Goal: Transaction & Acquisition: Purchase product/service

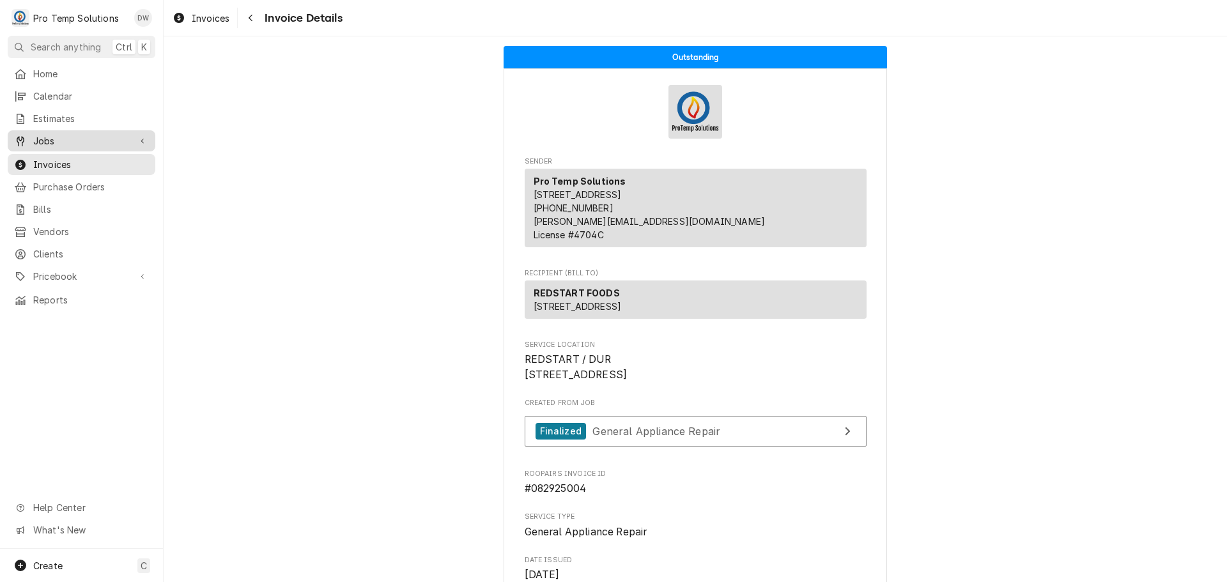
click at [60, 138] on span "Jobs" at bounding box center [81, 140] width 97 height 13
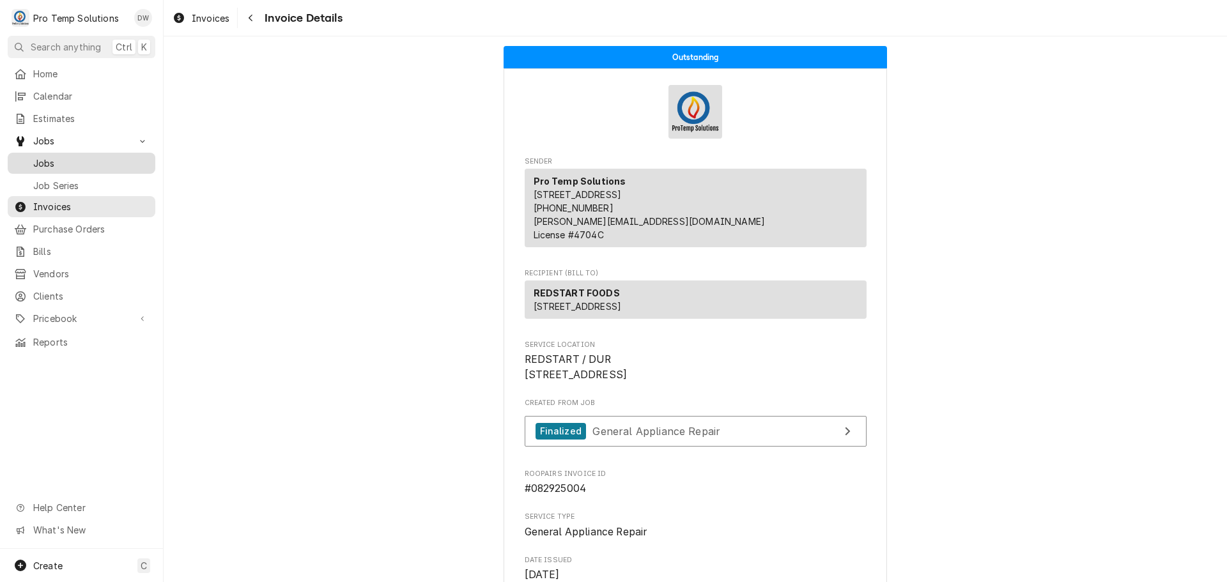
click at [49, 157] on span "Jobs" at bounding box center [91, 163] width 116 height 13
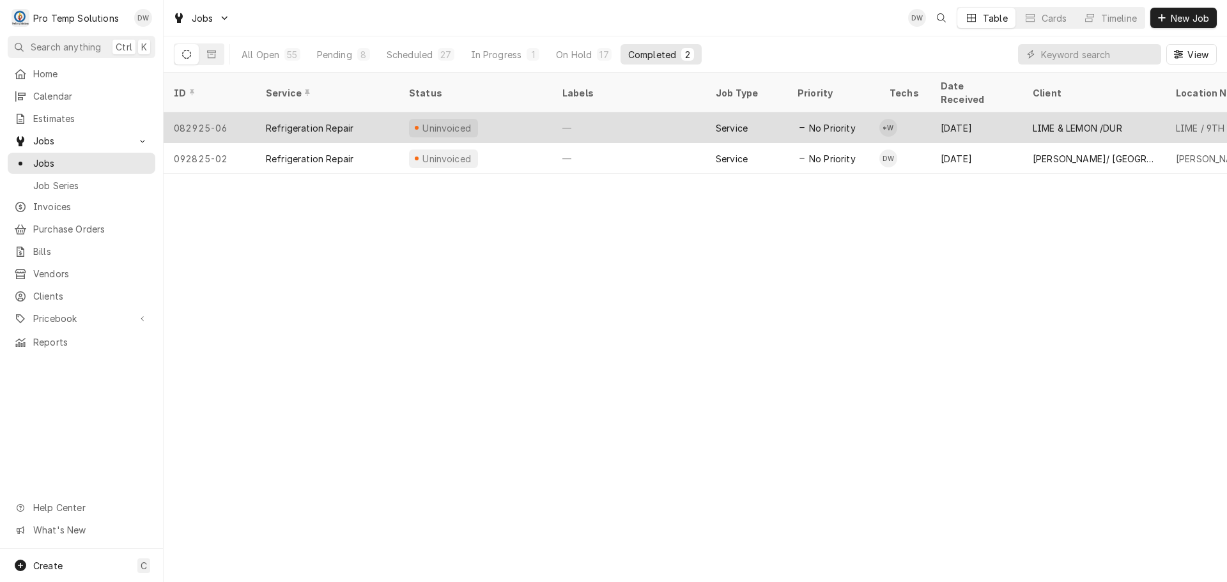
click at [629, 113] on div "—" at bounding box center [628, 128] width 153 height 31
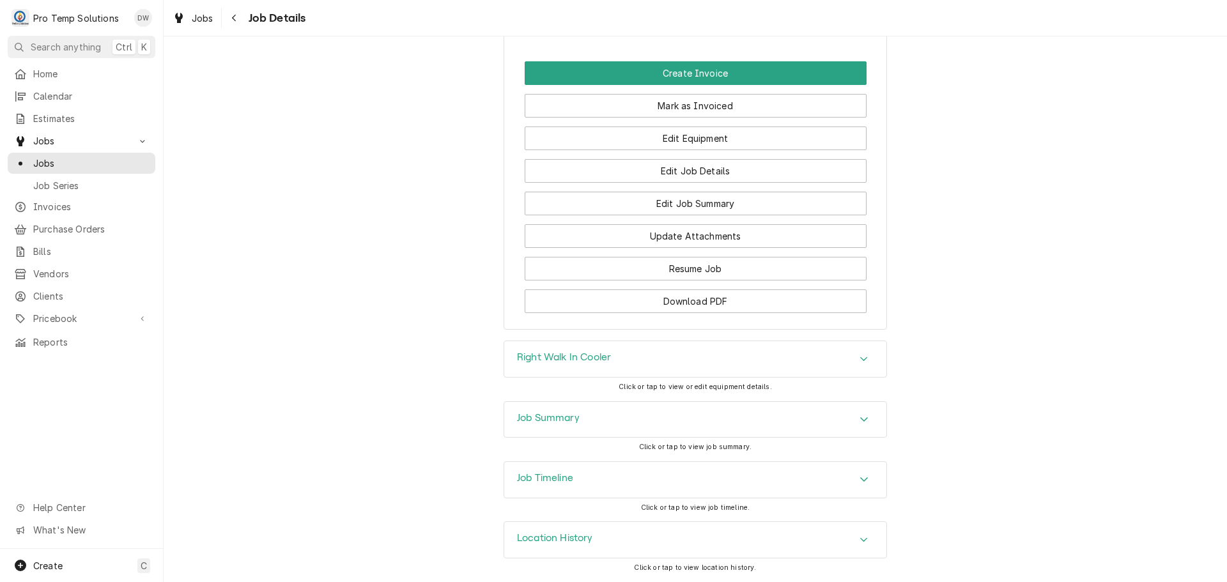
scroll to position [831, 0]
click at [696, 205] on button "Edit Job Summary" at bounding box center [696, 204] width 342 height 24
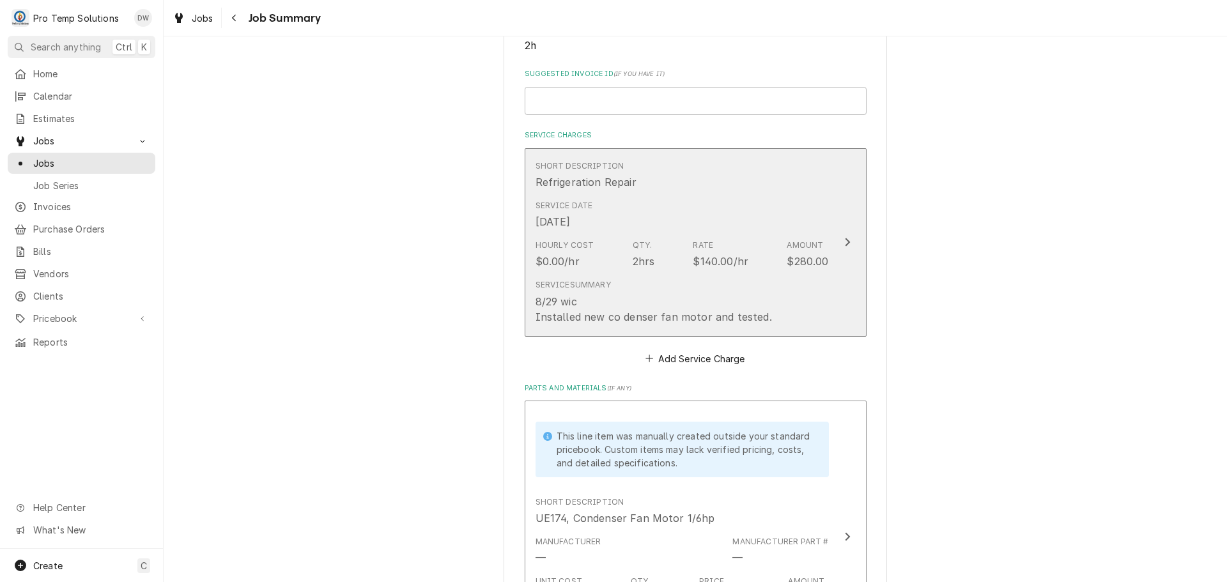
scroll to position [320, 0]
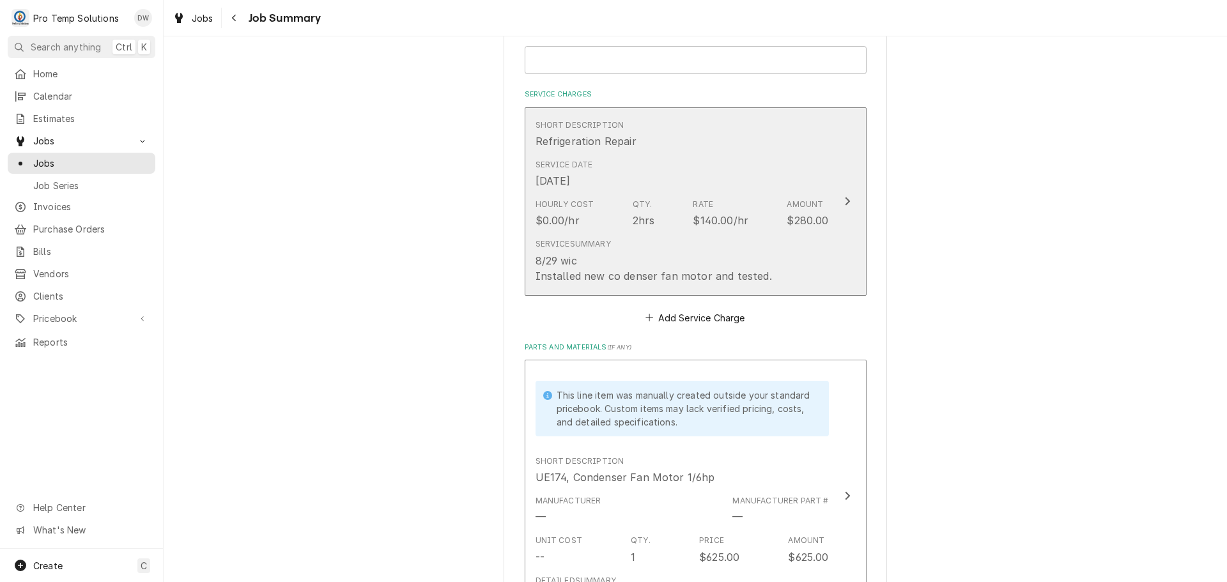
click at [845, 202] on icon "Update Line Item" at bounding box center [847, 202] width 5 height 8
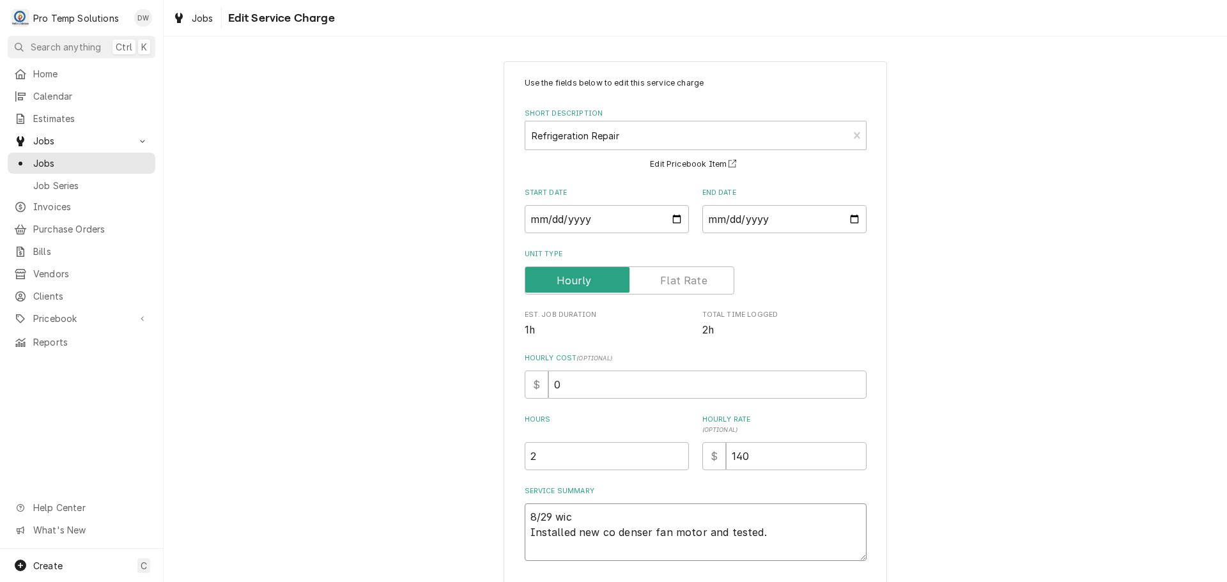
click at [577, 517] on textarea "8/29 wic Installed new co denser fan motor and tested." at bounding box center [696, 533] width 342 height 58
type textarea "x"
type textarea "8/29 wi Installed new co denser fan motor and tested."
type textarea "x"
type textarea "8/29 w Installed new co denser fan motor and tested."
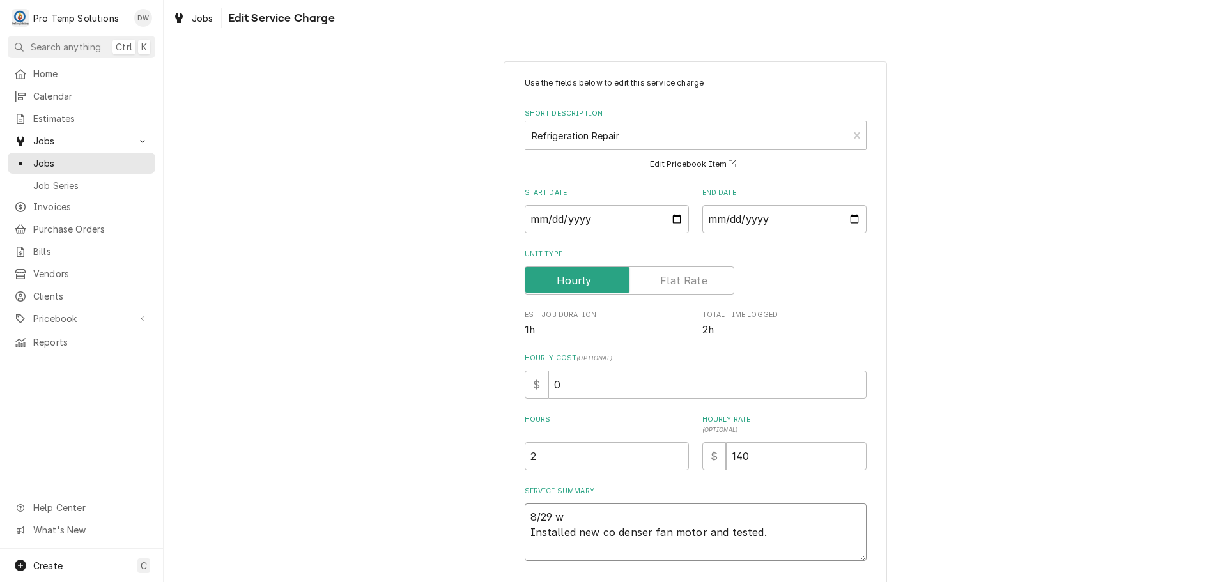
type textarea "x"
type textarea "8/29 Installed new co denser fan motor and tested."
type textarea "x"
type textarea "8/29 W Installed new co denser fan motor and tested."
type textarea "x"
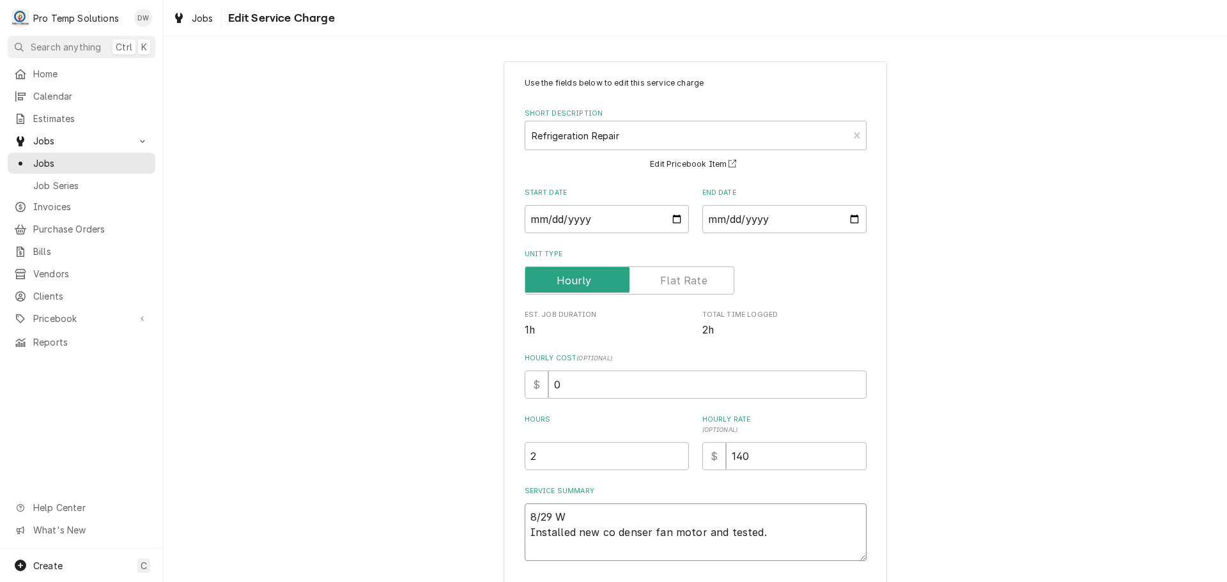
type textarea "8/29 WI Installed new co denser fan motor and tested."
type textarea "x"
type textarea "8/29 WIC Installed new co denser fan motor and tested."
type textarea "x"
type textarea "8/29 WIC Installed new co denser fan motor and tested."
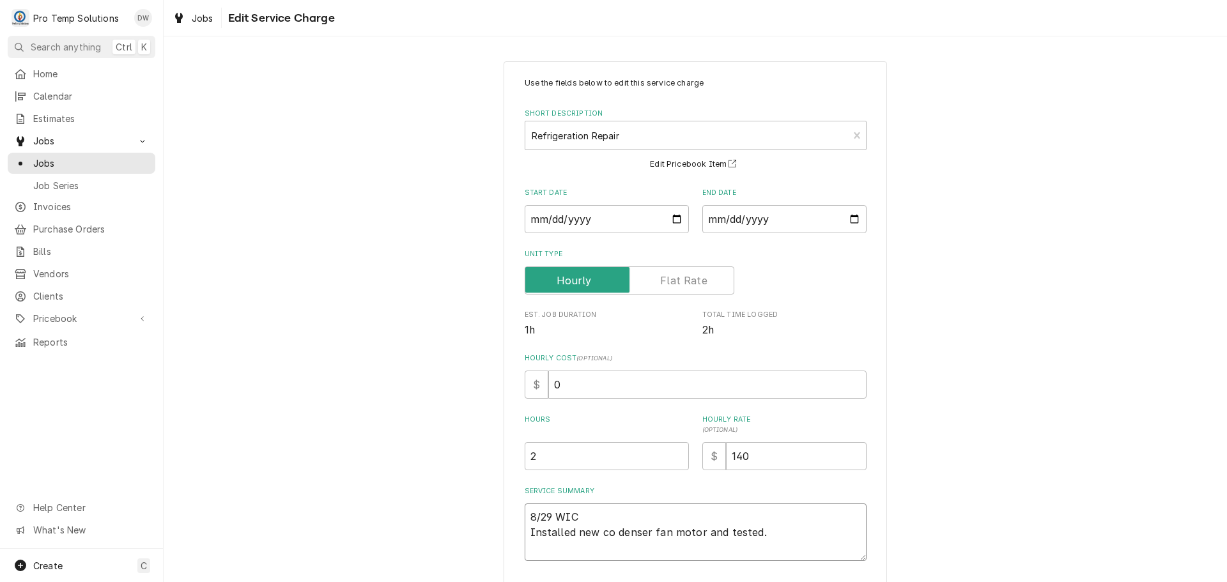
type textarea "x"
type textarea "8/29 WIC 1 Installed new co denser fan motor and tested."
type textarea "x"
type textarea "8/29 WIC 12 Installed new co denser fan motor and tested."
type textarea "x"
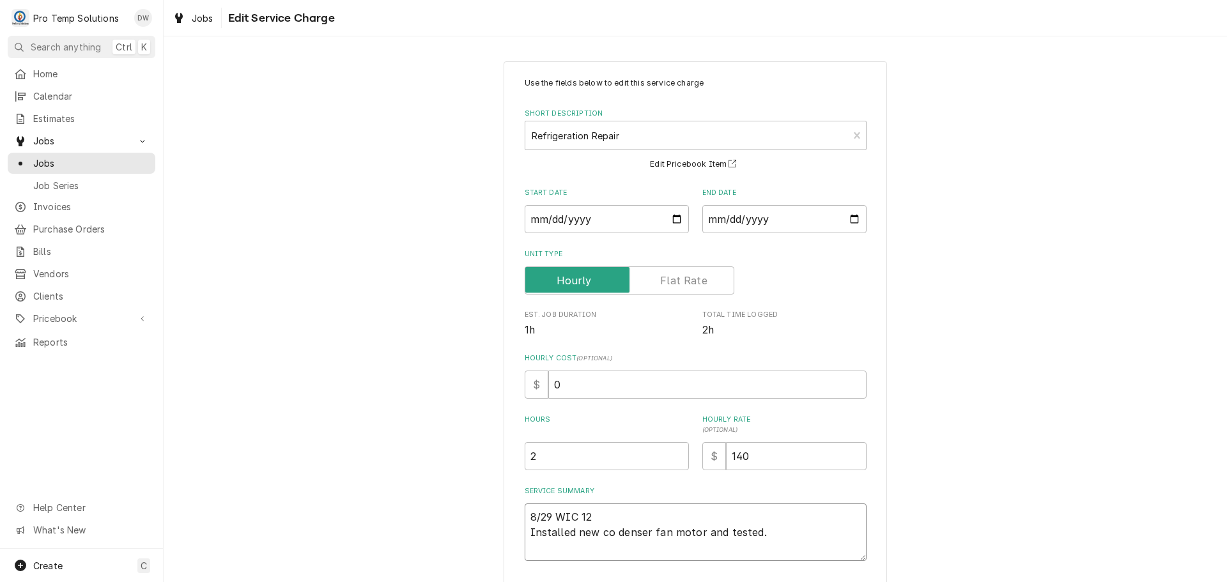
type textarea "8/29 WIC 124 Installed new co denser fan motor and tested."
type textarea "x"
type textarea "8/29 WIC 1240 Installed new co denser fan motor and tested."
type textarea "x"
type textarea "8/29 WIC 1240- Installed new co denser fan motor and tested."
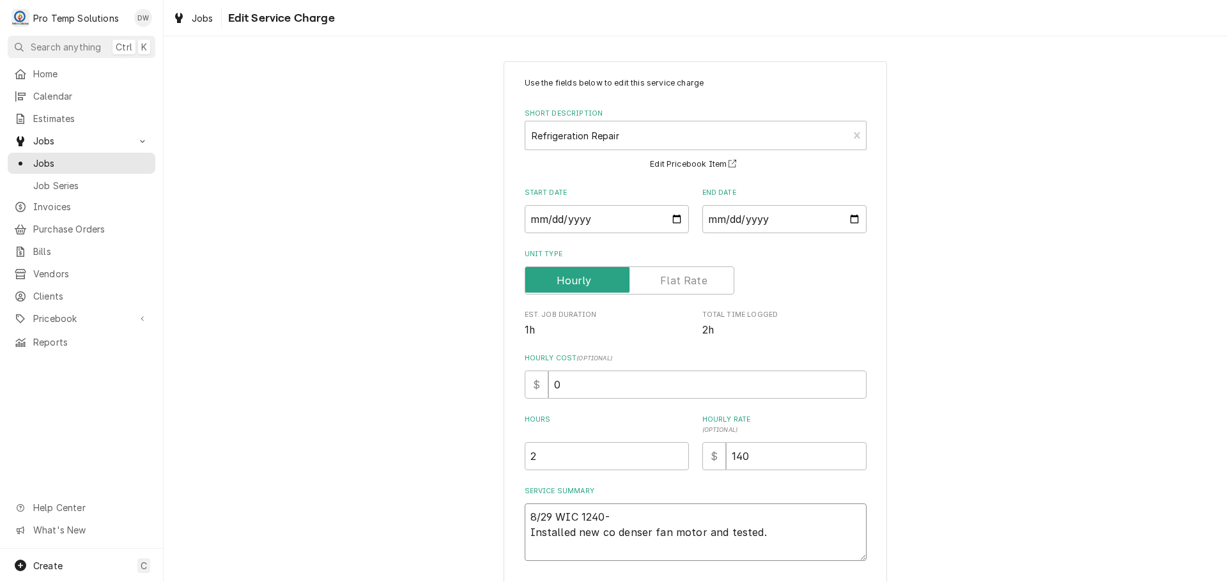
type textarea "x"
type textarea "8/29 WIC 1240-2 Installed new co denser fan motor and tested."
type textarea "x"
type textarea "8/29 WIC 1240-24 Installed new co denser fan motor and tested."
type textarea "x"
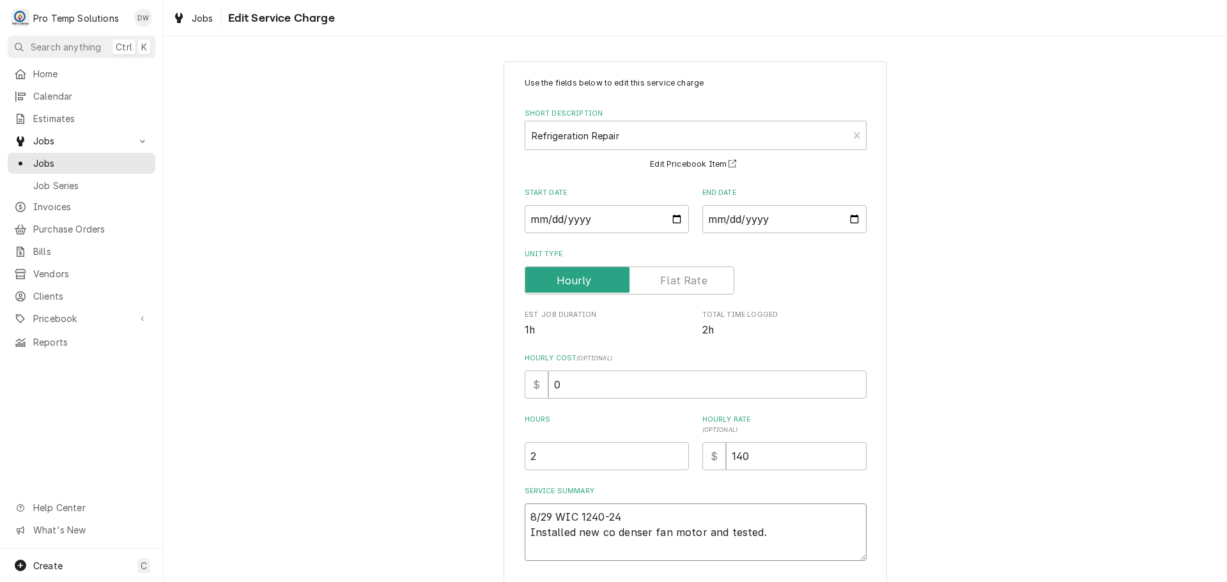
type textarea "8/29 WIC 1240-245 Installed new co denser fan motor and tested."
type textarea "x"
type textarea "8/29 WIC 1240-245 Installed new co denser fan motor and tested."
type textarea "x"
type textarea "8/29 WIC 1240-245 K Installed new co denser fan motor and tested."
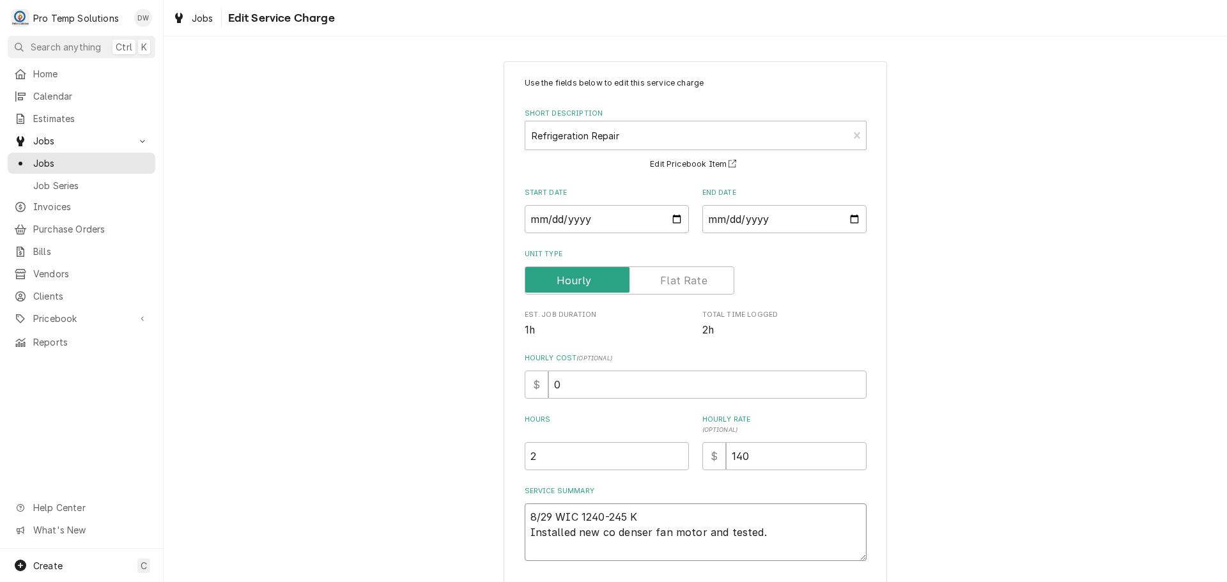
type textarea "x"
type textarea "8/29 WIC 1240-245 KE Installed new co denser fan motor and tested."
type textarea "x"
type textarea "8/29 WIC 1240-245 KEV Installed new co denser fan motor and tested."
type textarea "x"
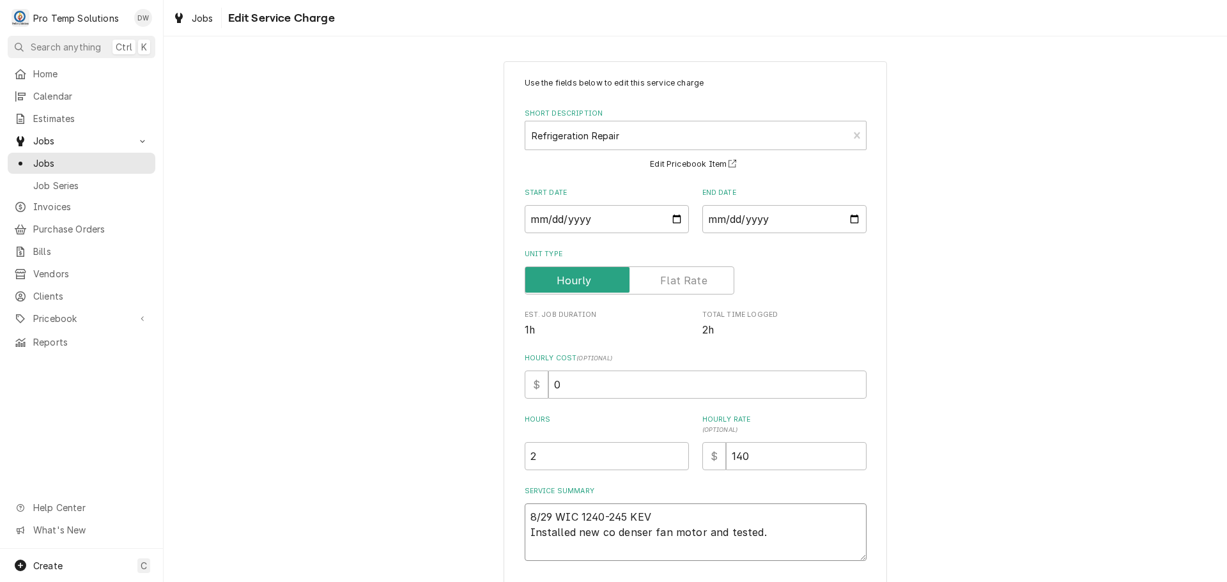
type textarea "8/29 WIC 1240-245 KEVI Installed new co denser fan motor and tested."
type textarea "x"
type textarea "8/29 WIC 1240-245 KEVIN Installed new co denser fan motor and tested."
type textarea "x"
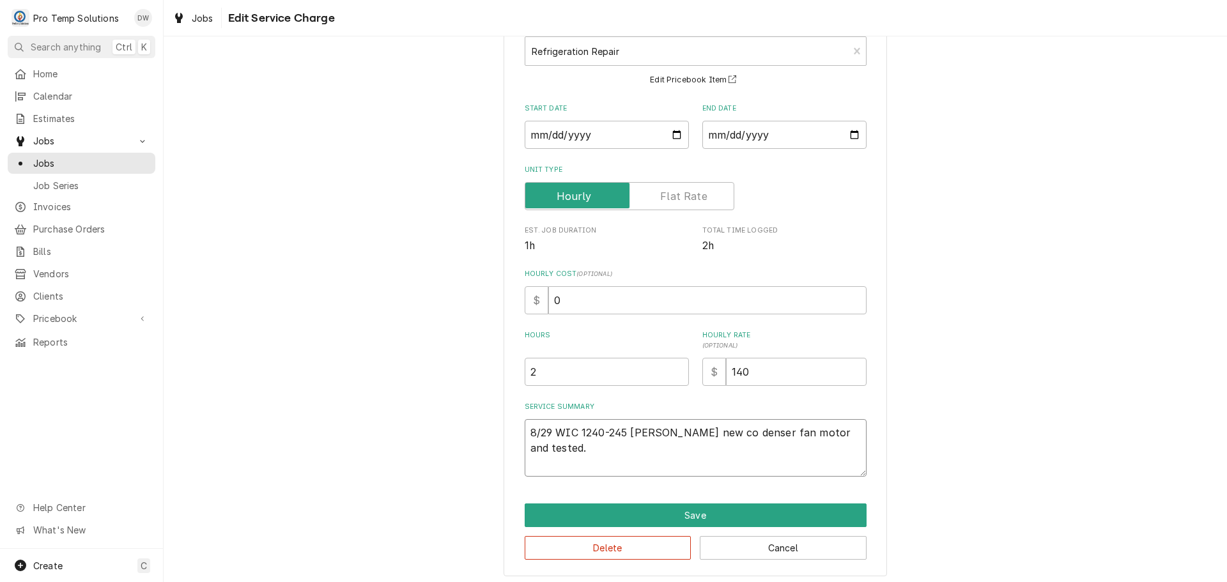
scroll to position [89, 0]
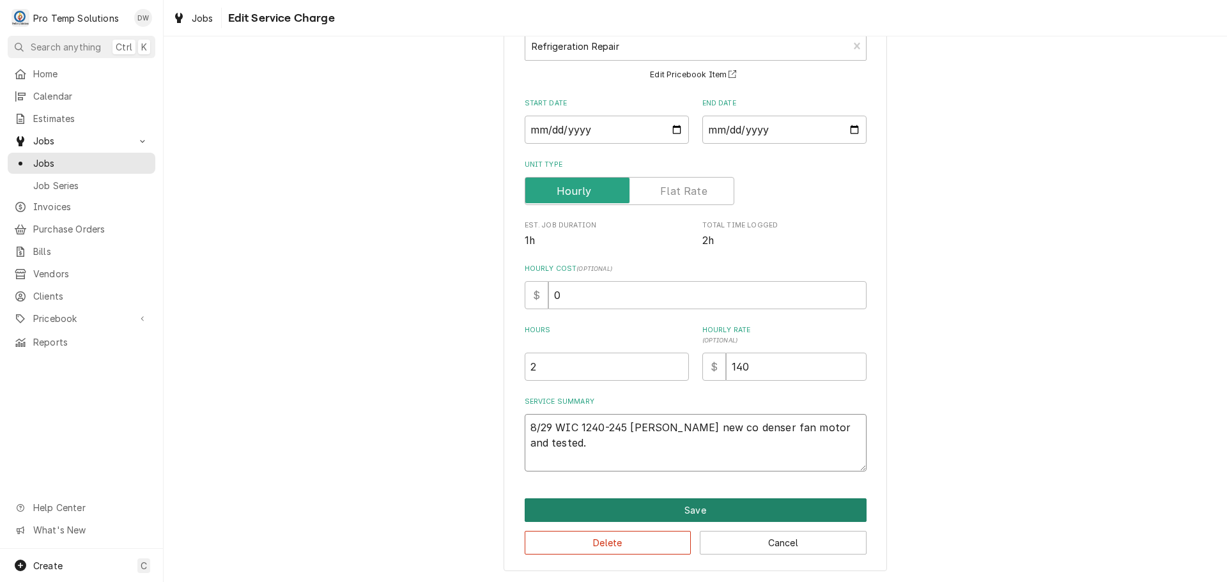
type textarea "8/29 WIC 1240-245 KEVIN Installed new co denser fan motor and tested."
click at [683, 507] on button "Save" at bounding box center [696, 511] width 342 height 24
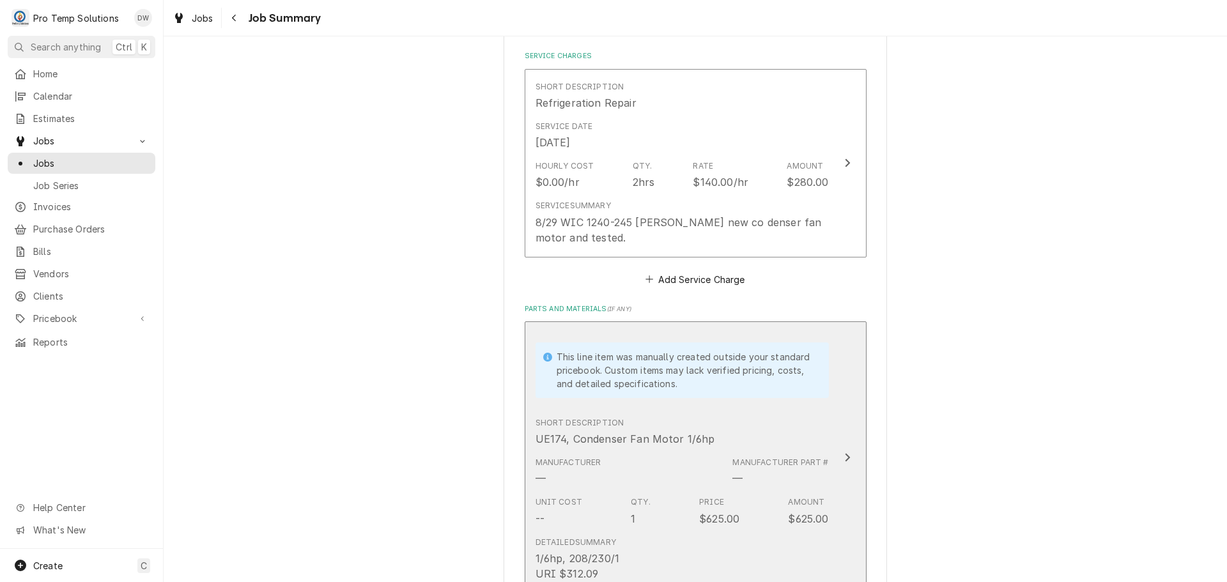
scroll to position [575, 0]
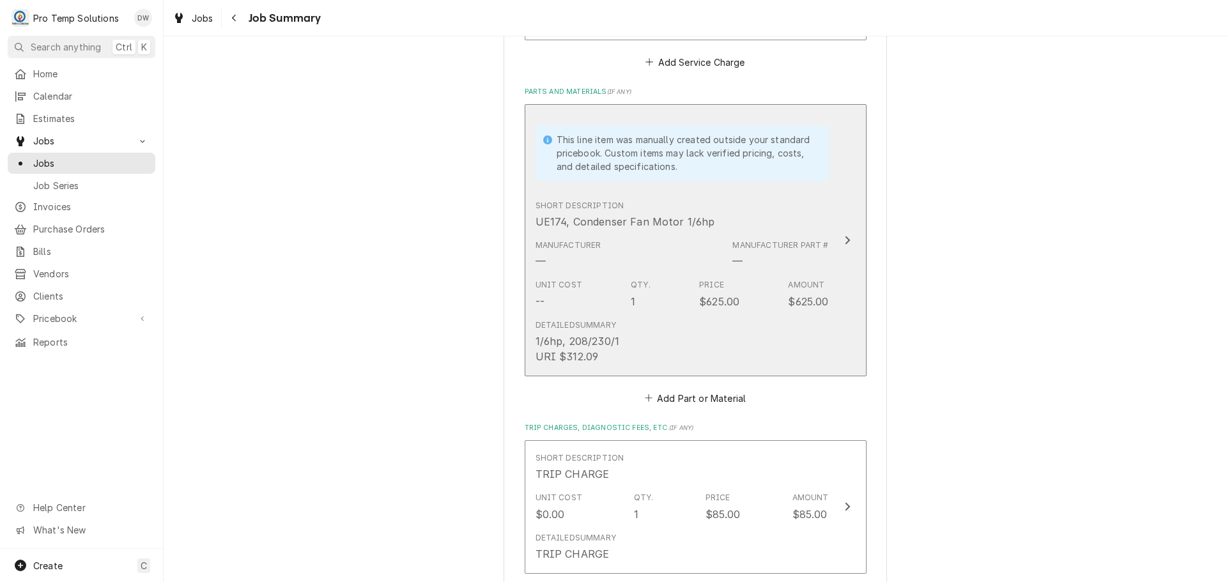
click at [839, 237] on div "Update Line Item" at bounding box center [847, 240] width 17 height 15
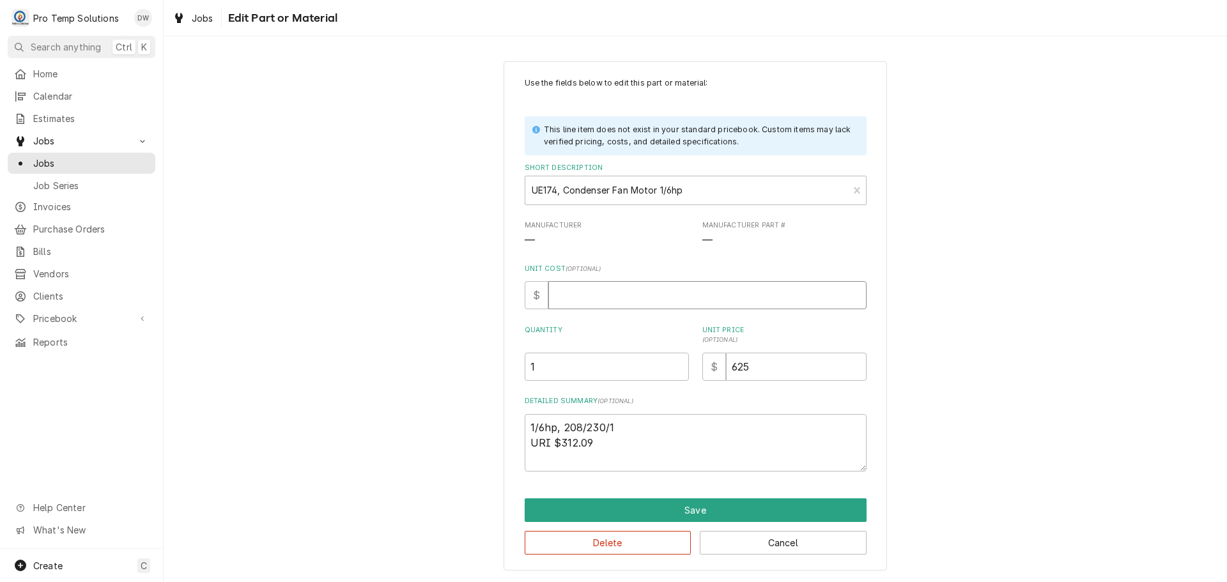
click at [590, 292] on input "Unit Cost ( optional )" at bounding box center [707, 295] width 318 height 28
type textarea "x"
type input "2"
type textarea "x"
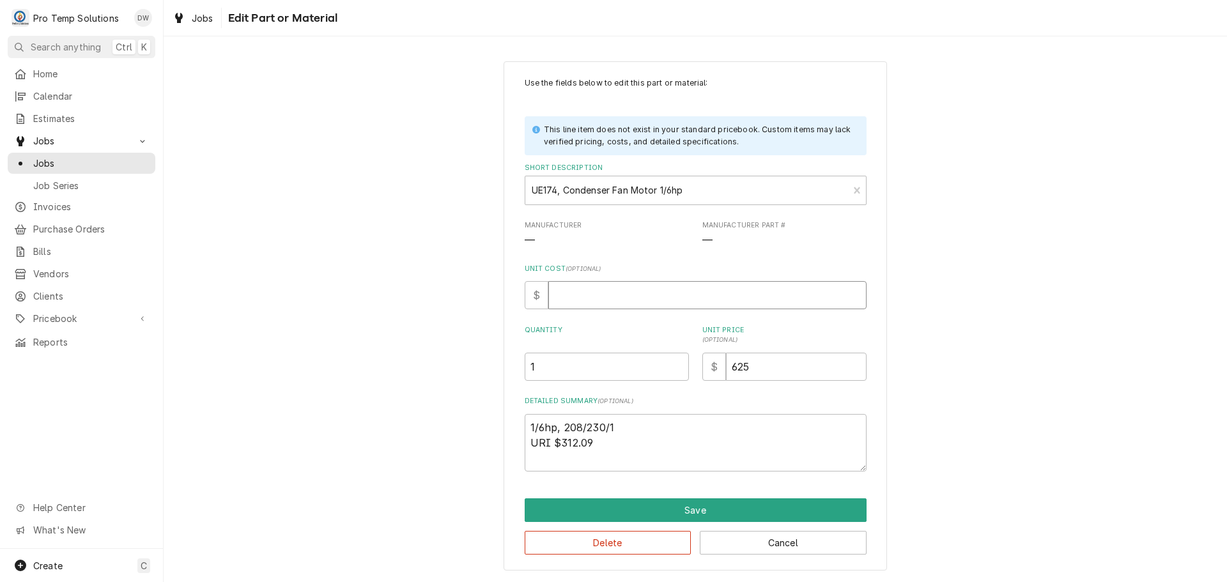
type input "3"
type textarea "x"
type input "31"
type textarea "x"
type input "312"
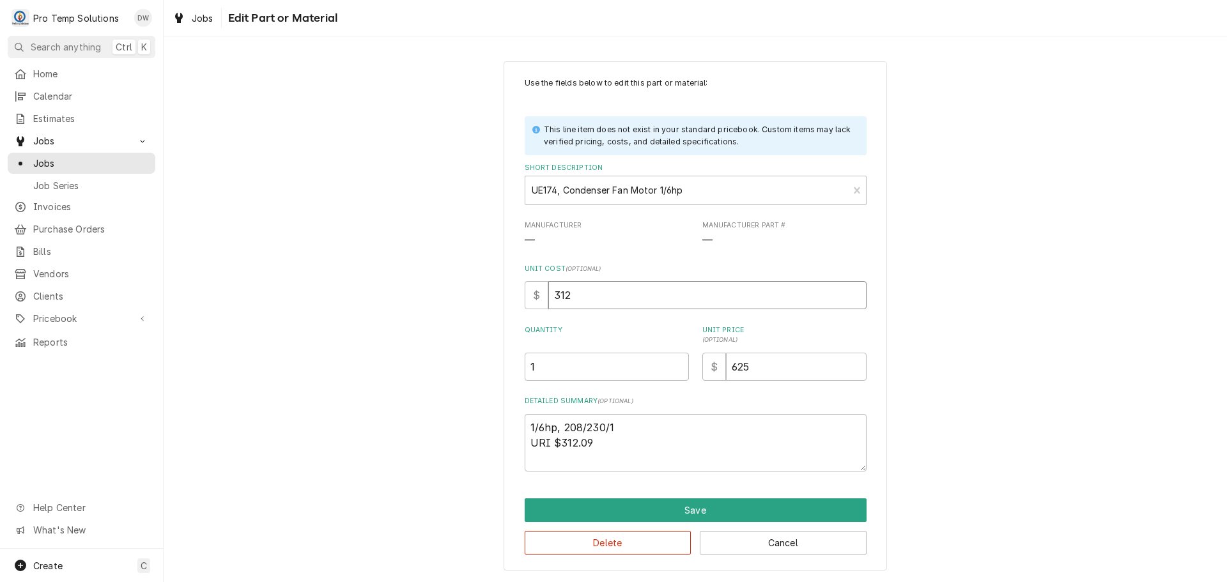
type textarea "x"
type input "312.0"
type textarea "x"
type input "312.09"
click at [616, 440] on textarea "1/6hp, 208/230/1 URI $312.09" at bounding box center [696, 443] width 342 height 58
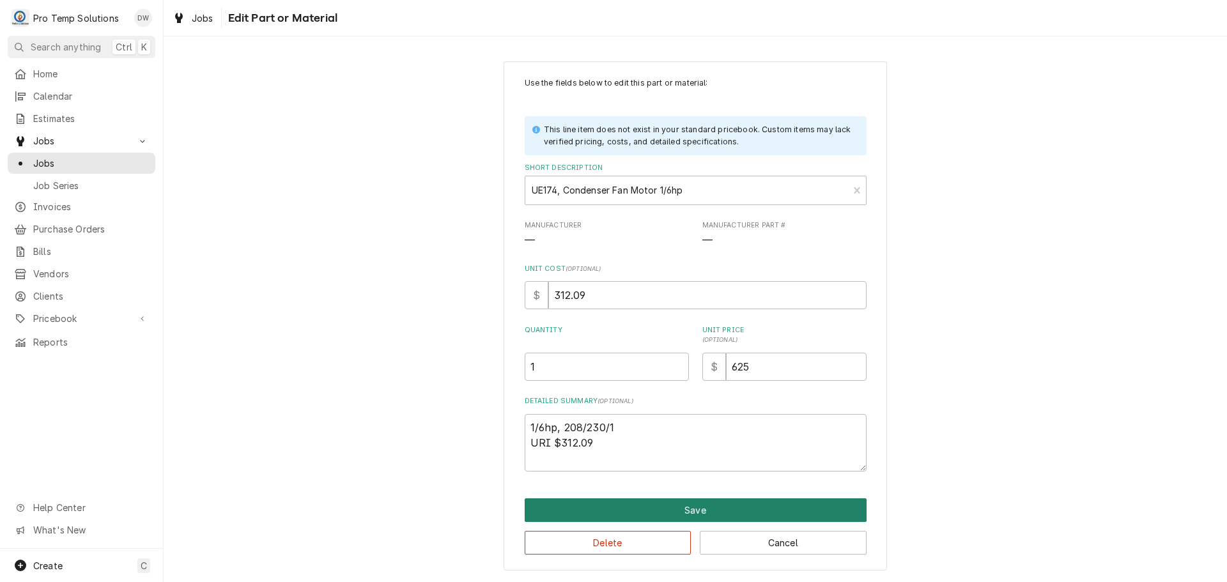
click at [701, 508] on button "Save" at bounding box center [696, 511] width 342 height 24
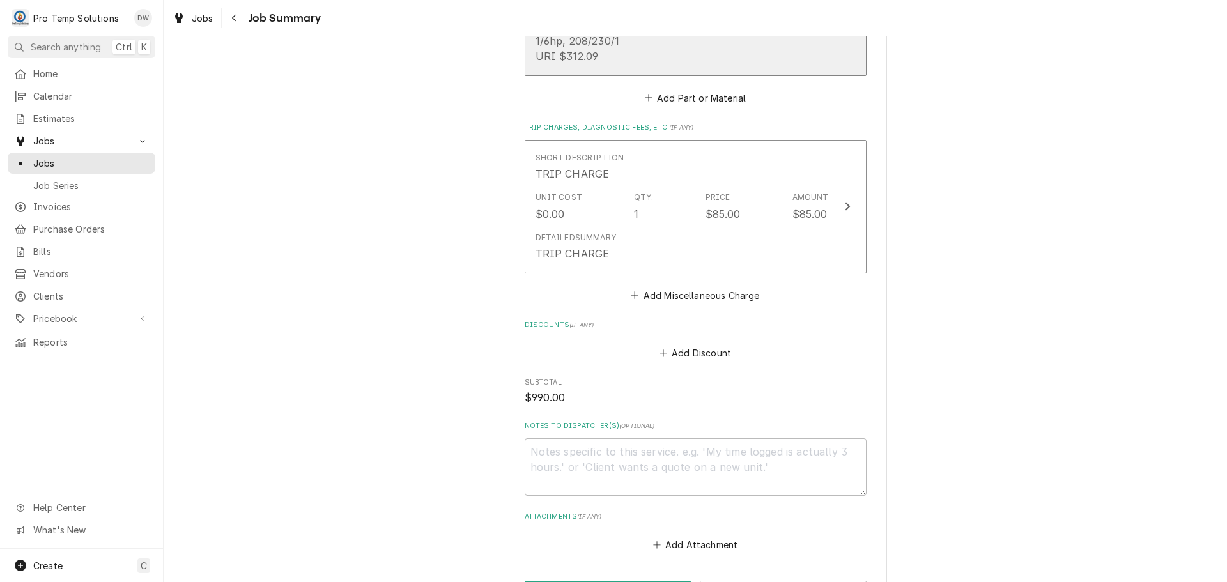
scroll to position [895, 0]
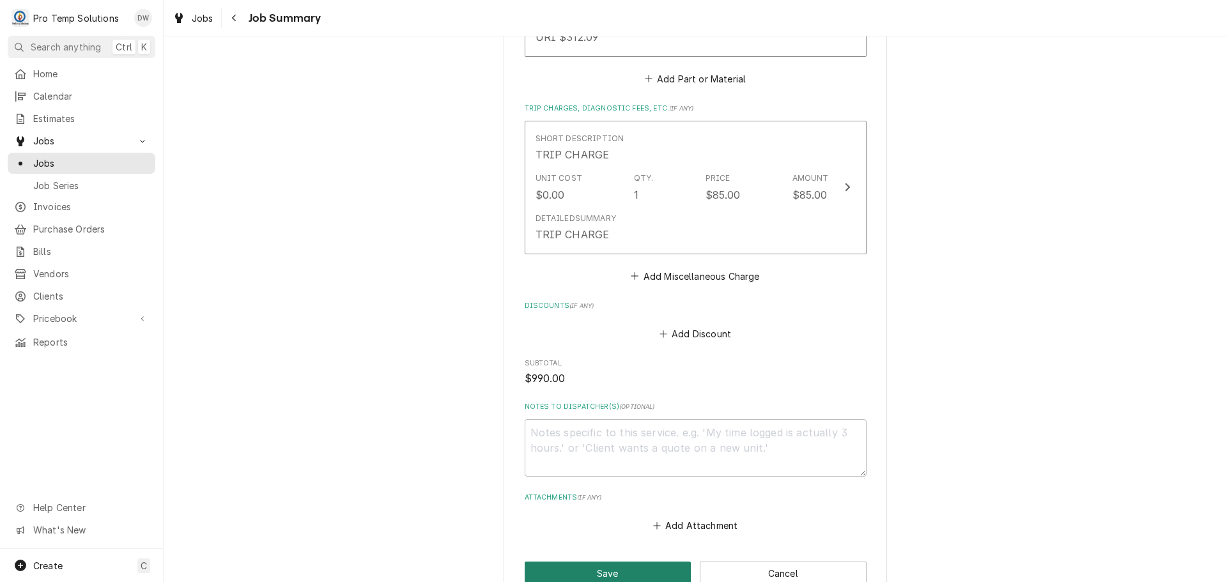
click at [606, 571] on button "Save" at bounding box center [608, 574] width 167 height 24
type textarea "x"
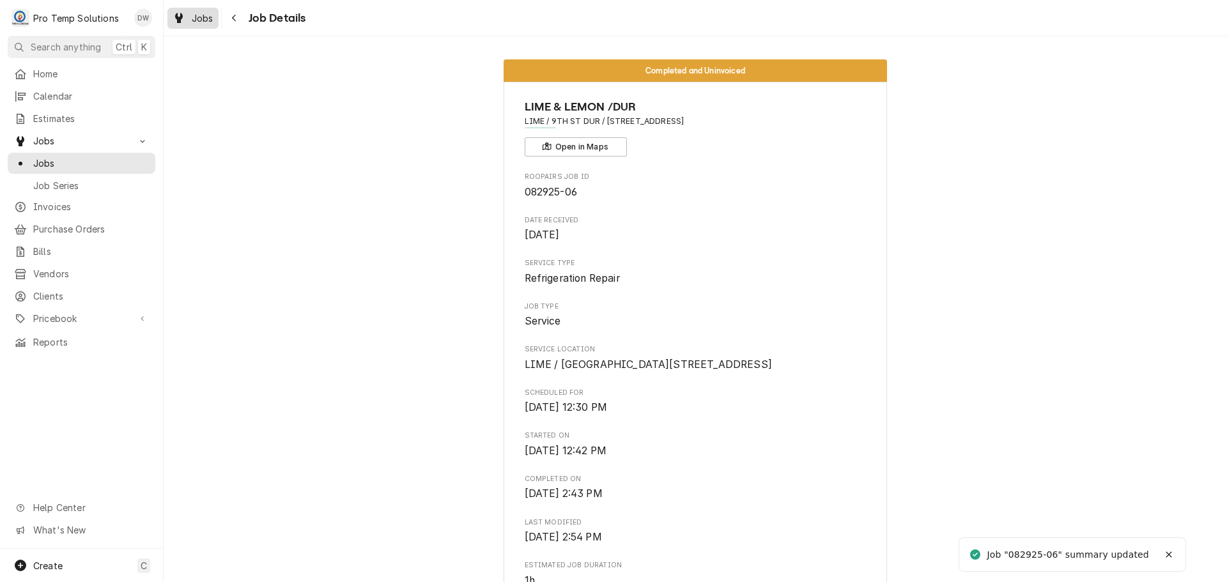
click at [193, 18] on span "Jobs" at bounding box center [203, 18] width 22 height 13
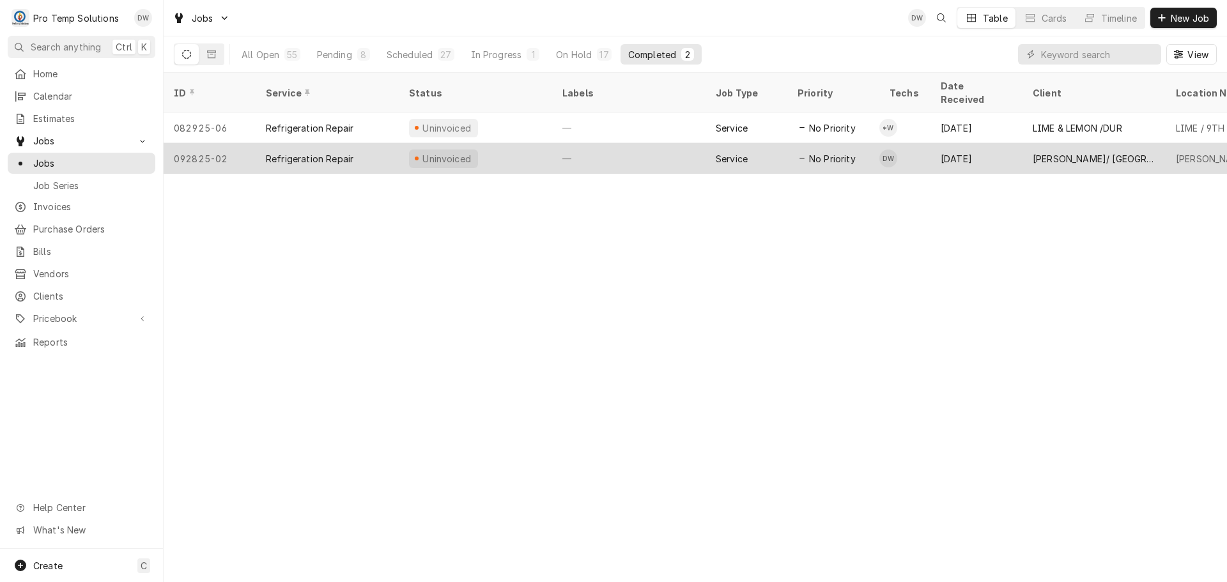
click at [651, 143] on div "—" at bounding box center [628, 158] width 153 height 31
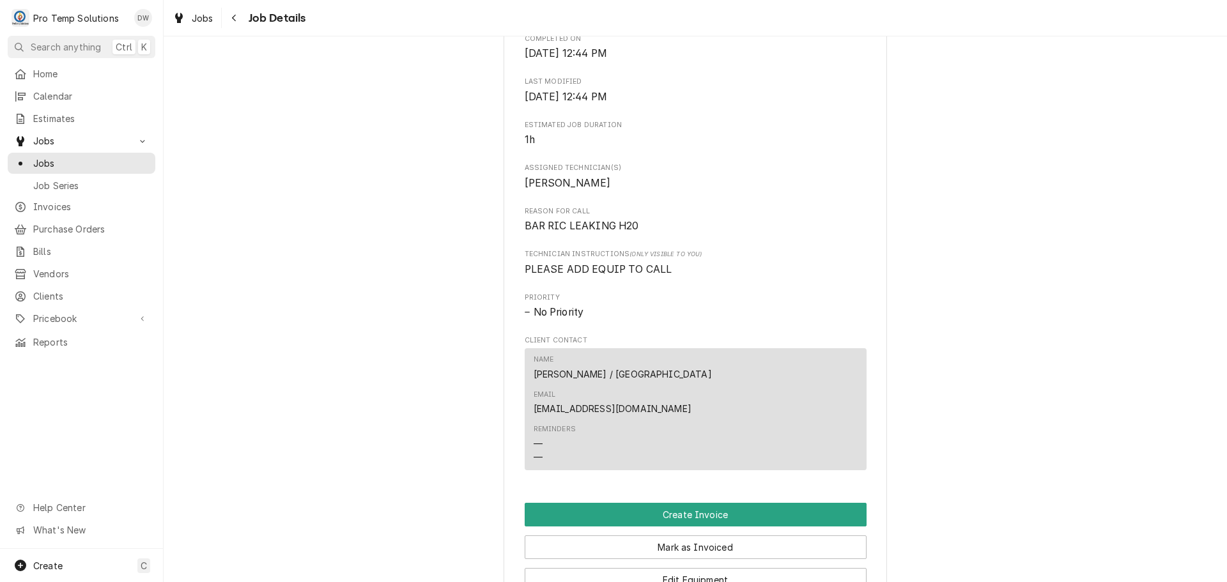
scroll to position [703, 0]
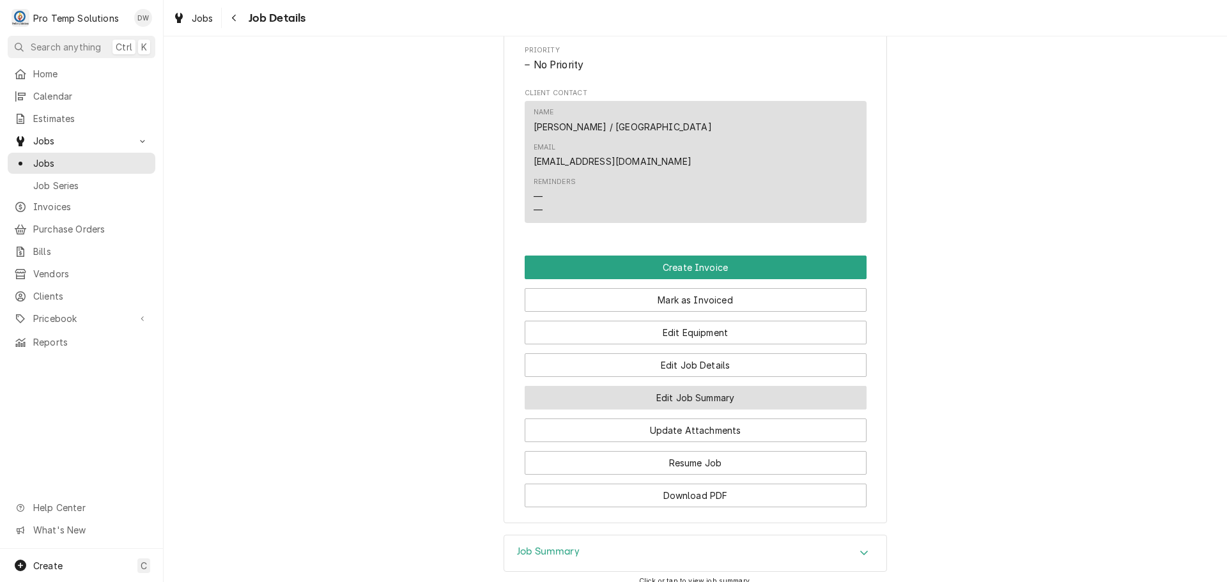
click at [686, 386] on button "Edit Job Summary" at bounding box center [696, 398] width 342 height 24
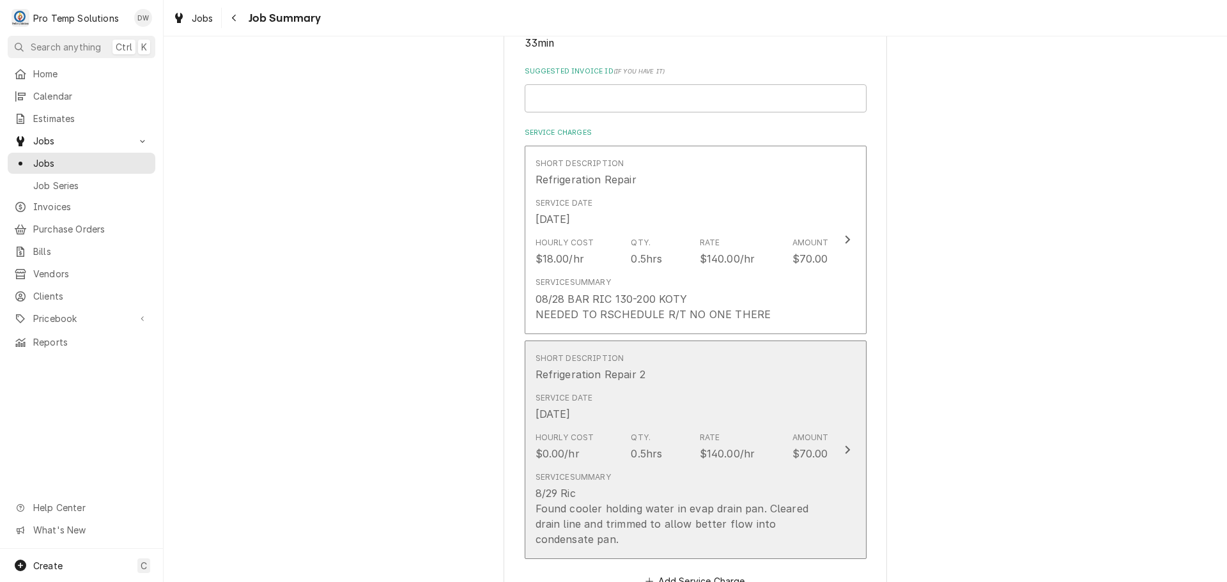
scroll to position [256, 0]
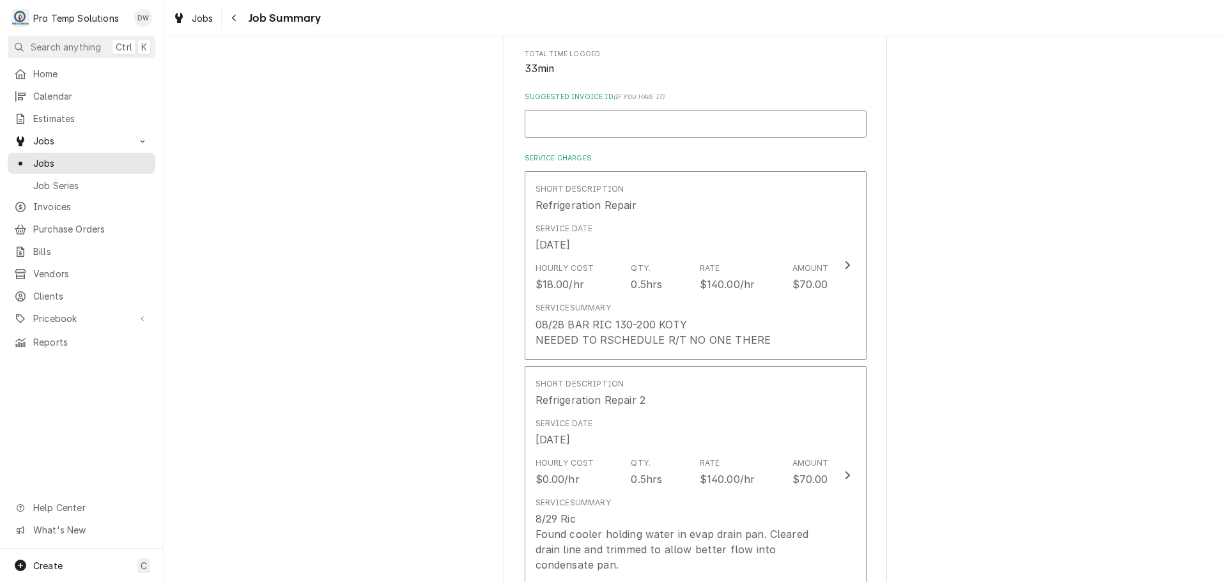
click at [612, 116] on input "Suggested Invoice ID ( if you have it )" at bounding box center [696, 124] width 342 height 28
type textarea "x"
type input "#"
type textarea "x"
type input "#0"
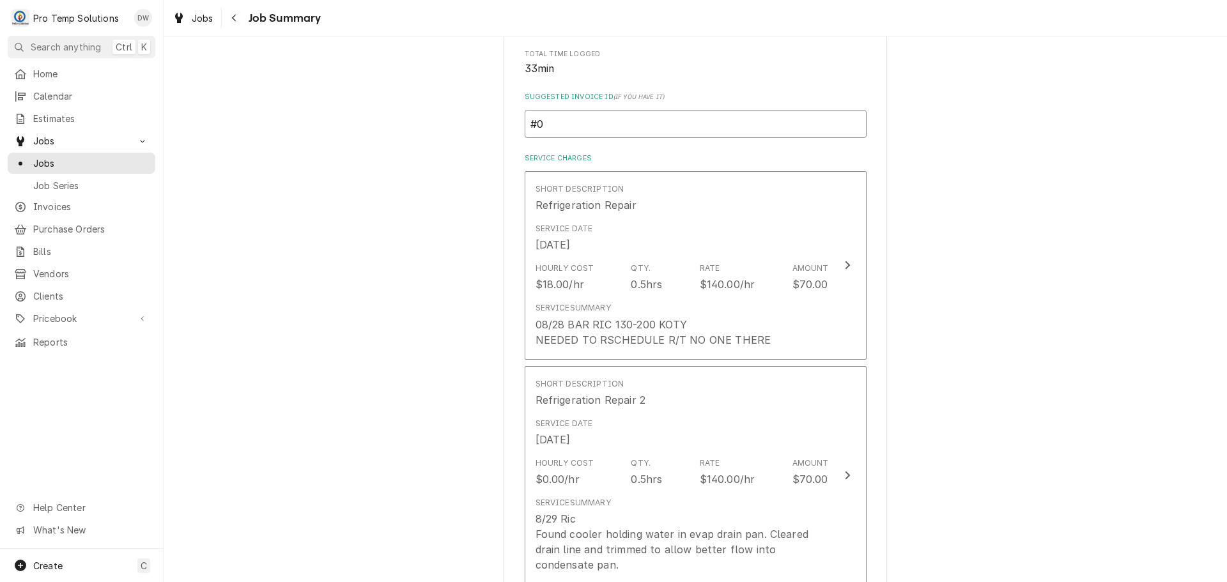
type textarea "x"
type input "#08"
type textarea "x"
type input "#082"
type textarea "x"
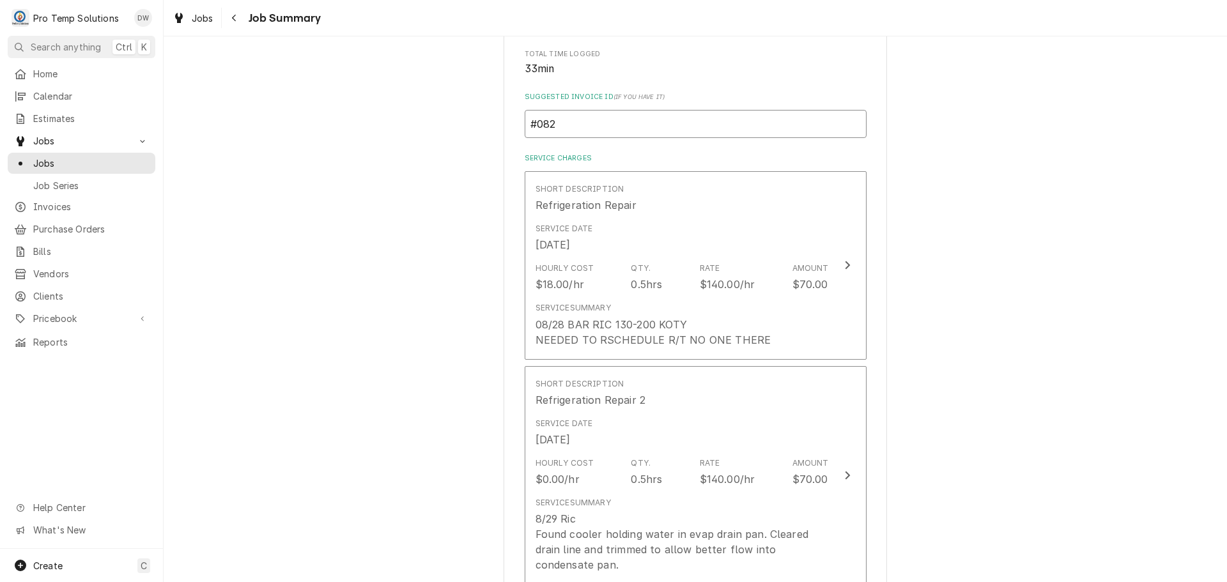
type input "#0829"
type textarea "x"
type input "#08292"
type textarea "x"
type input "#082925"
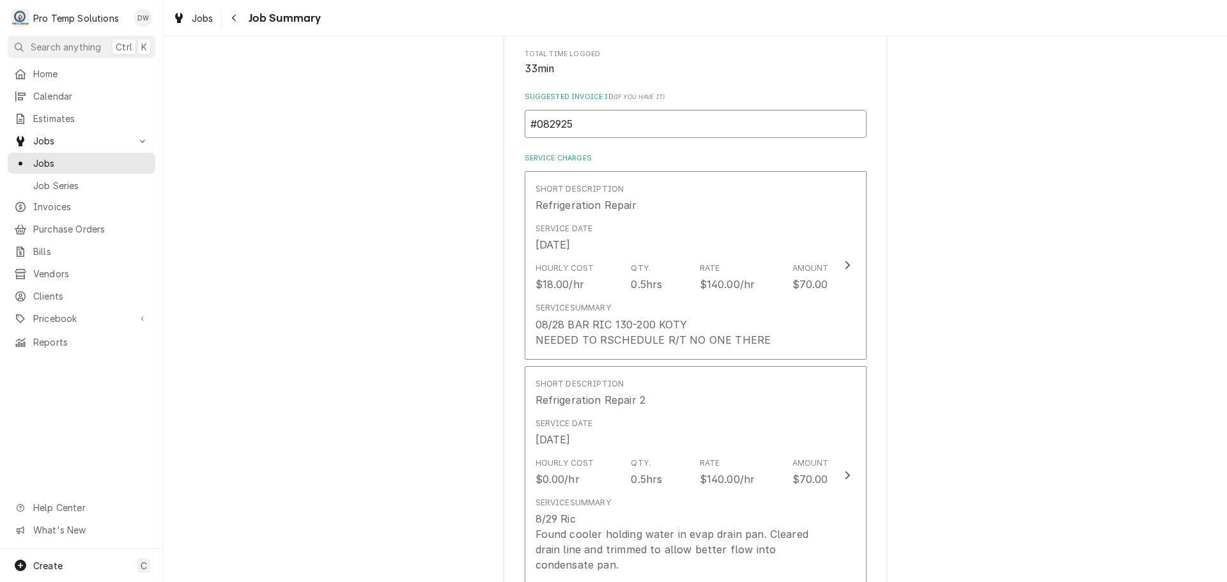
type textarea "x"
type input "#0829250"
type textarea "x"
type input "#08292500"
type textarea "x"
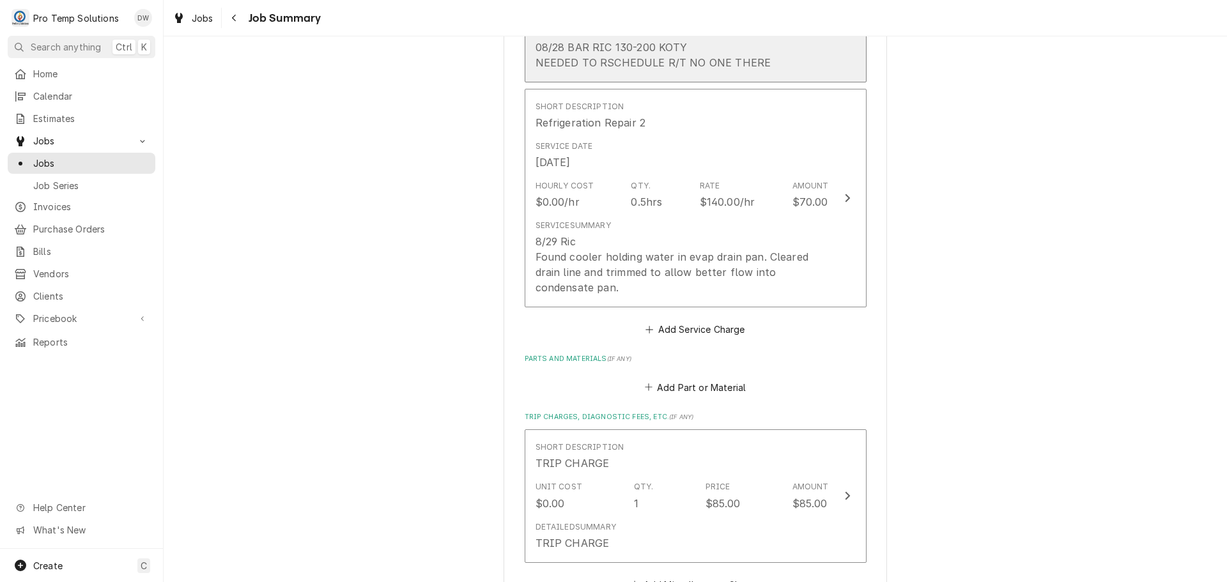
scroll to position [575, 0]
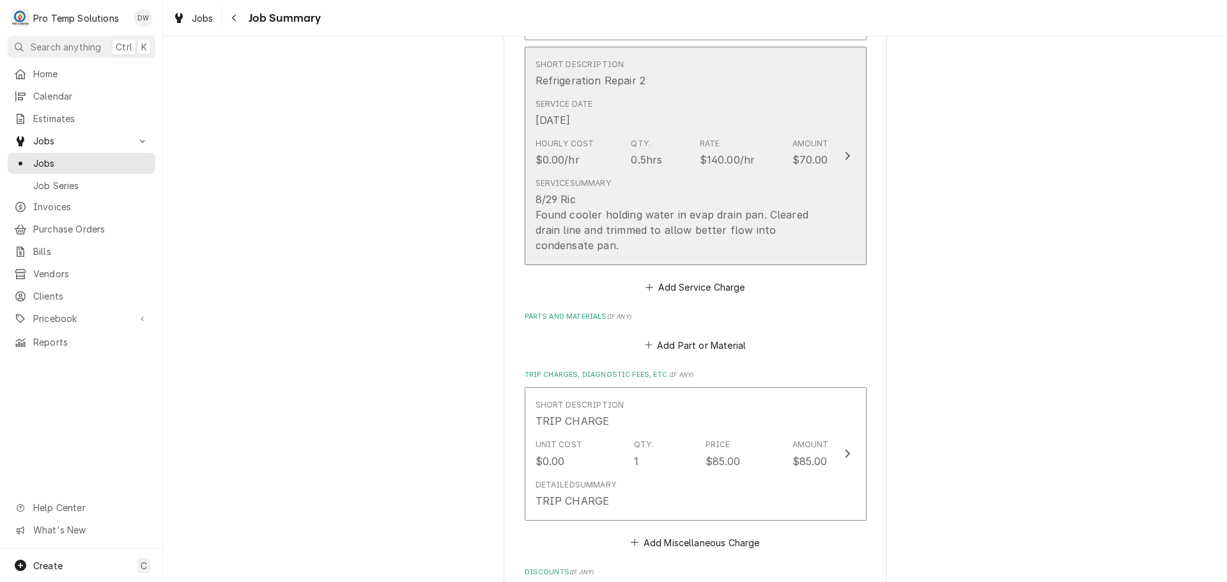
type input "#082925005"
click at [844, 156] on icon "Update Line Item" at bounding box center [847, 156] width 6 height 10
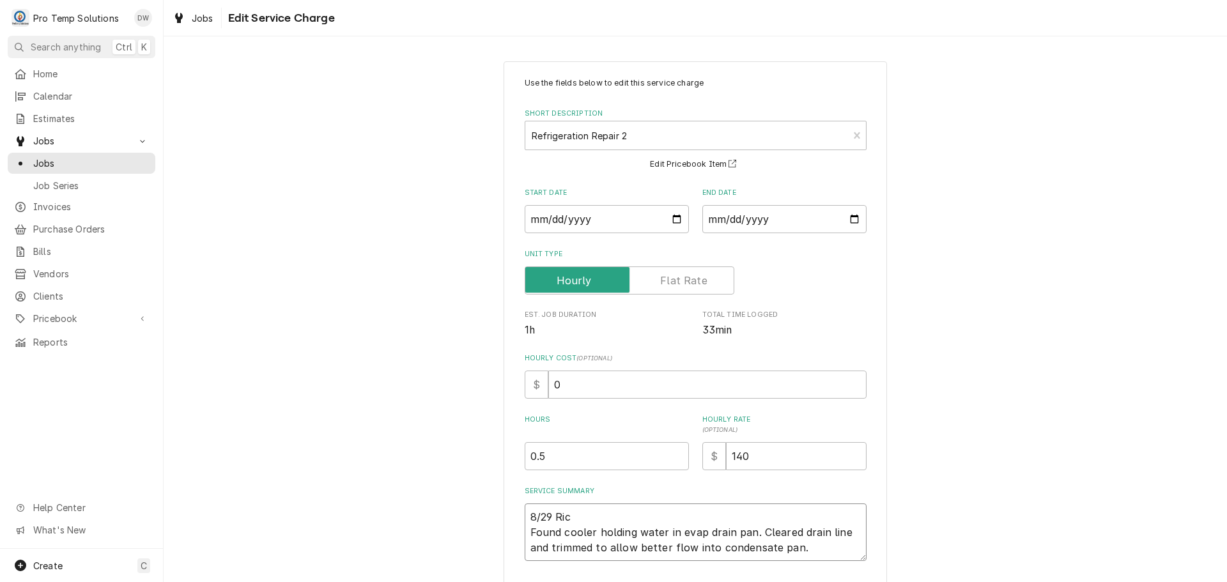
click at [569, 516] on textarea "8/29 Ric Found cooler holding water in evap drain pan. Cleared drain line and t…" at bounding box center [696, 533] width 342 height 58
type textarea "x"
type textarea "8/29 Ri Found cooler holding water in evap drain pan. Cleared drain line and tr…"
type textarea "x"
type textarea "8/29 R Found cooler holding water in evap drain pan. Cleared drain line and tri…"
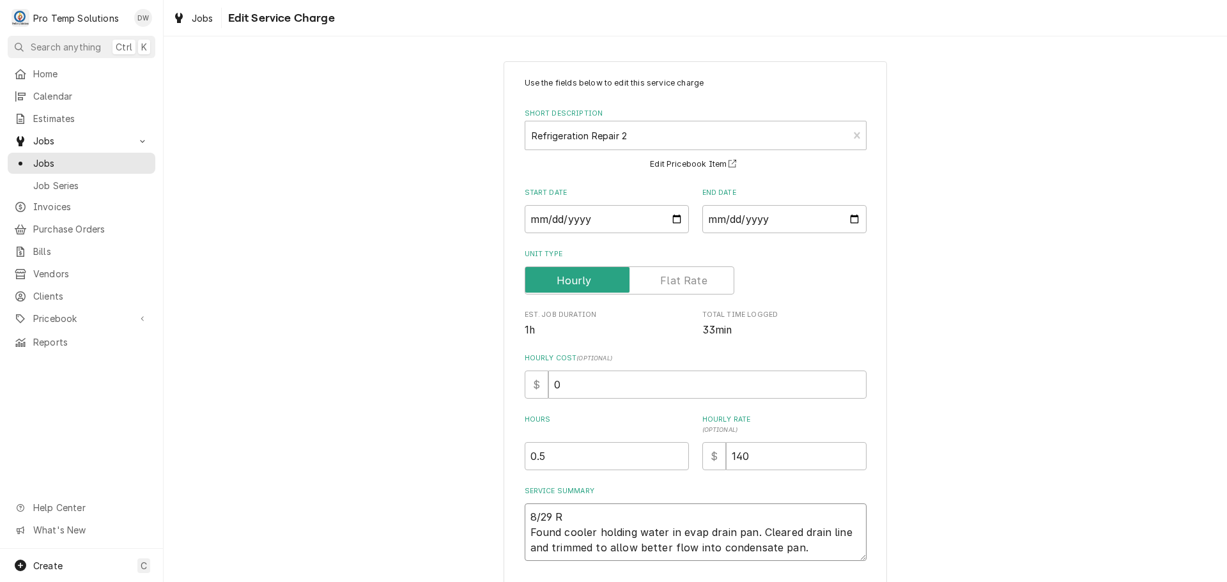
type textarea "x"
type textarea "8/29 RI Found cooler holding water in evap drain pan. Cleared drain line and tr…"
type textarea "x"
type textarea "8/29 RIC Found cooler holding water in evap drain pan. Cleared drain line and t…"
type textarea "x"
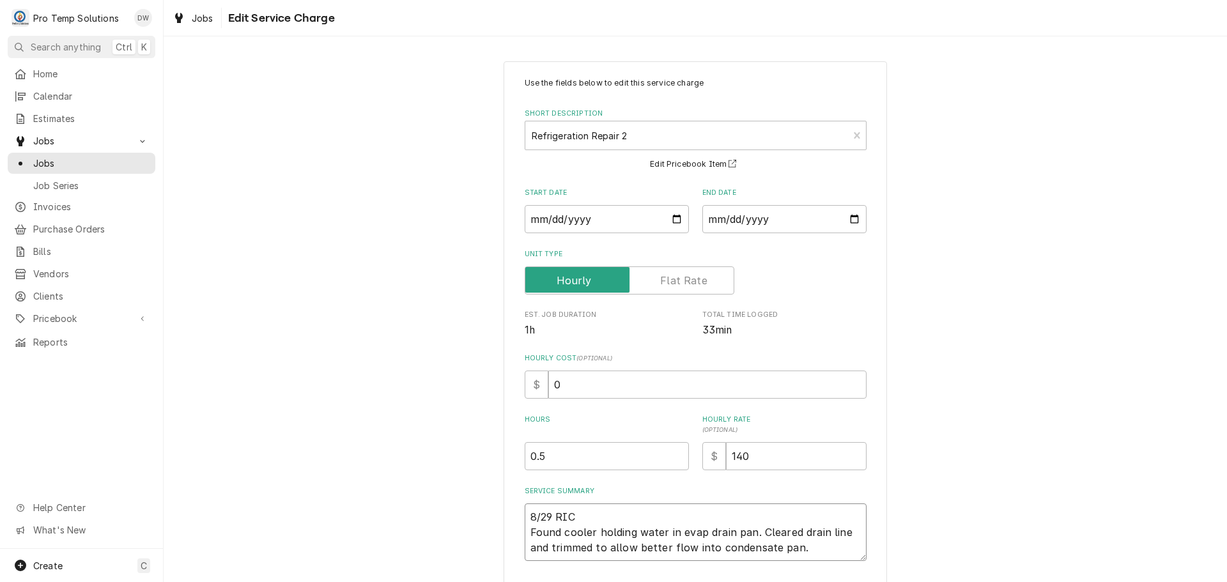
type textarea "8/29 RIC Found cooler holding water in evap drain pan. Cleared drain line and t…"
type textarea "x"
type textarea "8/29 RIC 1 Found cooler holding water in evap drain pan. Cleared drain line and…"
type textarea "x"
type textarea "8/29 RIC 12 Found cooler holding water in evap drain pan. Cleared drain line an…"
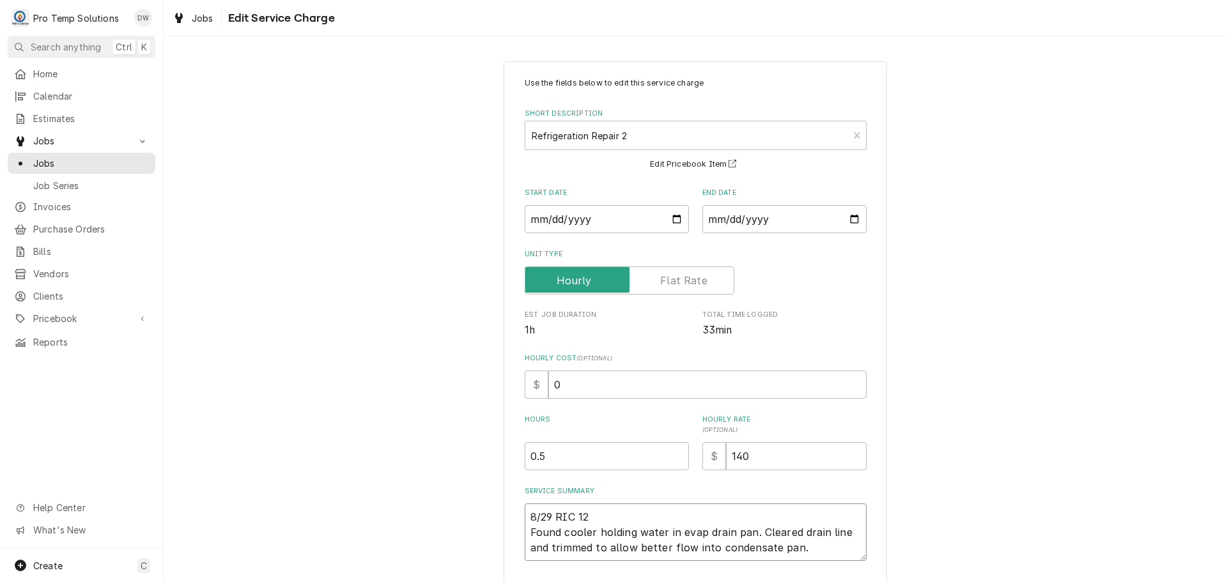
type textarea "x"
type textarea "8/29 RIC 122 Found cooler holding water in evap drain pan. Cleared drain line a…"
type textarea "x"
type textarea "8/29 RIC 1220 Found cooler holding water in evap drain pan. Cleared drain line …"
type textarea "x"
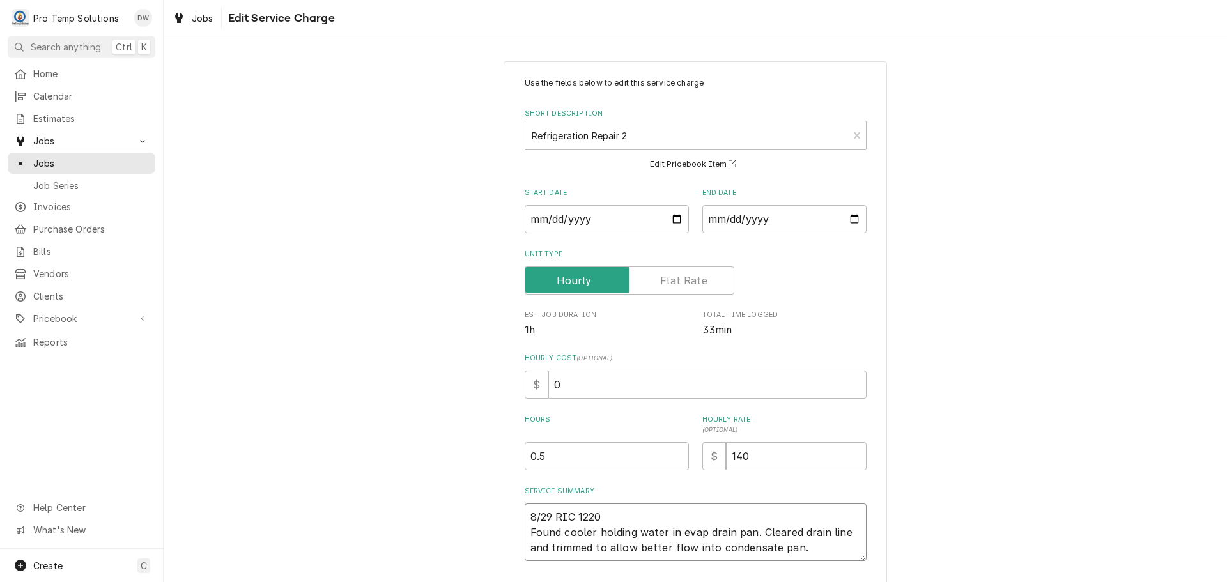
type textarea "8/29 RIC 1220- Found cooler holding water in evap drain pan. Cleared drain line…"
type textarea "x"
type textarea "8/29 RIC 1220-1 Found cooler holding water in evap drain pan. Cleared drain lin…"
type textarea "x"
type textarea "8/29 RIC 1220-12 Found cooler holding water in evap drain pan. Cleared drain li…"
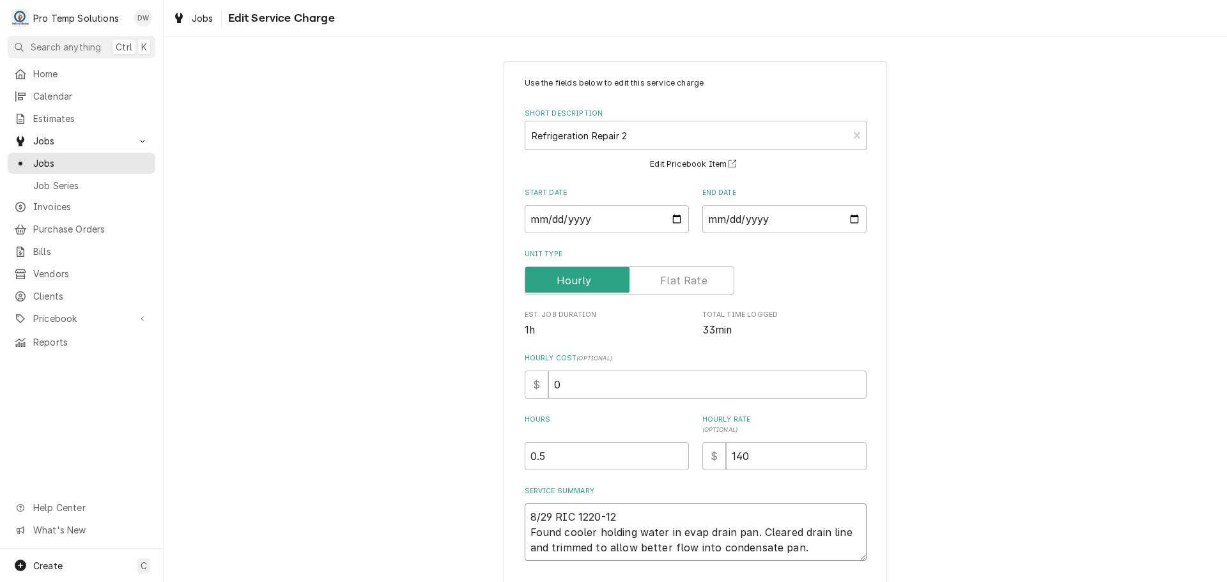
type textarea "x"
type textarea "8/29 RIC 1220-124 Found cooler holding water in evap drain pan. Cleared drain l…"
type textarea "x"
type textarea "8/29 RIC 1220-1245 Found cooler holding water in evap drain pan. Cleared drain …"
type textarea "x"
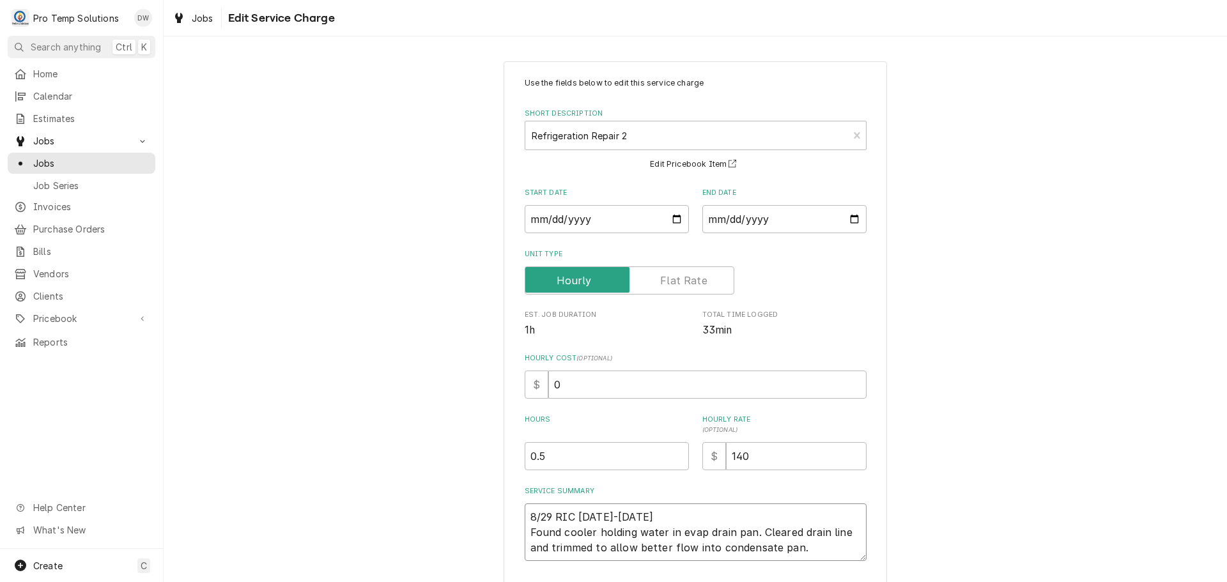
type textarea "8/29 RIC 1220-1245 Found cooler holding water in evap drain pan. Cleared drain …"
type textarea "x"
type textarea "8/29 RIC 1220-1245 K Found cooler holding water in evap drain pan. Cleared drai…"
type textarea "x"
type textarea "8/29 RIC 1220-1245 KO Found cooler holding water in evap drain pan. Cleared dra…"
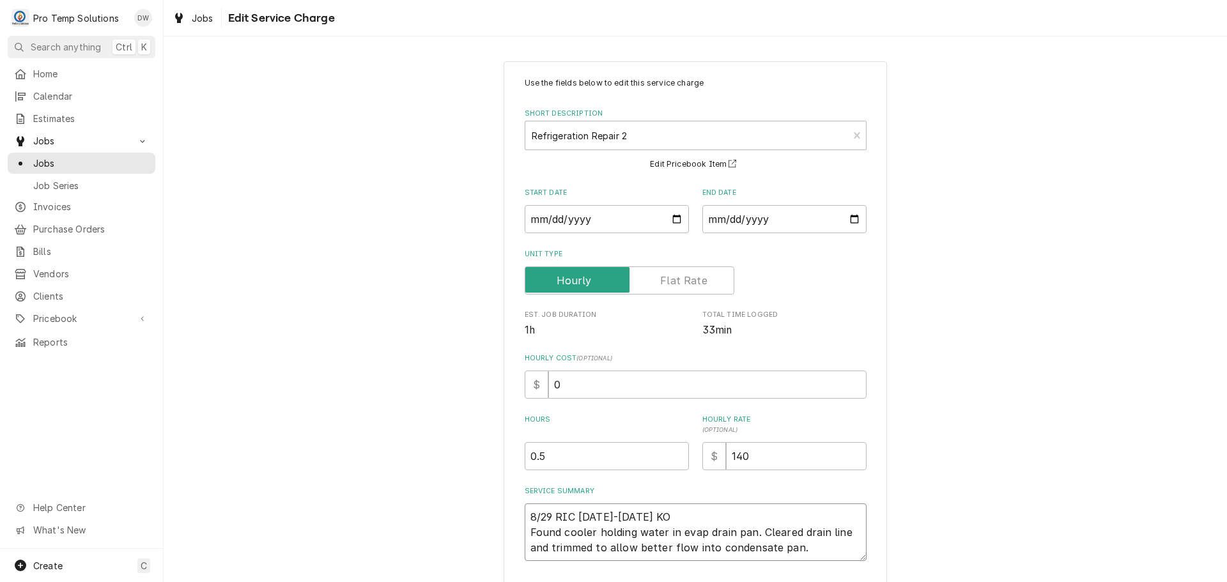
type textarea "x"
type textarea "8/29 RIC 1220-1245 KOT Found cooler holding water in evap drain pan. Cleared dr…"
type textarea "x"
type textarea "8/29 RIC 1220-1245 KOTY Found cooler holding water in evap drain pan. Cleared d…"
type textarea "x"
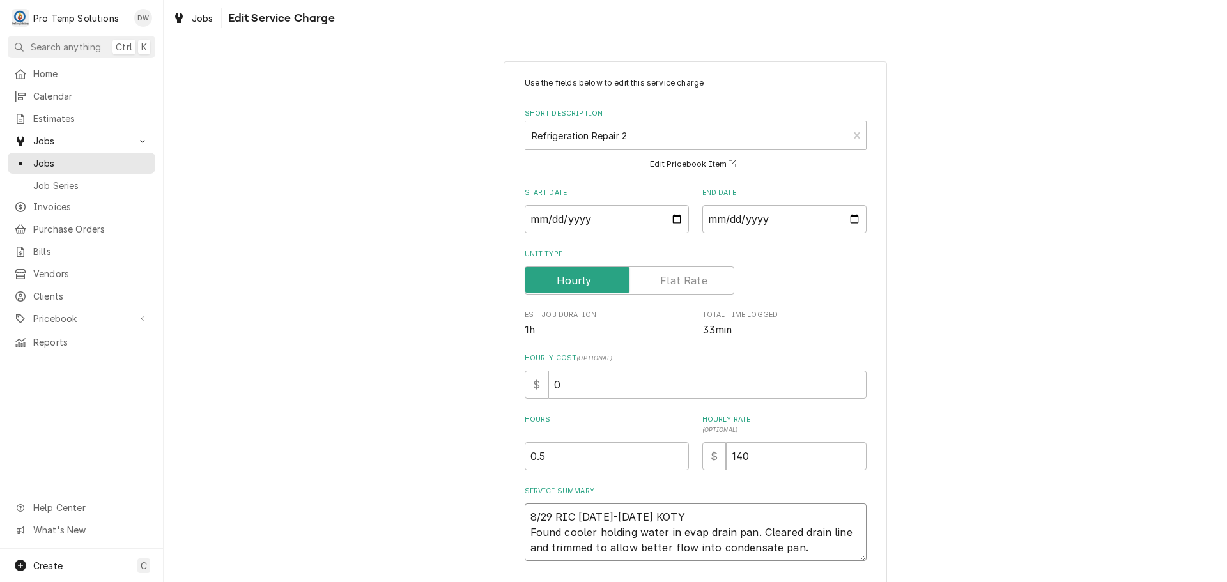
type textarea "8/29 RIC [DATE]-[DATE] KOTY Found cooler holding water in evap drain pan. Clear…"
click at [561, 382] on input "0" at bounding box center [707, 385] width 318 height 28
type textarea "x"
type input "1"
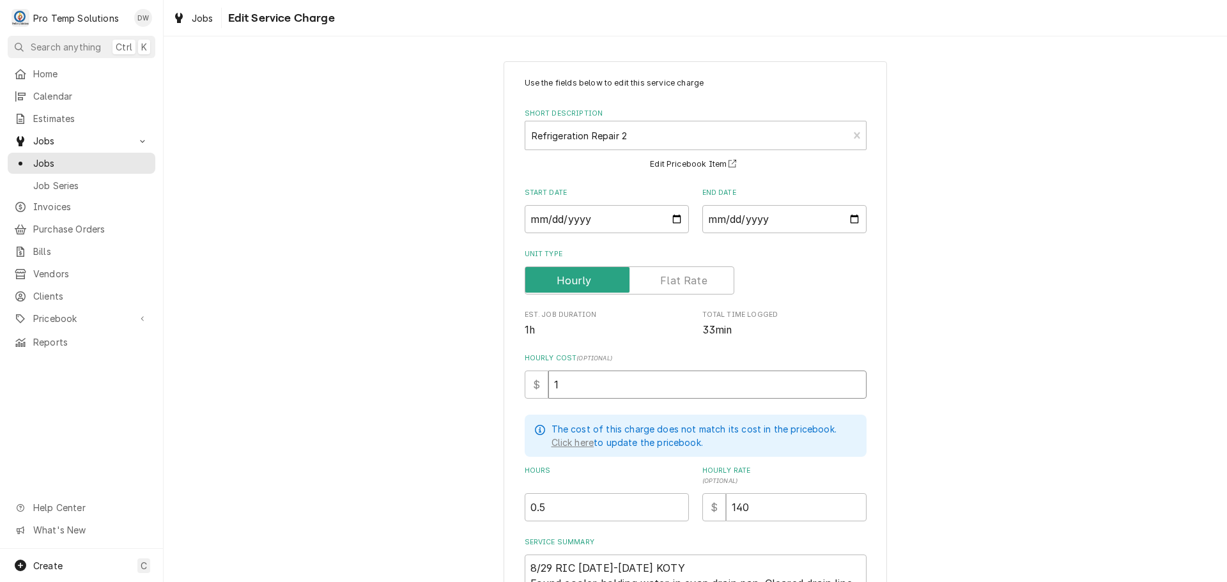
type textarea "x"
type input "18"
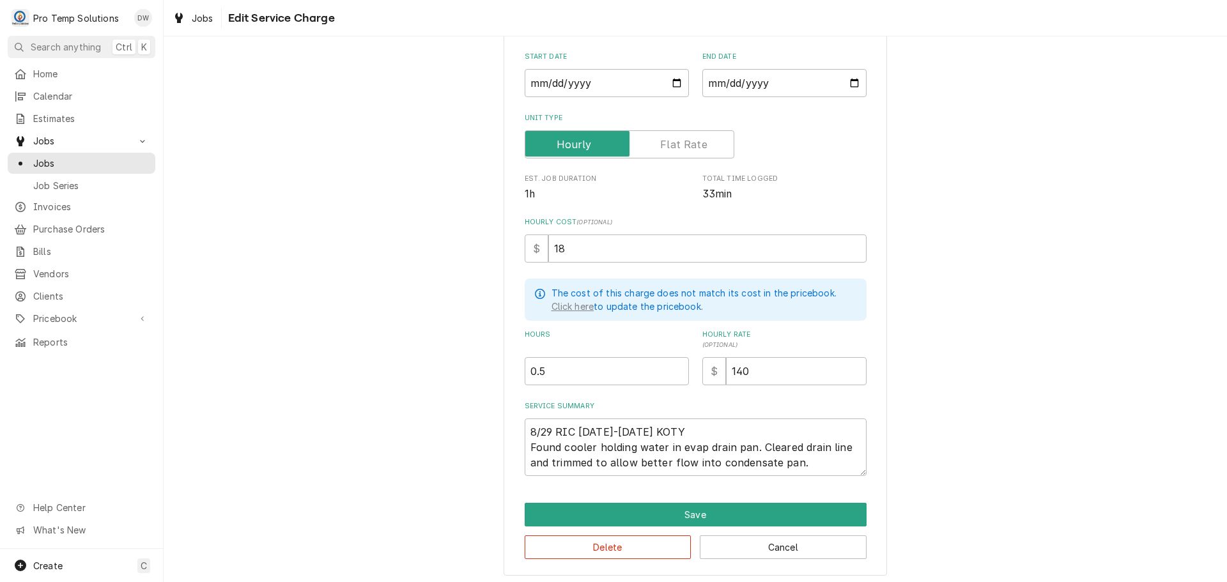
scroll to position [139, 0]
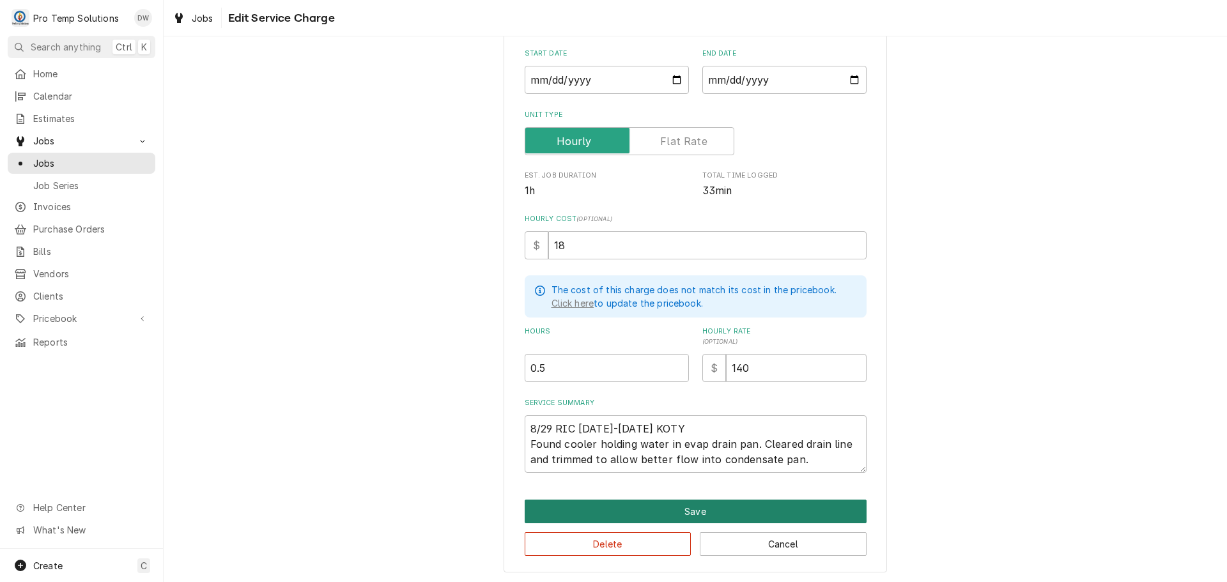
click at [690, 510] on button "Save" at bounding box center [696, 512] width 342 height 24
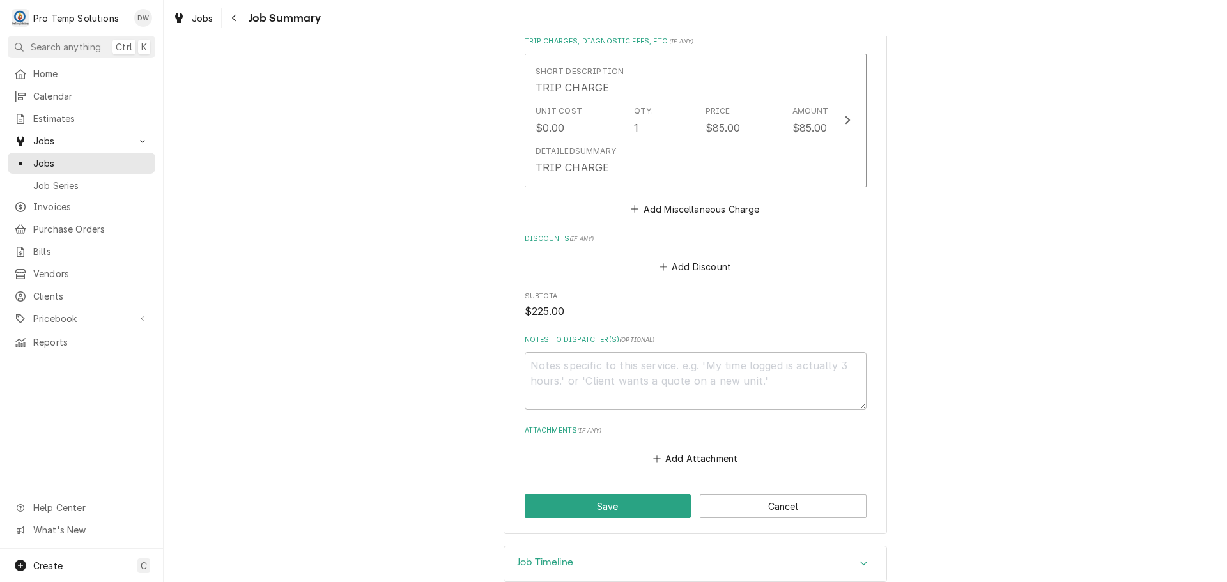
scroll to position [933, 0]
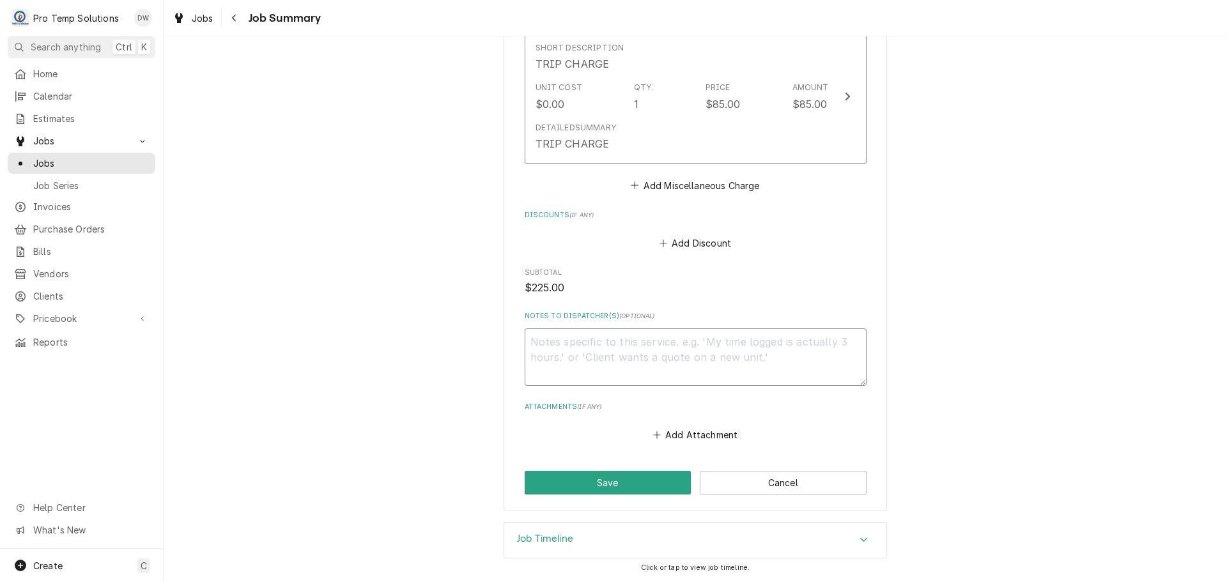
click at [573, 347] on textarea "Notes to Dispatcher(s) ( optional )" at bounding box center [696, 358] width 342 height 58
type textarea "x"
type textarea "#"
type textarea "x"
type textarea "#0"
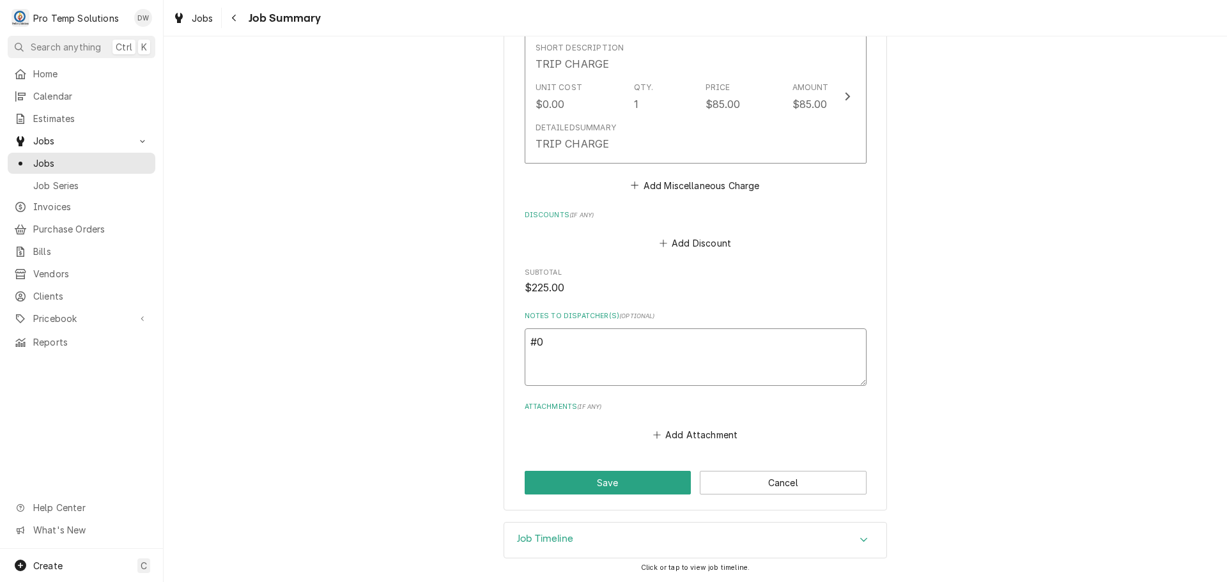
type textarea "x"
type textarea "#08"
type textarea "x"
type textarea "#082"
type textarea "x"
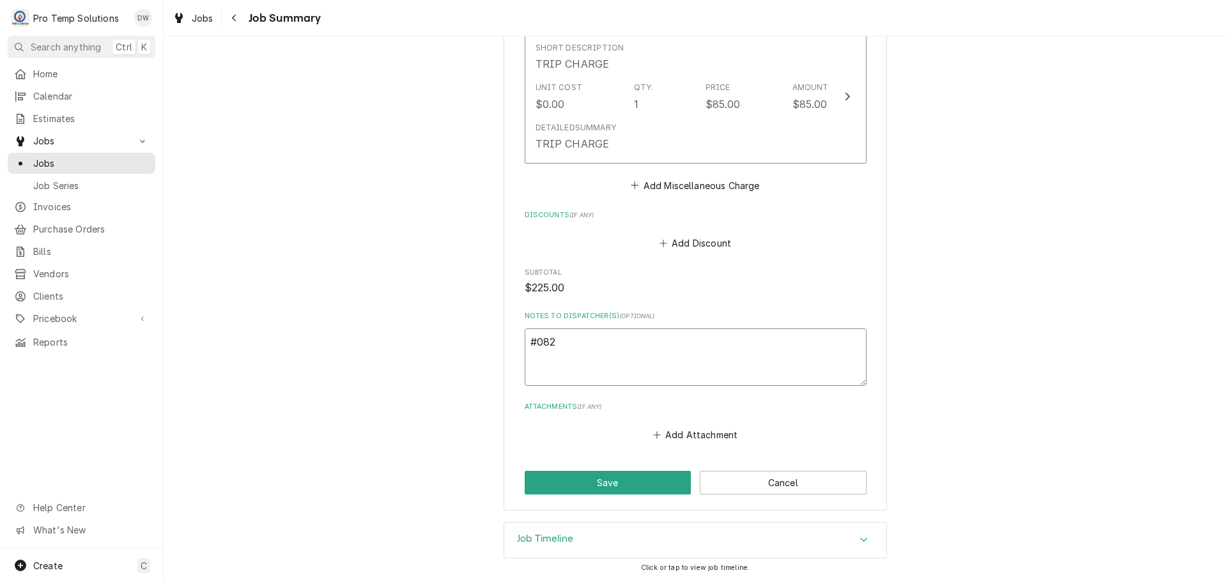
type textarea "#0829"
type textarea "x"
type textarea "#08292"
type textarea "x"
type textarea "#082925"
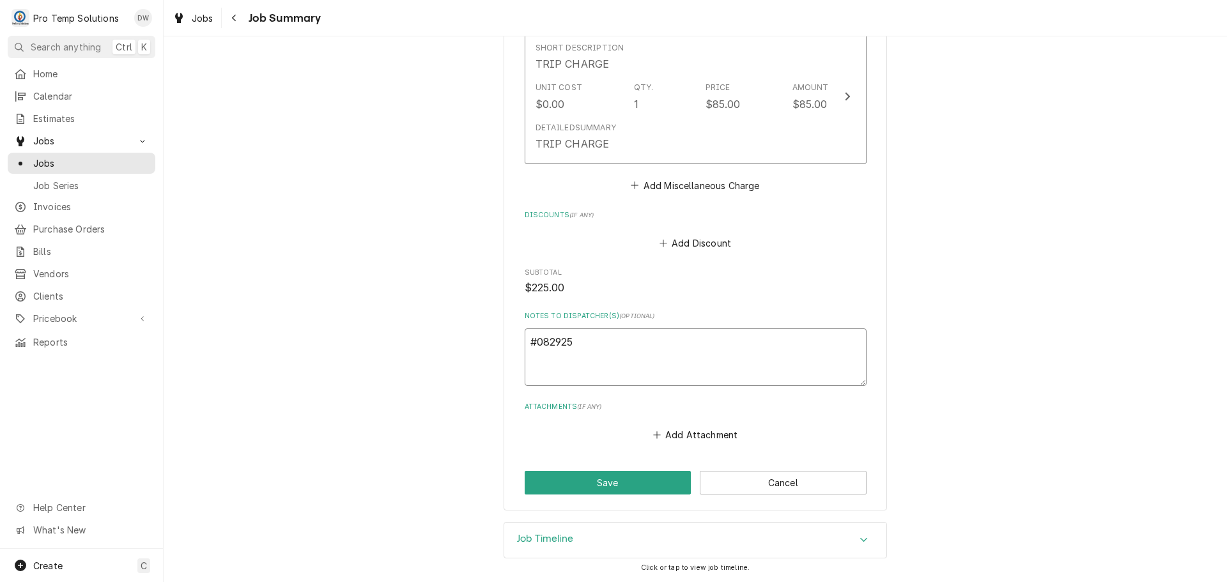
type textarea "x"
type textarea "#0829250"
type textarea "x"
type textarea "#08292500"
type textarea "x"
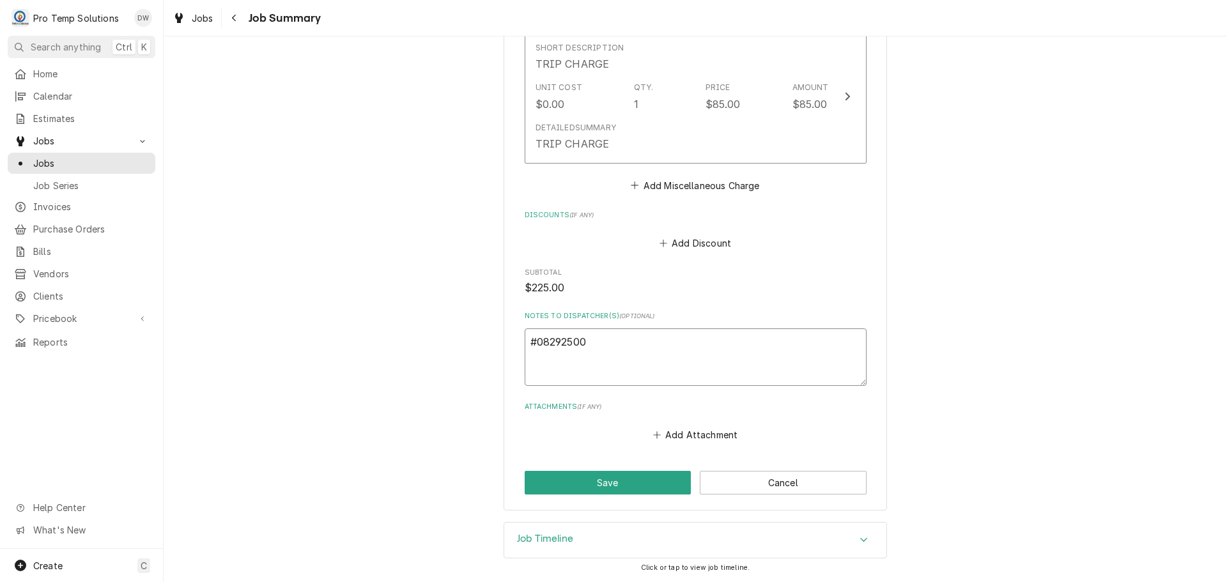
type textarea "#082925005"
type textarea "x"
type textarea "#082925005"
type textarea "x"
type textarea "#082925005 D"
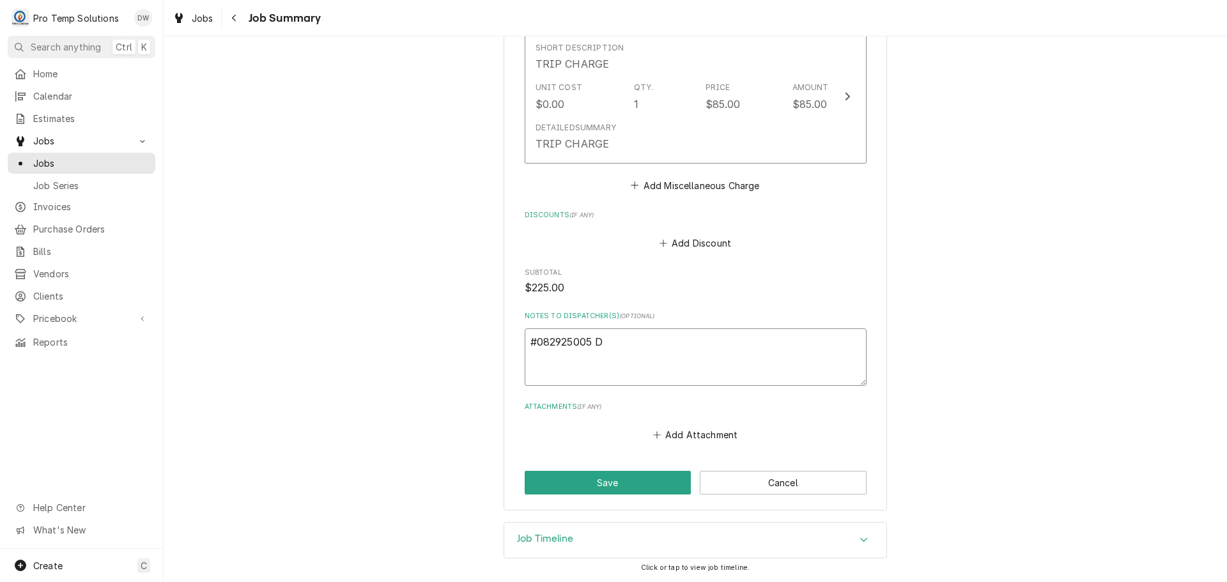
type textarea "x"
type textarea "#082925005 DE"
type textarea "x"
type textarea "#082925005 DEV"
type textarea "x"
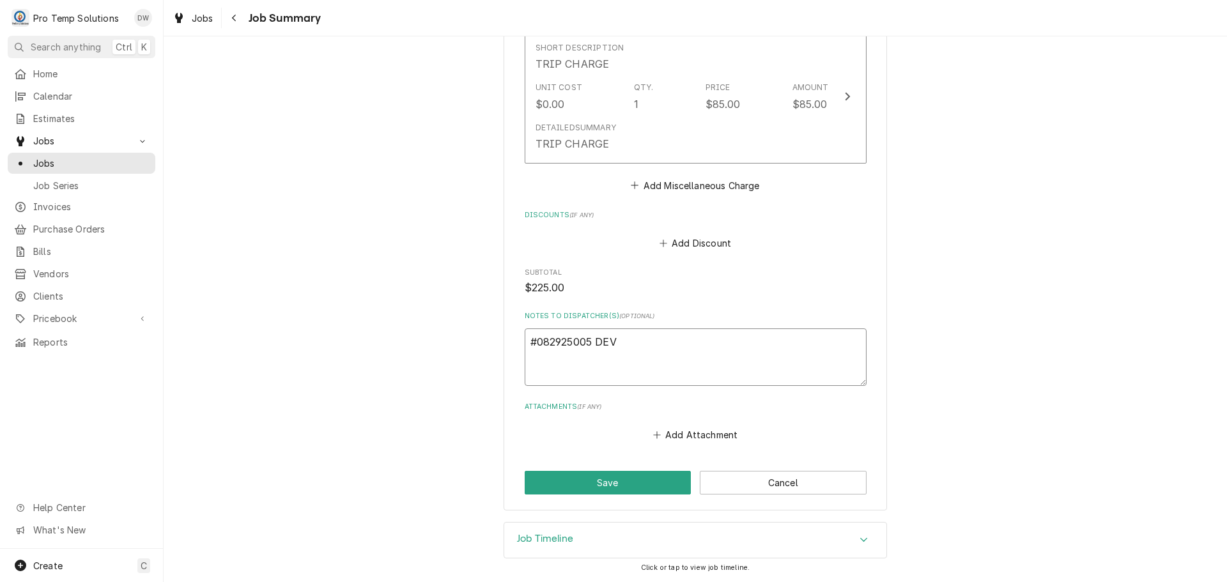
type textarea "#082925005 DEVI"
type textarea "x"
type textarea "#082925005 DEVIN"
type textarea "x"
type textarea "#082925005 DEVINB"
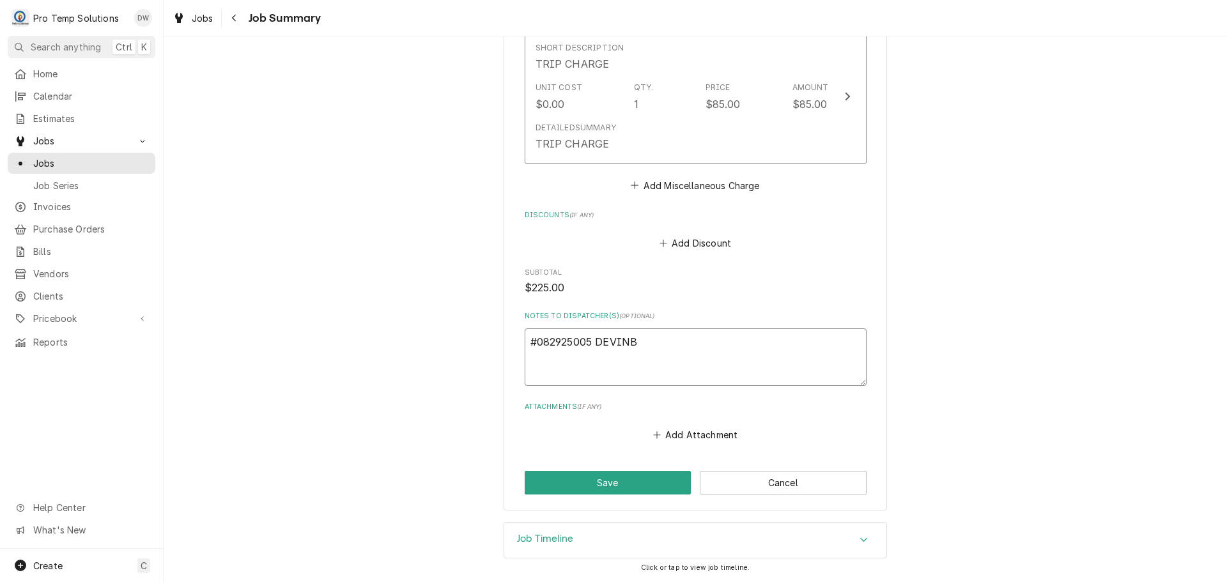
type textarea "x"
type textarea "#082925005 DEVIN"
type textarea "x"
type textarea "#082925005 DEVINE"
type textarea "x"
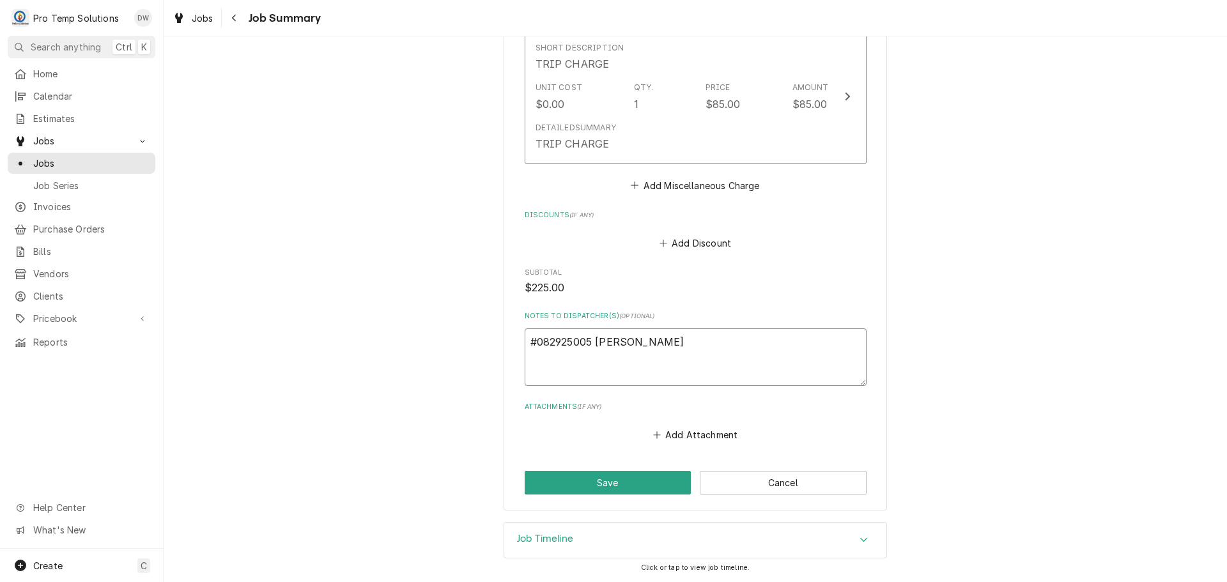
type textarea "#082925005 DEVINE'"
type textarea "x"
type textarea "#082925005 DEVINE'S"
type textarea "x"
type textarea "#082925005 DEVINE'S-"
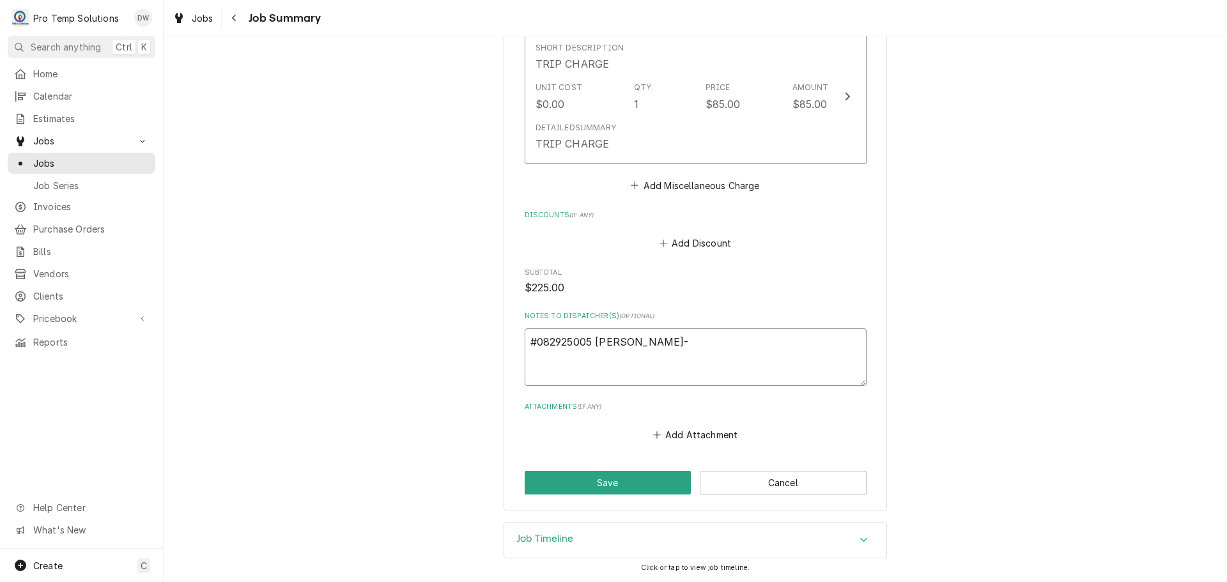
type textarea "x"
type textarea "#082925005 DEVINE'S-"
type textarea "x"
type textarea "#082925005 DEVINE'S- R"
type textarea "x"
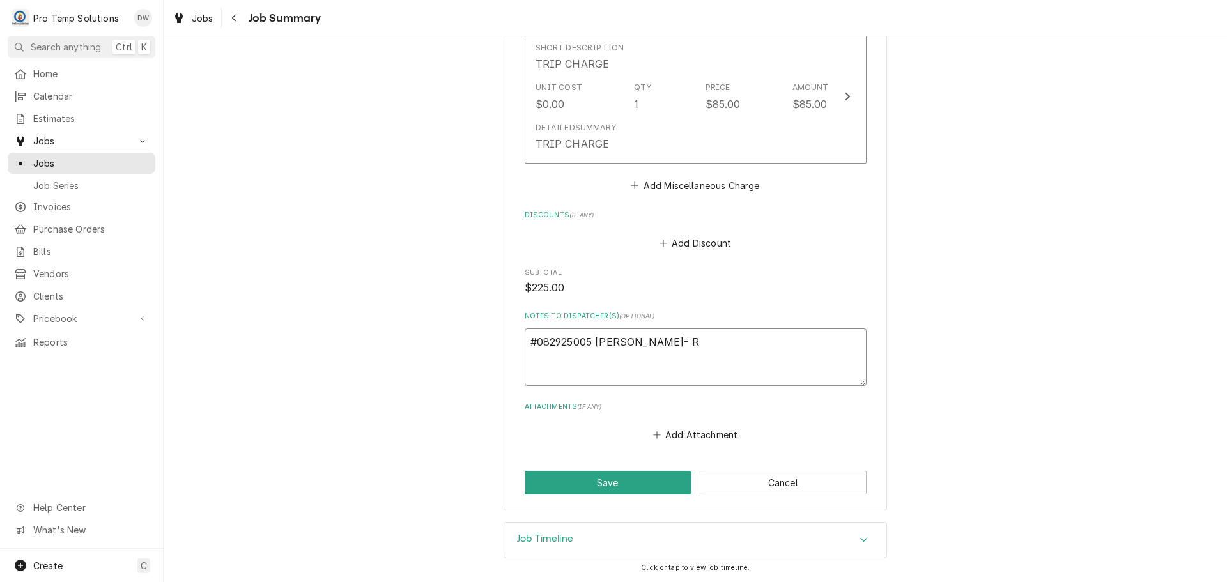
type textarea "#082925005 DEVINE'S- RI"
type textarea "x"
type textarea "#082925005 DEVINE'S- RIC"
type textarea "x"
type textarea "#082925005 DEVINE'S- RIC"
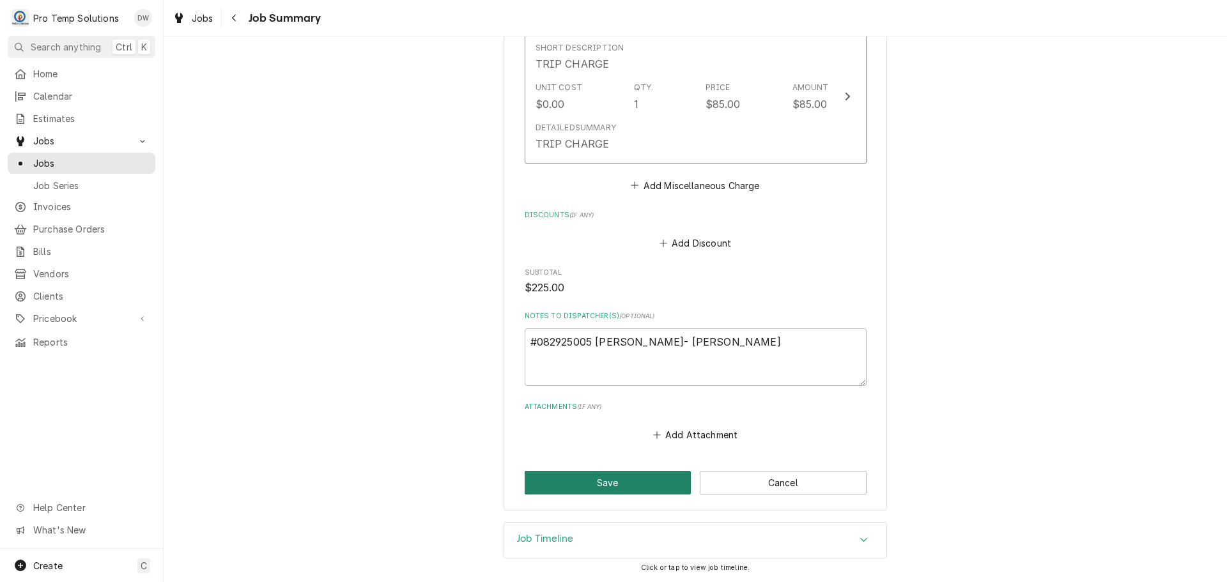
click at [602, 483] on button "Save" at bounding box center [608, 483] width 167 height 24
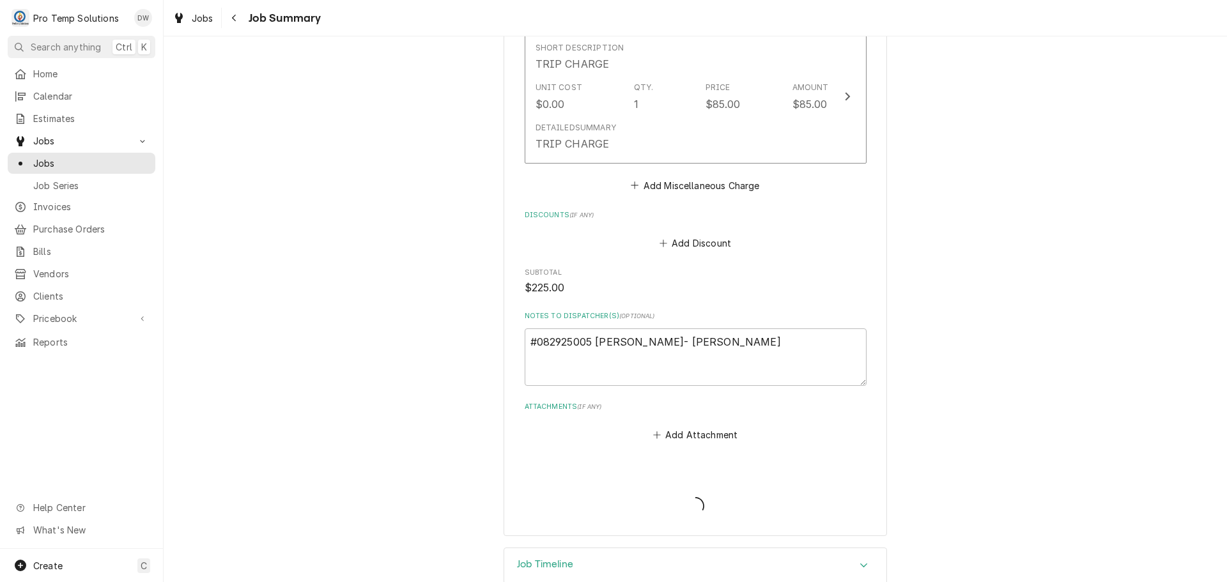
type textarea "x"
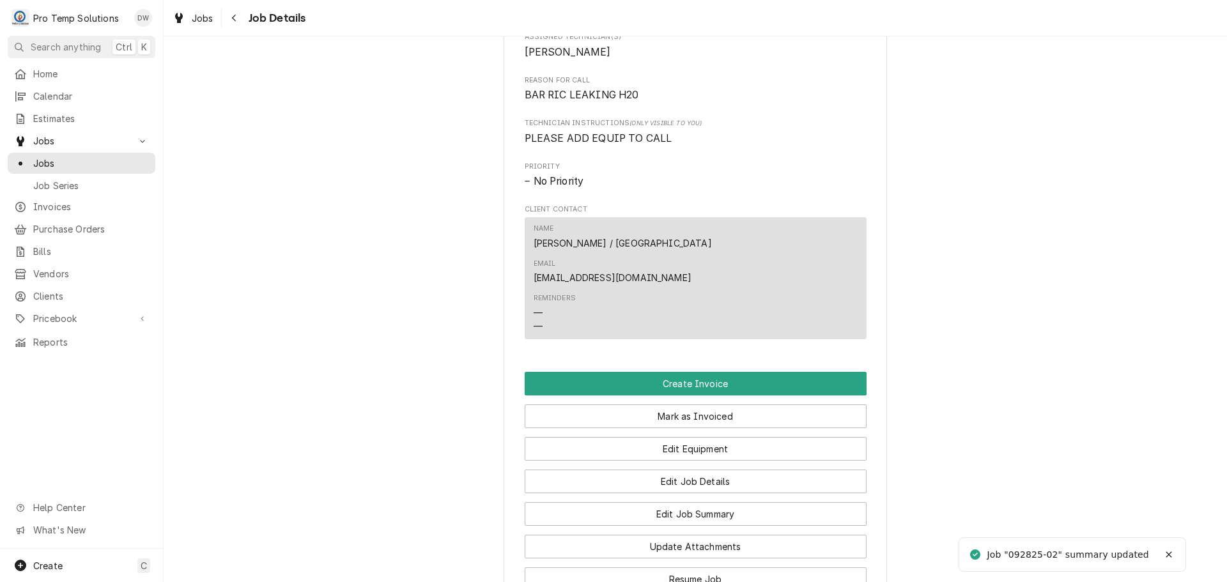
scroll to position [703, 0]
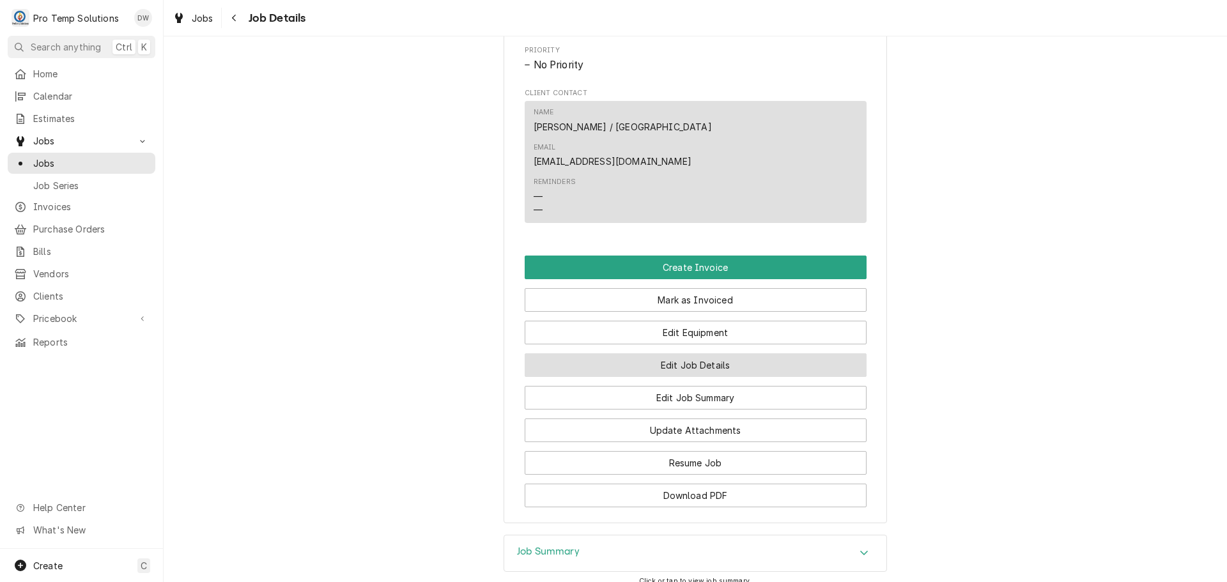
click at [682, 353] on button "Edit Job Details" at bounding box center [696, 365] width 342 height 24
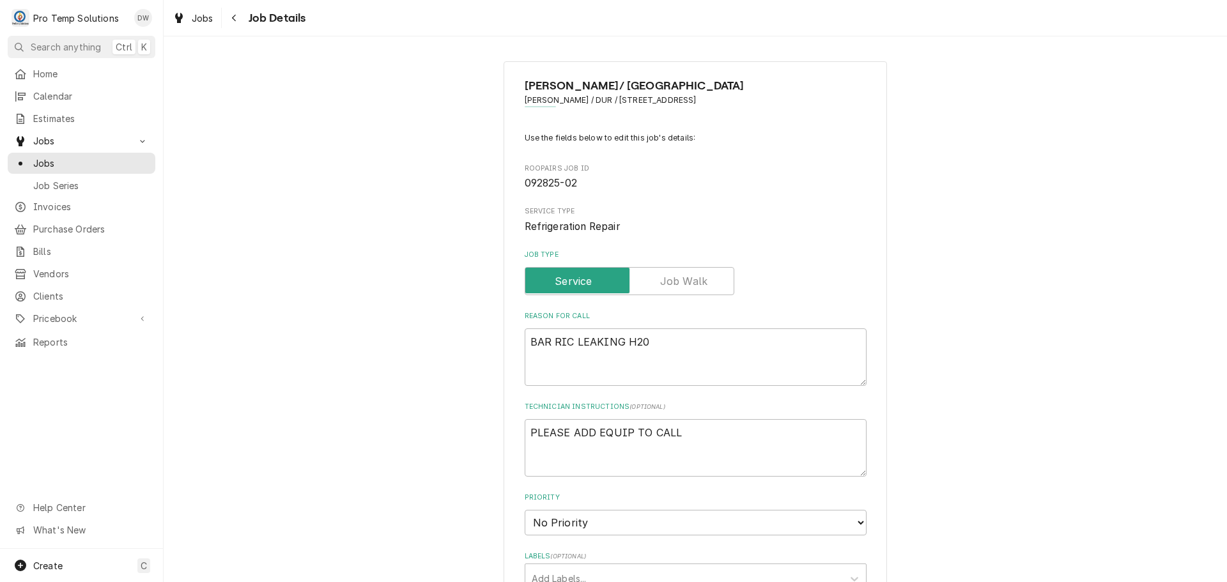
type textarea "x"
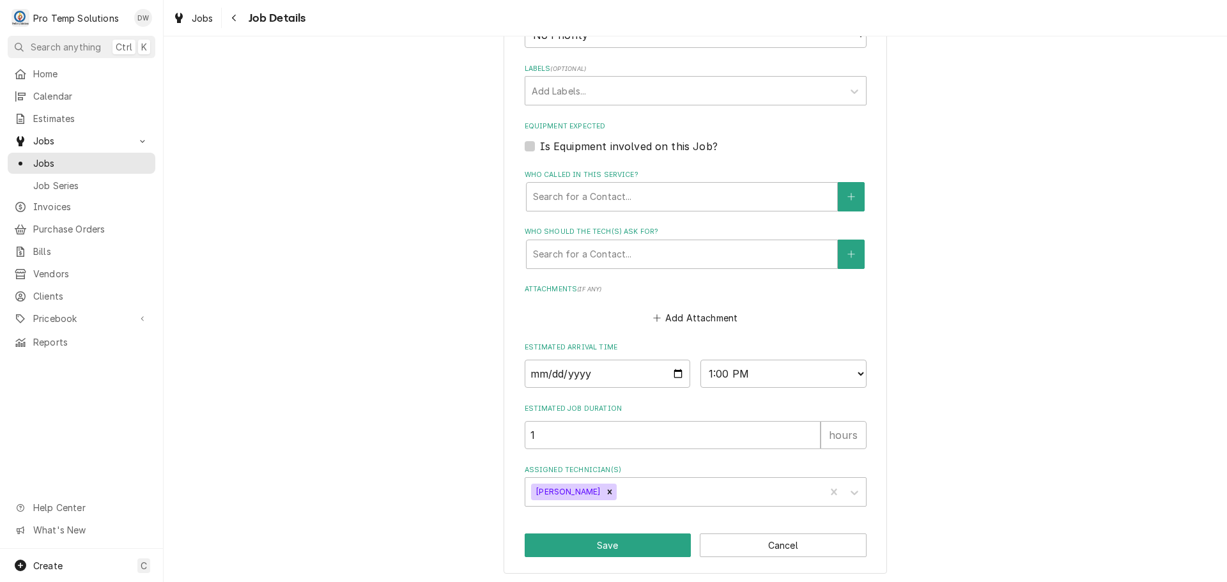
scroll to position [490, 0]
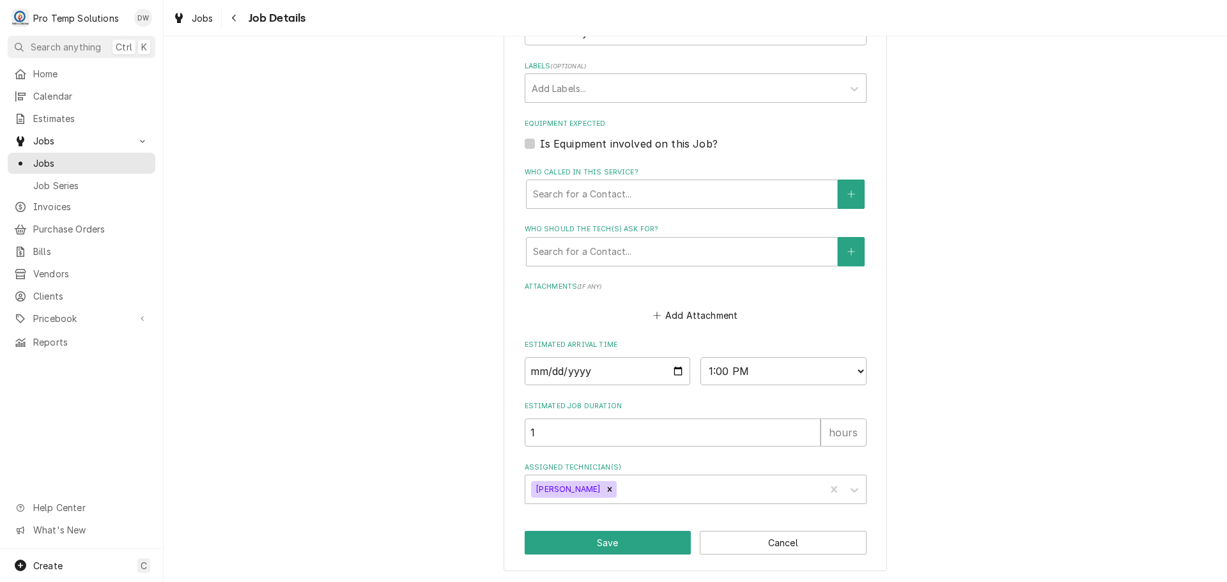
click at [525, 137] on div "Is Equipment involved on this Job?" at bounding box center [696, 143] width 342 height 15
click at [540, 143] on label "Is Equipment involved on this Job?" at bounding box center [629, 143] width 178 height 15
click at [540, 143] on input "Equipment Expected" at bounding box center [711, 150] width 342 height 28
checkbox input "true"
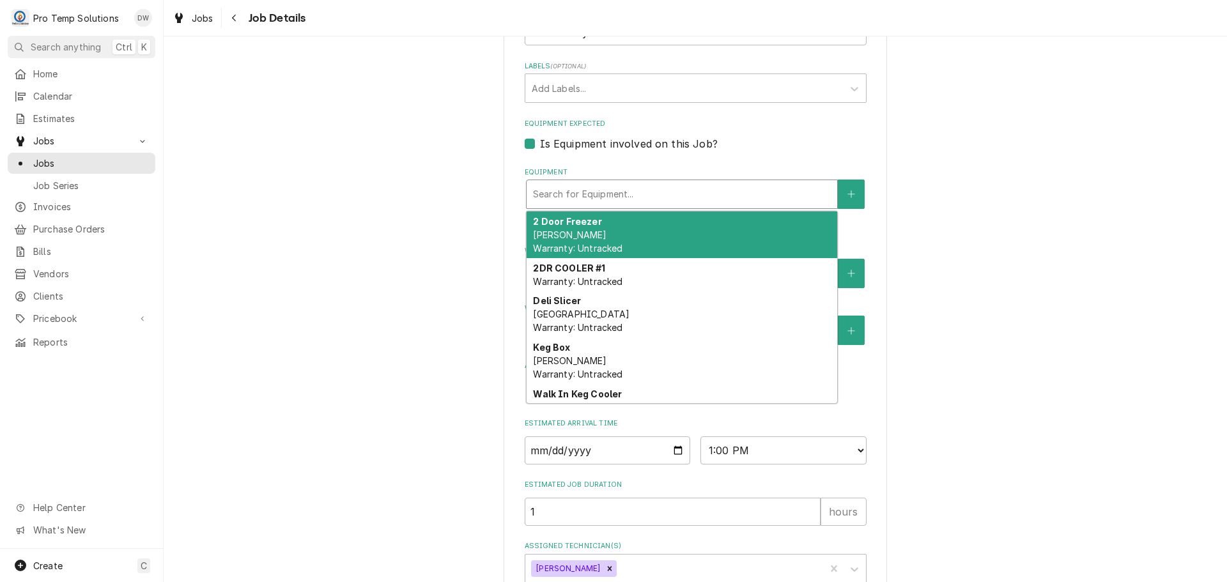
click at [637, 193] on div "Equipment" at bounding box center [682, 194] width 298 height 23
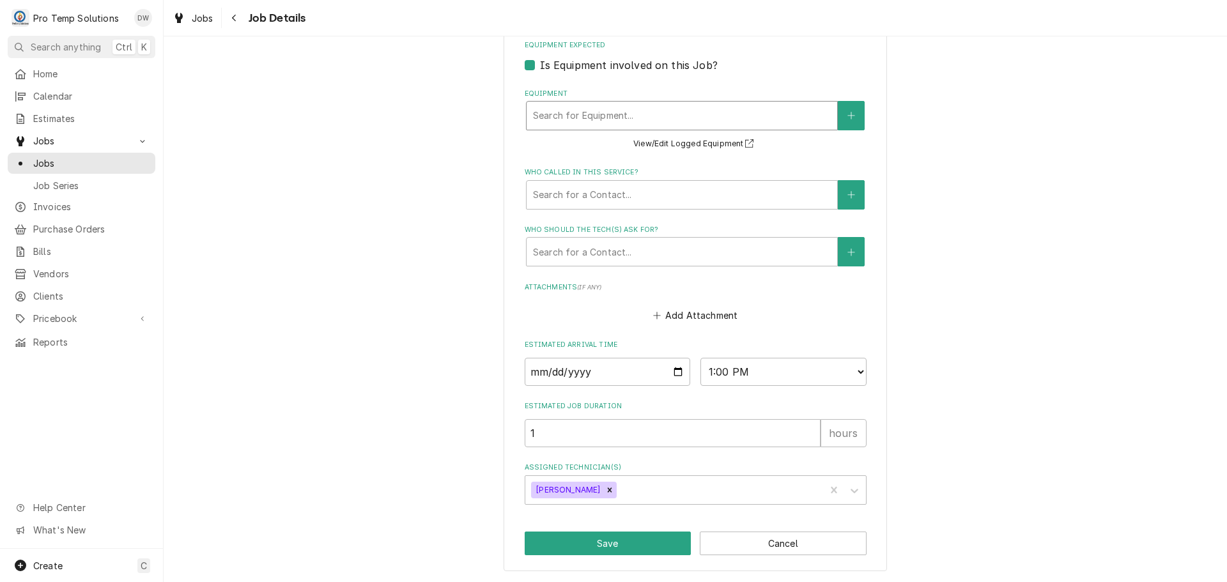
scroll to position [570, 0]
click at [602, 544] on button "Save" at bounding box center [608, 543] width 167 height 24
type textarea "x"
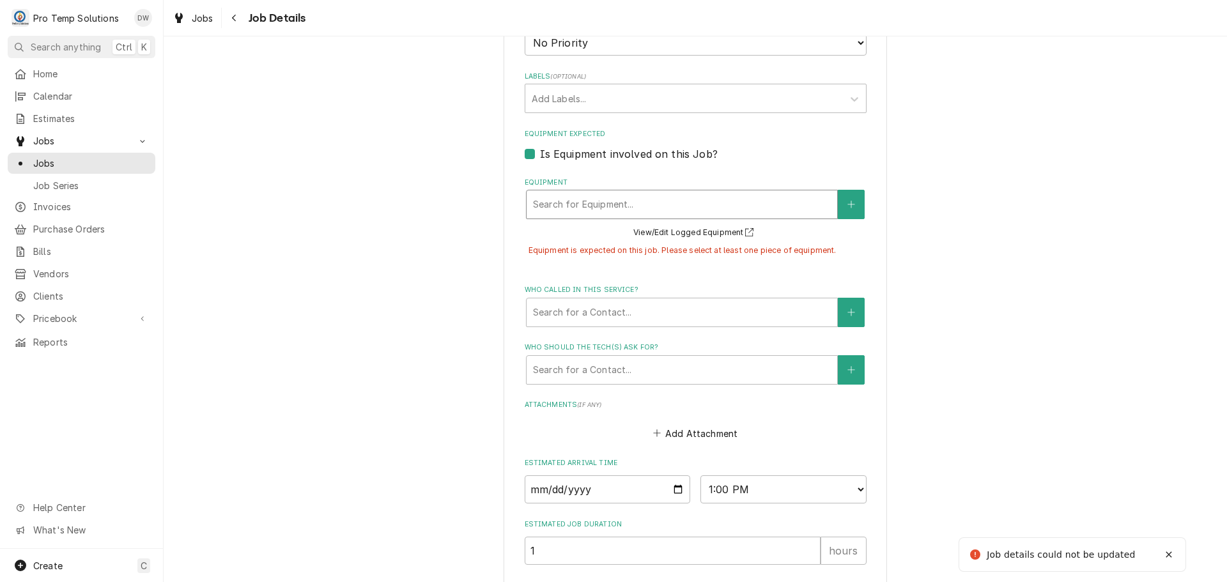
scroll to position [467, 0]
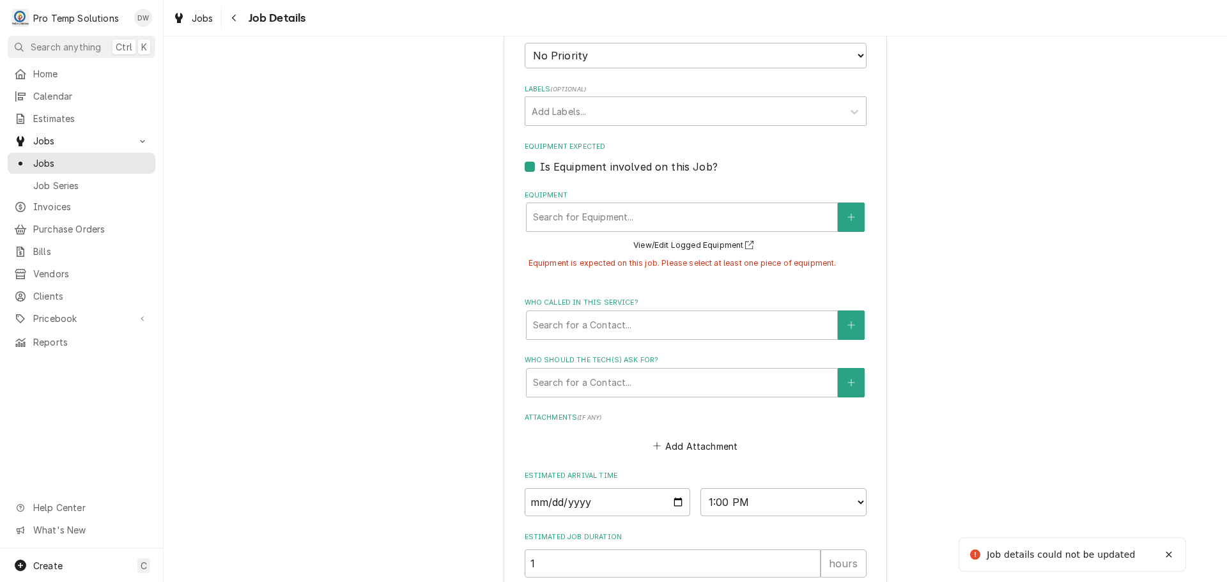
click at [540, 166] on label "Is Equipment involved on this Job?" at bounding box center [629, 166] width 178 height 15
click at [540, 166] on input "Equipment Expected" at bounding box center [711, 173] width 342 height 28
checkbox input "false"
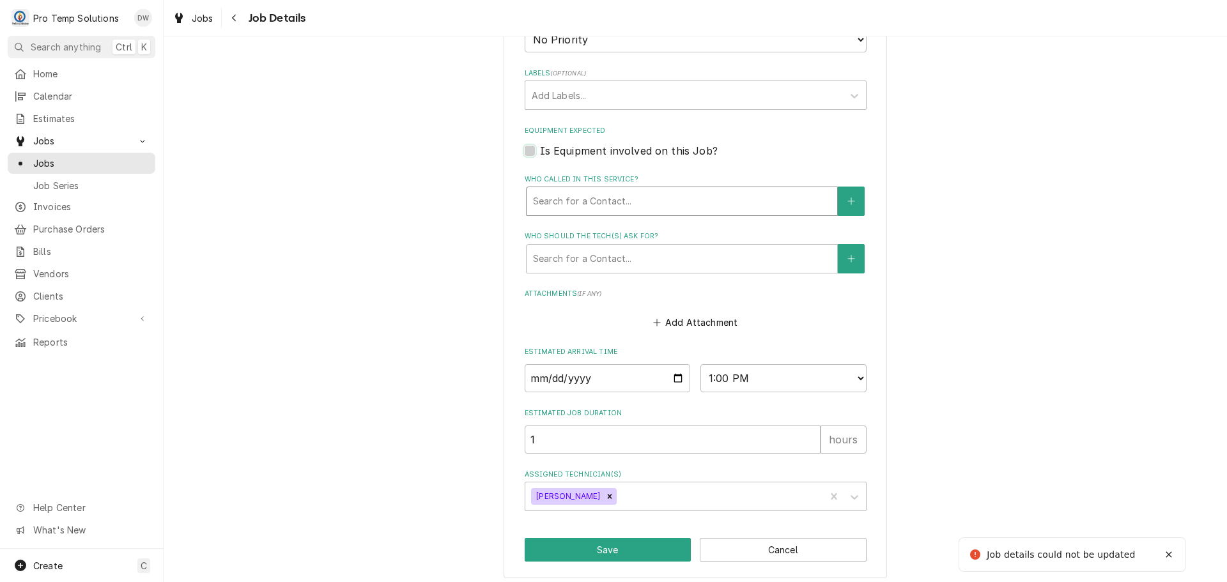
scroll to position [490, 0]
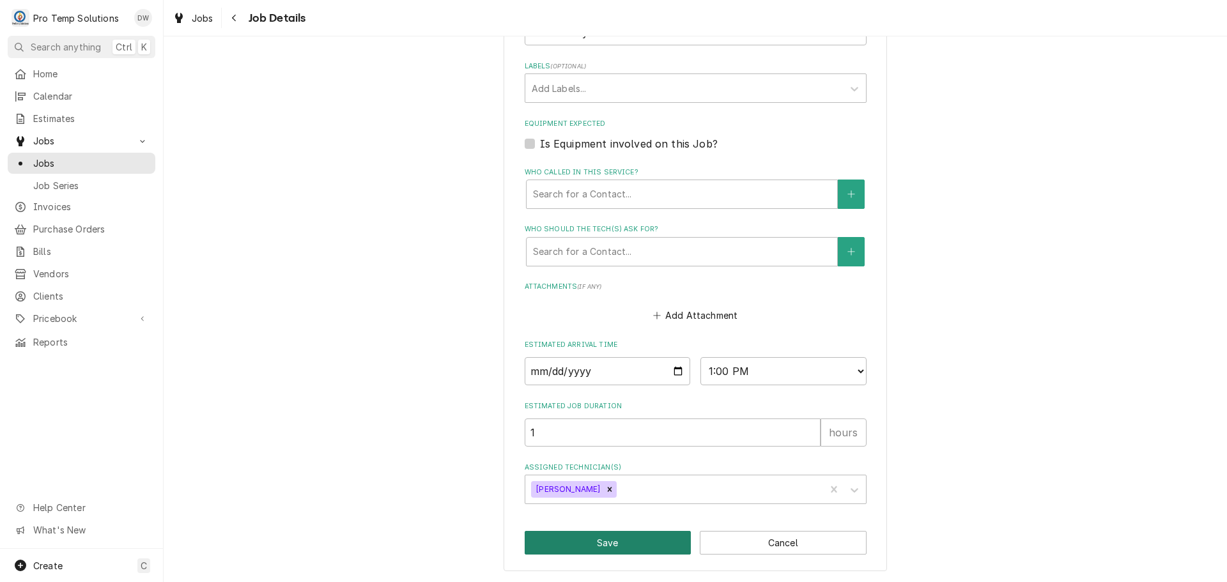
click at [600, 538] on button "Save" at bounding box center [608, 543] width 167 height 24
type textarea "x"
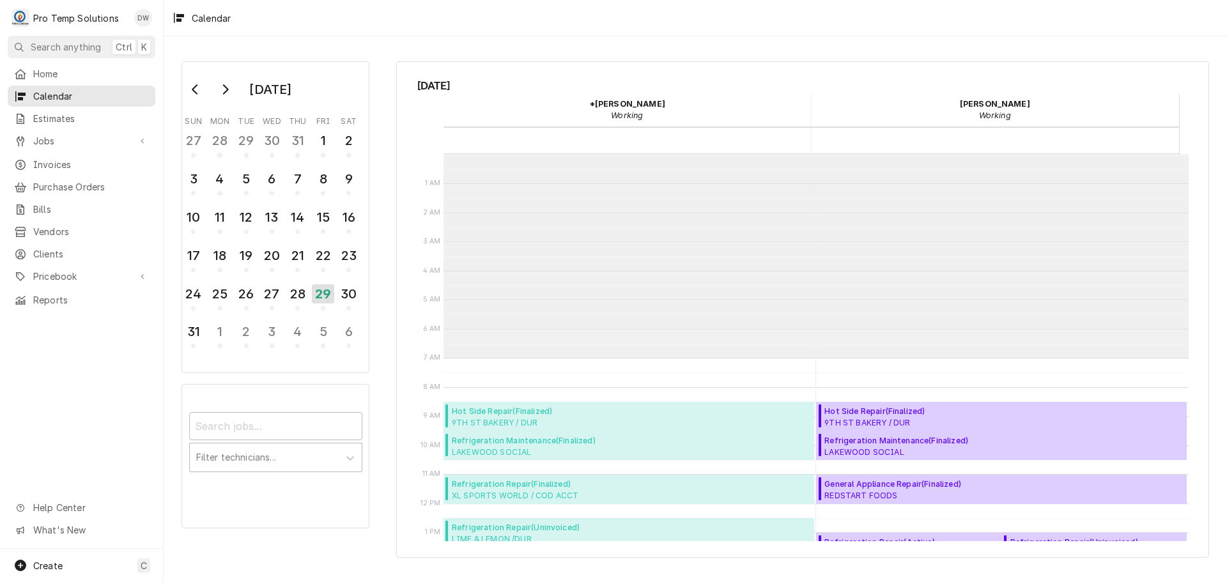
scroll to position [204, 0]
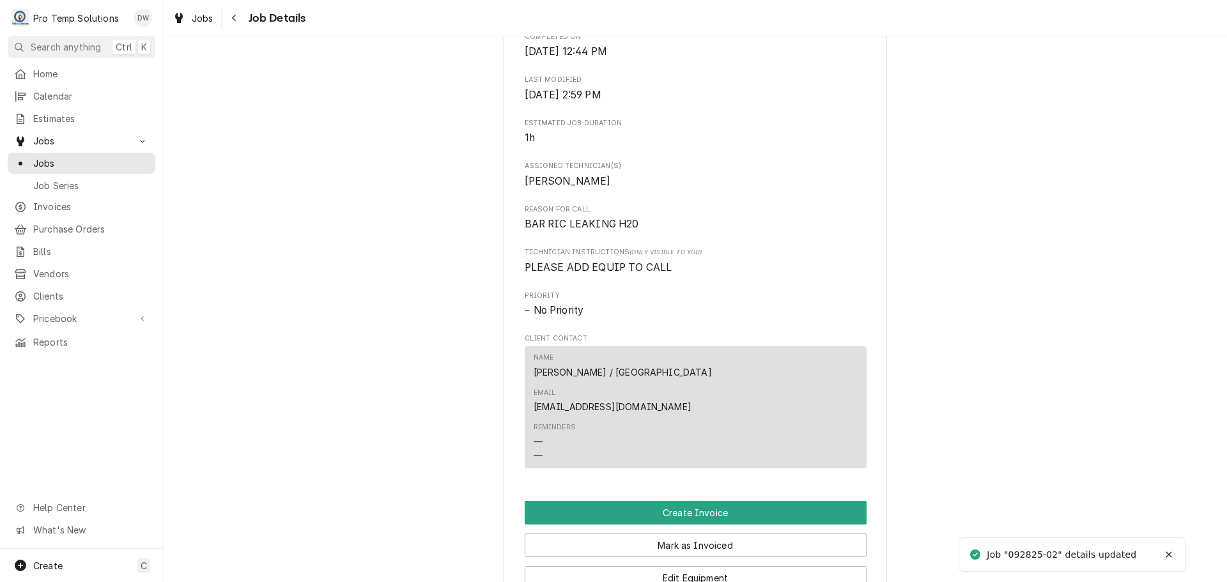
scroll to position [639, 0]
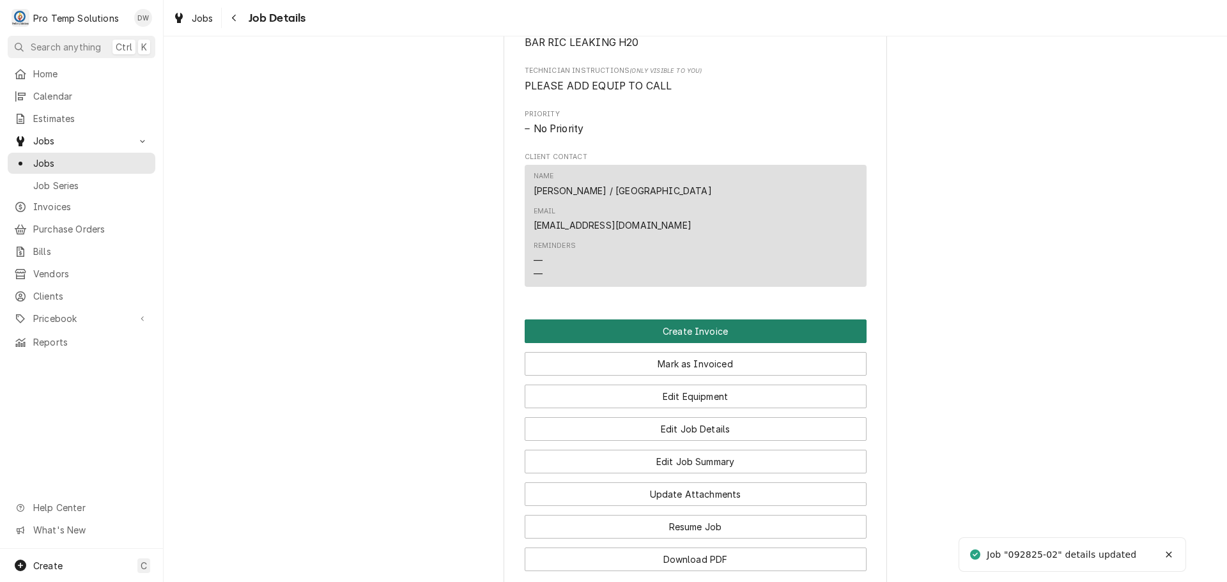
click at [695, 320] on button "Create Invoice" at bounding box center [696, 332] width 342 height 24
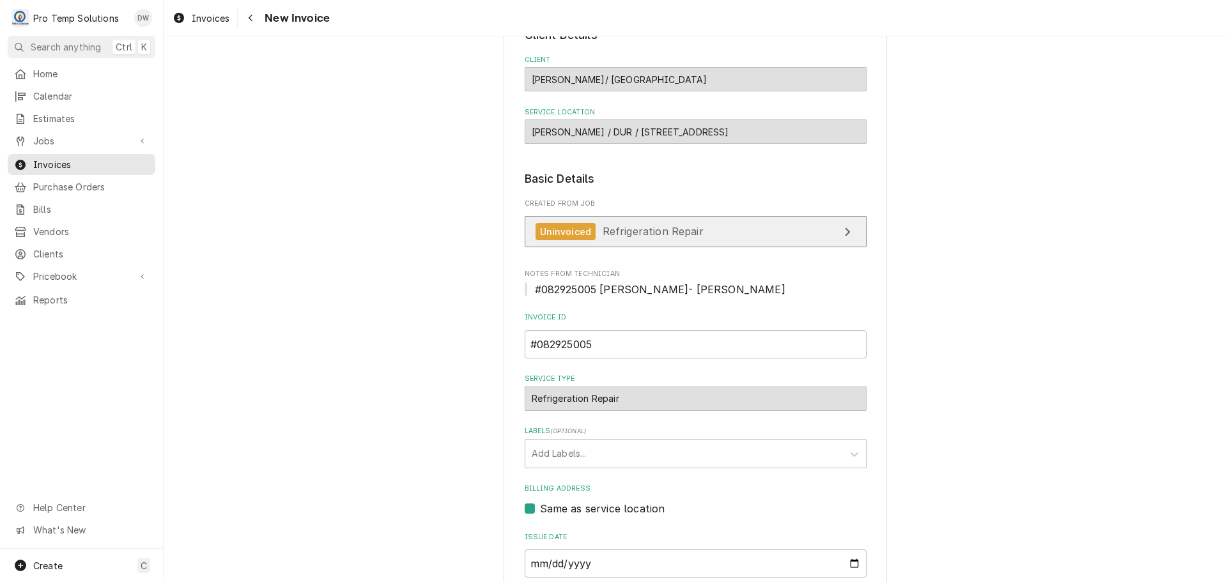
scroll to position [252, 0]
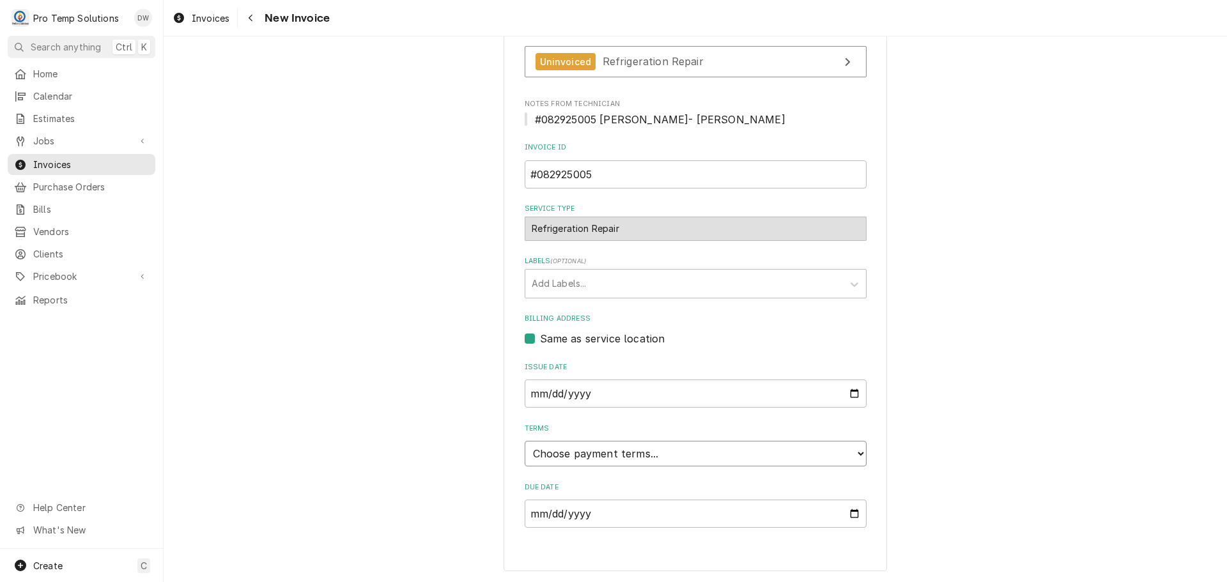
click at [584, 449] on select "Choose payment terms... Same Day Net 7 Net 14 Net 21 Net 30 Net 45 Net 60 Net 90" at bounding box center [696, 454] width 342 height 26
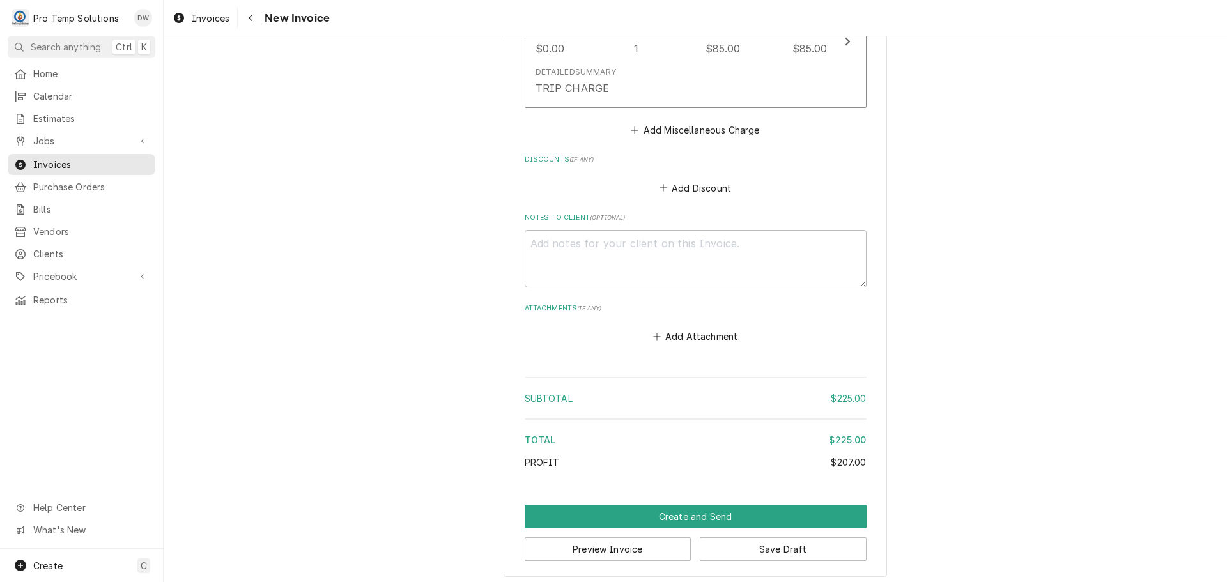
scroll to position [1420, 0]
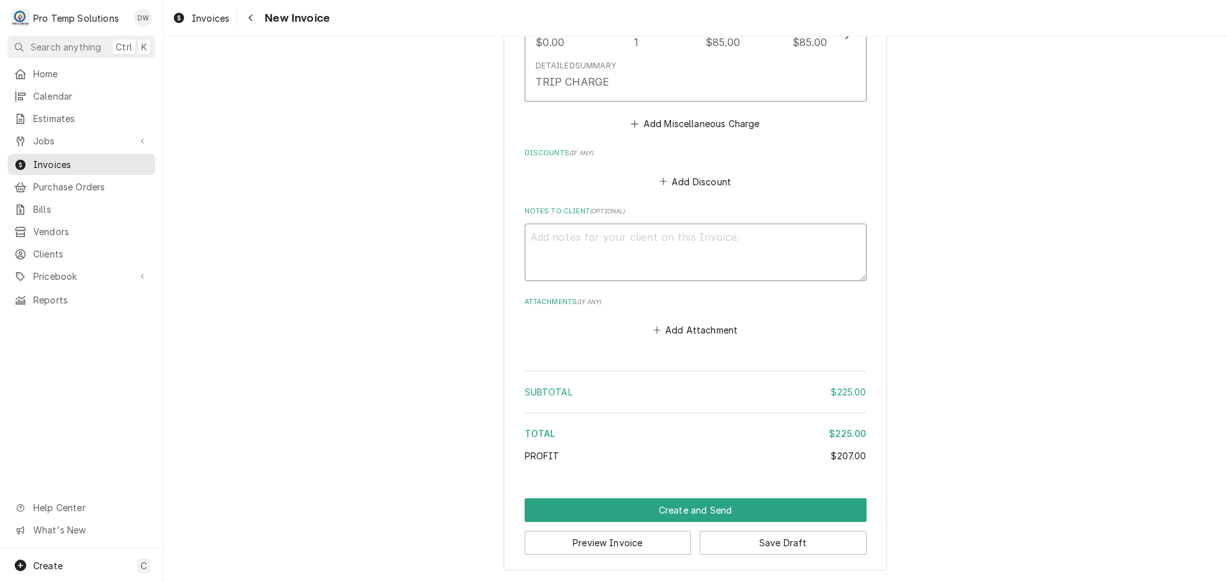
click at [555, 241] on textarea "Notes to Client ( optional )" at bounding box center [696, 253] width 342 height 58
type textarea "x"
type textarea "#"
type textarea "x"
type textarea "#0"
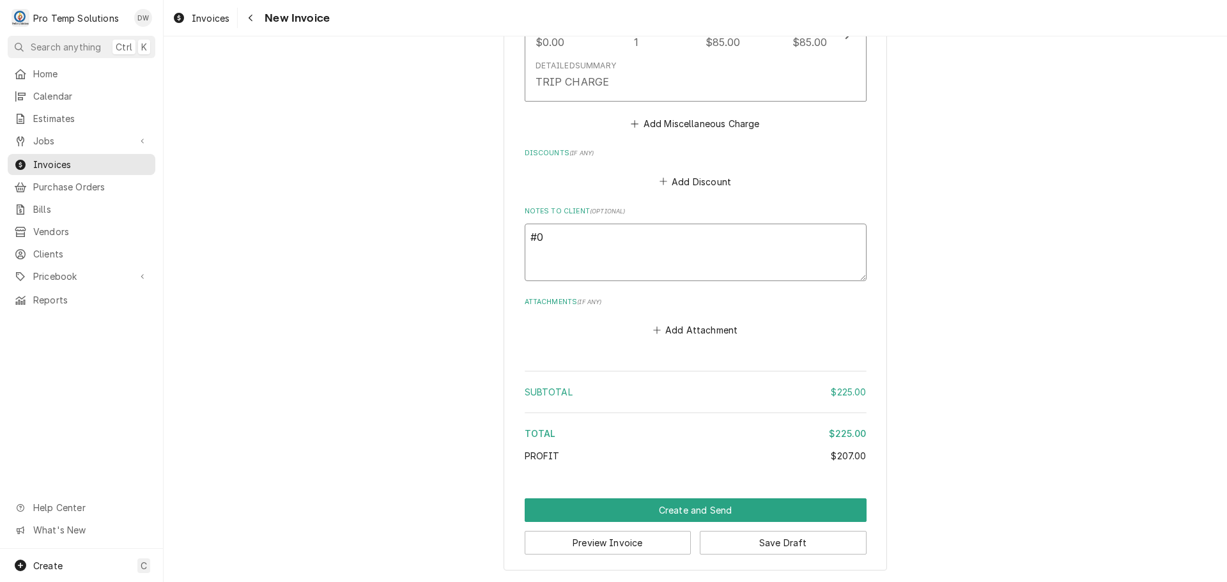
type textarea "x"
type textarea "#08"
type textarea "x"
type textarea "#082"
type textarea "x"
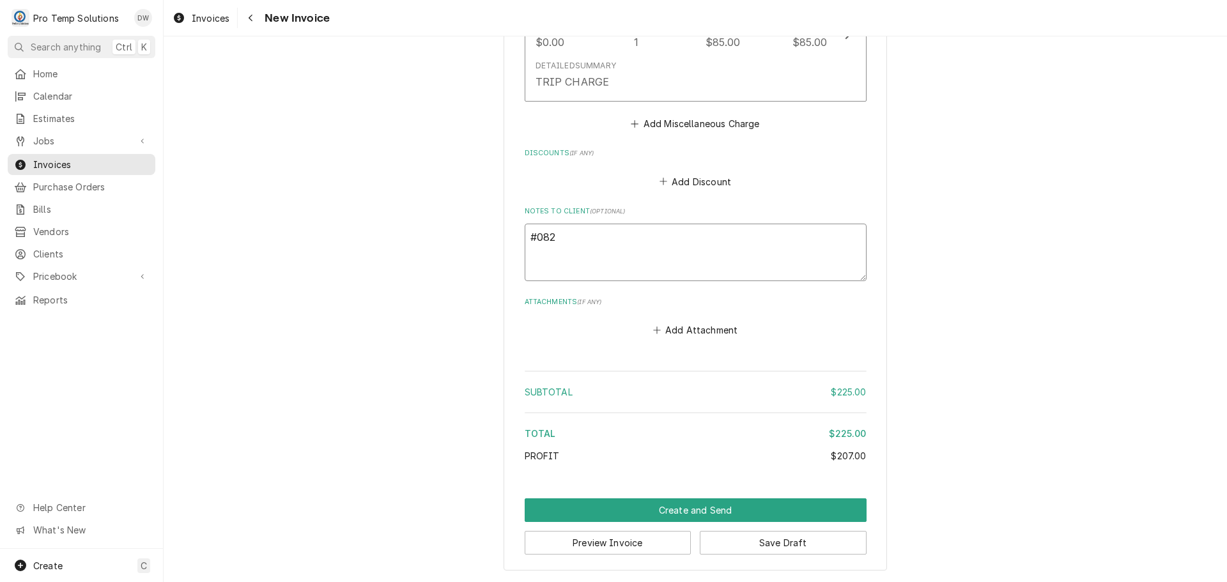
type textarea "#0829"
type textarea "x"
type textarea "#08292"
type textarea "x"
type textarea "#082925"
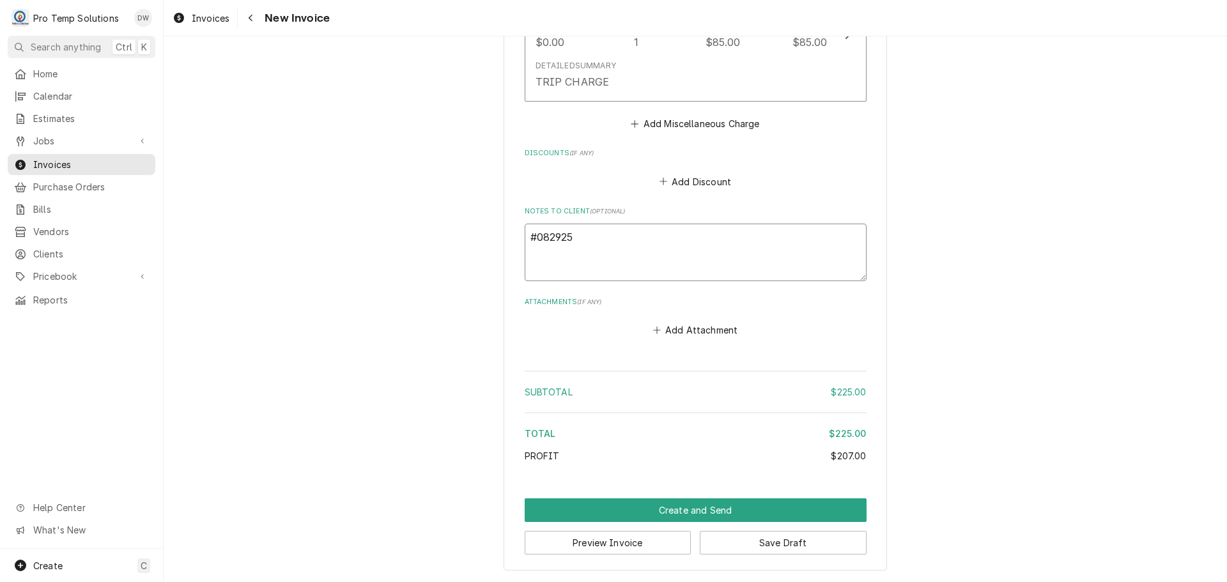
type textarea "x"
type textarea "#0829250"
type textarea "x"
type textarea "#08292500"
type textarea "x"
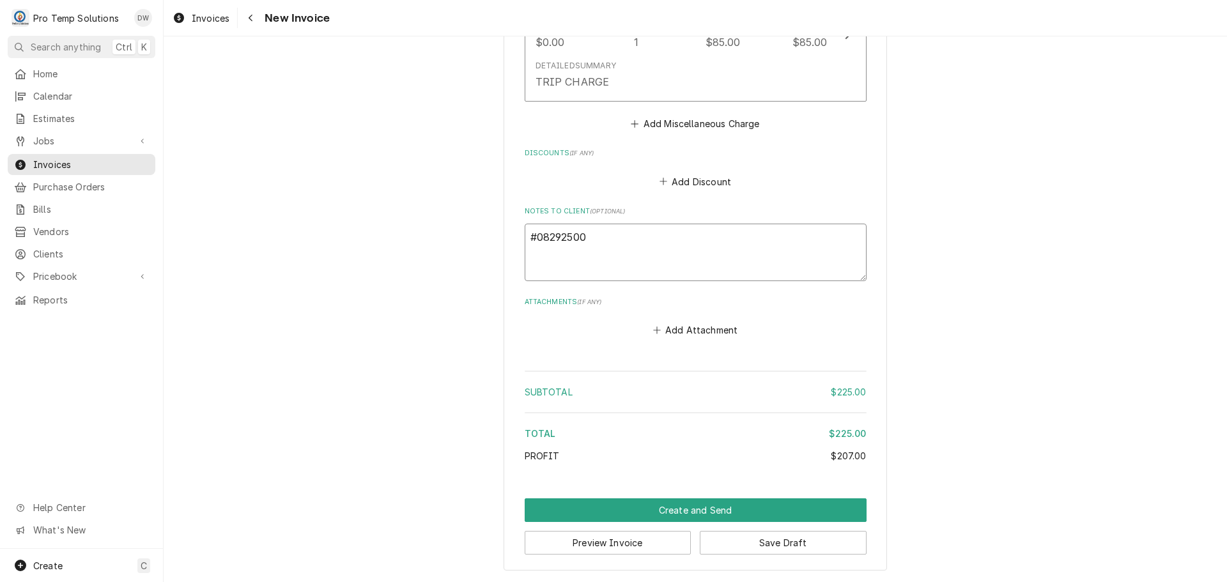
type textarea "#082925005"
type textarea "x"
type textarea "#082925005"
type textarea "x"
type textarea "#082925005 D"
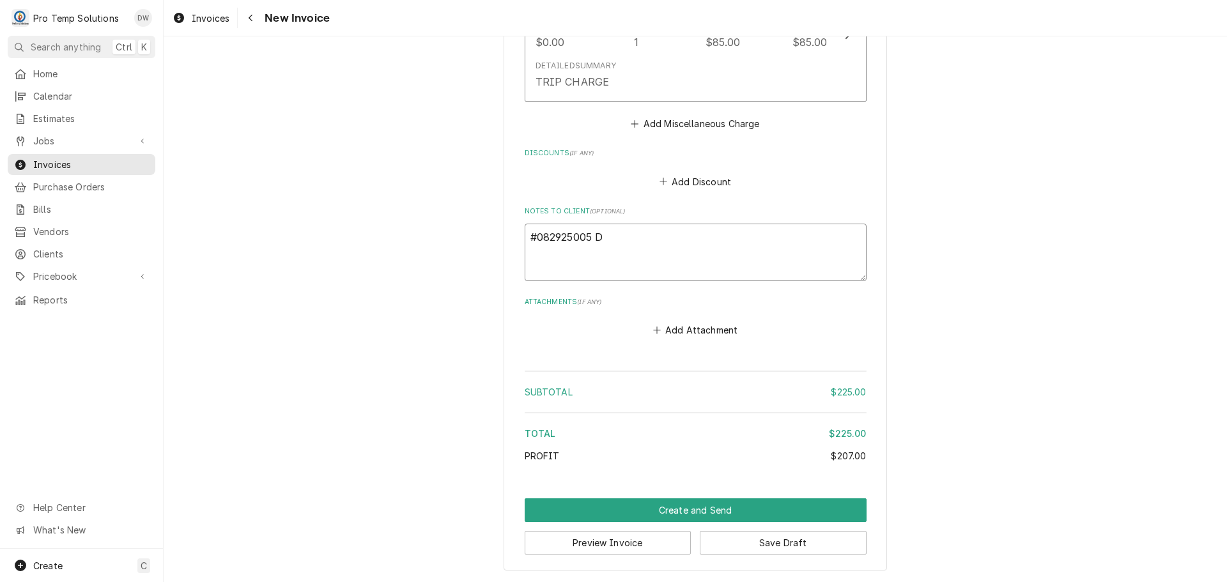
type textarea "x"
type textarea "#082925005 DE"
type textarea "x"
type textarea "#082925005 DEV"
type textarea "x"
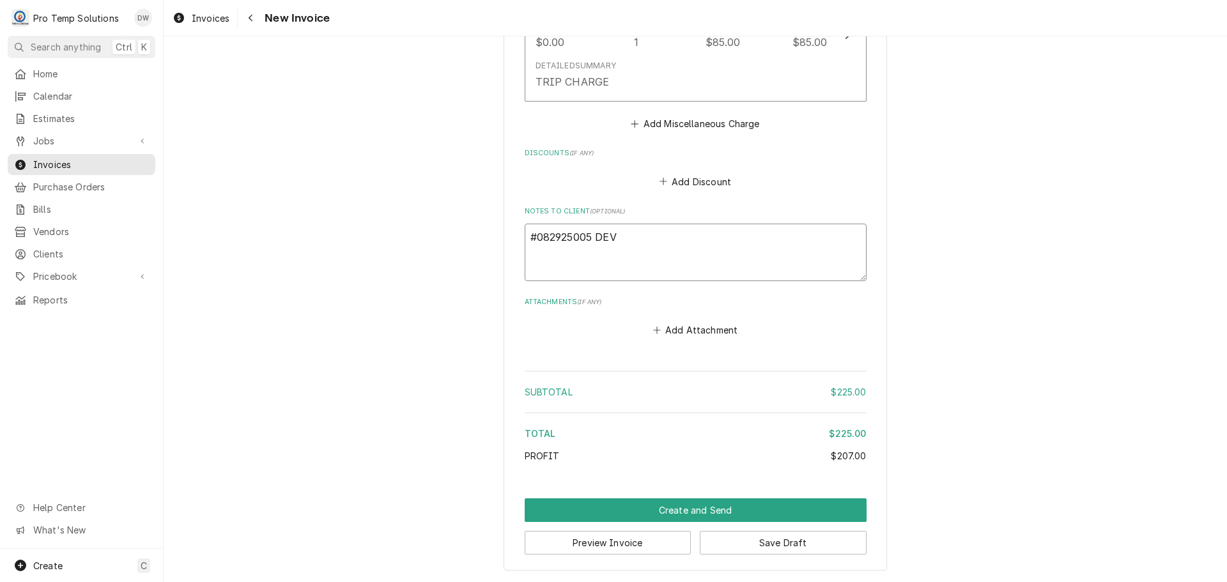
type textarea "#082925005 DEVI"
type textarea "x"
type textarea "#082925005 DEVIN"
type textarea "x"
type textarea "#082925005 DEVINE"
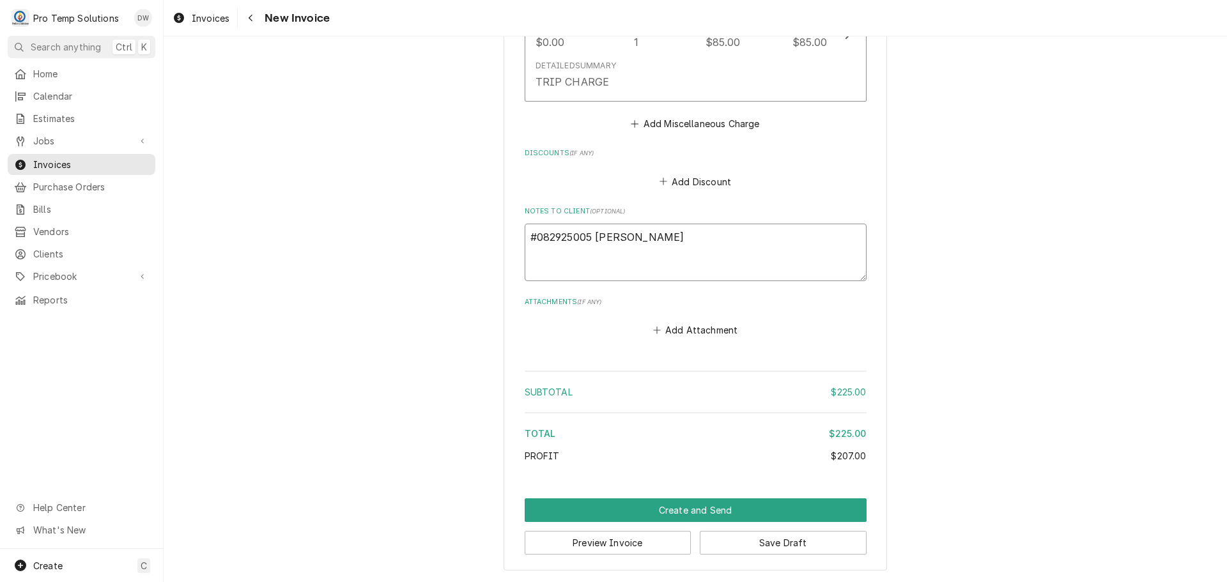
type textarea "x"
type textarea "#082925005 DEVINE'"
type textarea "x"
type textarea "#082925005 DEVINE'S"
type textarea "x"
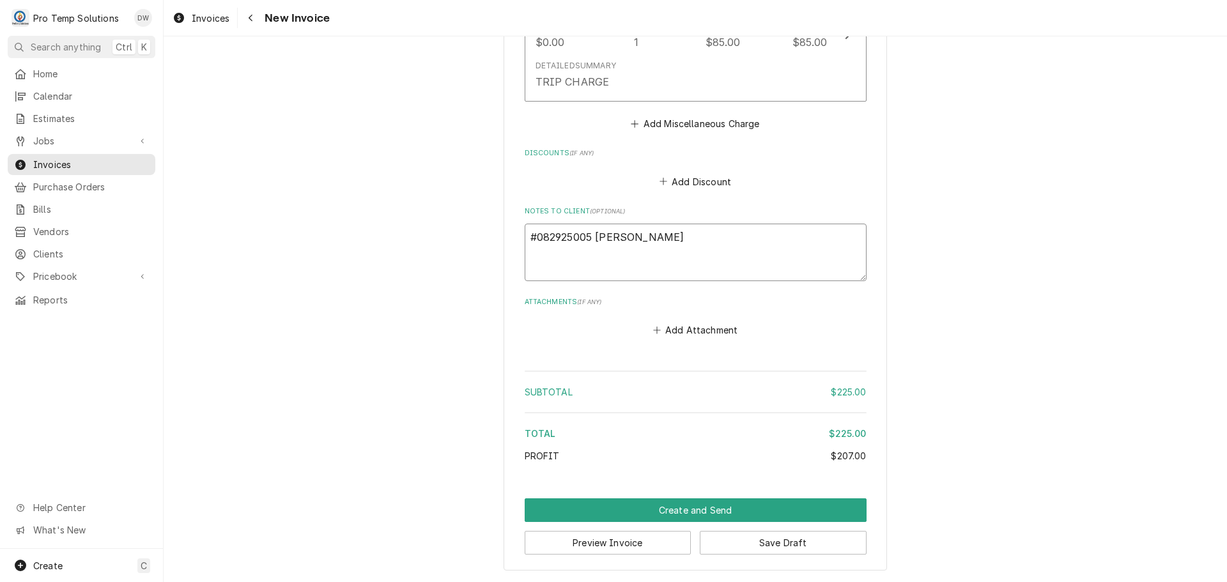
type textarea "#082925005 DEVINE'S-"
type textarea "x"
type textarea "#082925005 DEVINE'S-"
type textarea "x"
type textarea "#082925005 DEVINE'S- R"
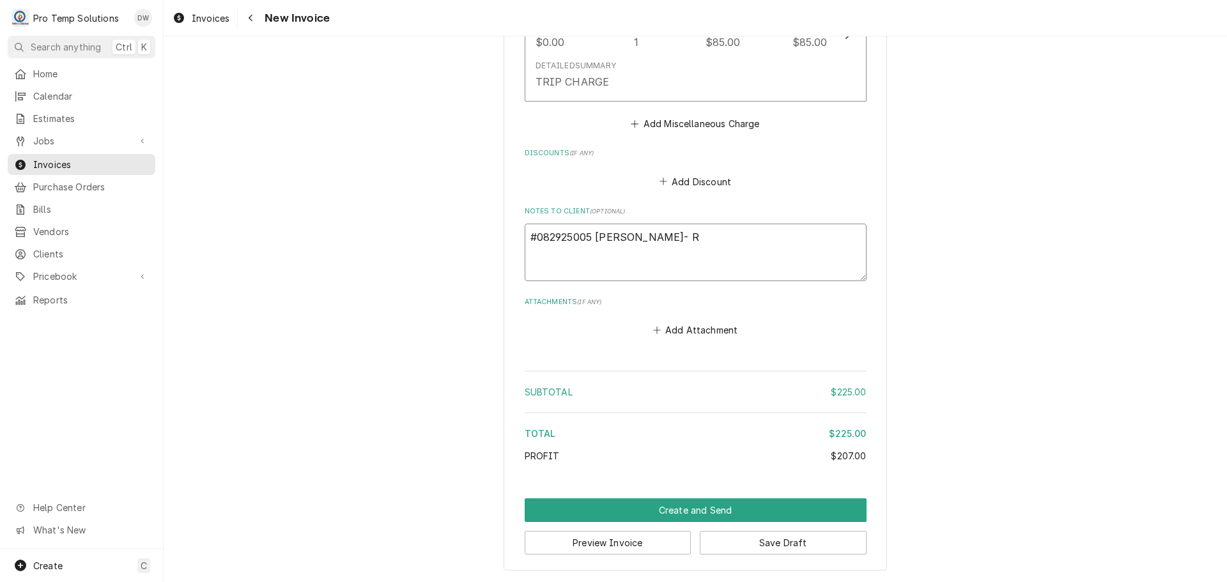
type textarea "x"
type textarea "#082925005 DEVINE'S- RI"
type textarea "x"
type textarea "#082925005 DEVINE'S- RIC"
type textarea "x"
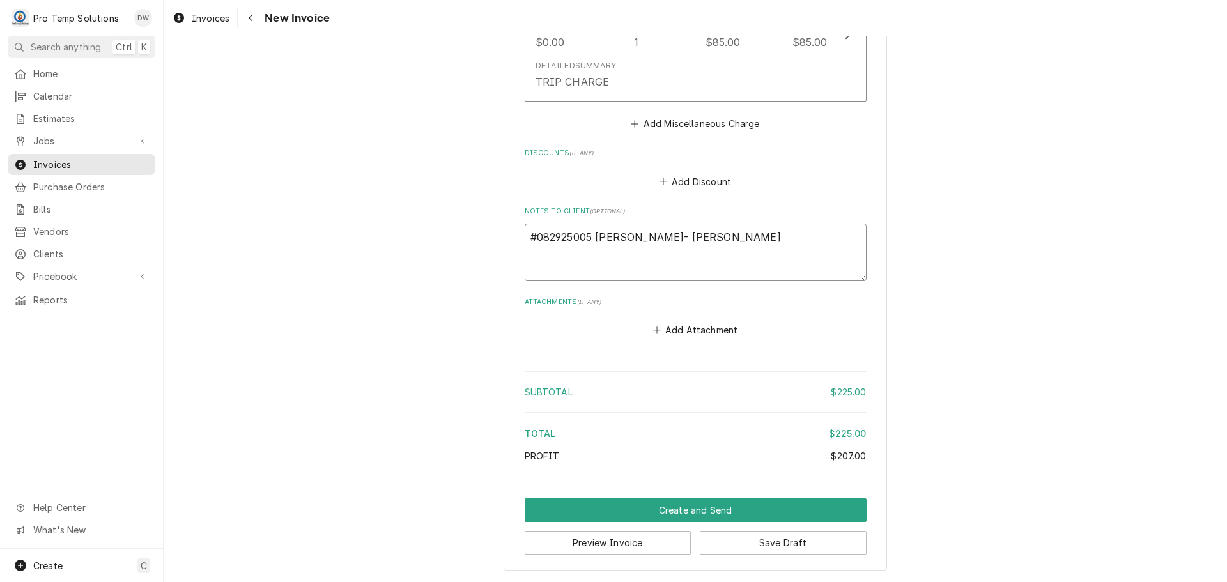
type textarea "#082925005 DEVINE'S- RI"
type textarea "x"
type textarea "#082925005 DEVINE'S- R"
type textarea "x"
type textarea "#082925005 DEVINE'S-"
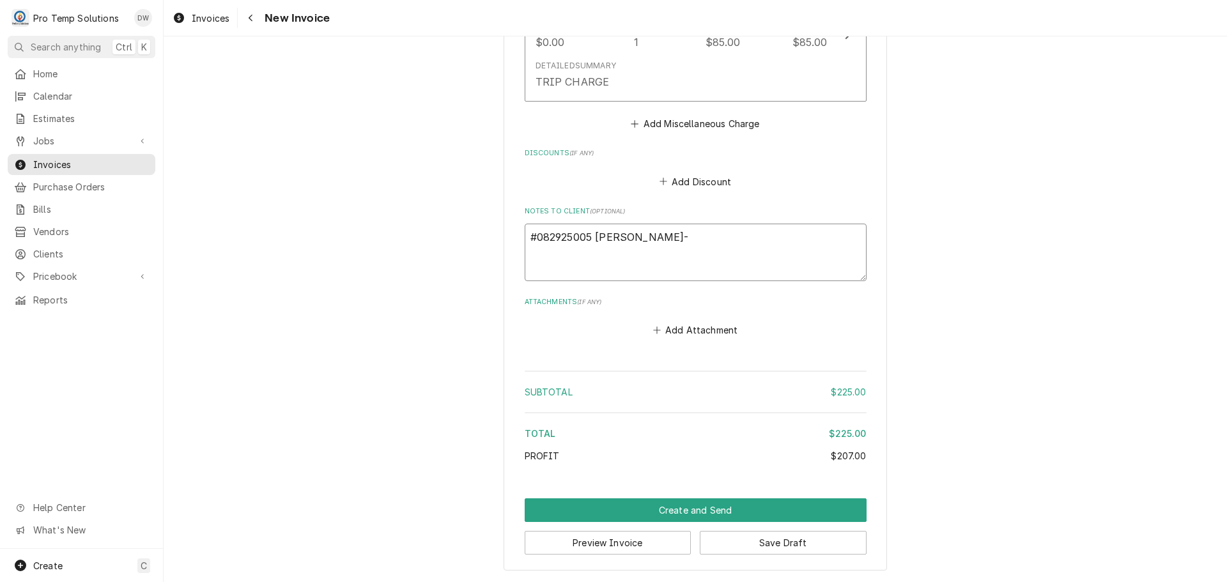
type textarea "x"
type textarea "#082925005 DEVINE'S- C"
type textarea "x"
type textarea "#082925005 DEVINE'S- CA"
type textarea "x"
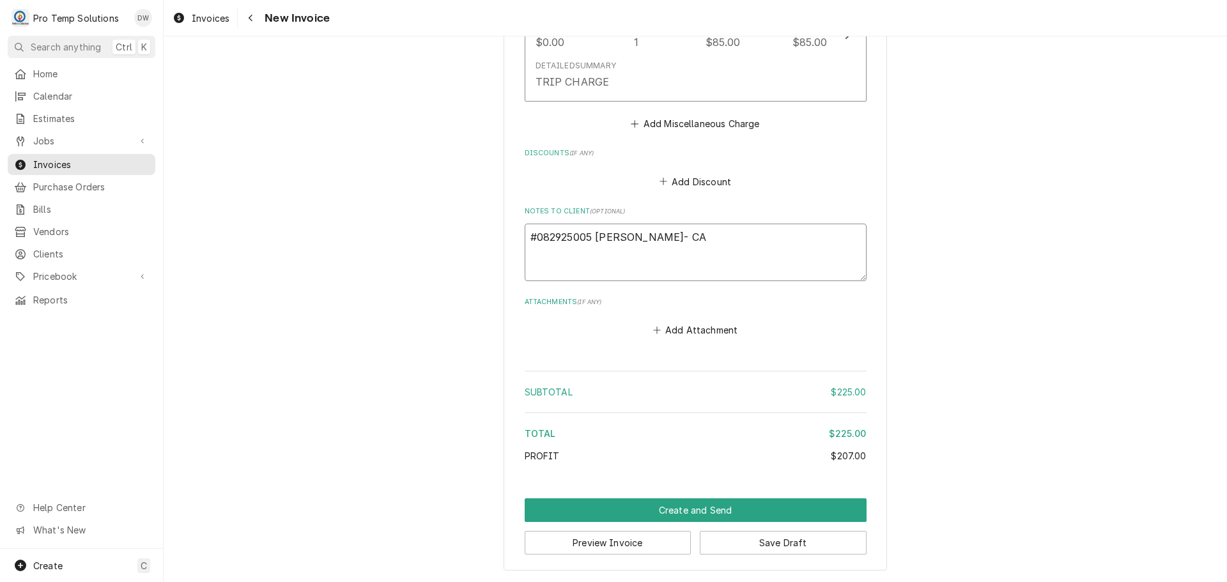
type textarea "#082925005 DEVINE'S- CAR"
type textarea "x"
type textarea "#082925005 DEVINE'S- CAR"
type textarea "x"
type textarea "#082925005 DEVINE'S- CAR R"
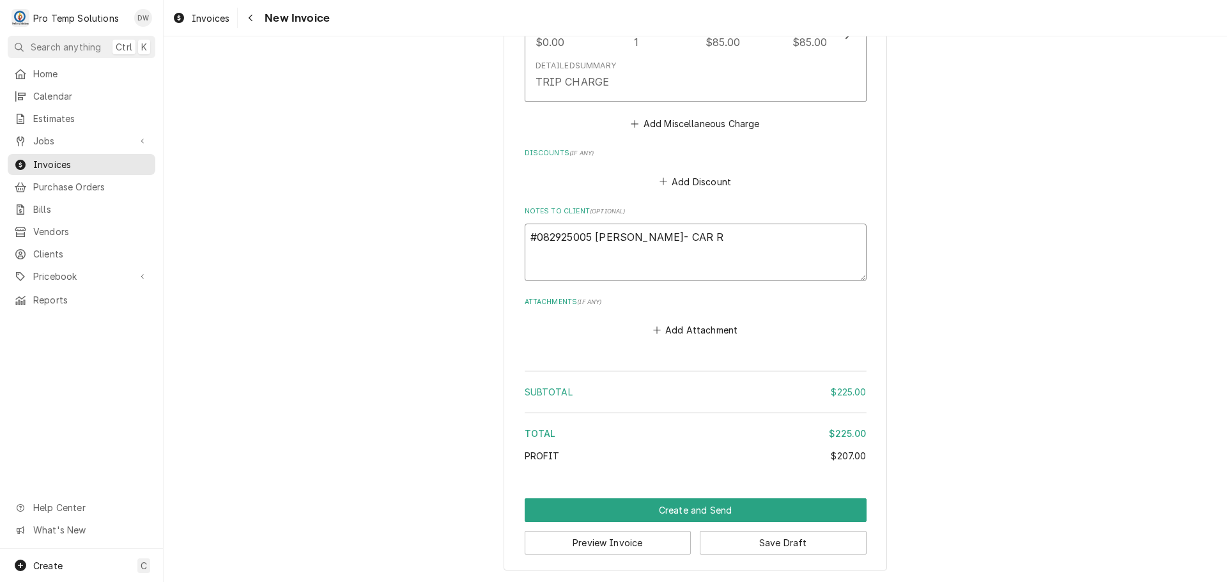
type textarea "x"
type textarea "#082925005 DEVINE'S- CAR RIC"
type textarea "x"
type textarea "#082925005 DEVINE'S- CAR RICX"
type textarea "x"
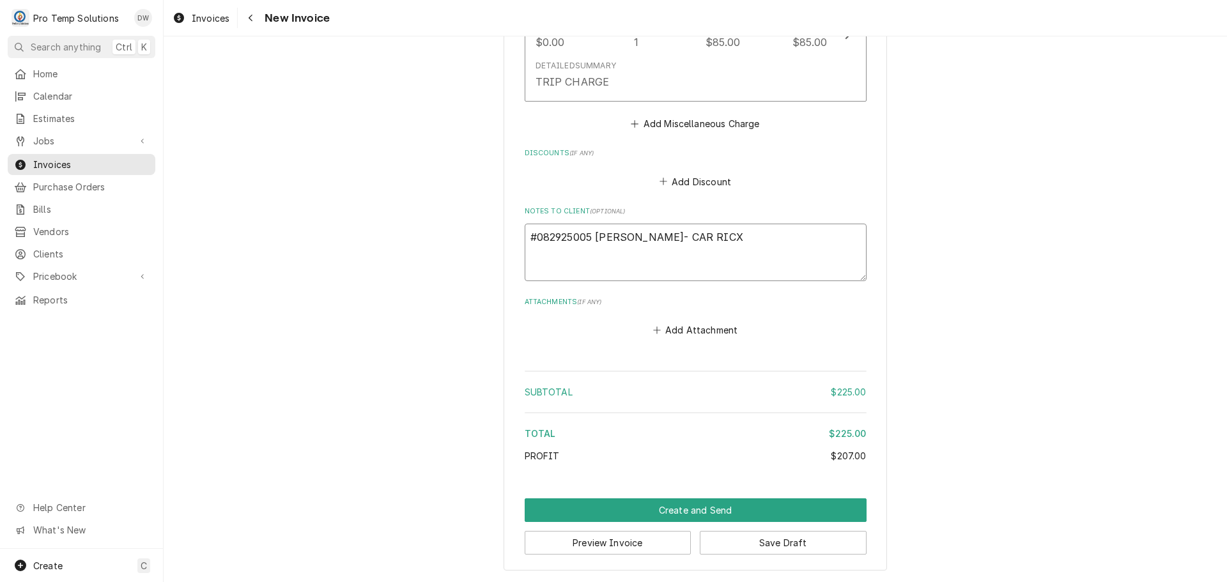
type textarea "#082925005 DEVINE'S- CAR RICX"
type textarea "x"
type textarea "#082925005 DEVINE'S- CAR RICX"
type textarea "x"
type textarea "#082925005 DEVINE'S- CAR RIC"
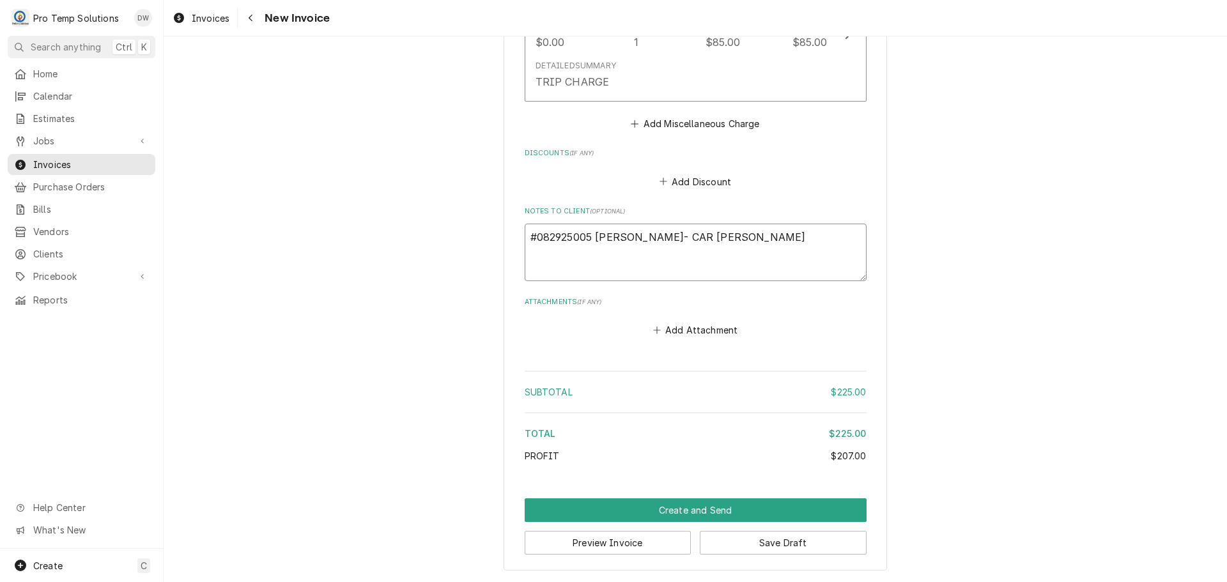
type textarea "x"
type textarea "#082925005 DEVINE'S- AR RIC"
type textarea "x"
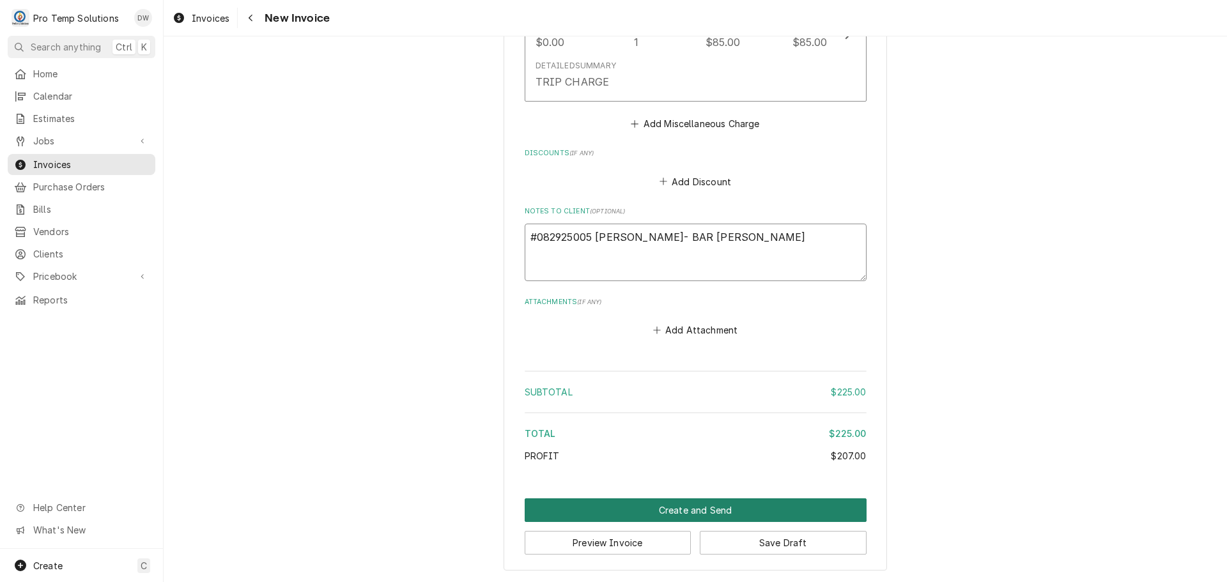
type textarea "#082925005 DEVINE'S- BAR RIC"
click at [704, 513] on button "Create and Send" at bounding box center [696, 511] width 342 height 24
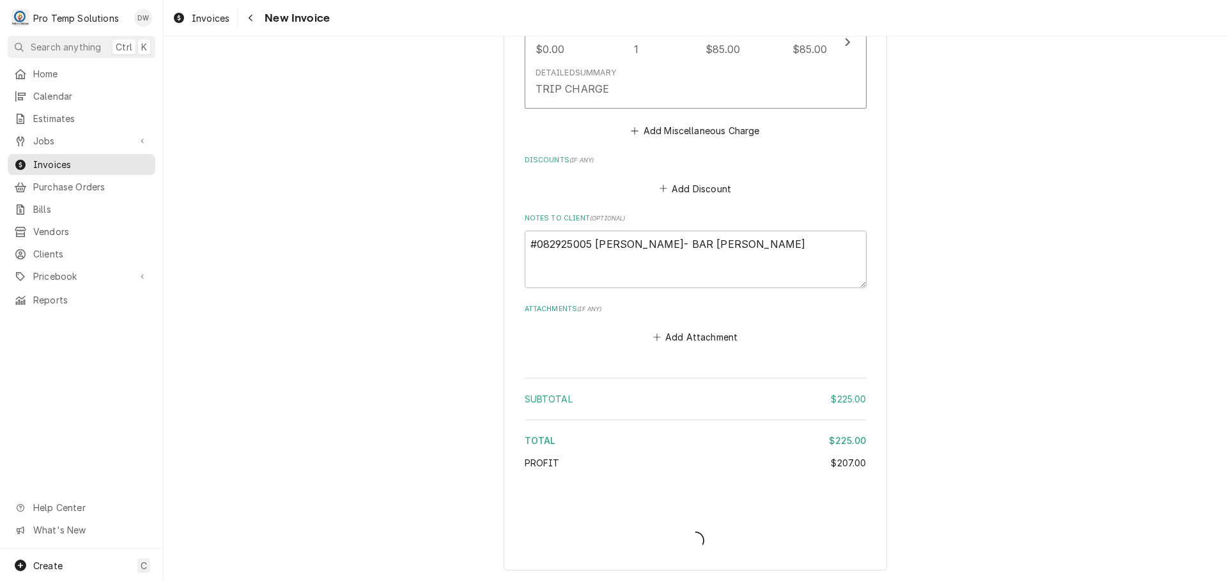
type textarea "x"
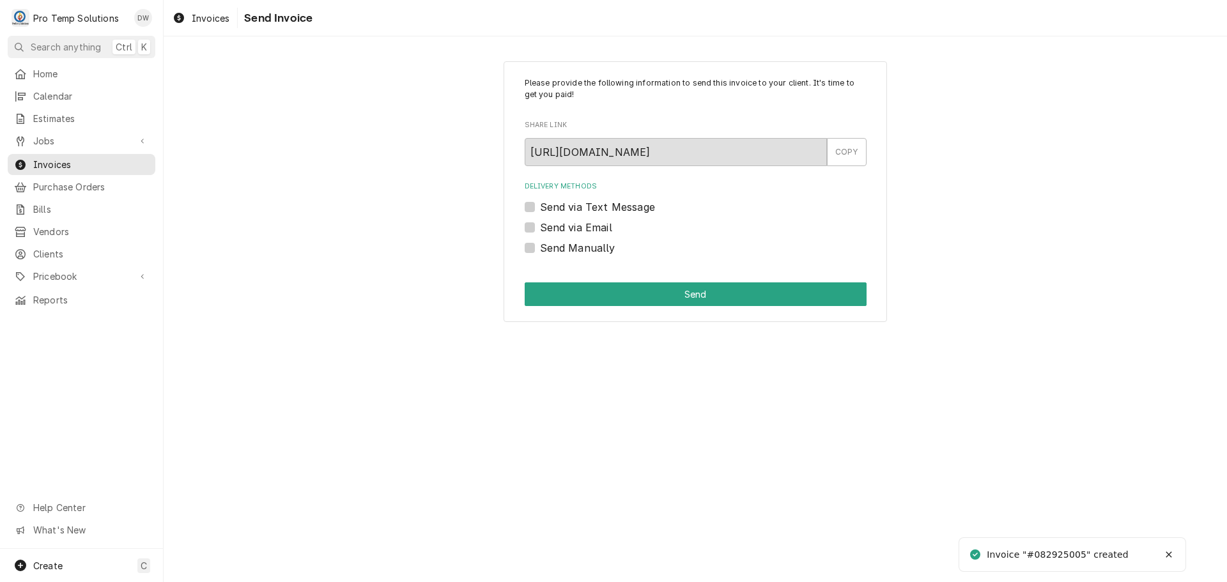
click at [540, 228] on label "Send via Email" at bounding box center [576, 227] width 72 height 15
click at [540, 228] on input "Send via Email" at bounding box center [711, 234] width 342 height 28
checkbox input "true"
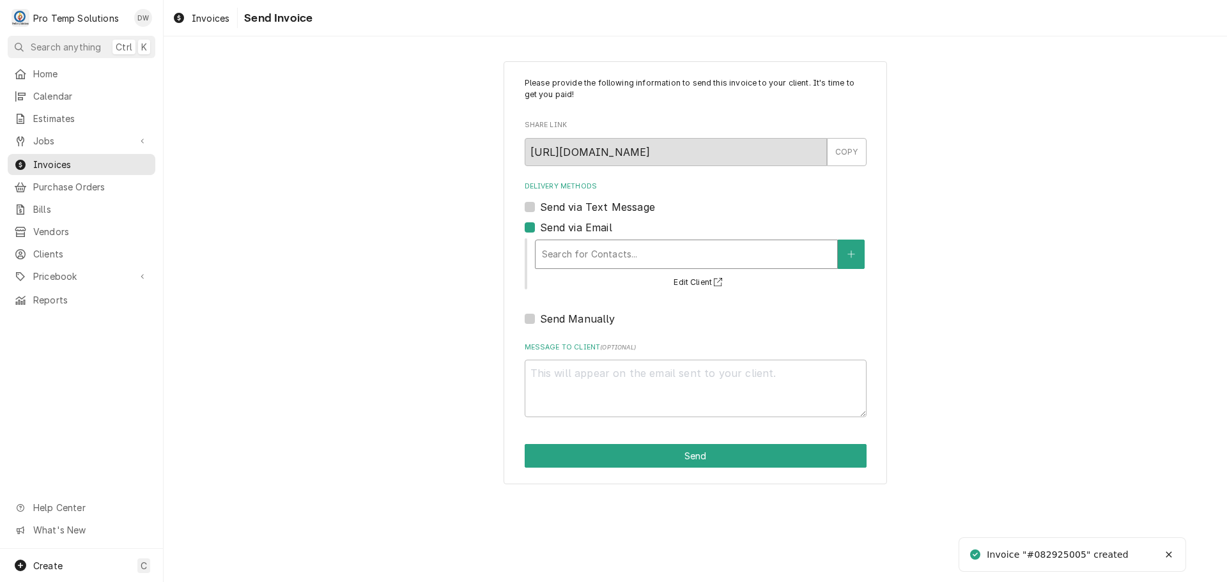
click at [627, 249] on div "Delivery Methods" at bounding box center [686, 254] width 289 height 23
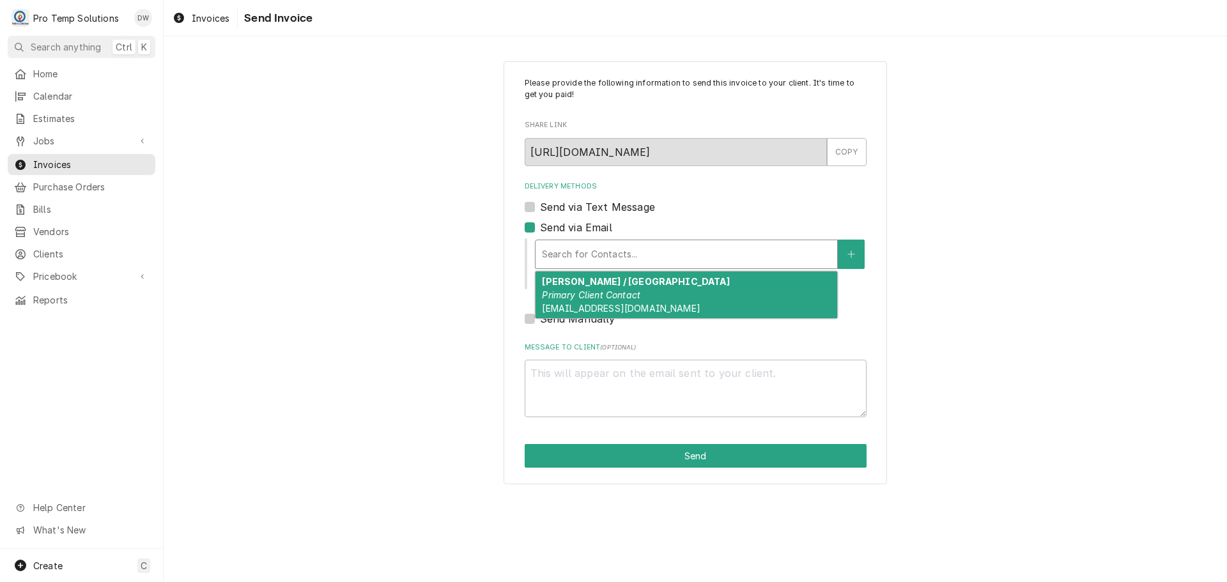
click at [617, 279] on strong "DEVINE'S / DURHAM" at bounding box center [635, 281] width 187 height 11
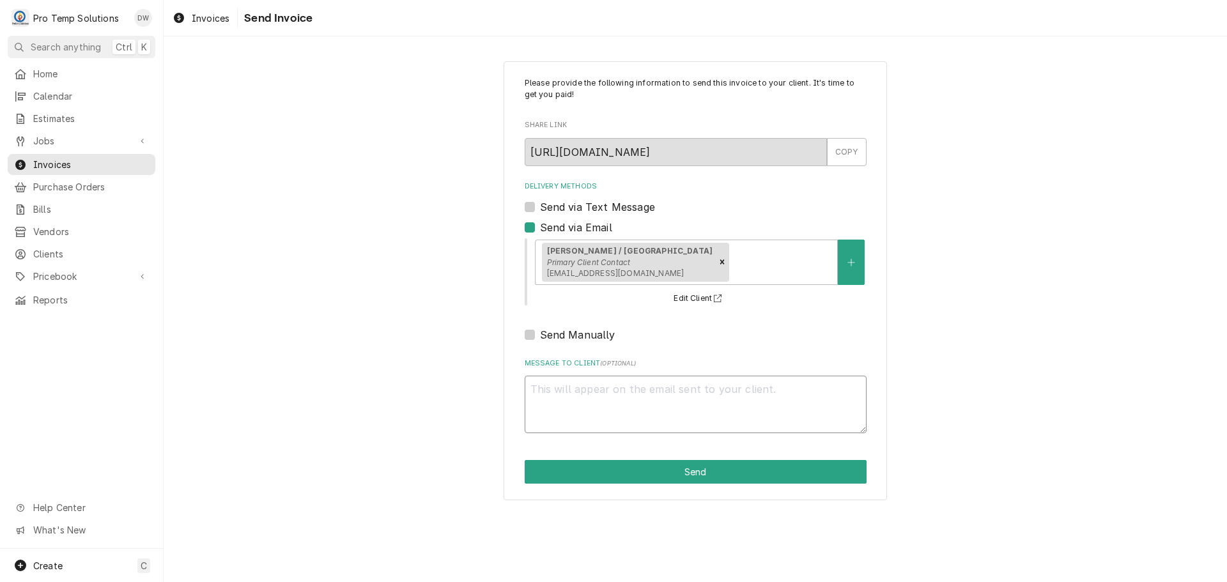
click at [557, 380] on textarea "Message to Client ( optional )" at bounding box center [696, 405] width 342 height 58
type textarea "x"
type textarea "#"
type textarea "x"
type textarea "#0"
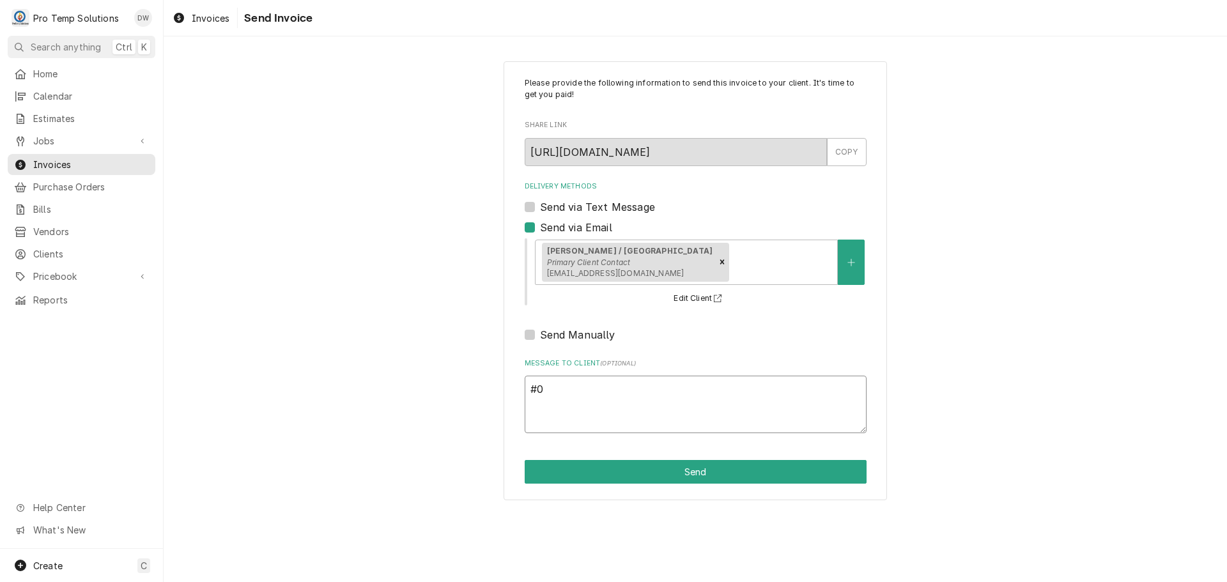
type textarea "x"
type textarea "#08"
type textarea "x"
type textarea "#082"
type textarea "x"
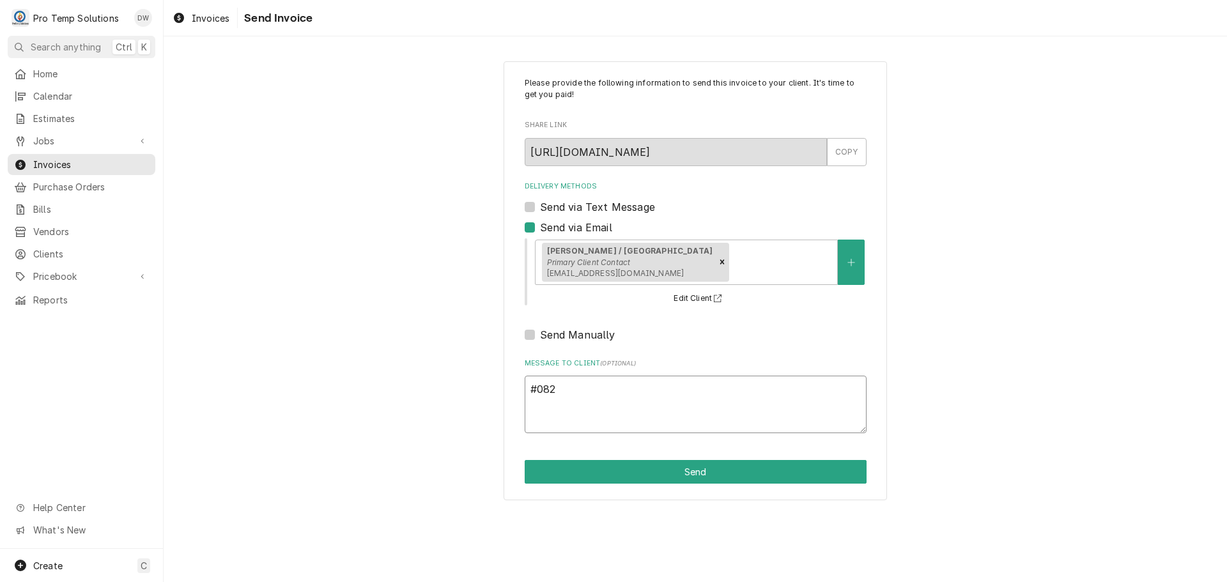
type textarea "#0829"
type textarea "x"
type textarea "#08292"
type textarea "x"
type textarea "#082925"
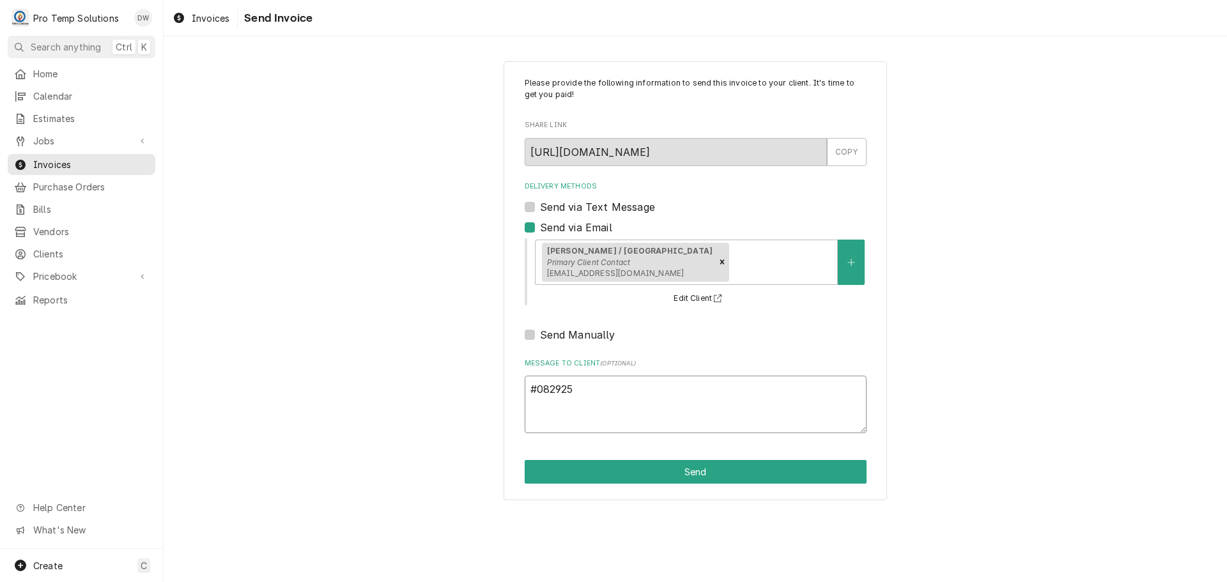
type textarea "x"
type textarea "#0829250"
type textarea "x"
type textarea "#08292500"
type textarea "x"
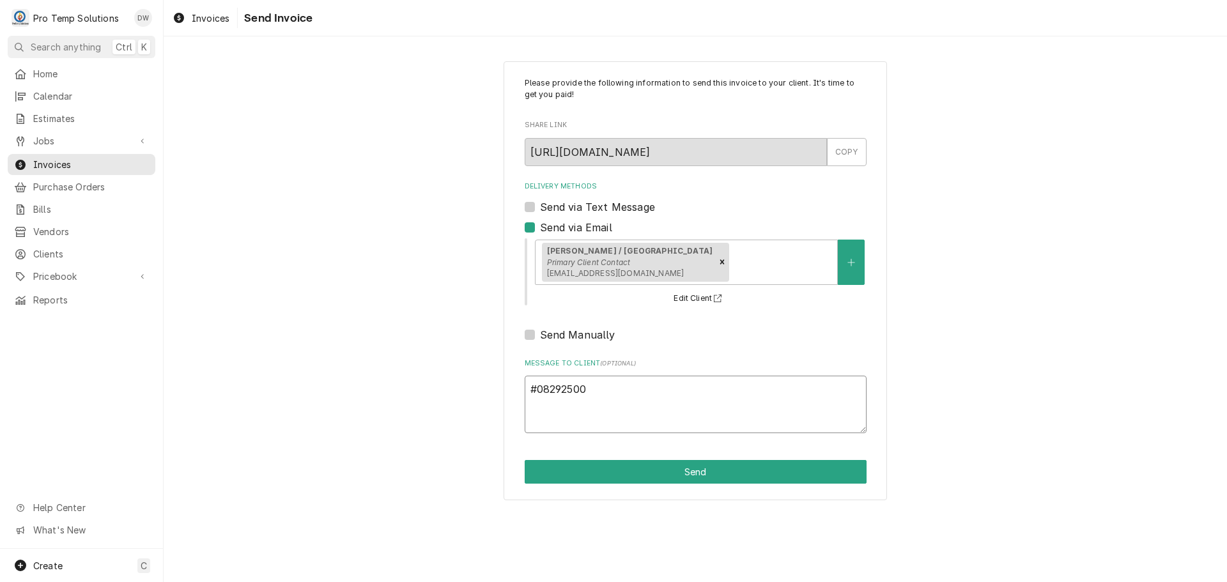
type textarea "#082925005"
type textarea "x"
type textarea "#082925005"
type textarea "x"
type textarea "#082925005 D"
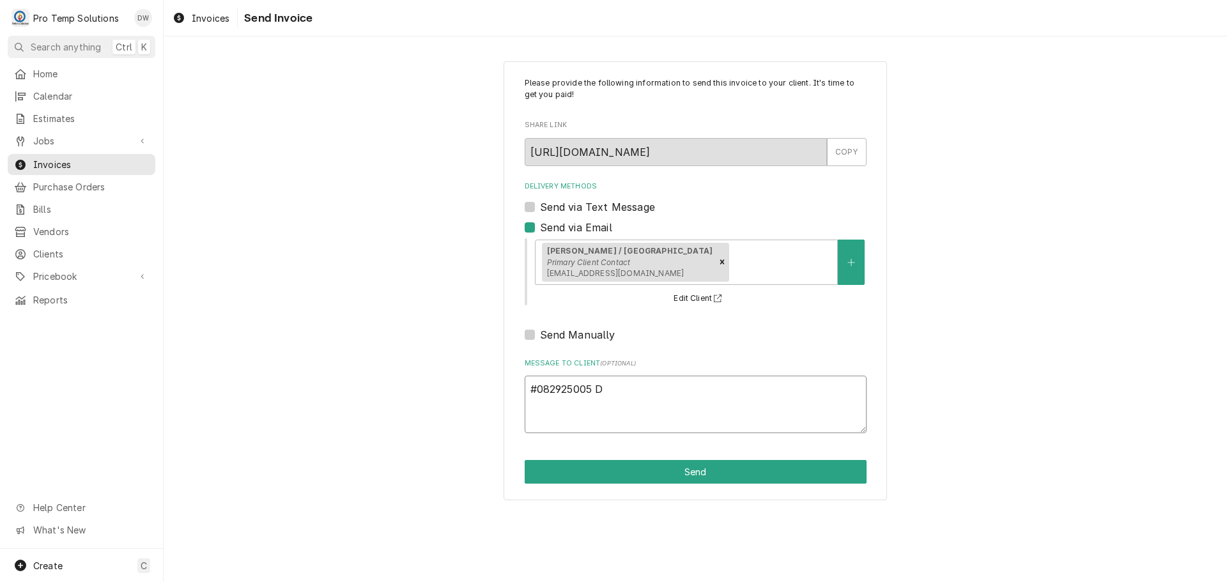
type textarea "x"
type textarea "#082925005 DE"
type textarea "x"
type textarea "#082925005 DEV"
type textarea "x"
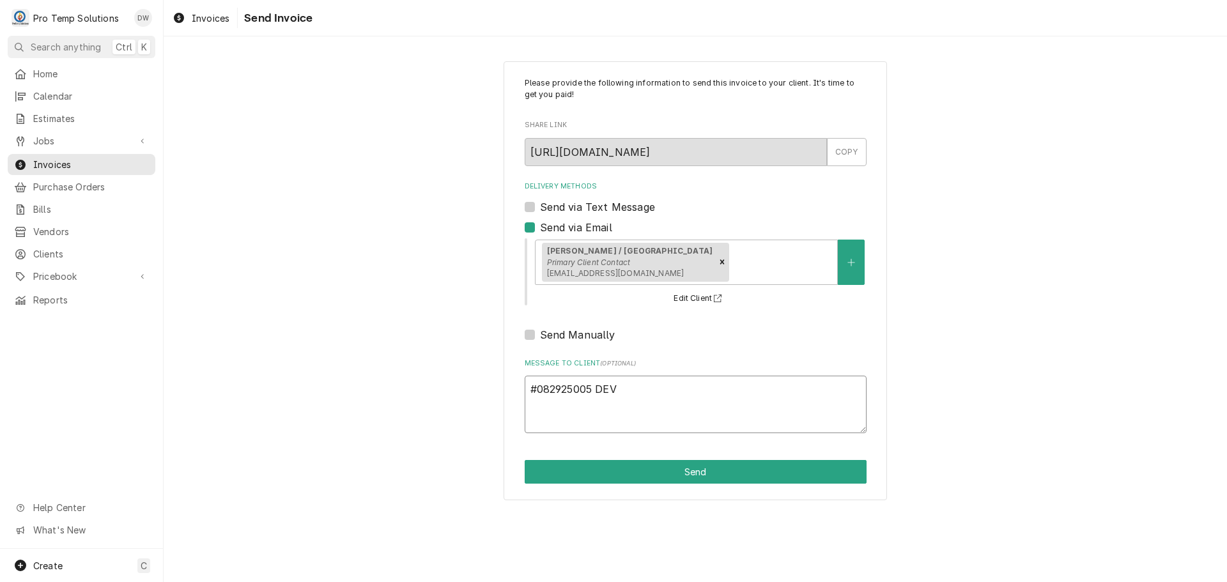
type textarea "#082925005 DEVI"
type textarea "x"
type textarea "#082925005 DEVIN"
type textarea "x"
type textarea "#082925005 DEVINE"
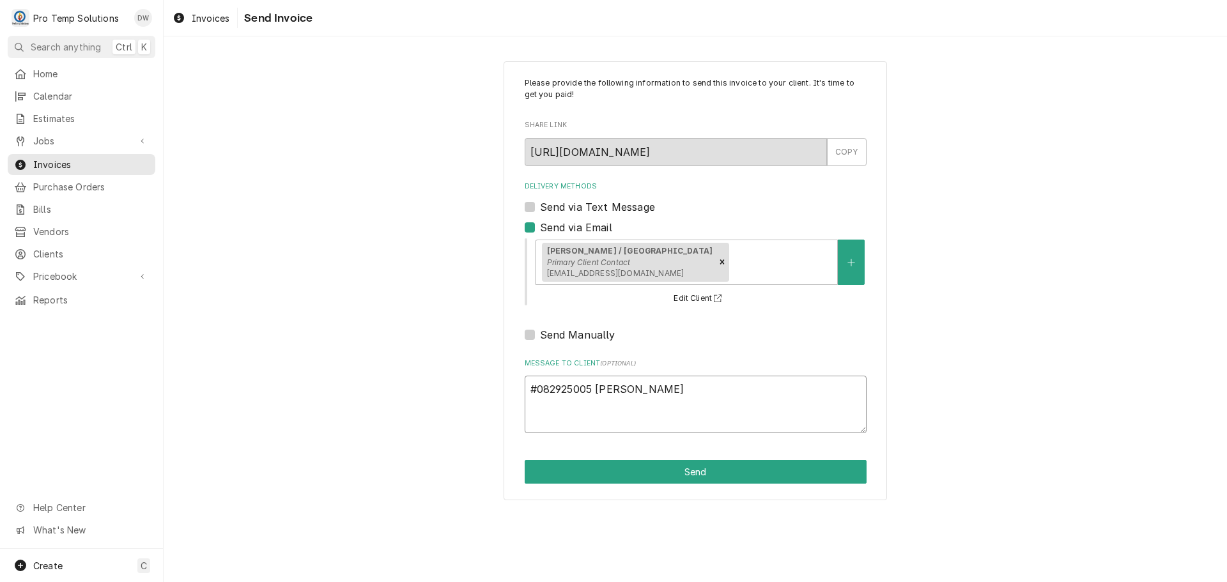
type textarea "x"
type textarea "#082925005 DEVINE'"
type textarea "x"
type textarea "#082925005 DEVINE'S"
type textarea "x"
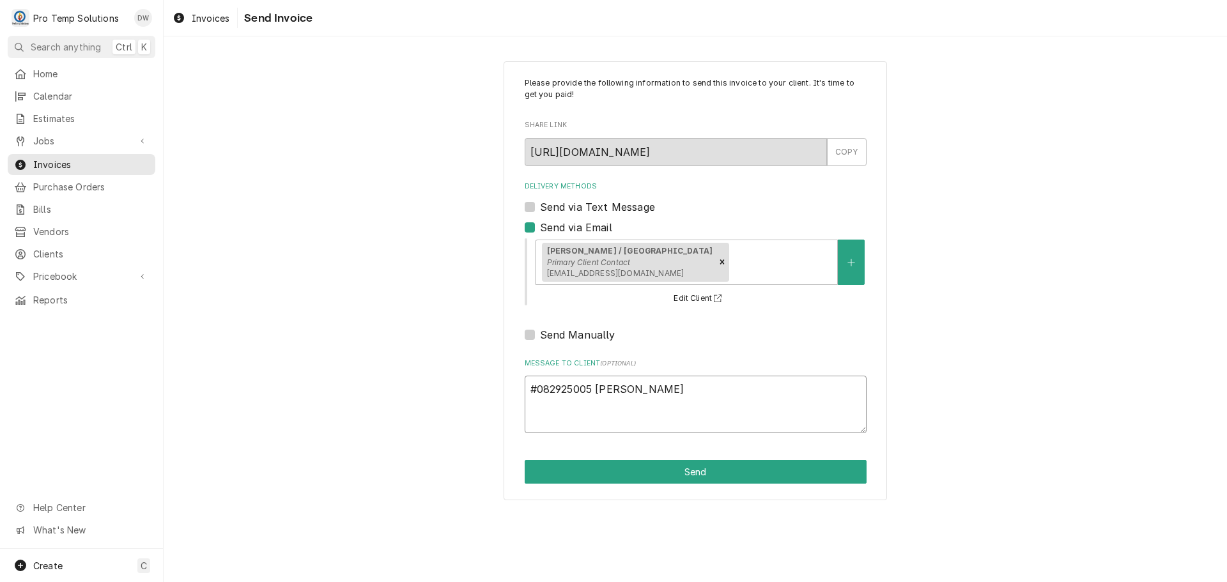
type textarea "#082925005 DEVINE'S-"
type textarea "x"
type textarea "#082925005 DEVINE'S-"
type textarea "x"
type textarea "#082925005 DEVINE'S- B"
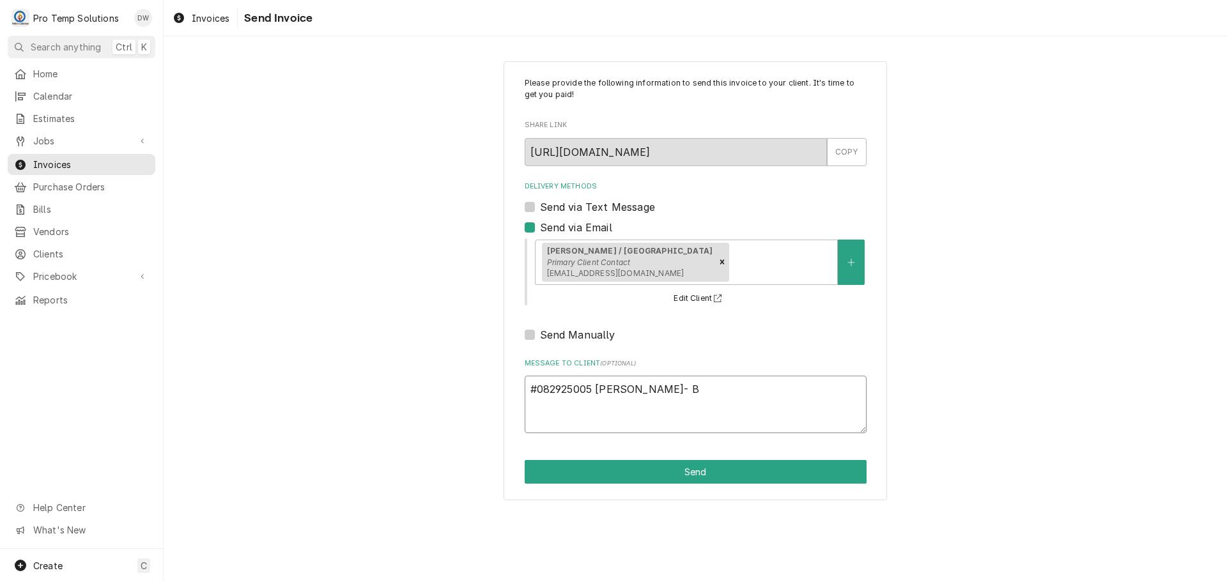
type textarea "x"
type textarea "#082925005 DEVINE'S- BA"
type textarea "x"
type textarea "#082925005 DEVINE'S- BAR"
type textarea "x"
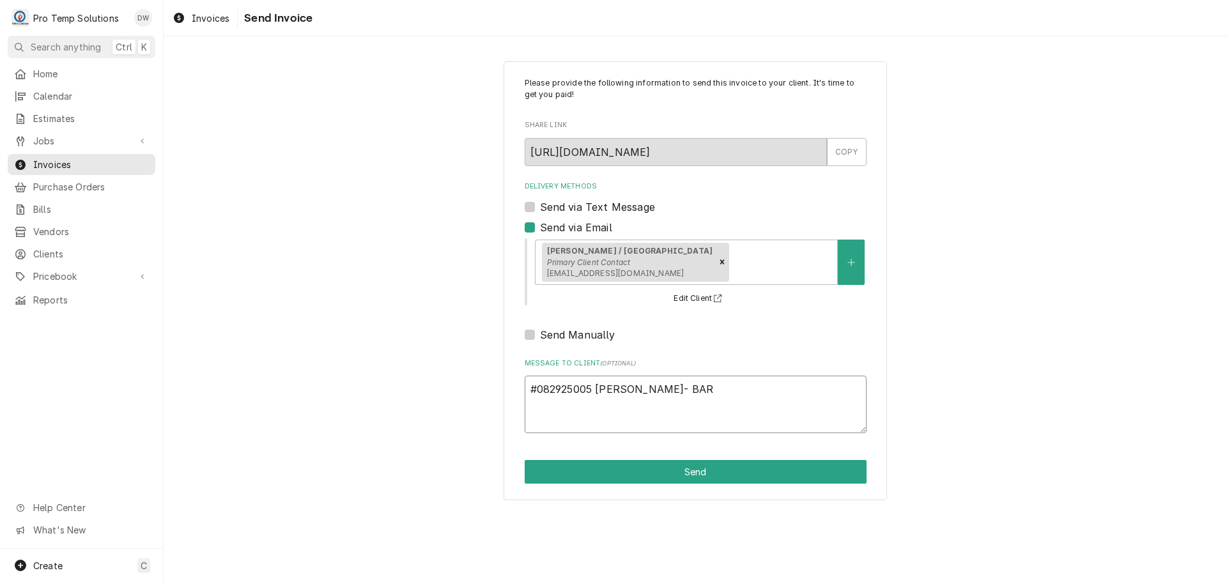
type textarea "#082925005 DEVINE'S- BAR"
type textarea "x"
type textarea "#082925005 DEVINE'S- BAR R"
type textarea "x"
type textarea "#082925005 DEVINE'S- BAR RI"
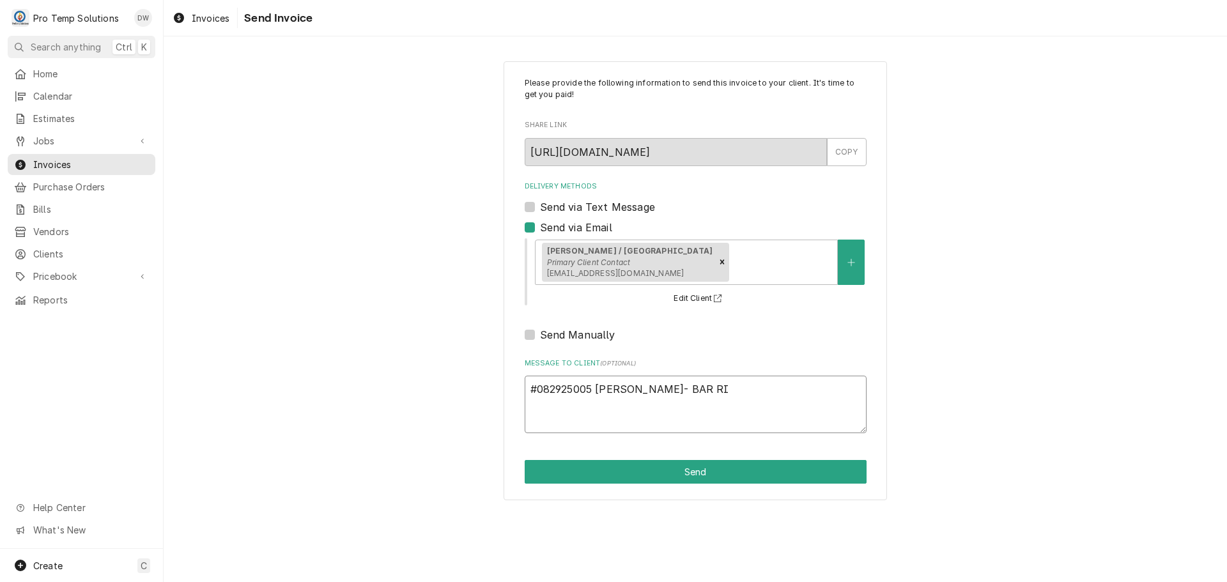
type textarea "x"
type textarea "#082925005 DEVINE'S- BAR RIC"
type textarea "x"
type textarea "#082925005 DEVINE'S- BAR RIC"
click at [698, 474] on button "Send" at bounding box center [696, 472] width 342 height 24
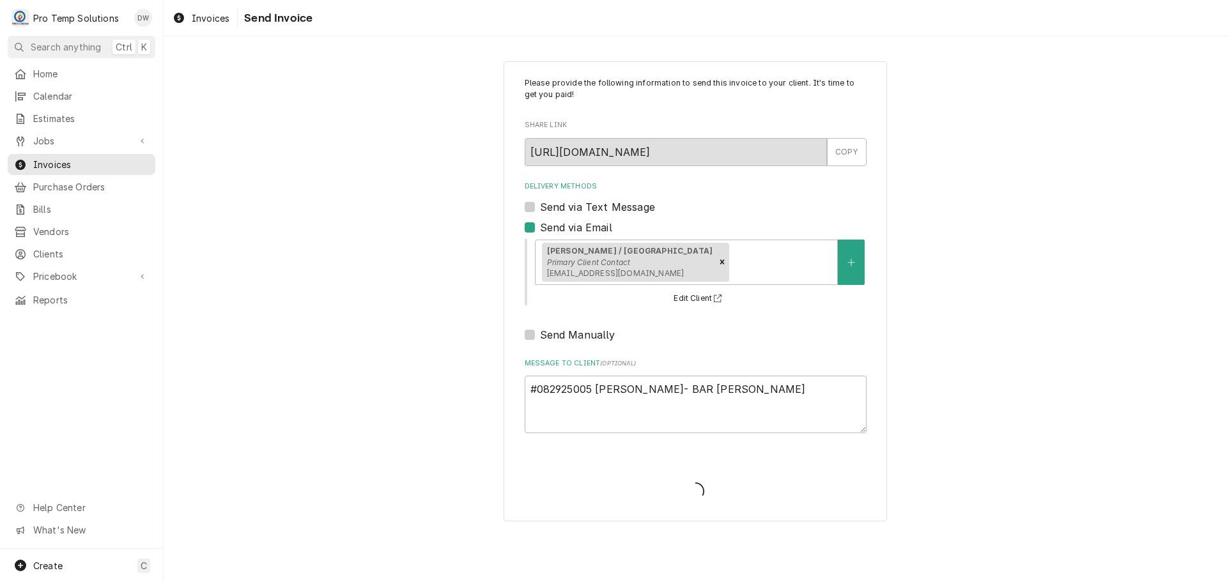
type textarea "x"
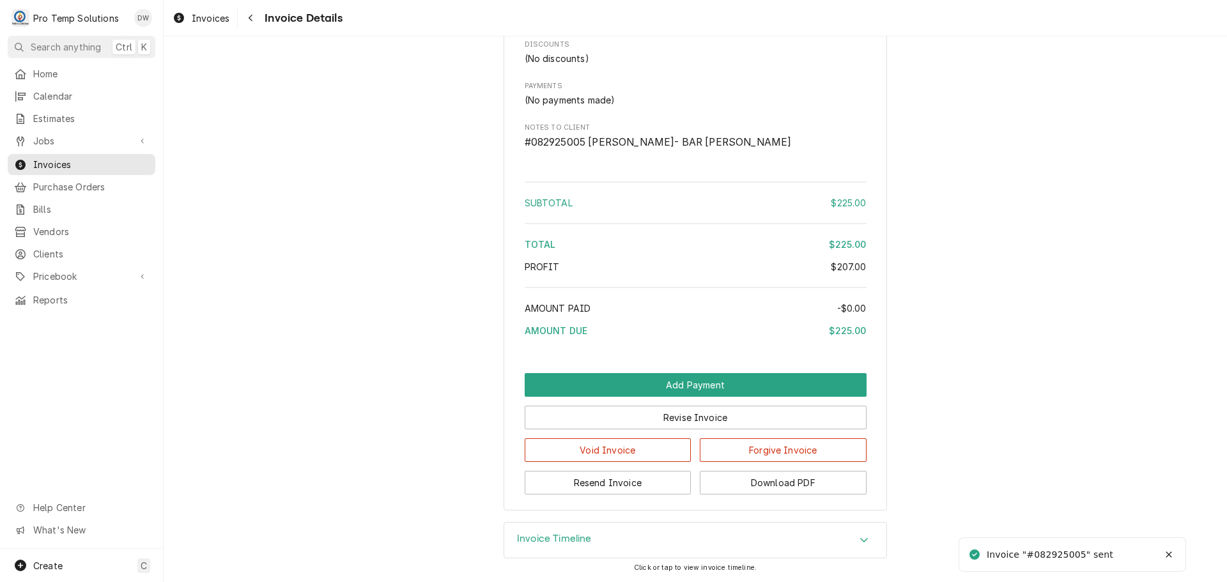
scroll to position [1345, 0]
click at [772, 481] on button "Download PDF" at bounding box center [783, 483] width 167 height 24
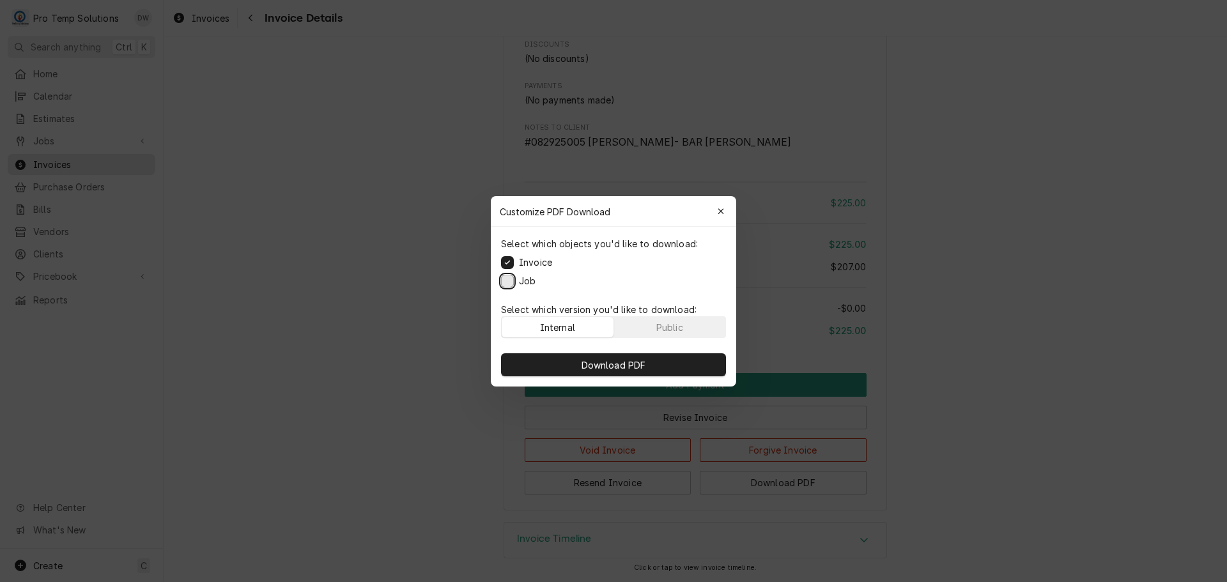
click at [508, 283] on button "Job" at bounding box center [507, 280] width 13 height 13
click at [610, 366] on span "Download PDF" at bounding box center [614, 364] width 70 height 13
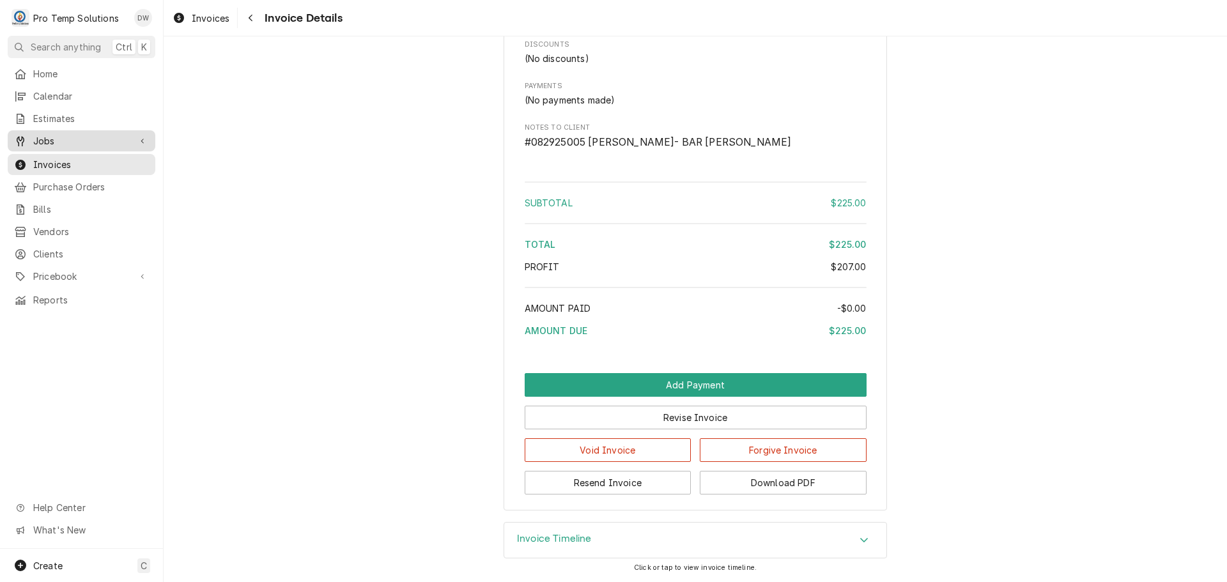
click at [55, 138] on span "Jobs" at bounding box center [81, 140] width 97 height 13
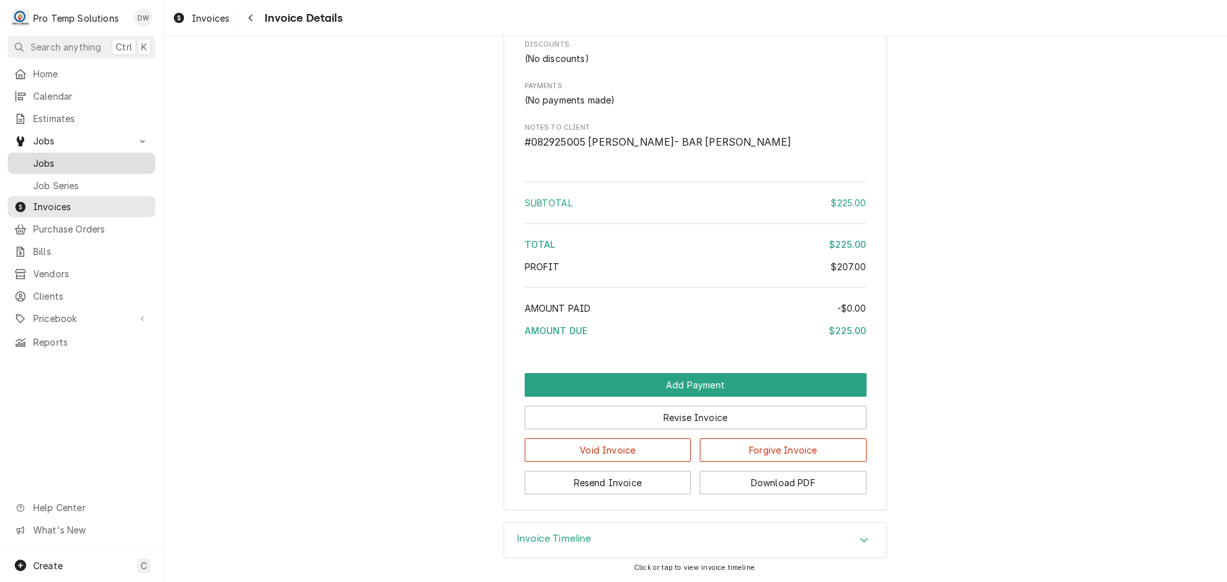
click at [51, 157] on span "Jobs" at bounding box center [91, 163] width 116 height 13
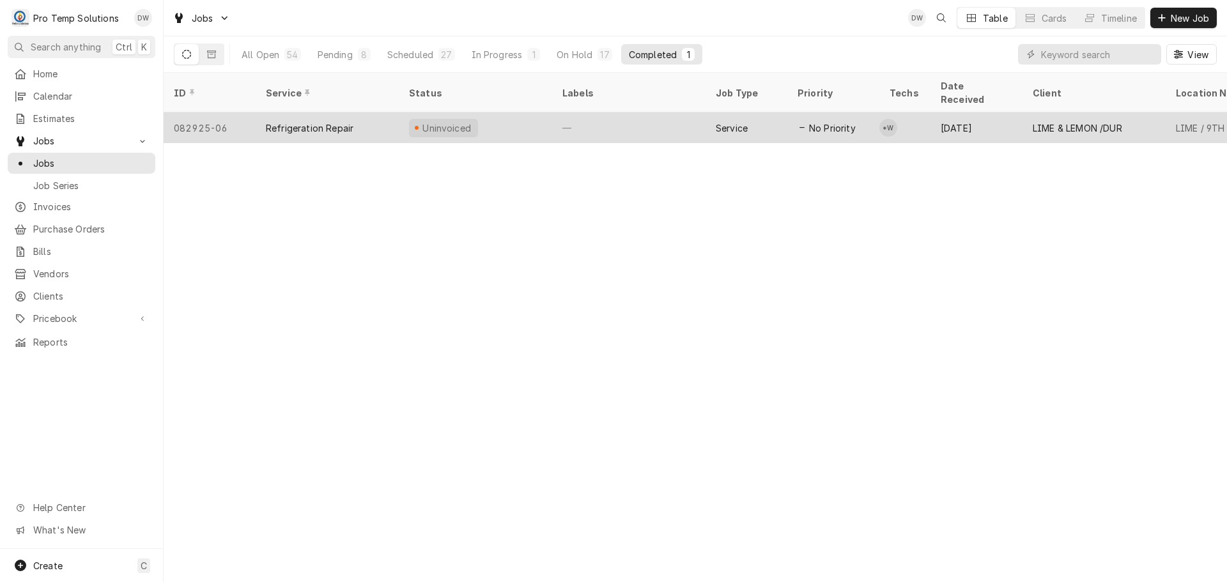
click at [627, 113] on div "—" at bounding box center [628, 128] width 153 height 31
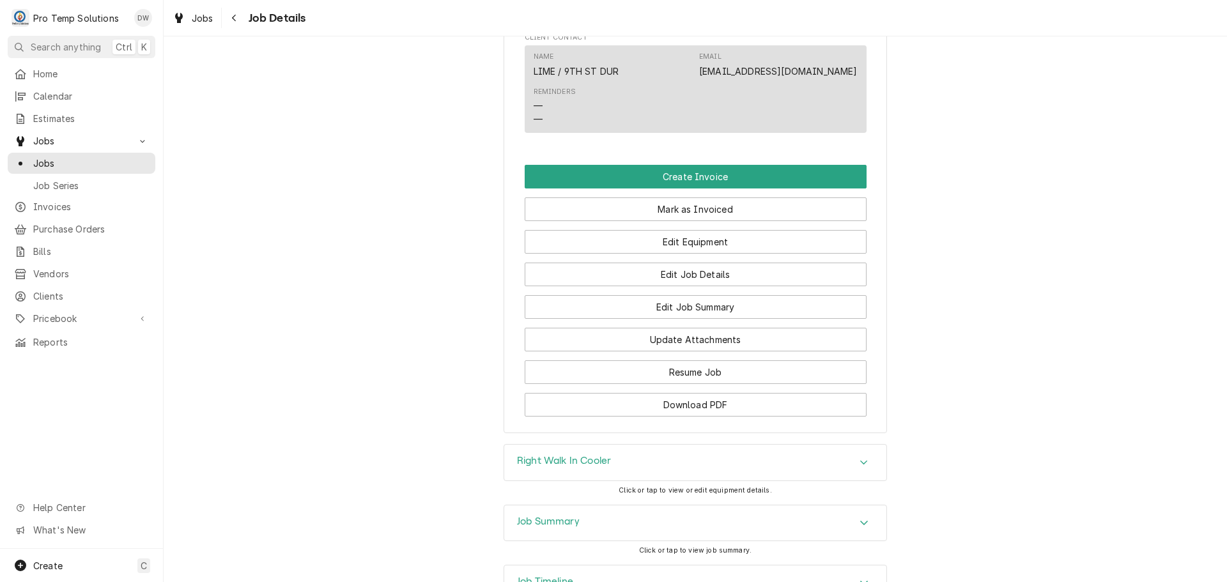
scroll to position [703, 0]
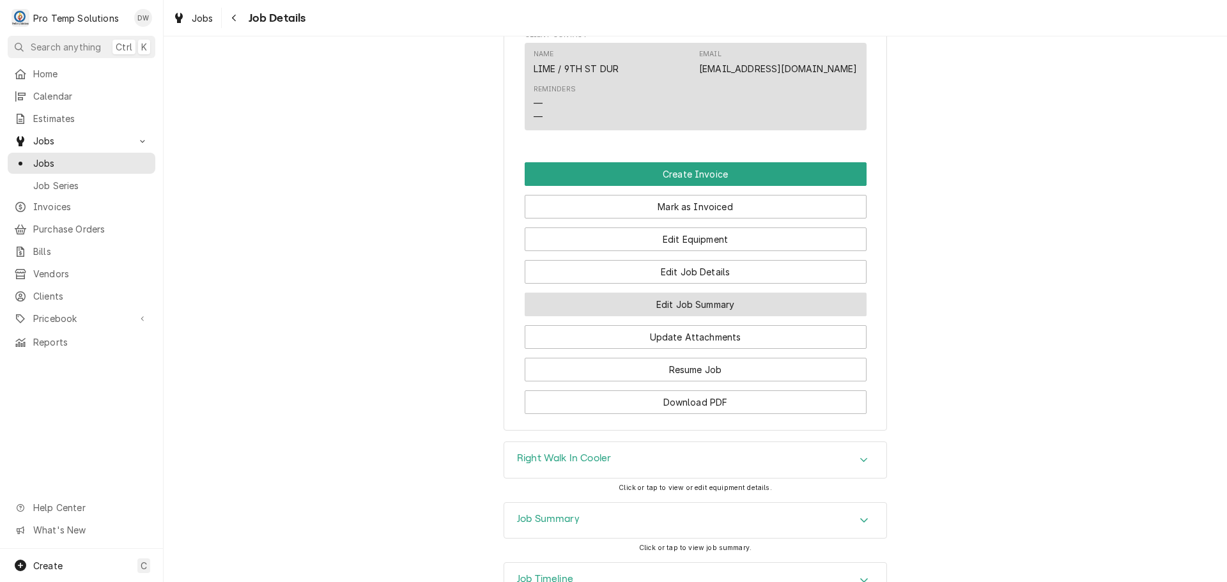
click at [674, 316] on button "Edit Job Summary" at bounding box center [696, 305] width 342 height 24
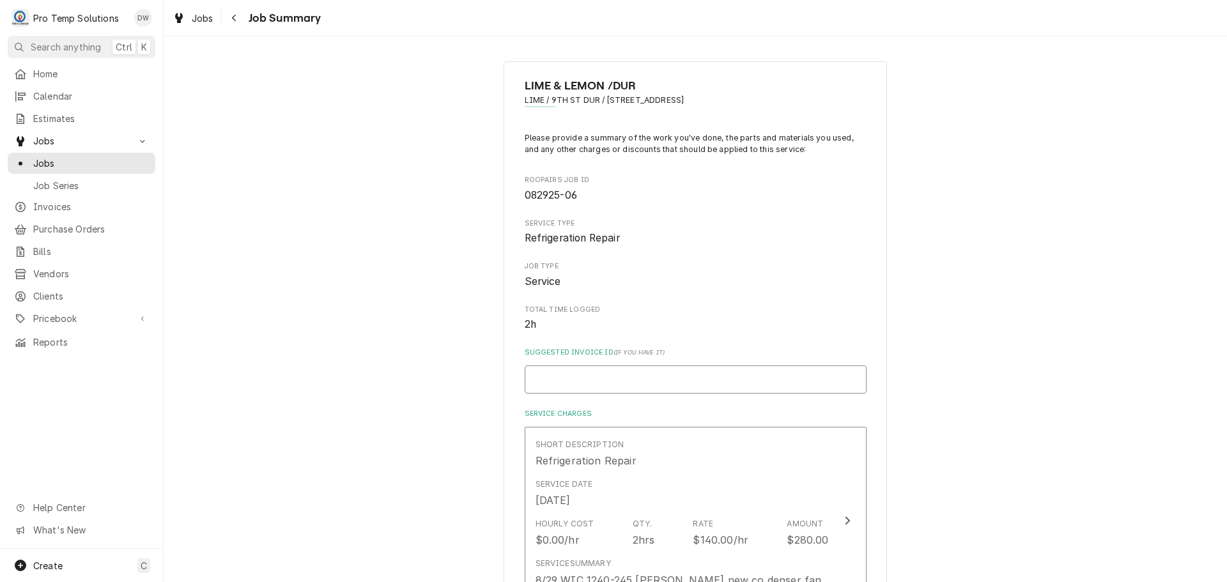
click at [626, 374] on input "Suggested Invoice ID ( if you have it )" at bounding box center [696, 380] width 342 height 28
type textarea "x"
type input "#"
type textarea "x"
type input "#0"
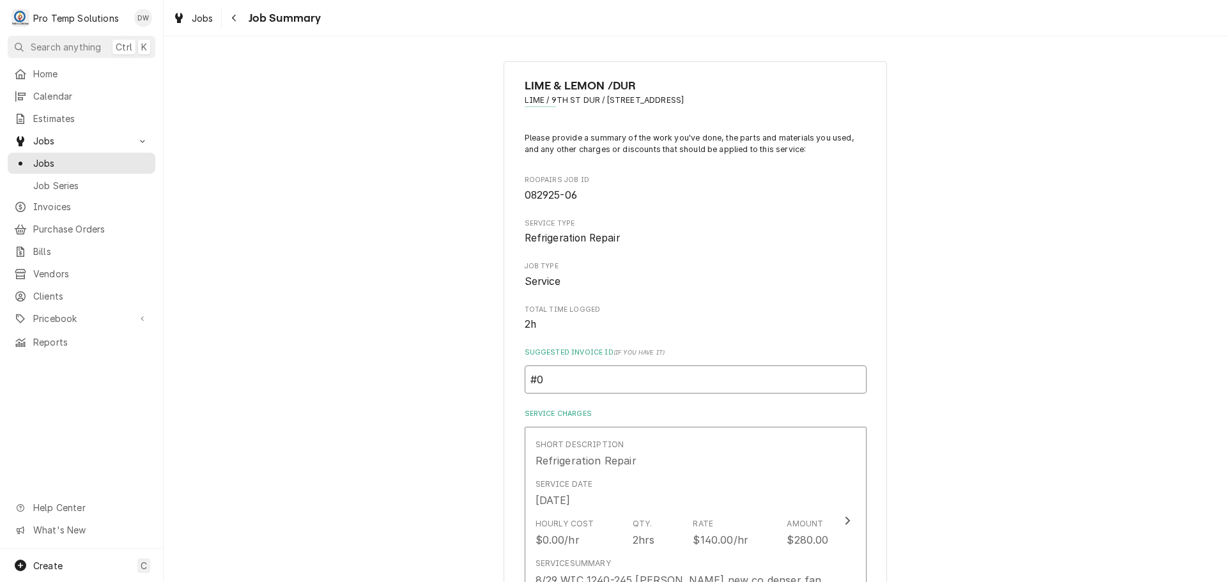
type textarea "x"
type input "#08"
type textarea "x"
type input "#082"
type textarea "x"
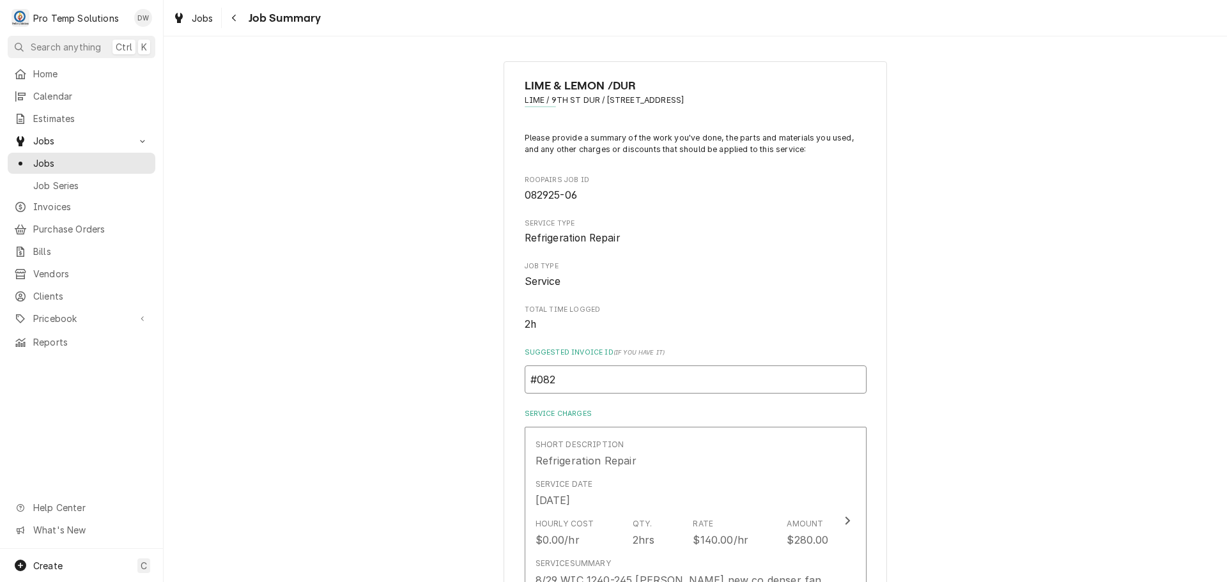
type input "#0829"
type textarea "x"
type input "#08292"
type textarea "x"
type input "#082925"
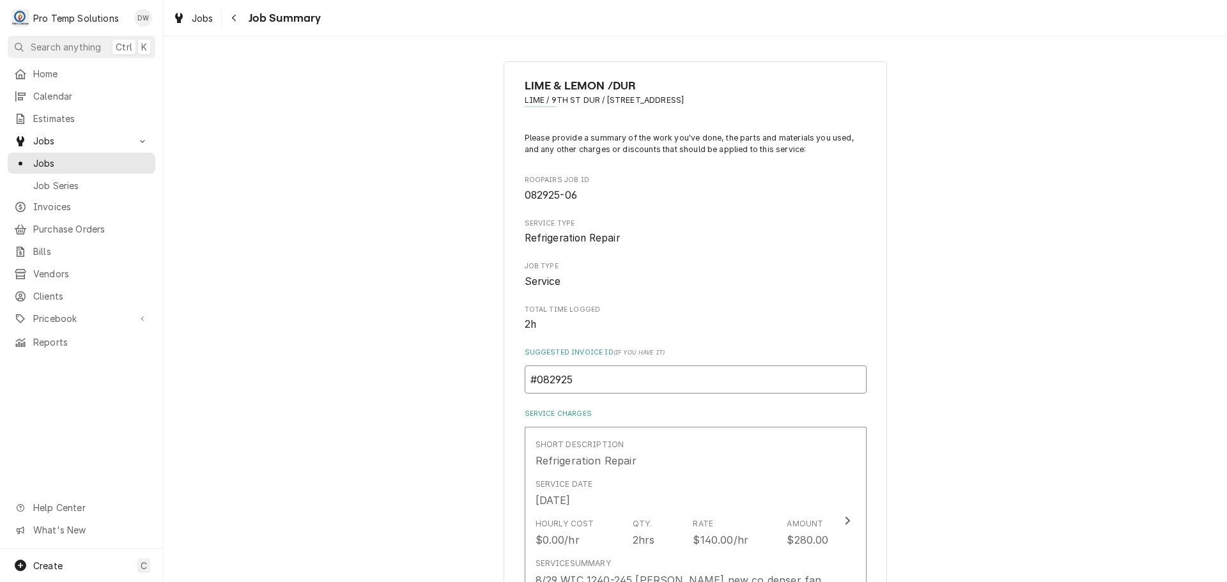
type textarea "x"
type input "#0829250"
type textarea "x"
type input "#08292500"
type textarea "x"
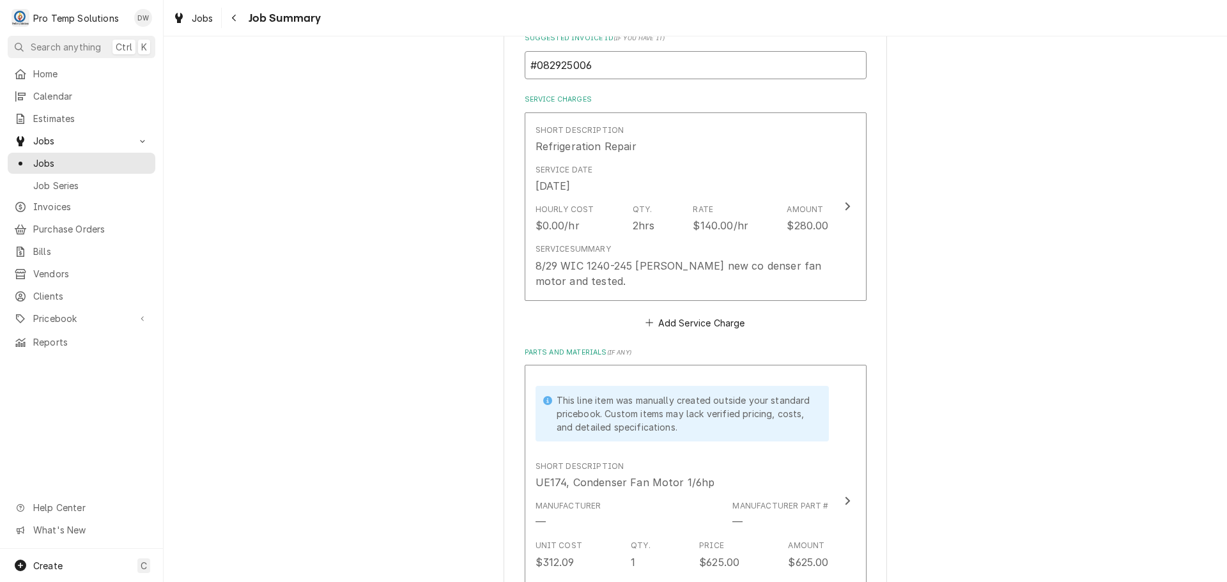
scroll to position [320, 0]
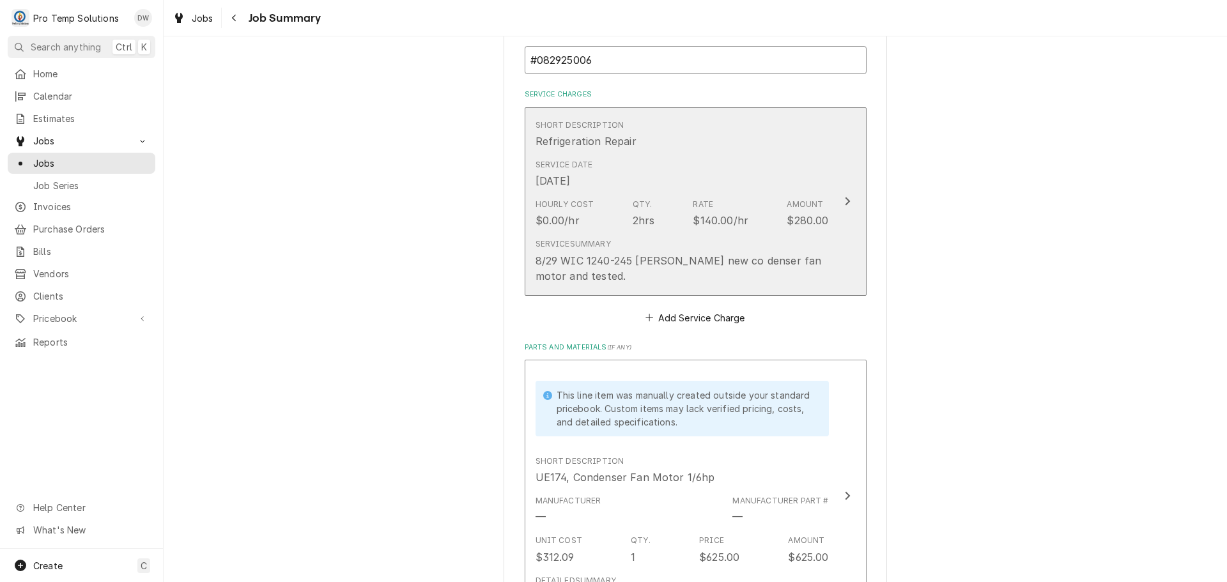
type input "#082925006"
click at [844, 201] on icon "Update Line Item" at bounding box center [847, 201] width 6 height 10
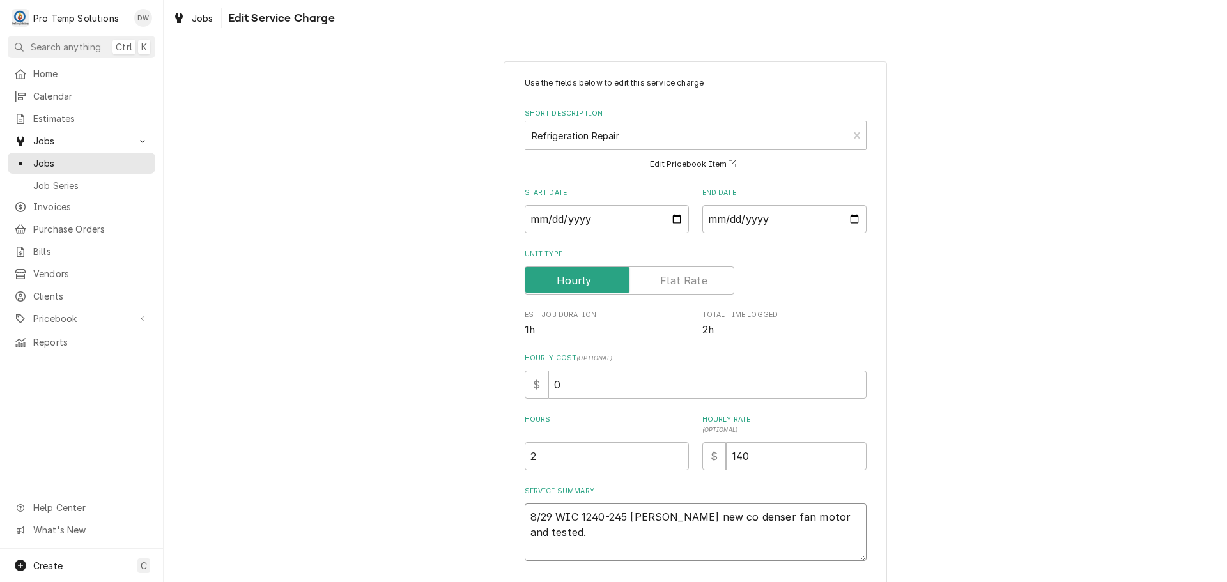
click at [611, 529] on textarea "8/29 WIC 1240-245 KEVIN Installed new co denser fan motor and tested." at bounding box center [696, 533] width 342 height 58
type textarea "x"
type textarea "8/29 WIC 1240-245 KEVIN Installed new codenser fan motor and tested."
type textarea "x"
type textarea "8/29 WIC 1240-245 KEVIN Installed new condenser fan motor and tested."
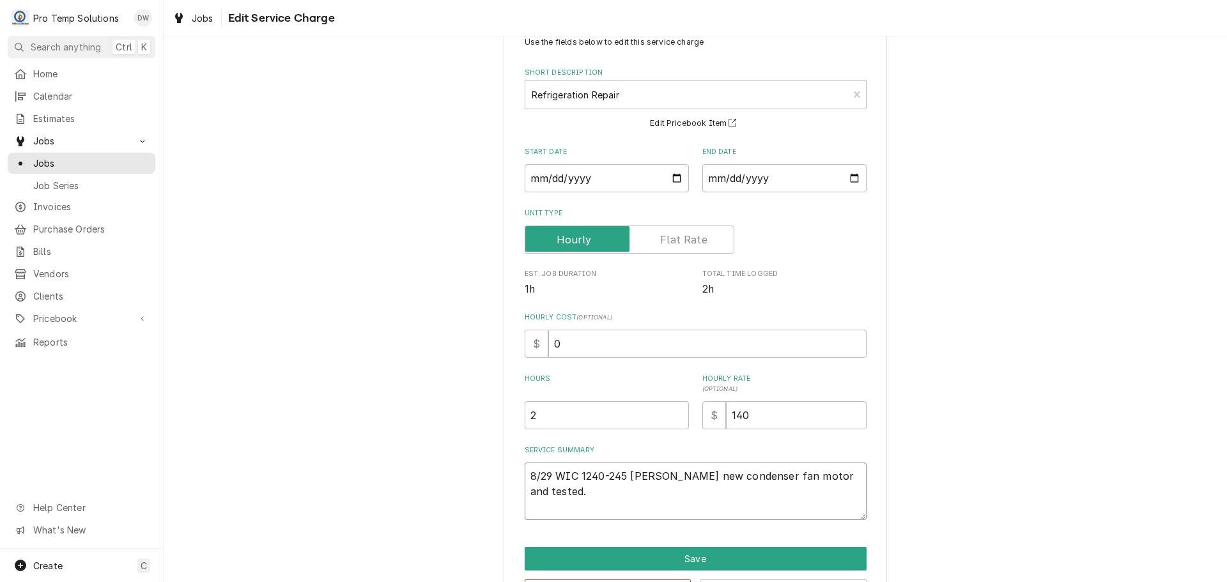
scroll to position [89, 0]
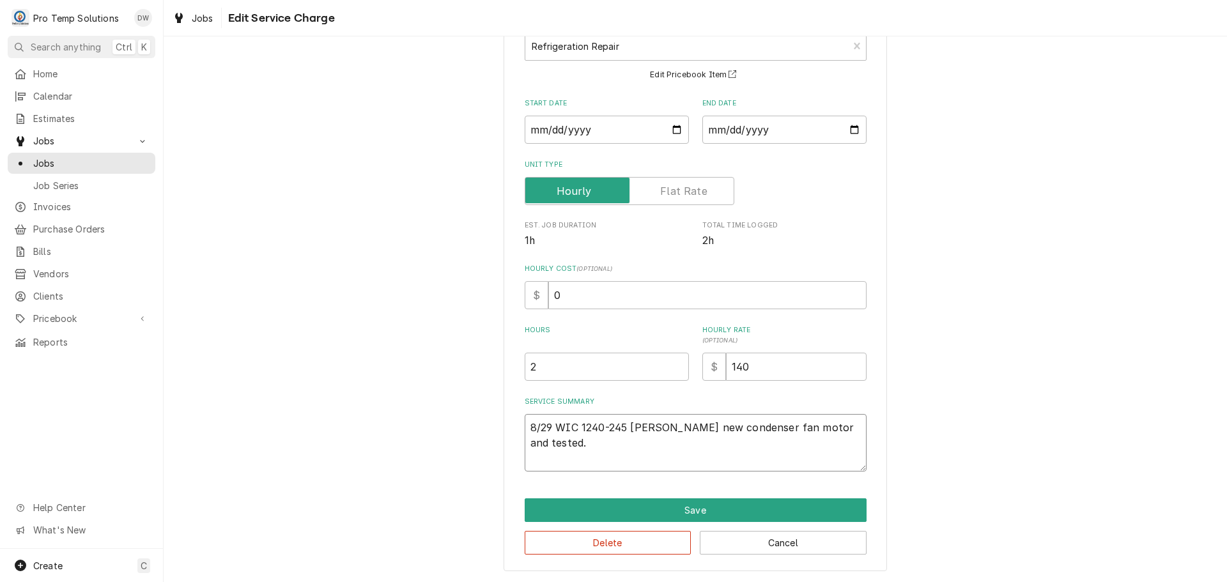
click at [805, 436] on textarea "8/29 WIC 1240-245 KEVIN Installed new condenser fan motor and tested." at bounding box center [696, 443] width 342 height 58
type textarea "x"
type textarea "8/29 WIC 1240-245 KEVIN Installed new condenser fan motor and tested."
type textarea "x"
type textarea "8/29 WIC 1240-245 KEVIN Installed new condenser fan motor and tested. ("
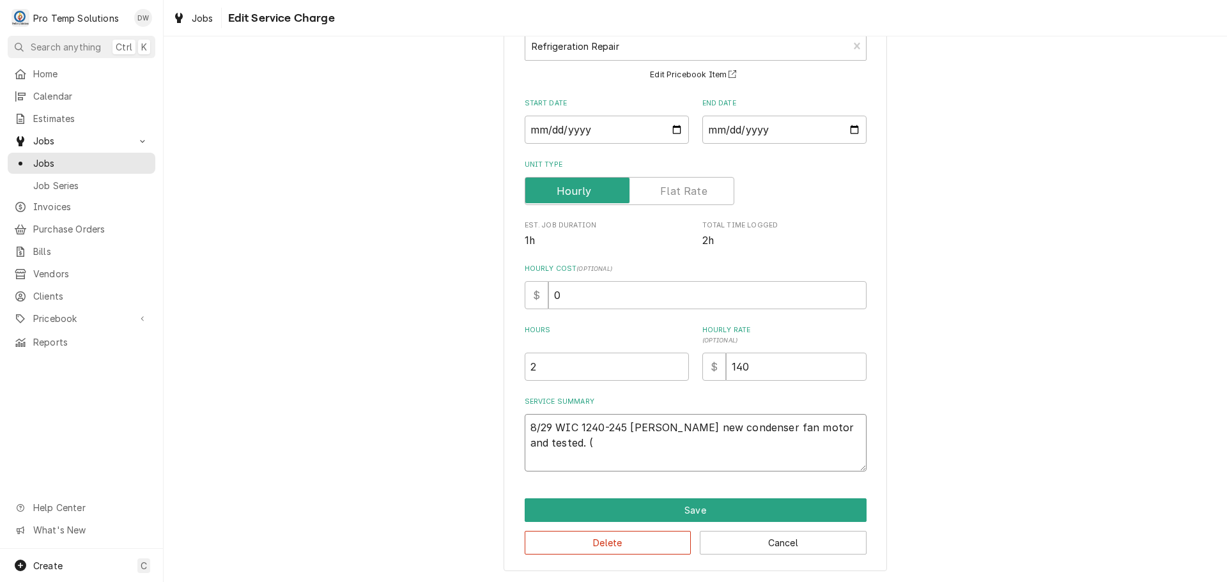
type textarea "x"
type textarea "8/29 WIC 1240-245 KEVIN Installed new condenser fan motor and tested. ("
type textarea "x"
type textarea "8/29 WIC 1240-245 KEVIN Installed new condenser fan motor and tested. ( U"
type textarea "x"
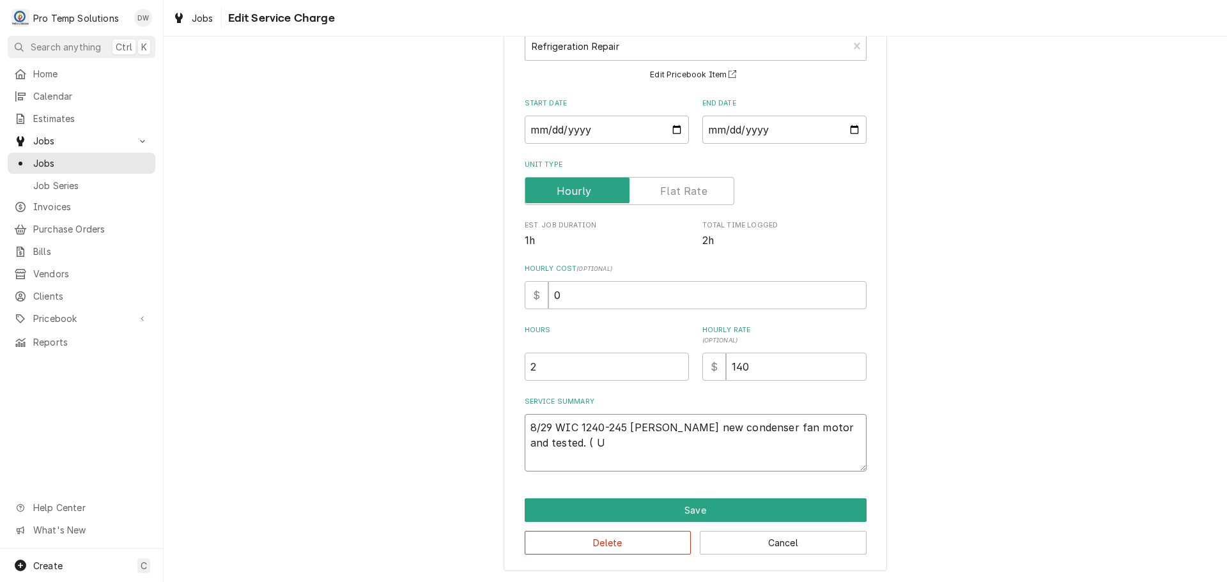
type textarea "8/29 WIC 1240-245 KEVIN Installed new condenser fan motor and tested. ( UR"
type textarea "x"
type textarea "8/29 WIC 1240-245 KEVIN Installed new condenser fan motor and tested. ( URI"
type textarea "x"
type textarea "8/29 WIC 1240-245 KEVIN Installed new condenser fan motor and tested. ( URI"
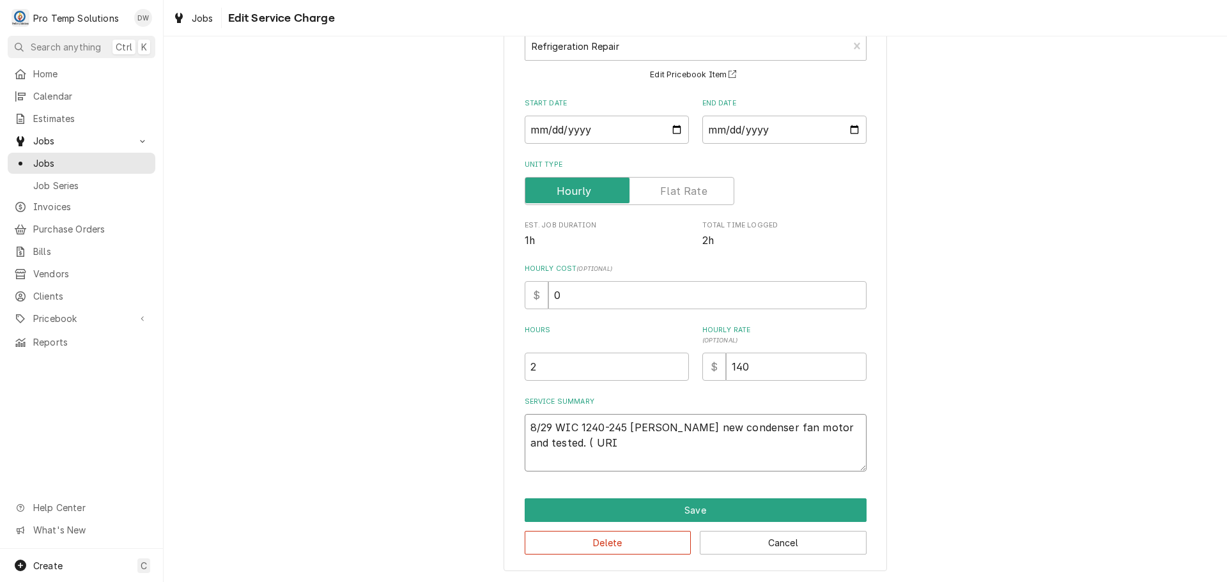
type textarea "x"
type textarea "8/29 WIC 1240-245 KEVIN Installed new condenser fan motor and tested. ( URI $"
type textarea "x"
type textarea "8/29 WIC 1240-245 KEVIN Installed new condenser fan motor and tested. ( URI $3"
type textarea "x"
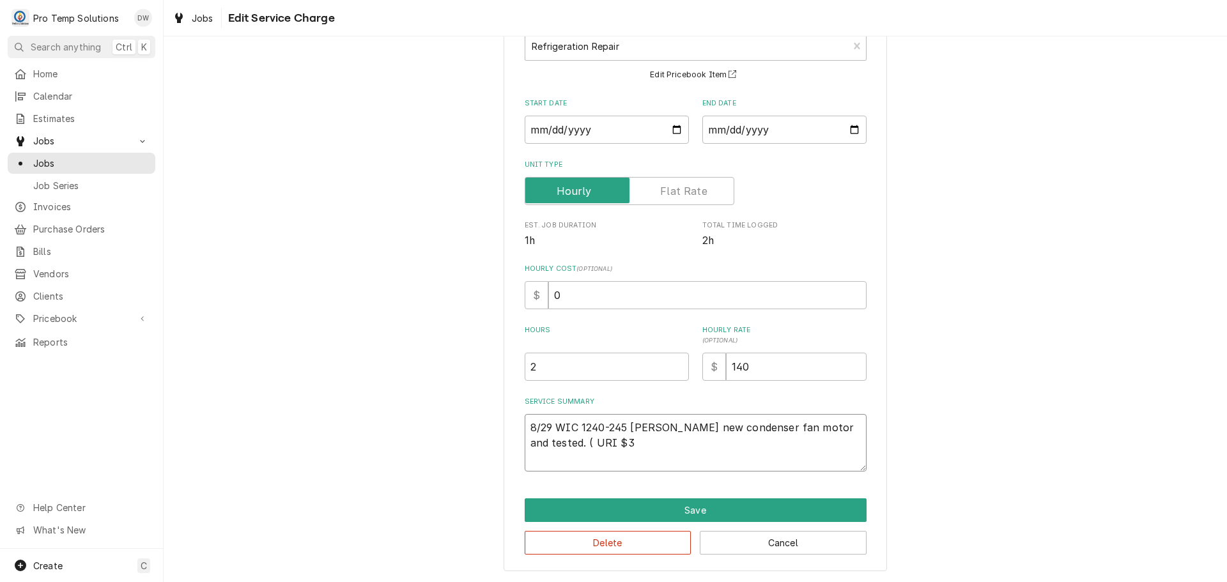
type textarea "8/29 WIC 1240-245 KEVIN Installed new condenser fan motor and tested. ( URI $31"
type textarea "x"
type textarea "8/29 WIC 1240-245 KEVIN Installed new condenser fan motor and tested. ( URI $312"
type textarea "x"
type textarea "8/29 WIC 1240-245 KEVIN Installed new condenser fan motor and tested. ( URI $31…"
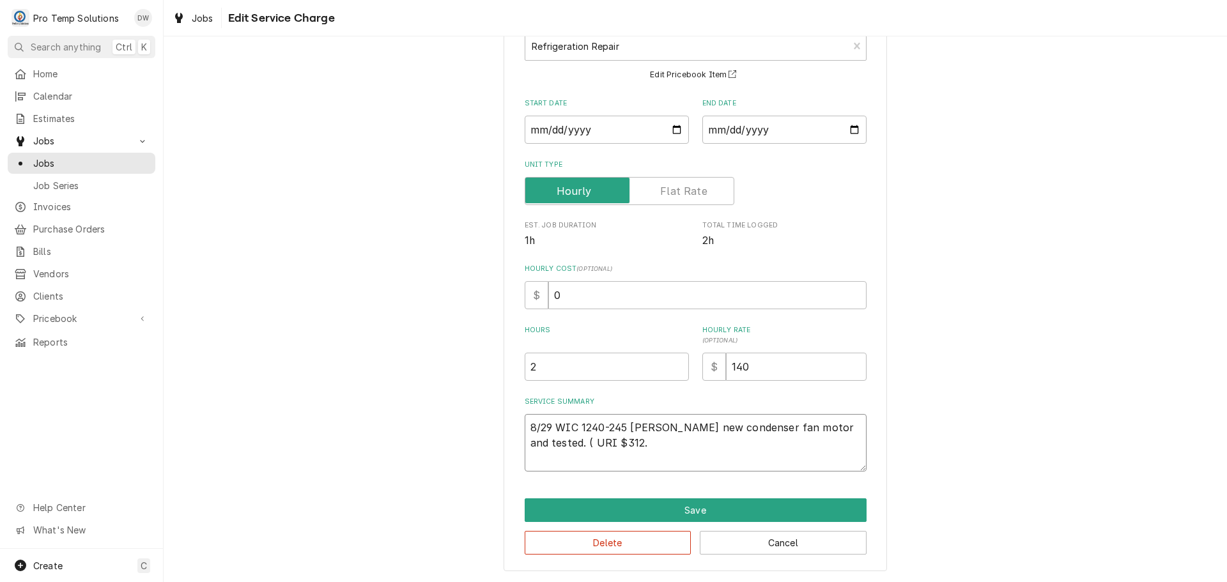
type textarea "x"
type textarea "8/29 WIC 1240-245 KEVIN Installed new condenser fan motor and tested. ( URI $31…"
type textarea "x"
type textarea "8/29 WIC 1240-245 KEVIN Installed new condenser fan motor and tested. ( URI $31…"
type textarea "x"
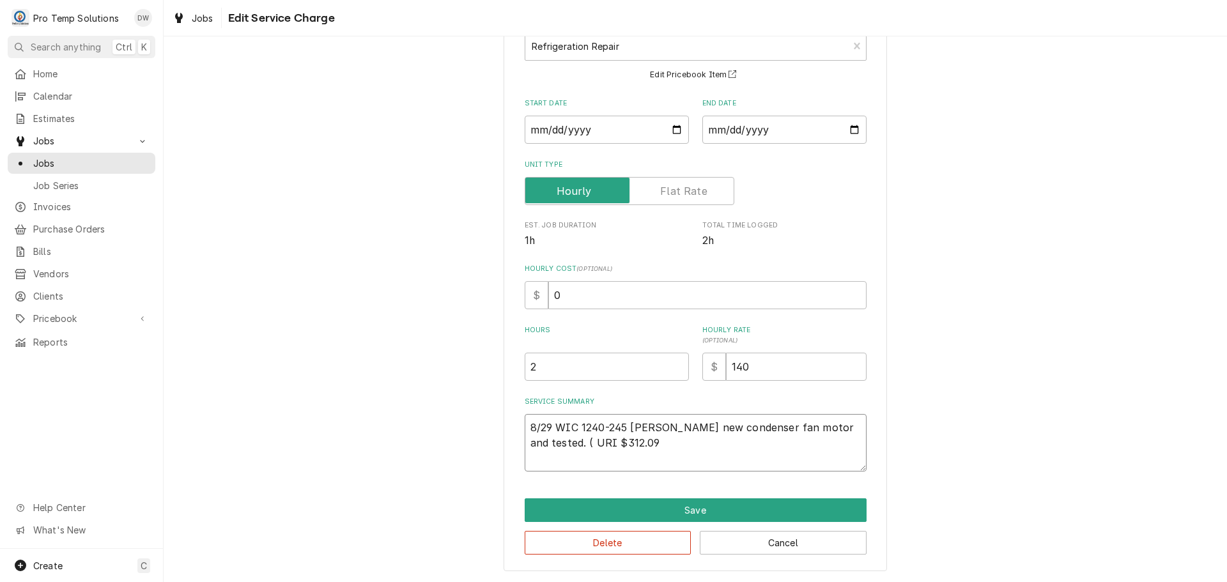
type textarea "8/29 WIC 1240-245 KEVIN Installed new condenser fan motor and tested. ( URI $31…"
type textarea "x"
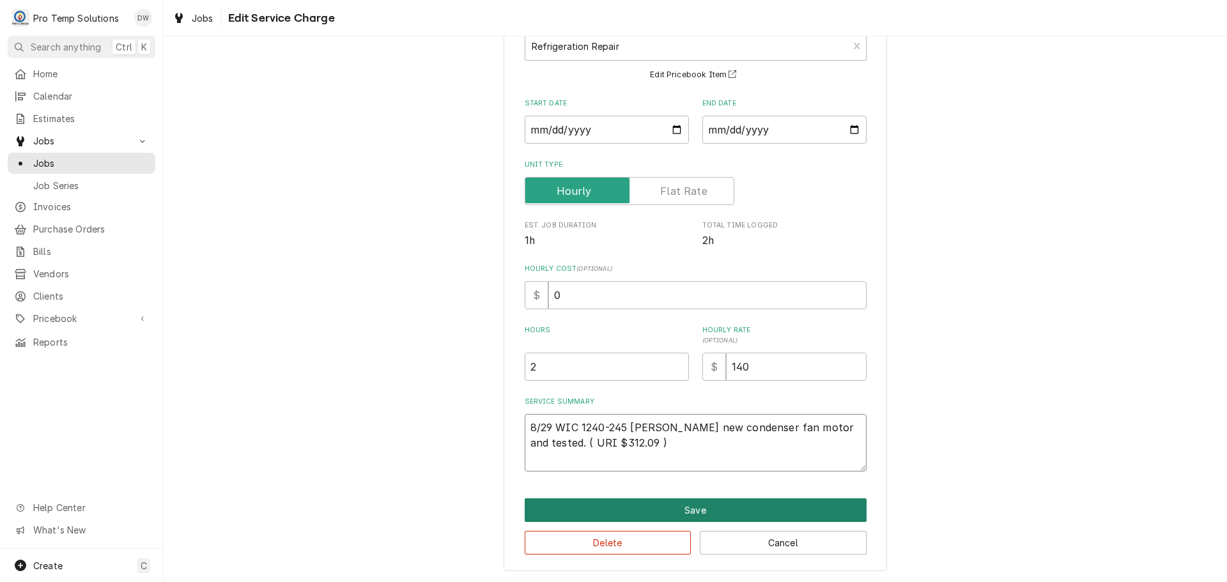
type textarea "8/29 WIC 1240-245 KEVIN Installed new condenser fan motor and tested. ( URI $31…"
click at [689, 509] on button "Save" at bounding box center [696, 511] width 342 height 24
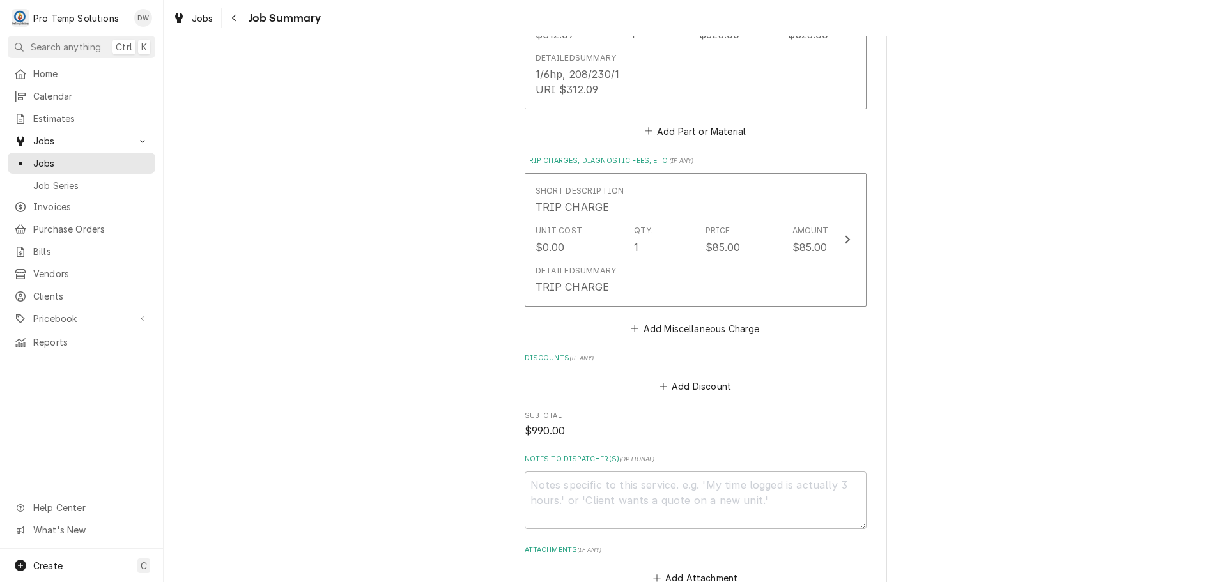
scroll to position [959, 0]
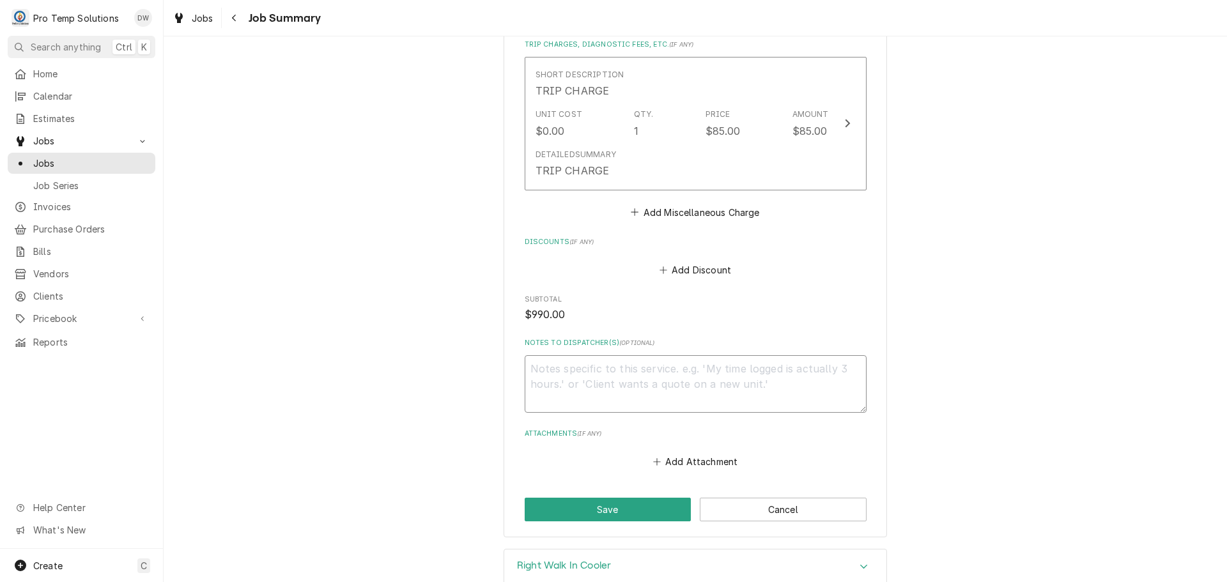
click at [585, 377] on textarea "Notes to Dispatcher(s) ( optional )" at bounding box center [696, 384] width 342 height 58
type textarea "x"
type textarea "#"
type textarea "x"
type textarea "#0"
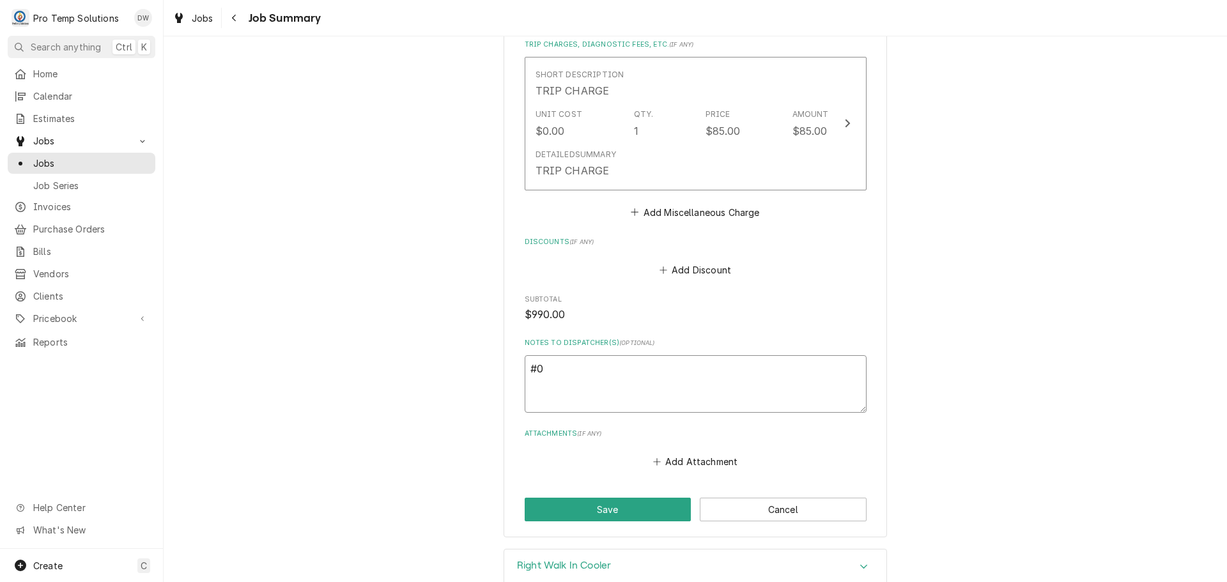
type textarea "x"
type textarea "#08"
type textarea "x"
type textarea "#082"
type textarea "x"
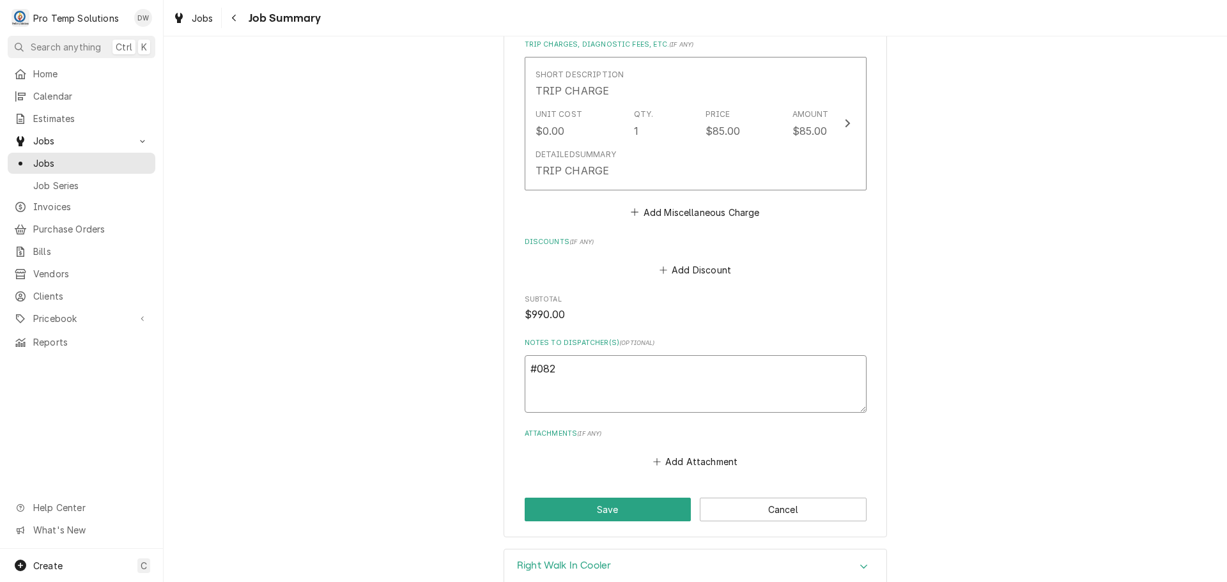
type textarea "#0829"
type textarea "x"
type textarea "#08292"
type textarea "x"
type textarea "#082925"
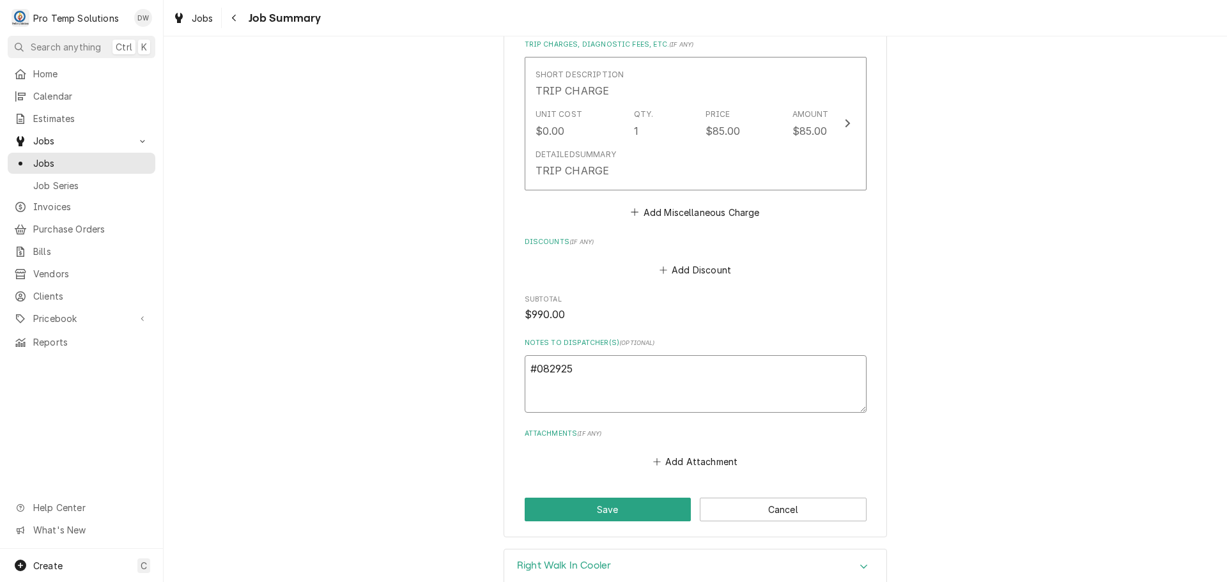
type textarea "x"
type textarea "#0829250"
type textarea "x"
type textarea "#08292500"
type textarea "x"
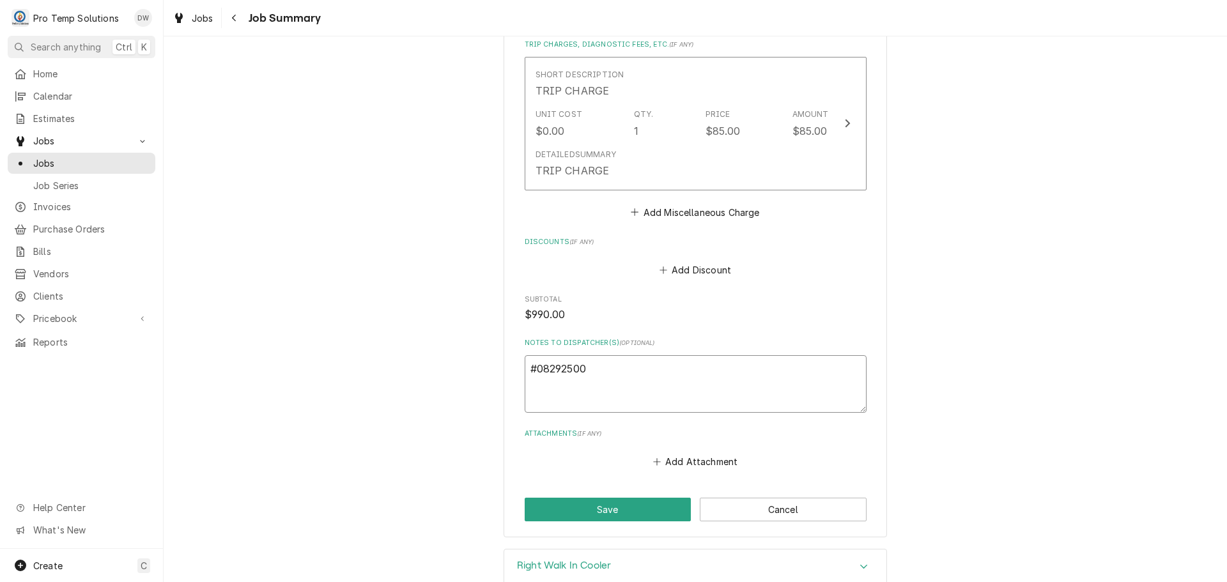
type textarea "#082925006"
type textarea "x"
type textarea "#082925006"
type textarea "x"
type textarea "#082925006 L"
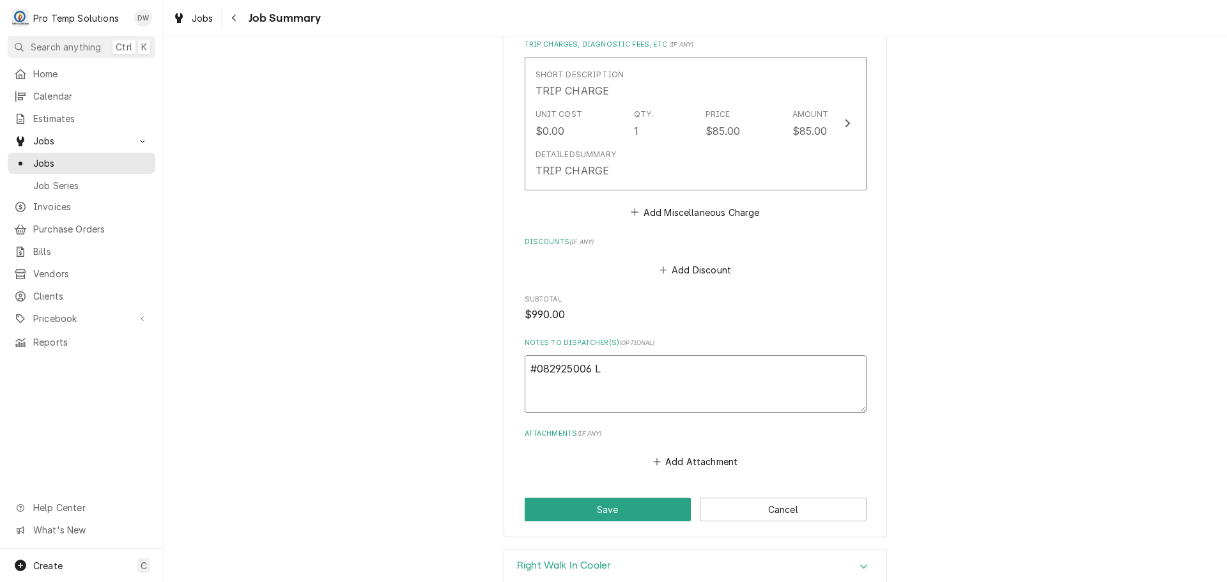
type textarea "x"
type textarea "#082925006 LI"
type textarea "x"
type textarea "#082925006 LIM"
type textarea "x"
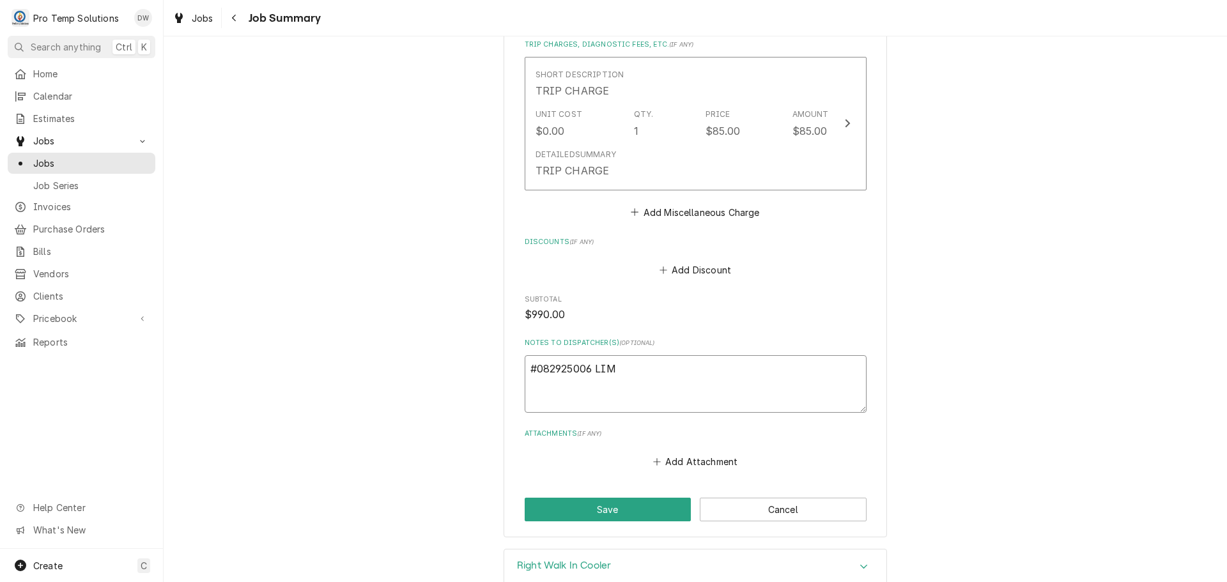
type textarea "#082925006 LIME"
type textarea "x"
type textarea "#082925006 LIME"
type textarea "x"
type textarea "#082925006 LIME /"
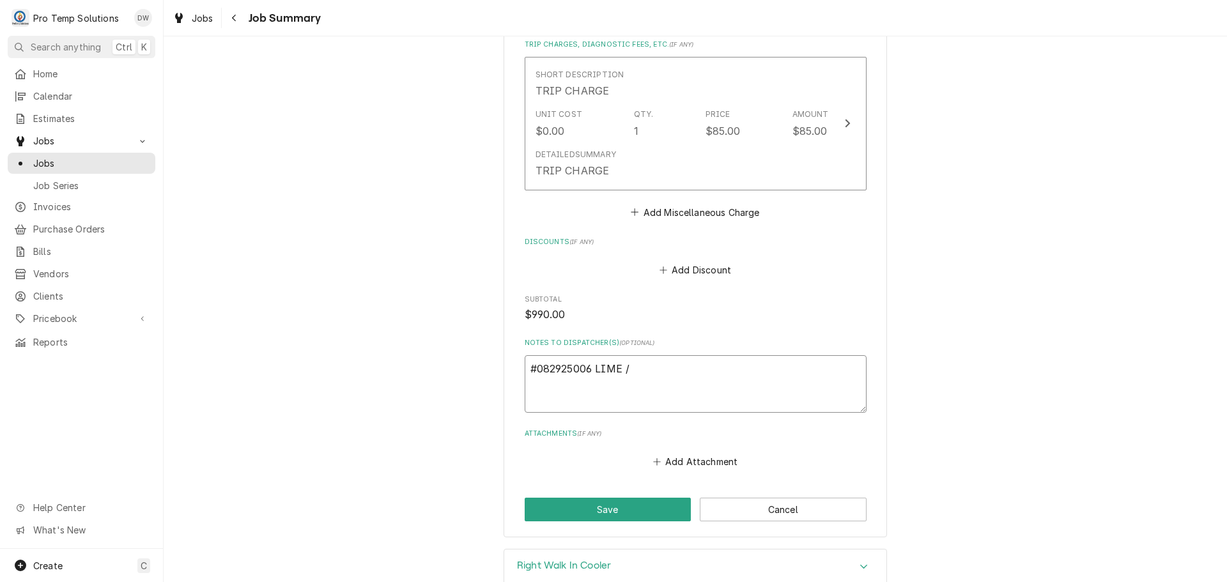
type textarea "x"
type textarea "#082925006 LIME /"
type textarea "x"
type textarea "#082925006 LIME / D"
type textarea "x"
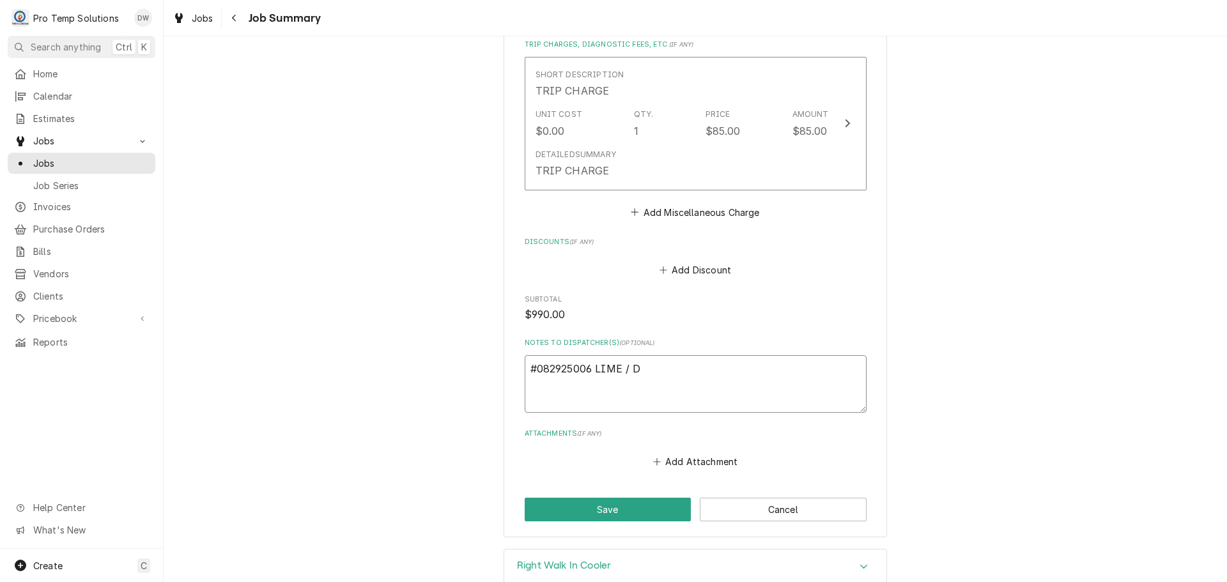
type textarea "#082925006 LIME / DU"
type textarea "x"
type textarea "#082925006 LIME / DUR"
type textarea "x"
type textarea "#082925006 LIME / DUR-"
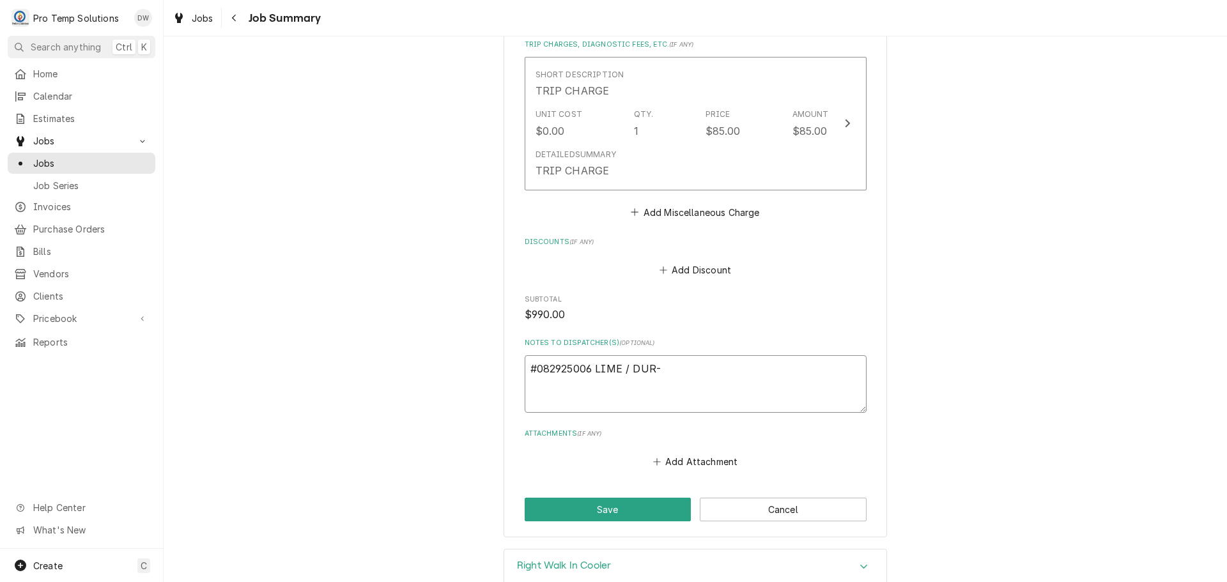
type textarea "x"
type textarea "#082925006 LIME / DUR-"
type textarea "x"
type textarea "#082925006 LIME / DUR- W"
type textarea "x"
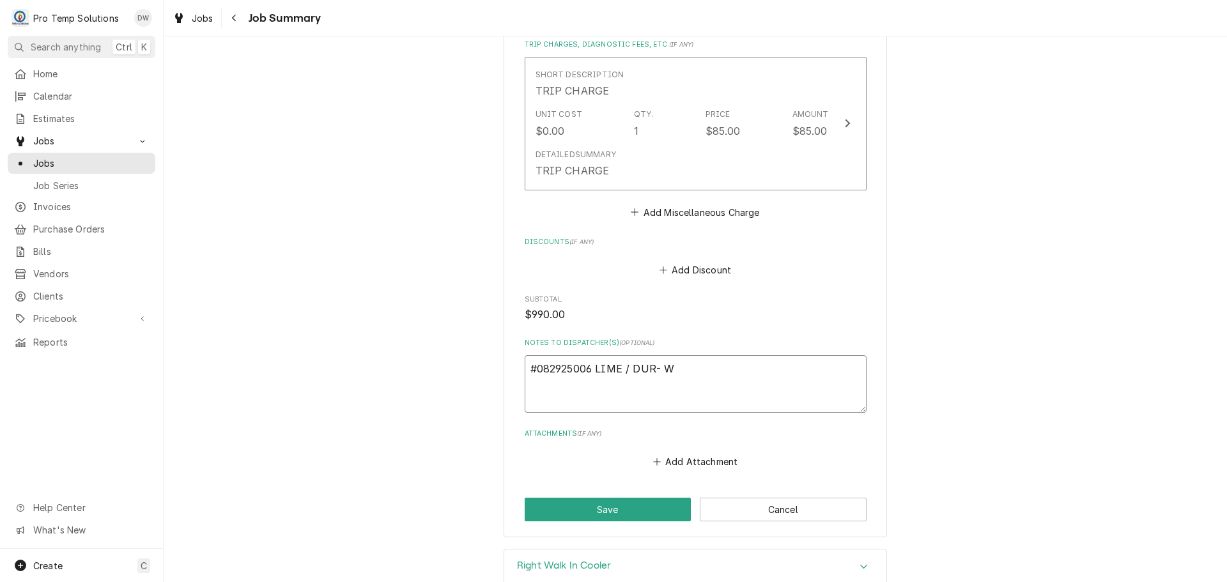
type textarea "#082925006 LIME / DUR- WI"
type textarea "x"
type textarea "#082925006 LIME / DUR- WIC"
type textarea "x"
type textarea "#082925006 LIME / DUR- WIC"
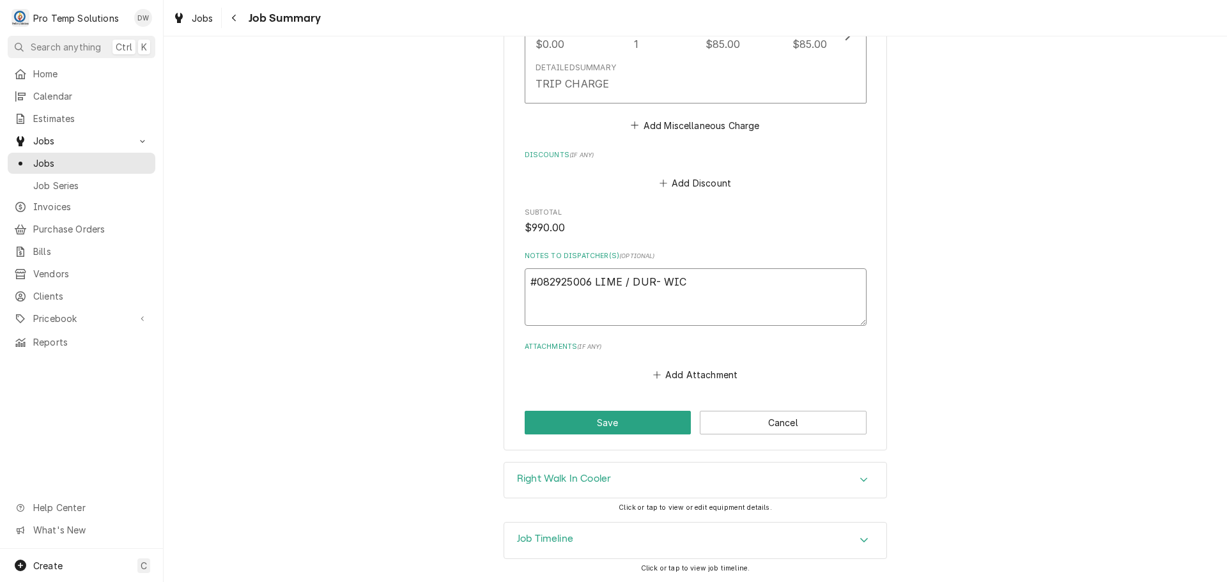
scroll to position [1061, 0]
click at [658, 282] on textarea "#082925006 LIME / DUR- WIC" at bounding box center [696, 297] width 342 height 58
type textarea "x"
type textarea "#082925006 LIME / DUR- RWIC"
type textarea "x"
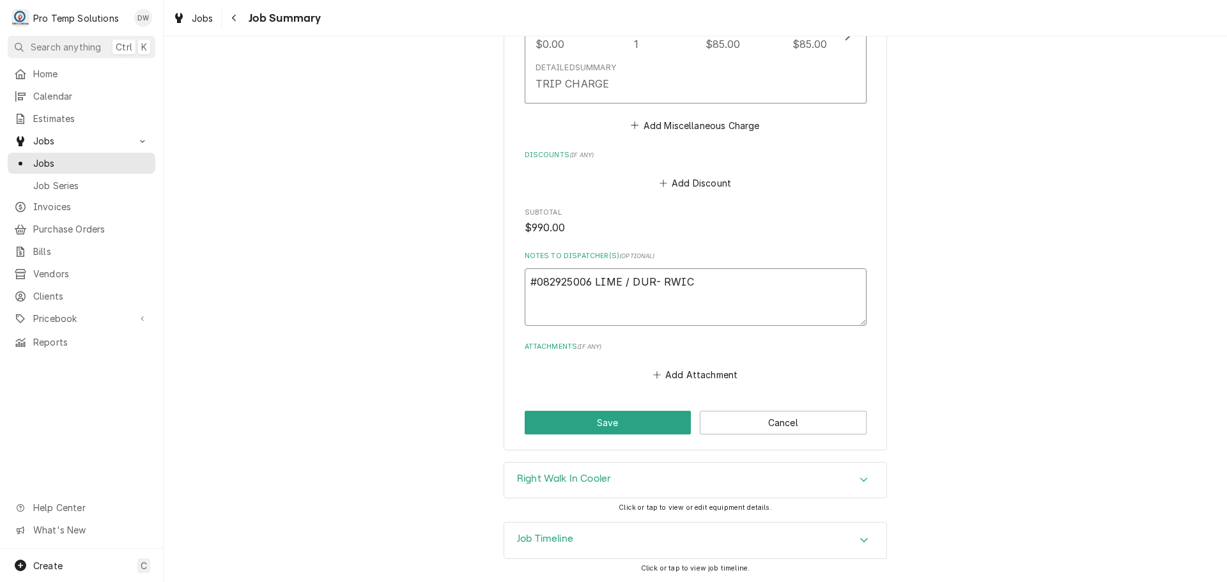
type textarea "#082925006 LIME / DUR- RIWIC"
type textarea "x"
type textarea "#082925006 LIME / DUR- RIGWIC"
type textarea "x"
type textarea "#082925006 LIME / DUR- RIGHWIC"
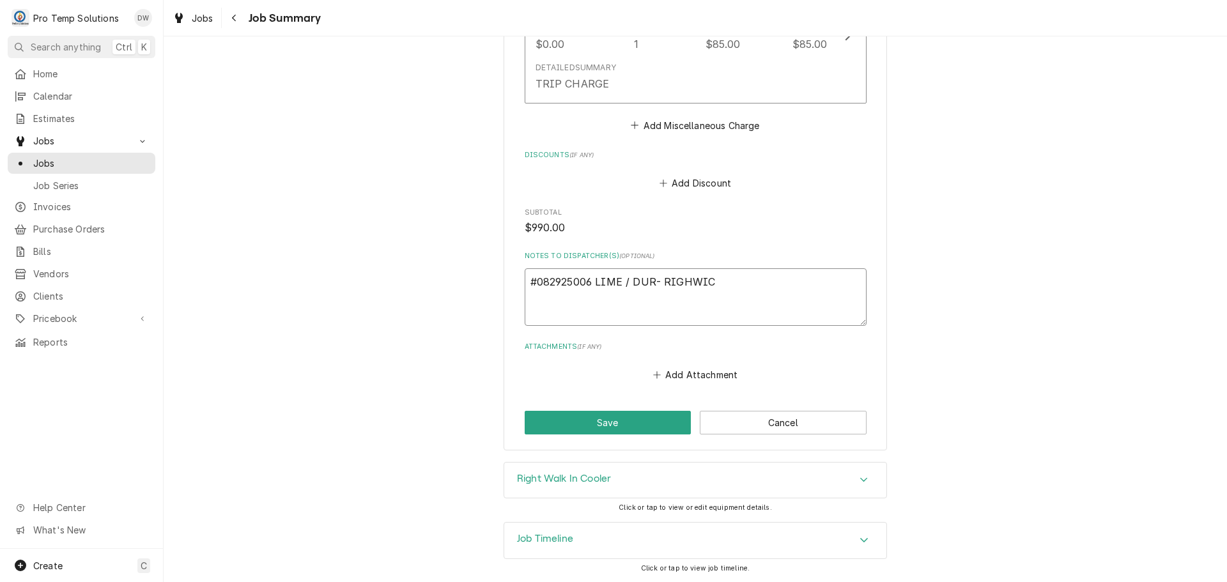
type textarea "x"
type textarea "#082925006 LIME / DUR- RIGHTWIC"
type textarea "x"
type textarea "#082925006 LIME / DUR- RIGHT WIC"
click at [594, 417] on button "Save" at bounding box center [608, 423] width 167 height 24
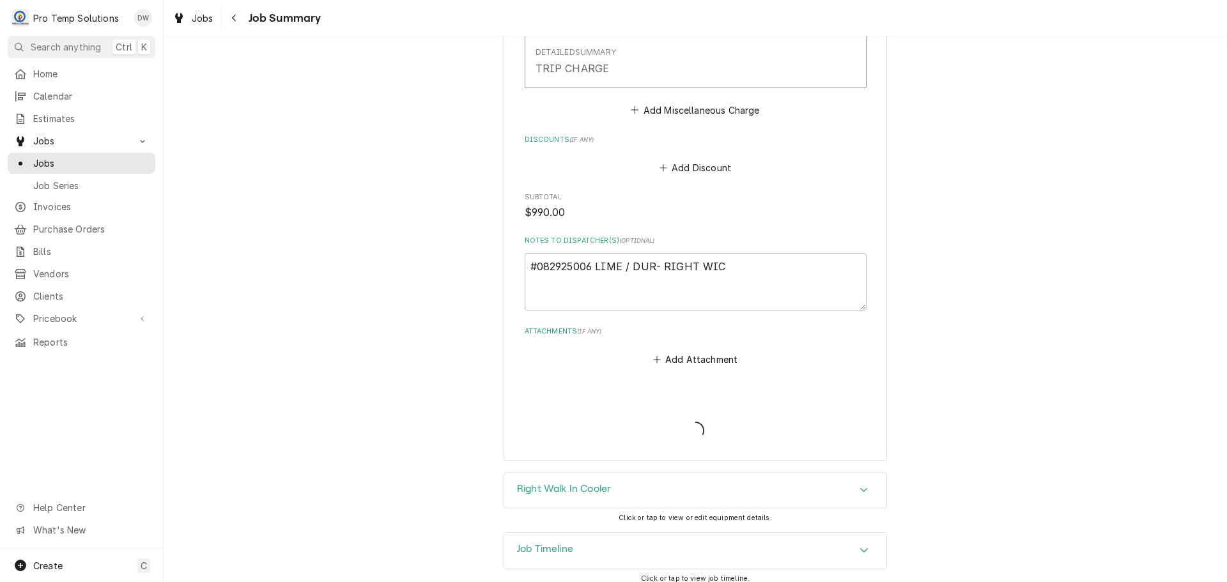
type textarea "x"
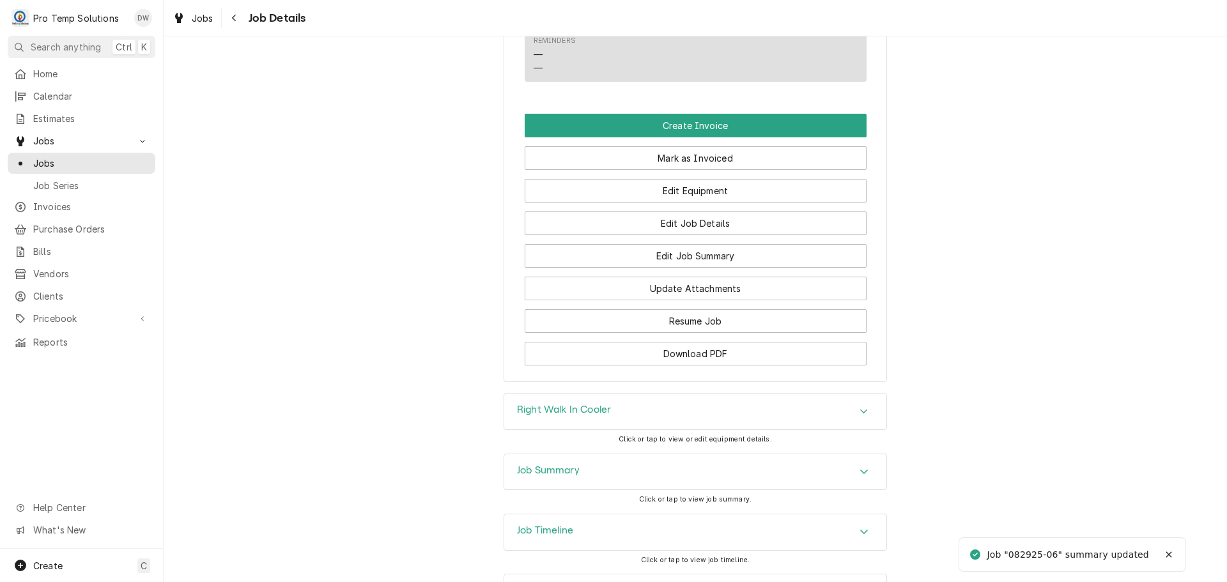
scroll to position [767, 0]
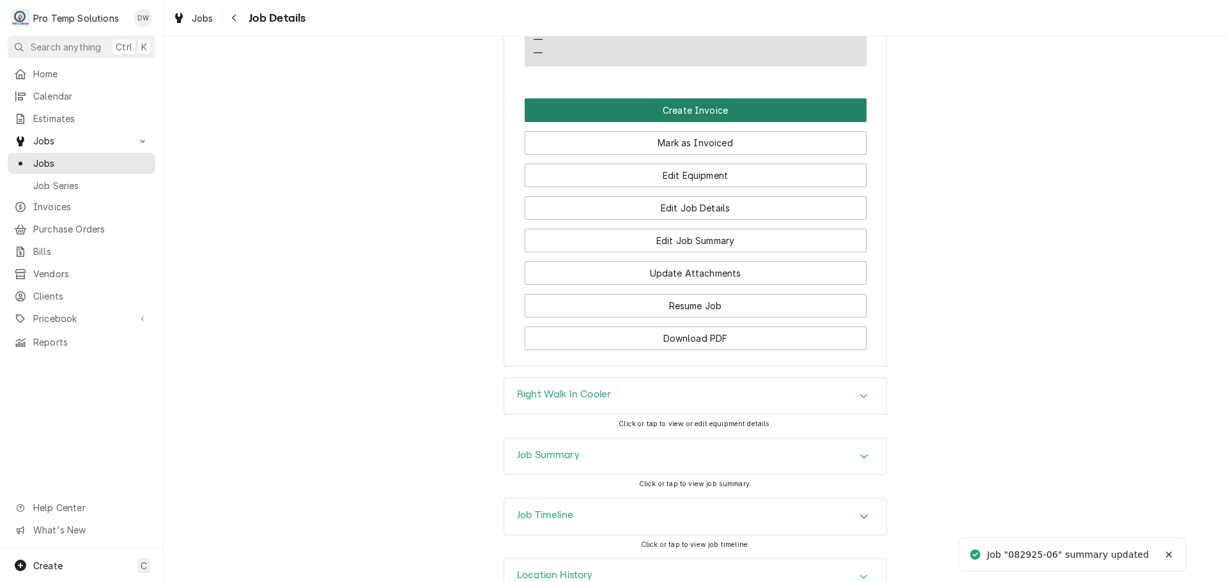
click at [680, 122] on button "Create Invoice" at bounding box center [696, 110] width 342 height 24
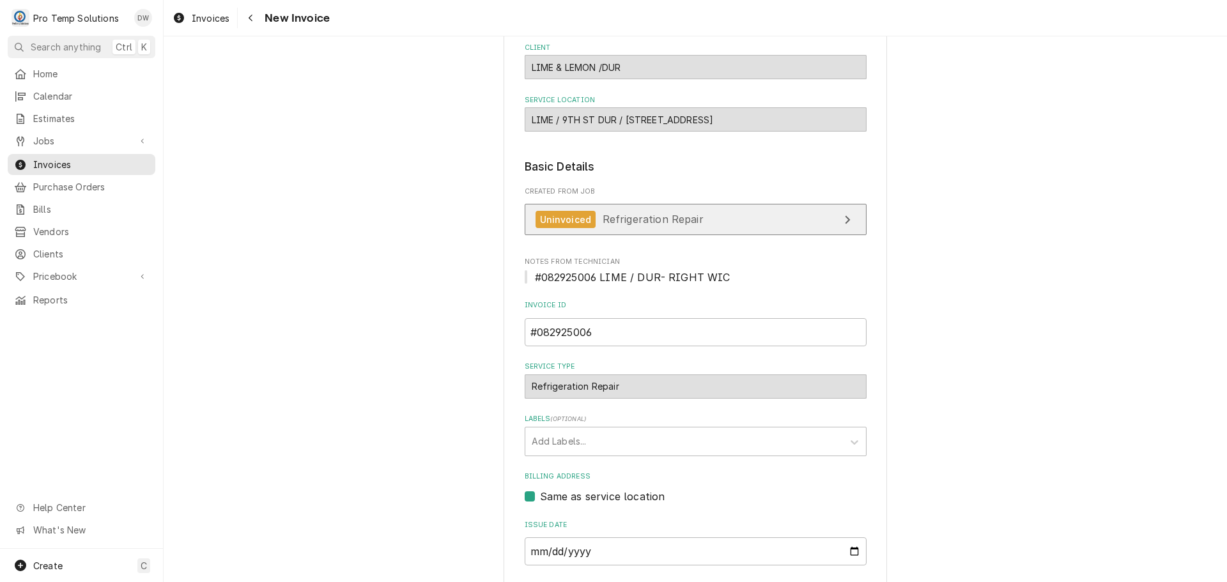
scroll to position [252, 0]
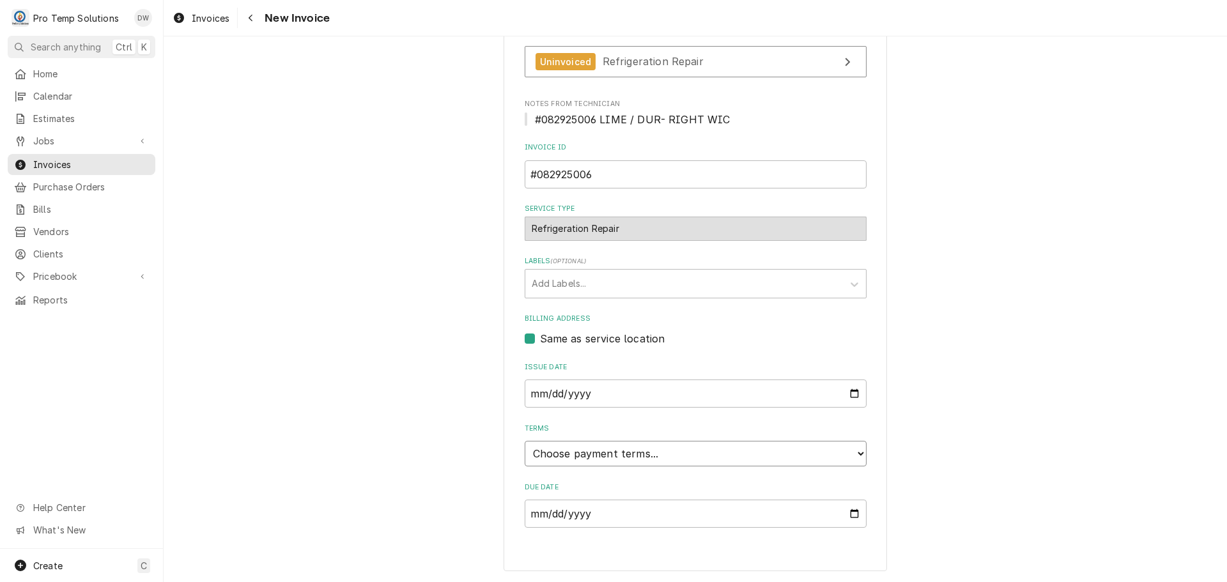
click at [582, 453] on select "Choose payment terms... Same Day Net 7 Net 14 Net 21 Net 30 Net 45 Net 60 Net 90" at bounding box center [696, 454] width 342 height 26
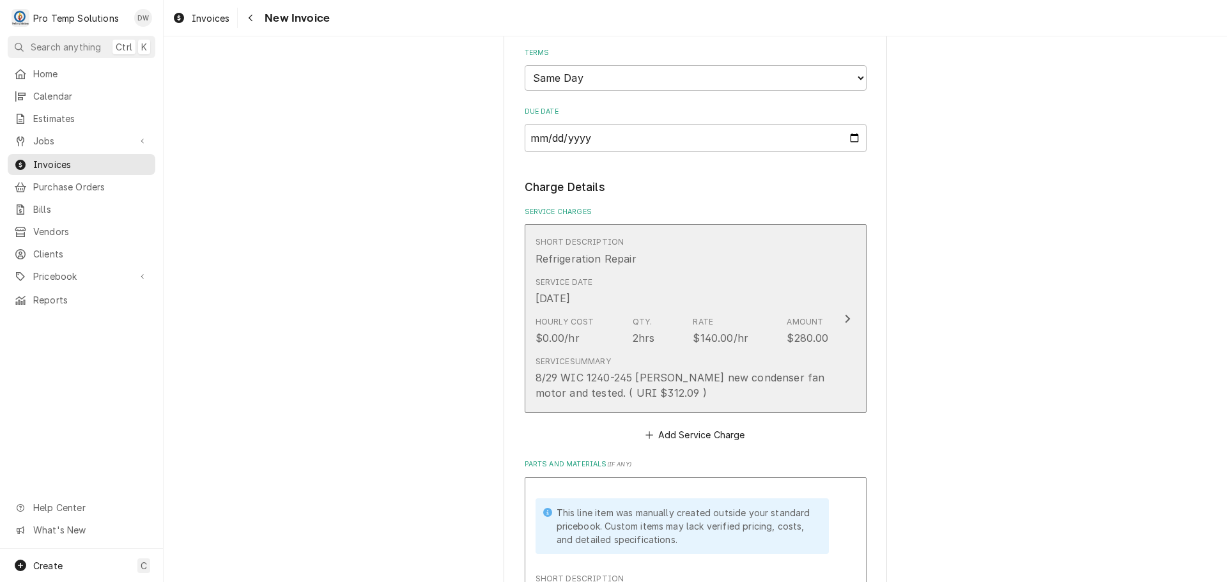
scroll to position [635, 0]
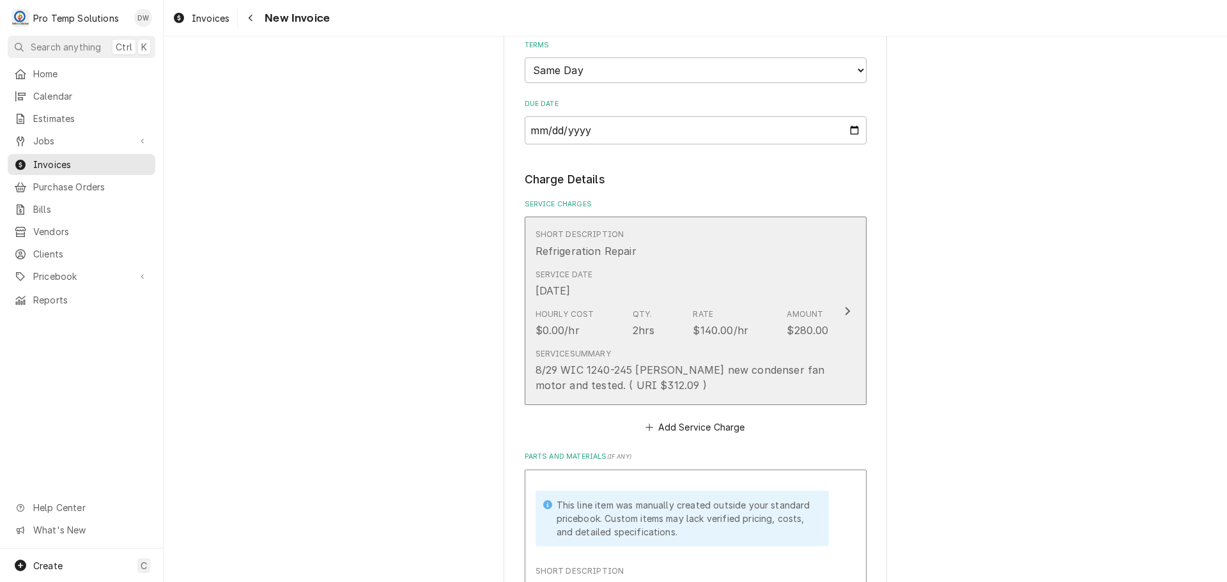
click at [845, 315] on icon "Update Line Item" at bounding box center [847, 311] width 5 height 8
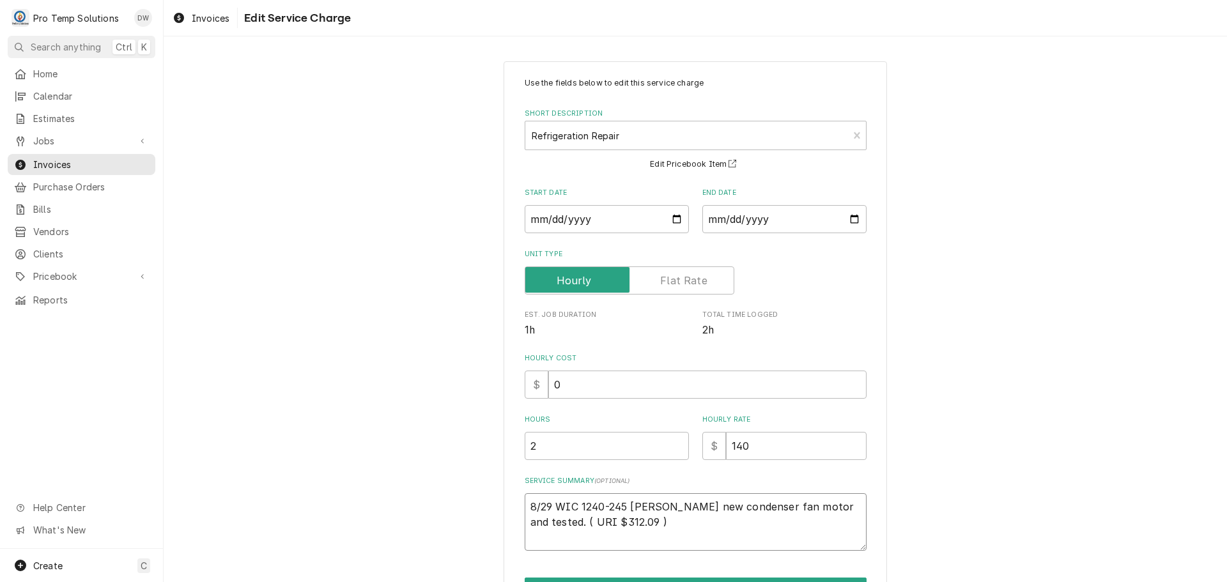
click at [552, 502] on textarea "8/29 WIC 1240-245 [PERSON_NAME] new condenser fan motor and tested. ( URI $312.…" at bounding box center [696, 522] width 342 height 58
type textarea "x"
type textarea "8/29 RWIC 1240-245 KEVIN Installed new condenser fan motor and tested. ( URI $3…"
type textarea "x"
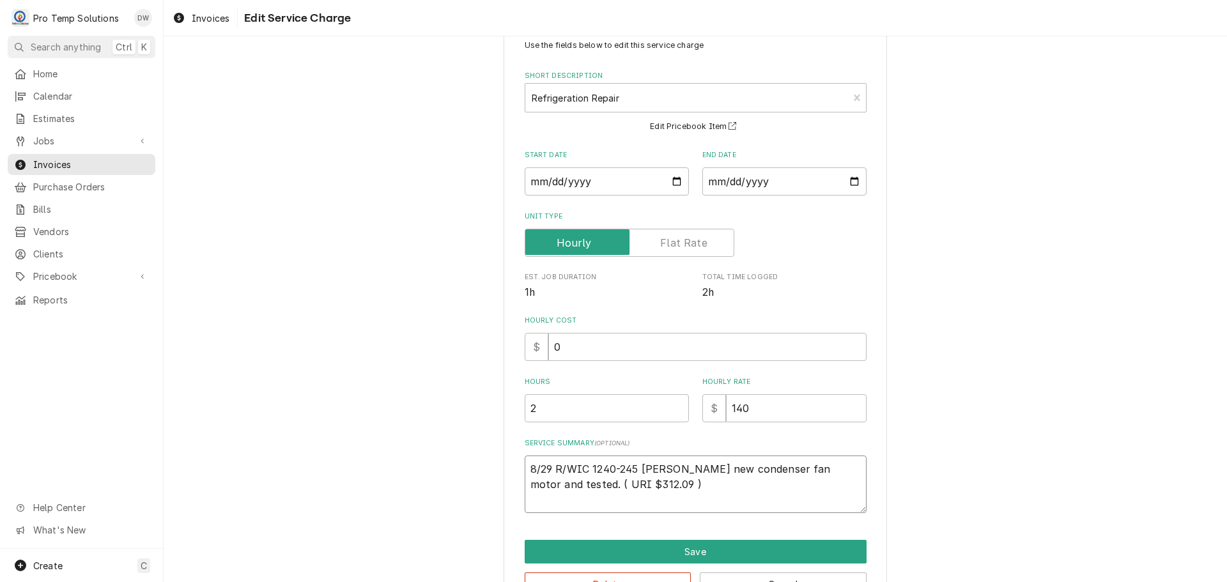
scroll to position [79, 0]
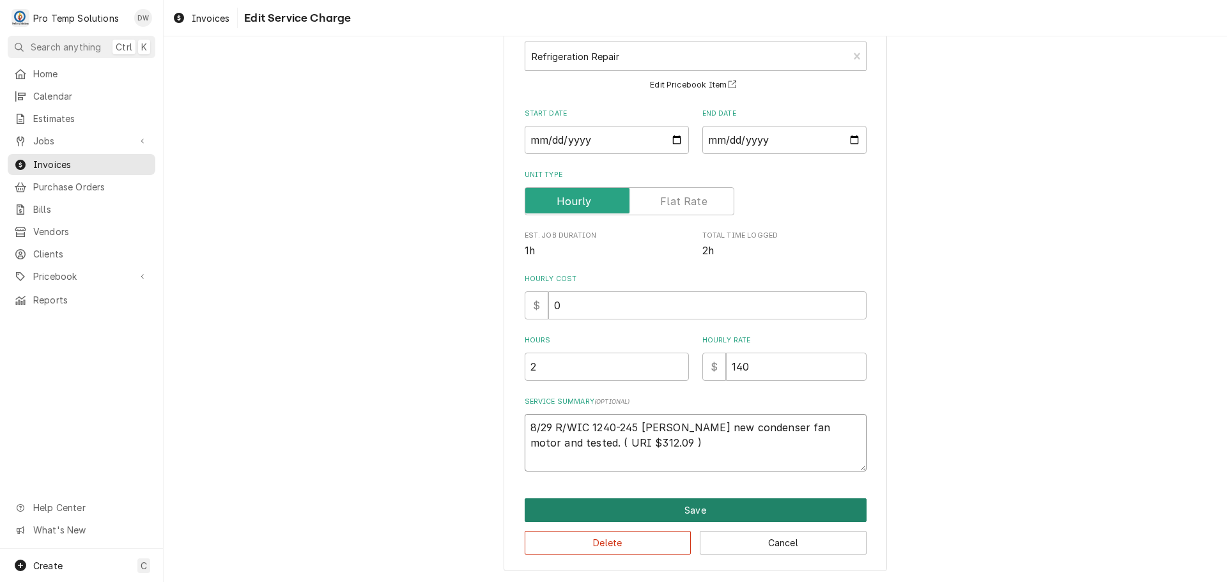
type textarea "8/29 R/WIC 1240-245 KEVIN Installed new condenser fan motor and tested. ( URI $…"
click at [685, 510] on button "Save" at bounding box center [696, 511] width 342 height 24
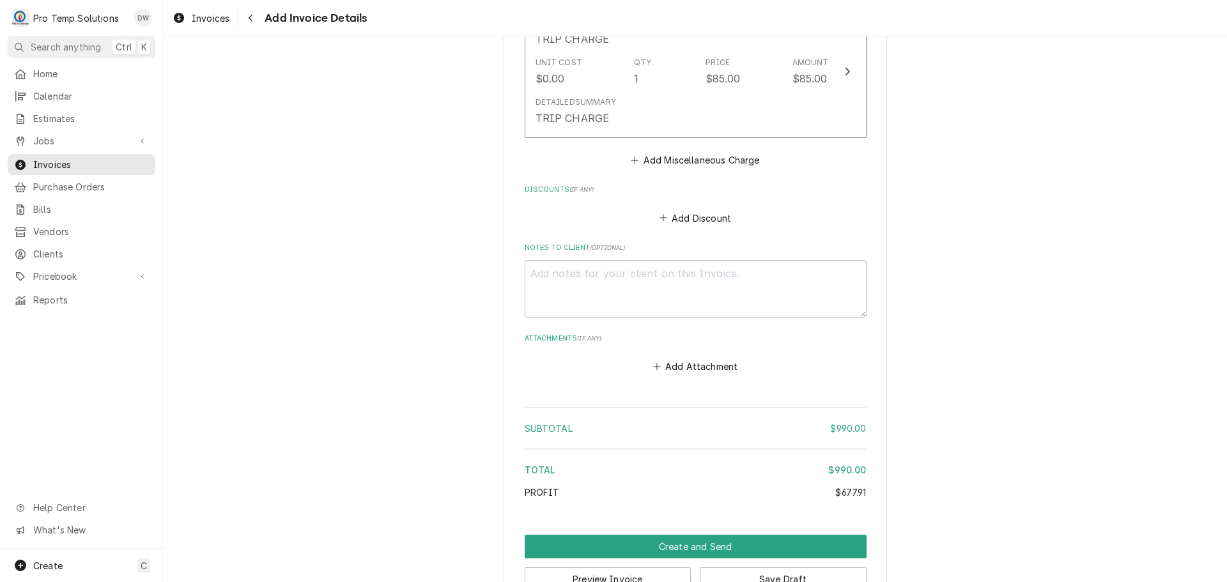
scroll to position [1488, 0]
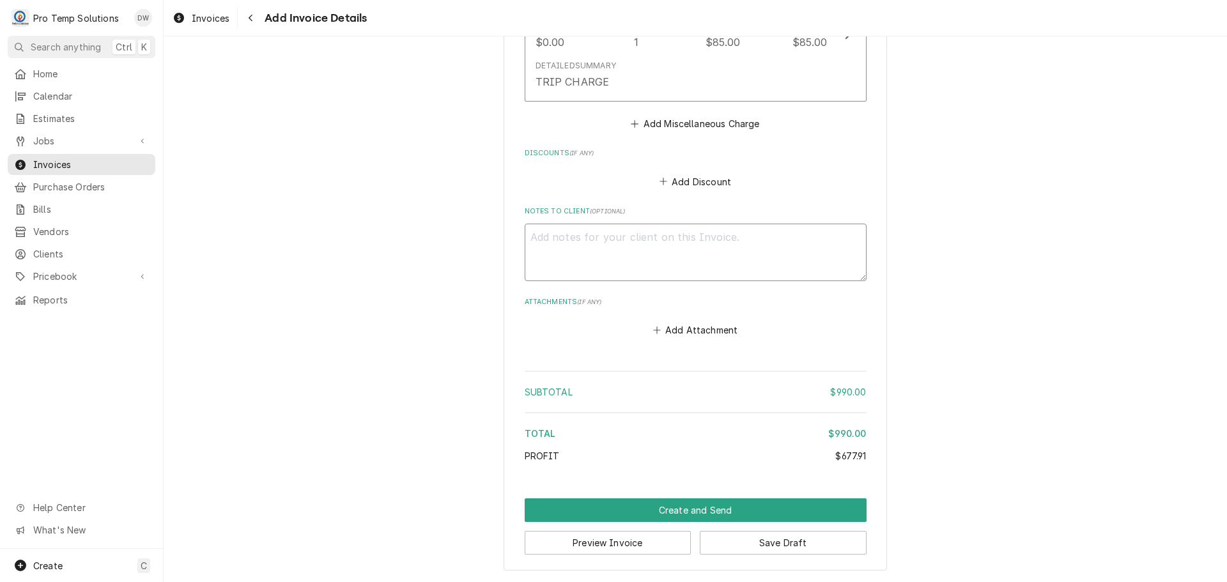
click at [571, 244] on textarea "Notes to Client ( optional )" at bounding box center [696, 253] width 342 height 58
type textarea "x"
type textarea "#"
type textarea "x"
type textarea "#0"
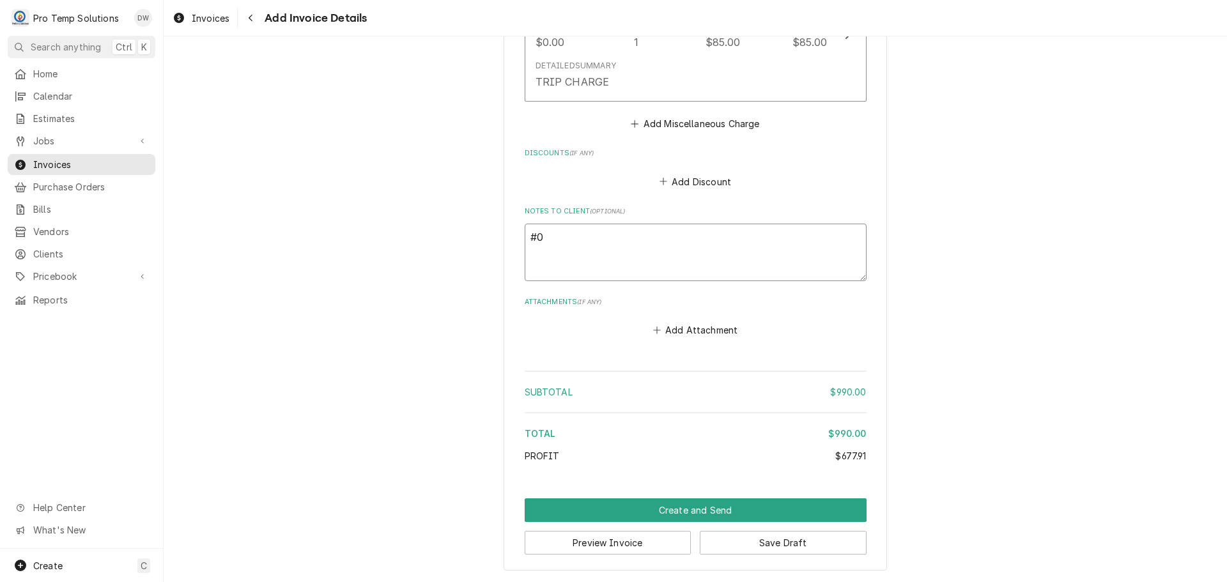
type textarea "x"
type textarea "#08"
type textarea "x"
type textarea "#082"
type textarea "x"
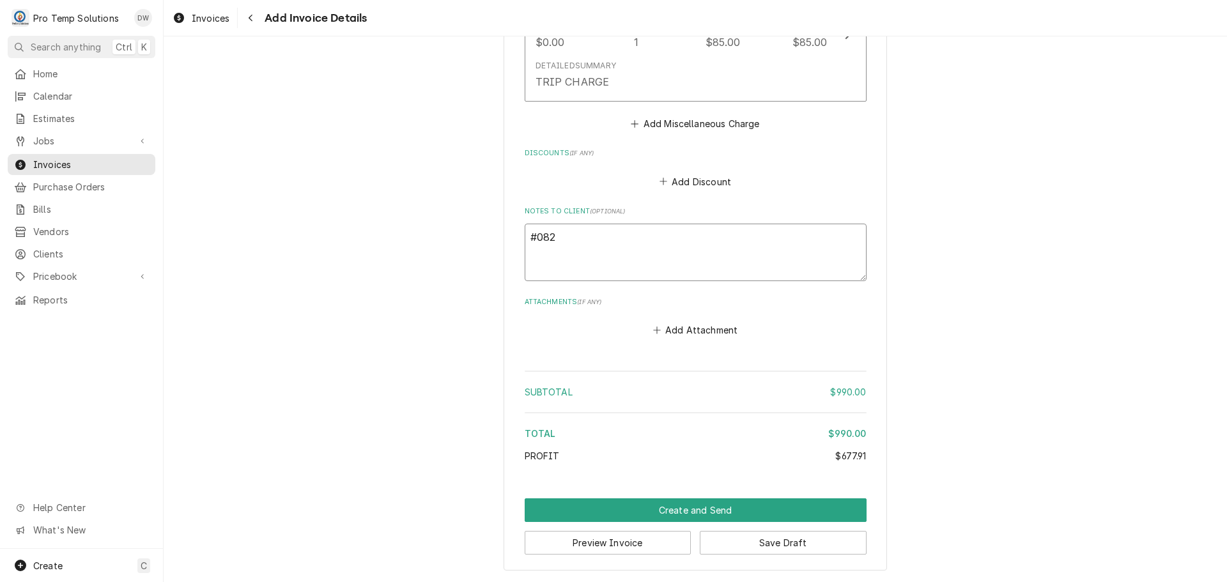
type textarea "#0829"
type textarea "x"
type textarea "#08292"
type textarea "x"
type textarea "#082925"
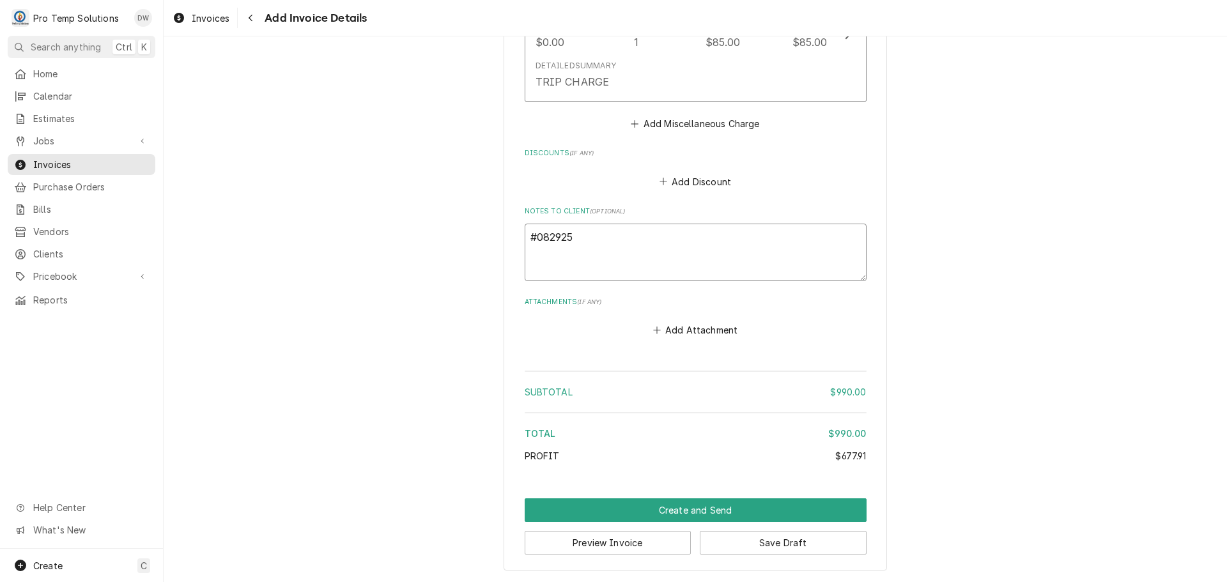
type textarea "x"
type textarea "#0829250"
type textarea "x"
type textarea "#08292500"
type textarea "x"
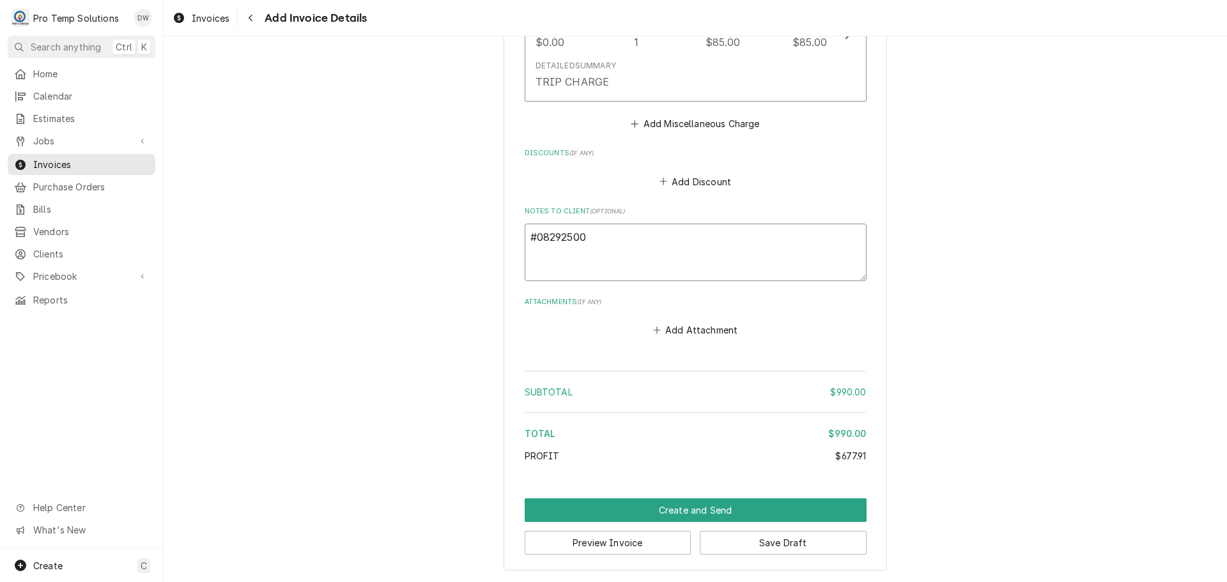
type textarea "#082925006"
type textarea "x"
type textarea "#082925006"
type textarea "x"
type textarea "#082925006 L"
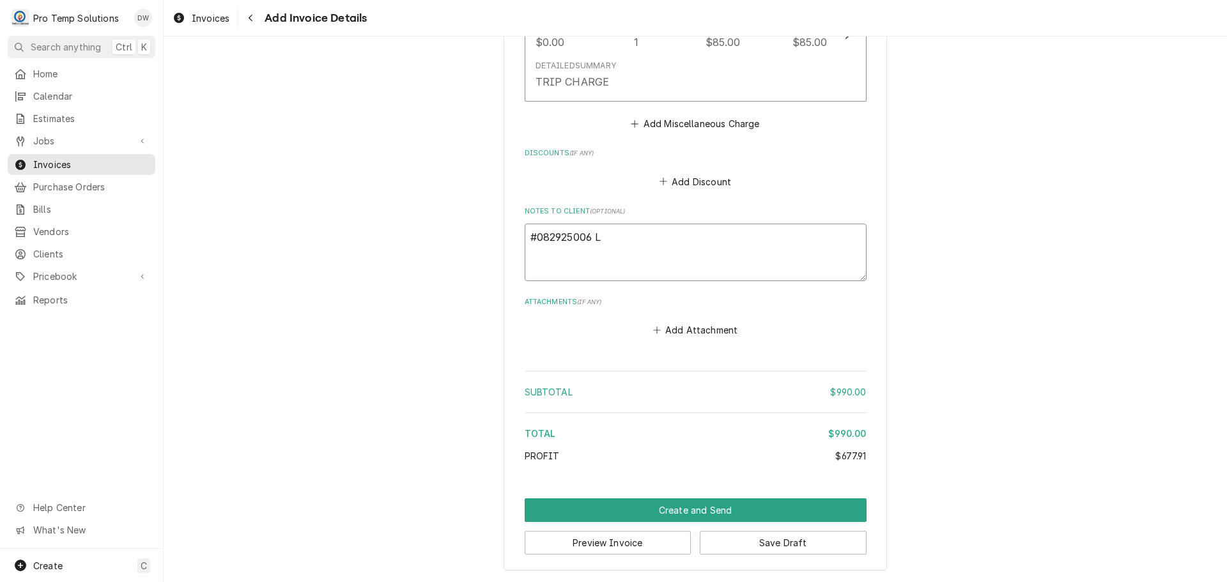
type textarea "x"
type textarea "#082925006 LI"
type textarea "x"
type textarea "#082925006 LIM"
type textarea "x"
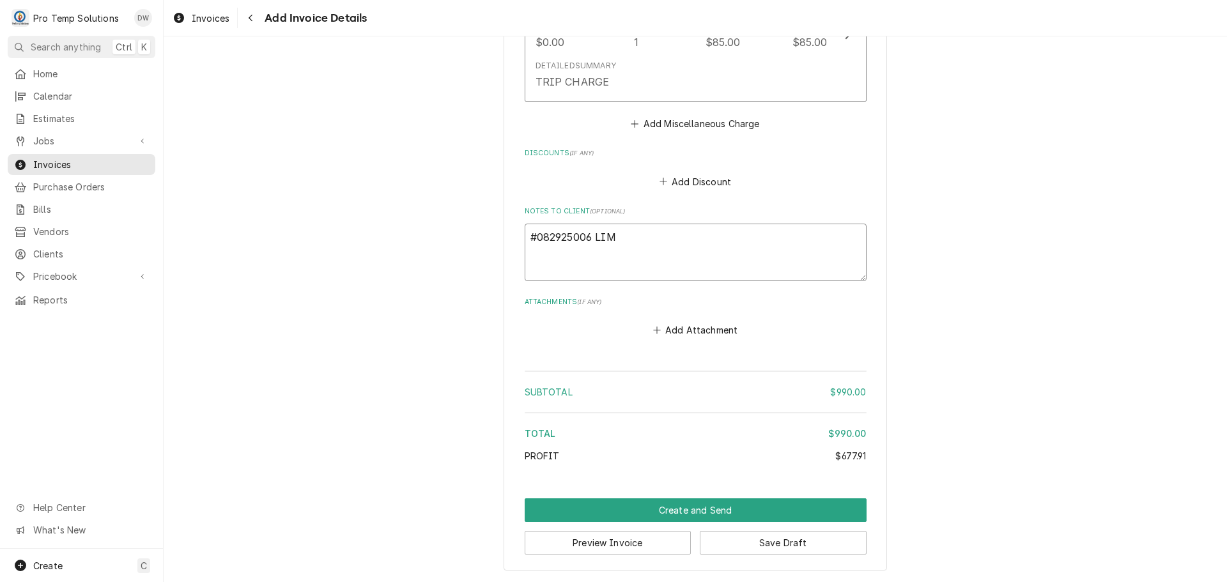
type textarea "#082925006 LIME"
type textarea "x"
type textarea "#082925006 LIME"
type textarea "x"
type textarea "#082925006 LIME /"
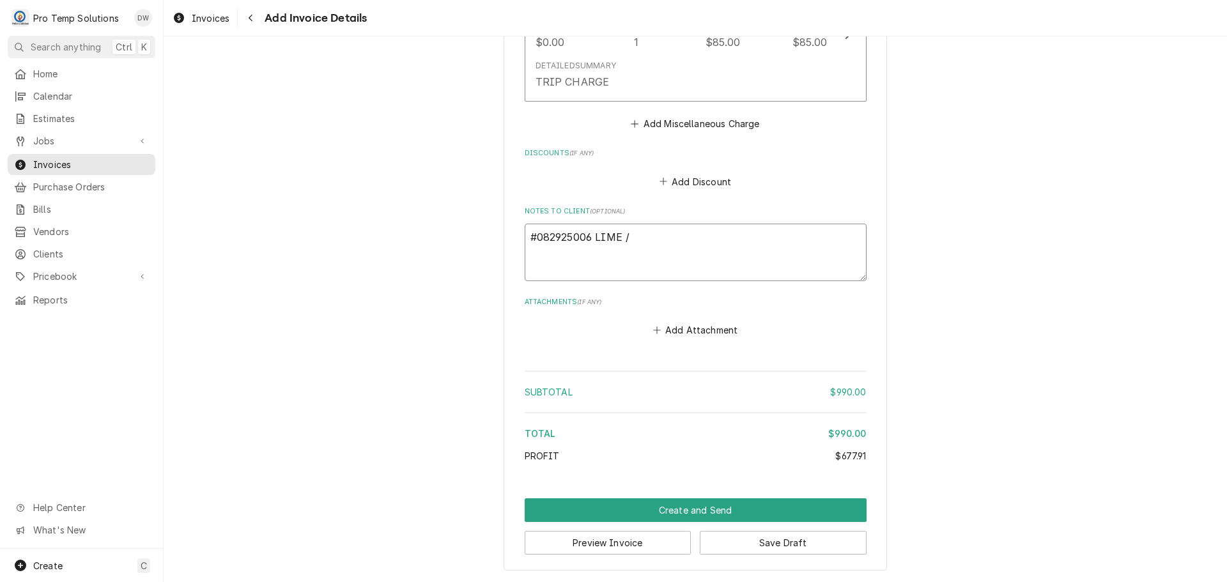
type textarea "x"
type textarea "#082925006 LIME /"
type textarea "x"
type textarea "#082925006 LIME / D"
type textarea "x"
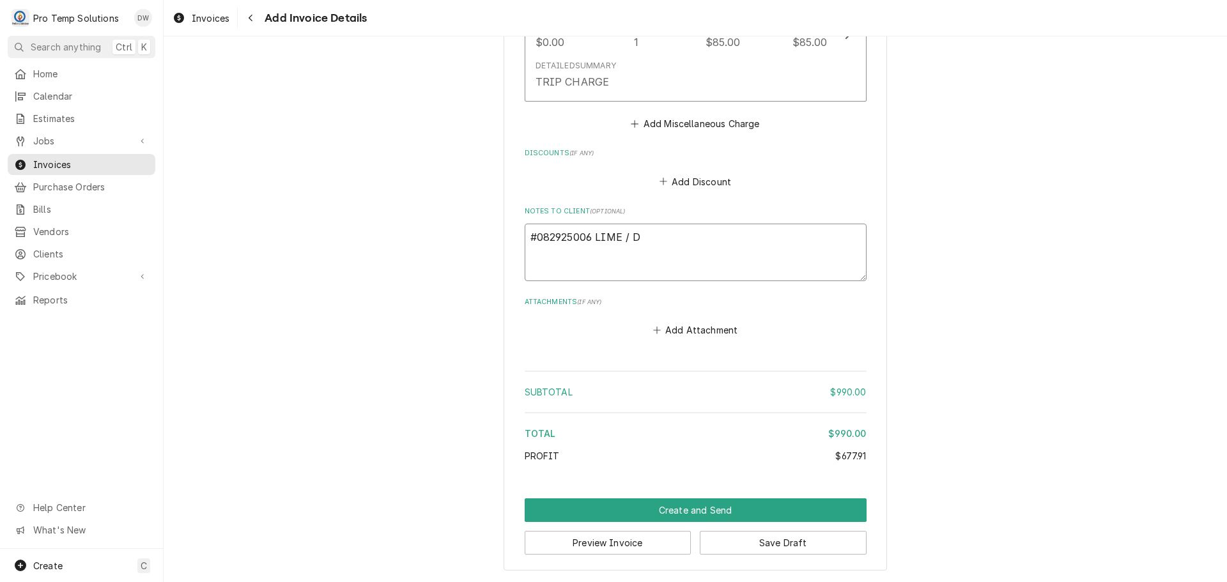
type textarea "#082925006 LIME / DU"
type textarea "x"
type textarea "#082925006 LIME / DUR"
type textarea "x"
type textarea "#082925006 LIME / DUR-"
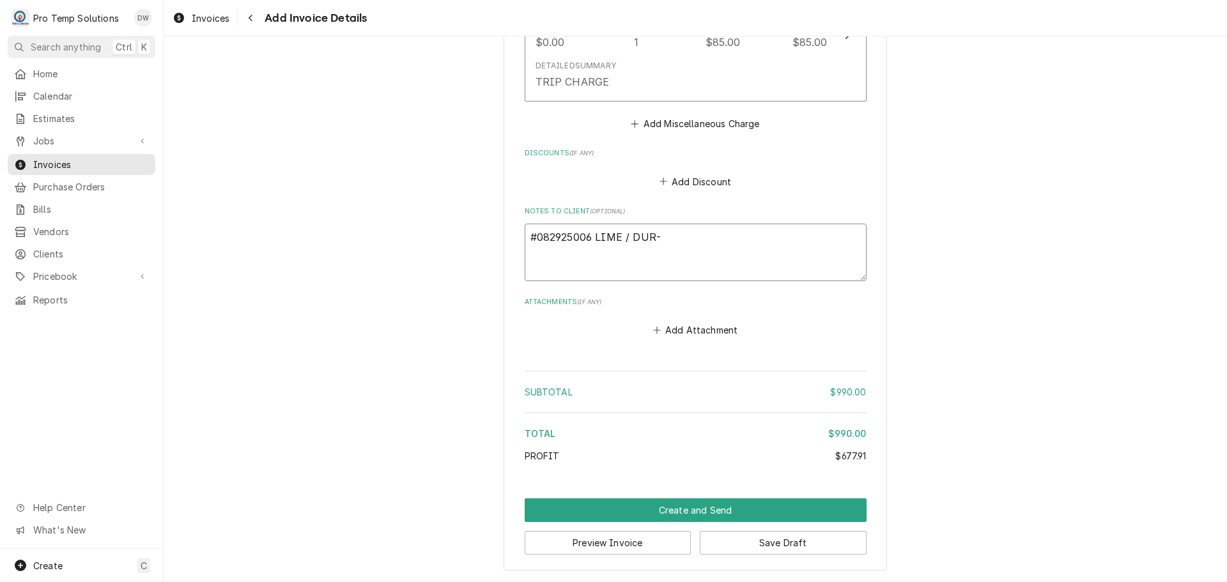
type textarea "x"
type textarea "#082925006 LIME / DUR-"
type textarea "x"
type textarea "#082925006 LIME / DUR- R"
type textarea "x"
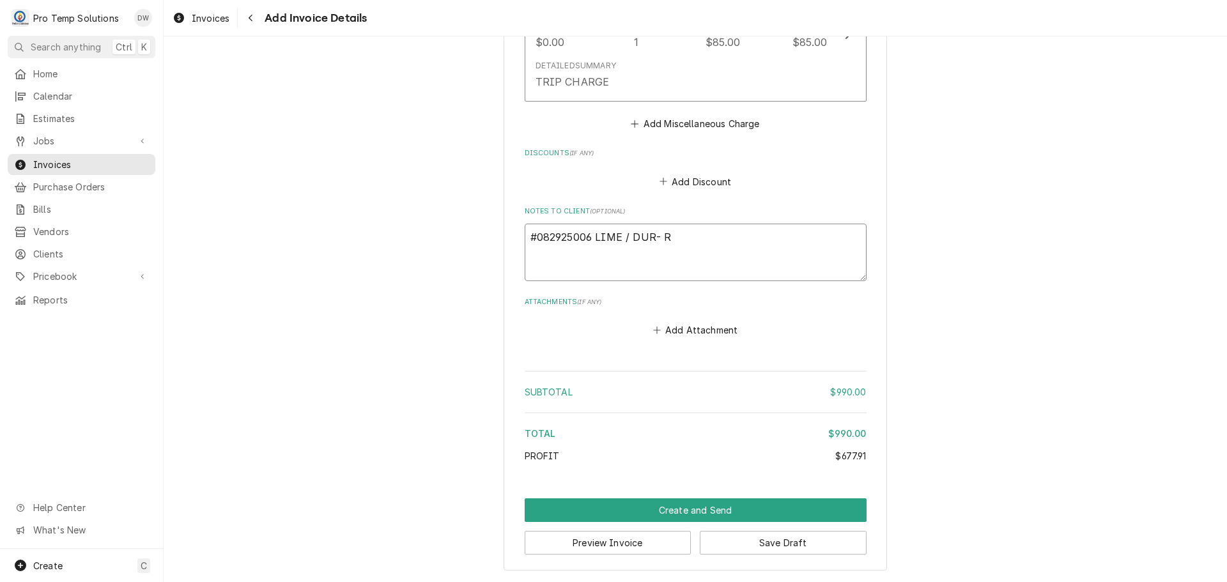
type textarea "#082925006 LIME / DUR- R/"
type textarea "x"
type textarea "#082925006 LIME / DUR- R/W"
type textarea "x"
type textarea "#082925006 LIME / DUR- R/WI"
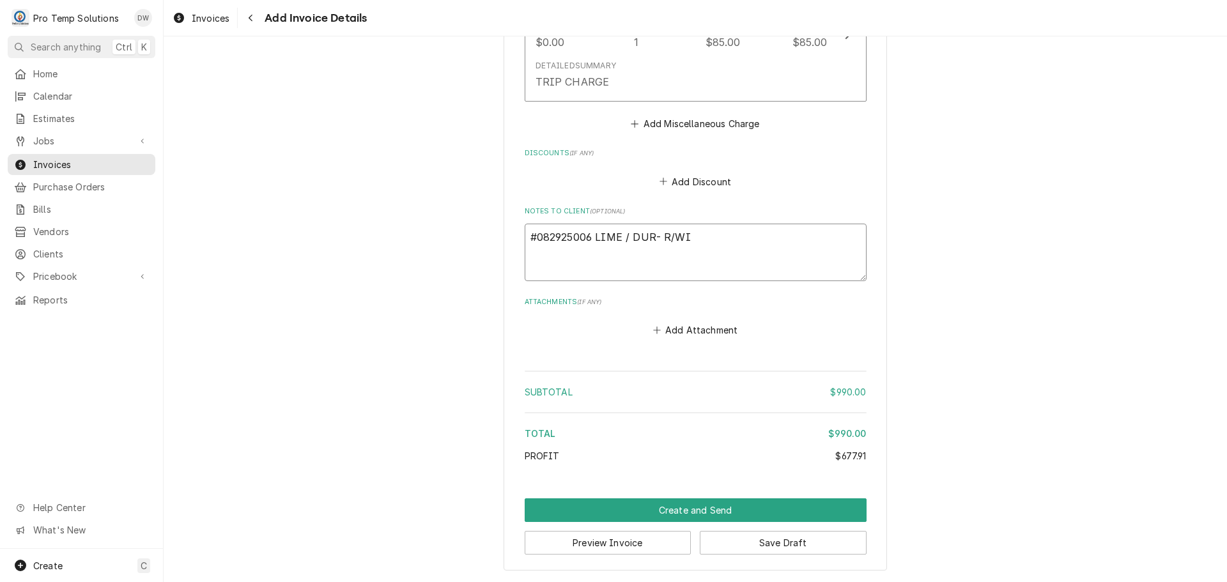
type textarea "x"
type textarea "#082925006 LIME / DUR- R/WIC"
type textarea "x"
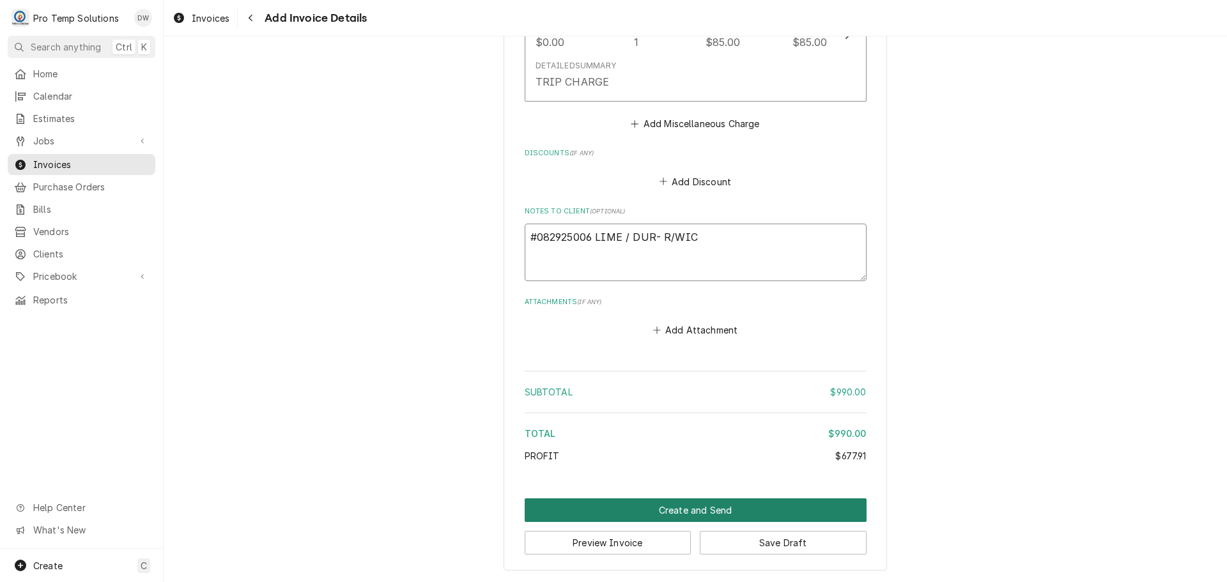
type textarea "#082925006 LIME / DUR- R/WIC"
click at [679, 507] on button "Create and Send" at bounding box center [696, 511] width 342 height 24
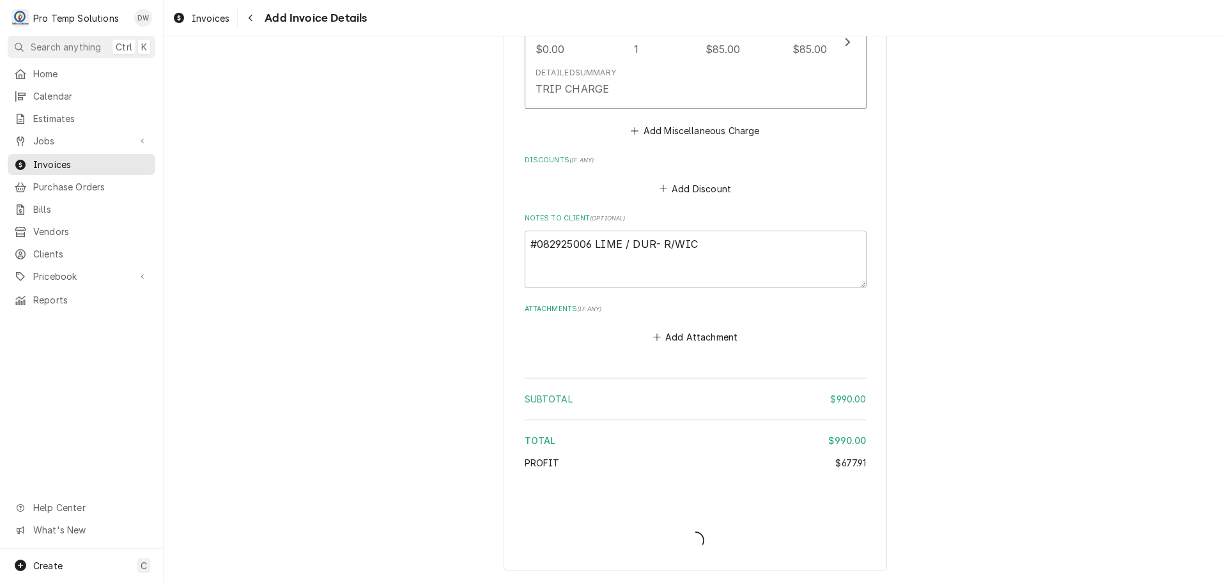
scroll to position [1481, 0]
type textarea "x"
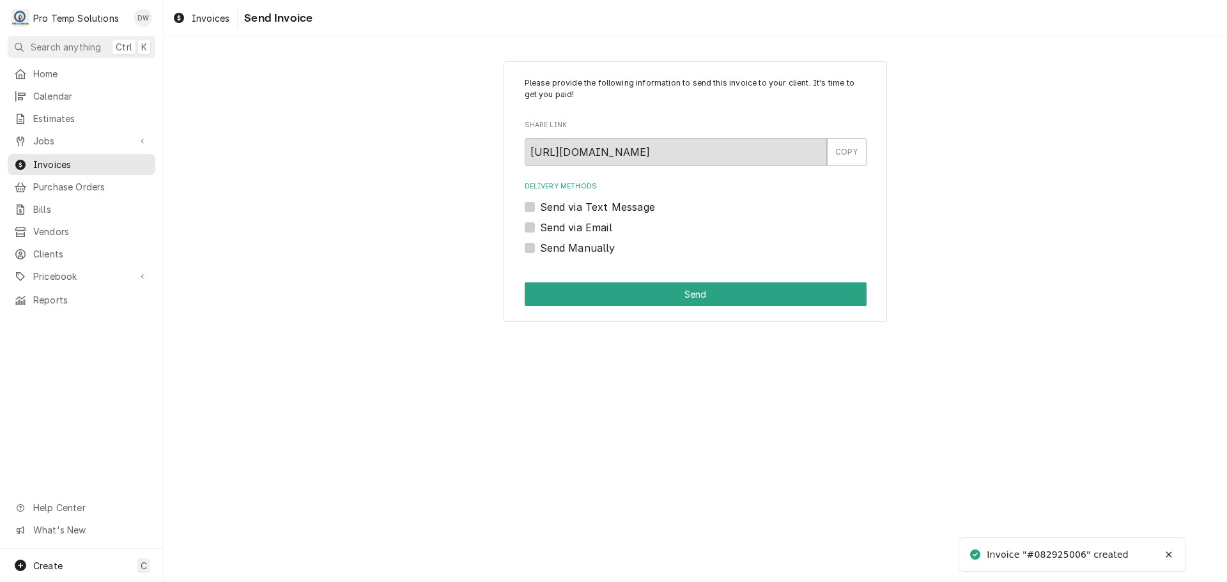
click at [540, 229] on label "Send via Email" at bounding box center [576, 227] width 72 height 15
click at [540, 229] on input "Send via Email" at bounding box center [711, 234] width 342 height 28
checkbox input "true"
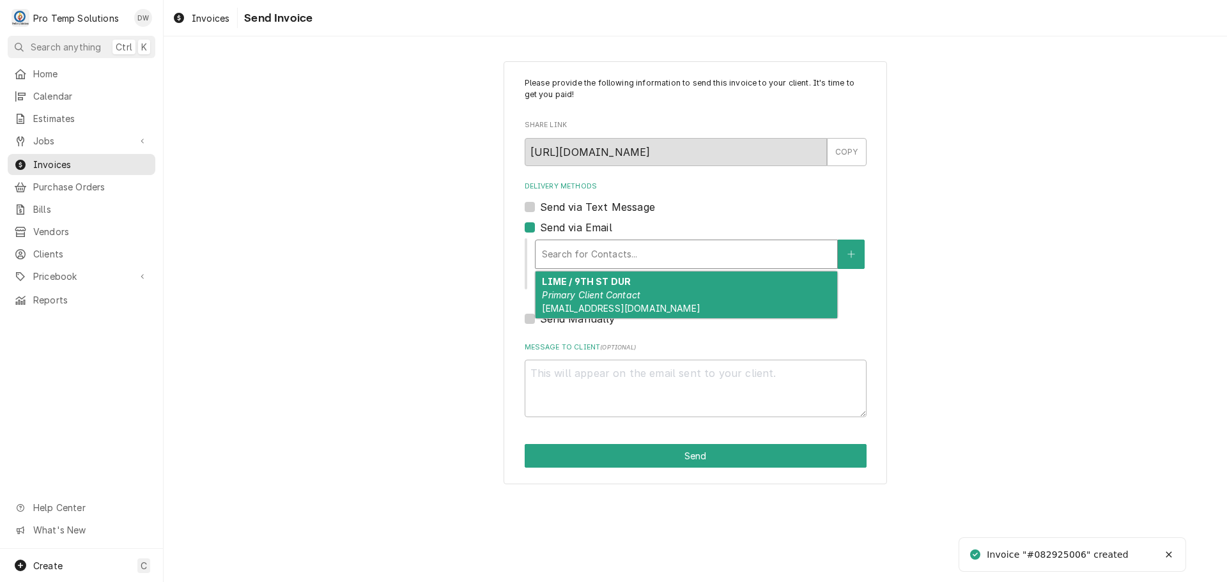
click at [630, 252] on div "Delivery Methods" at bounding box center [686, 254] width 289 height 23
click at [616, 285] on strong "LIME / 9TH ST DUR" at bounding box center [586, 281] width 89 height 11
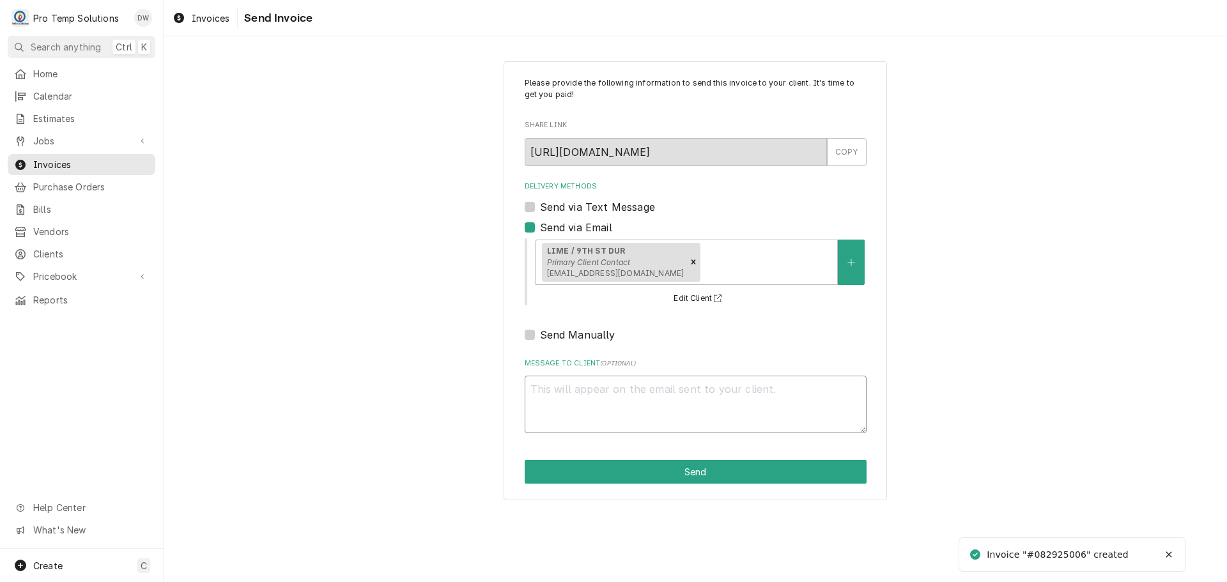
click at [563, 395] on textarea "Message to Client ( optional )" at bounding box center [696, 405] width 342 height 58
type textarea "x"
type textarea "#"
type textarea "x"
type textarea "#0"
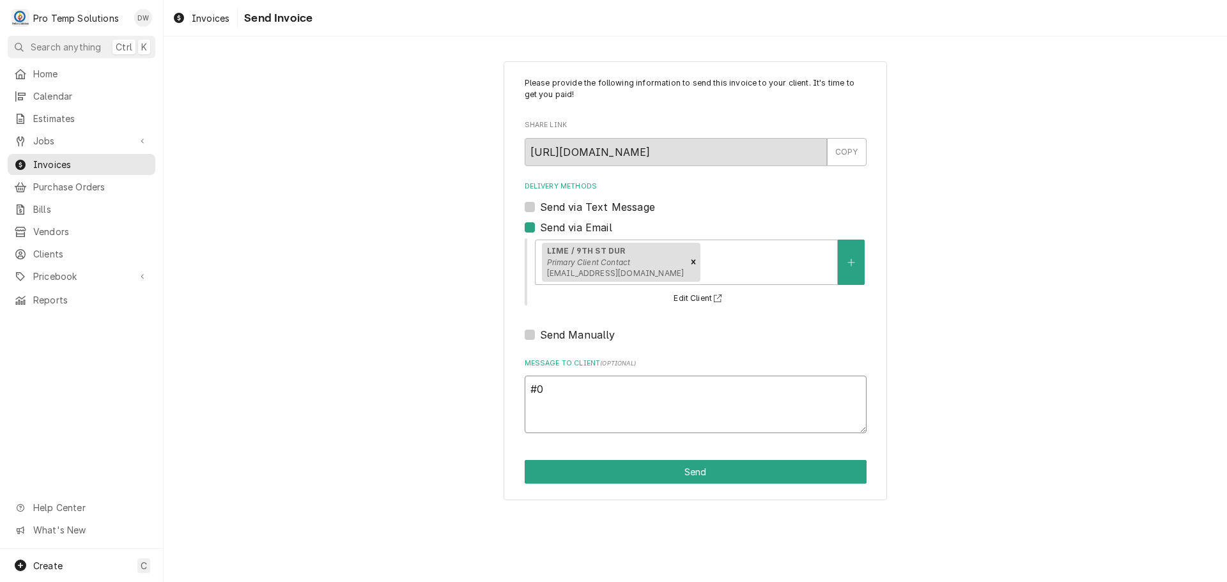
type textarea "x"
type textarea "#09"
type textarea "x"
type textarea "#0"
type textarea "x"
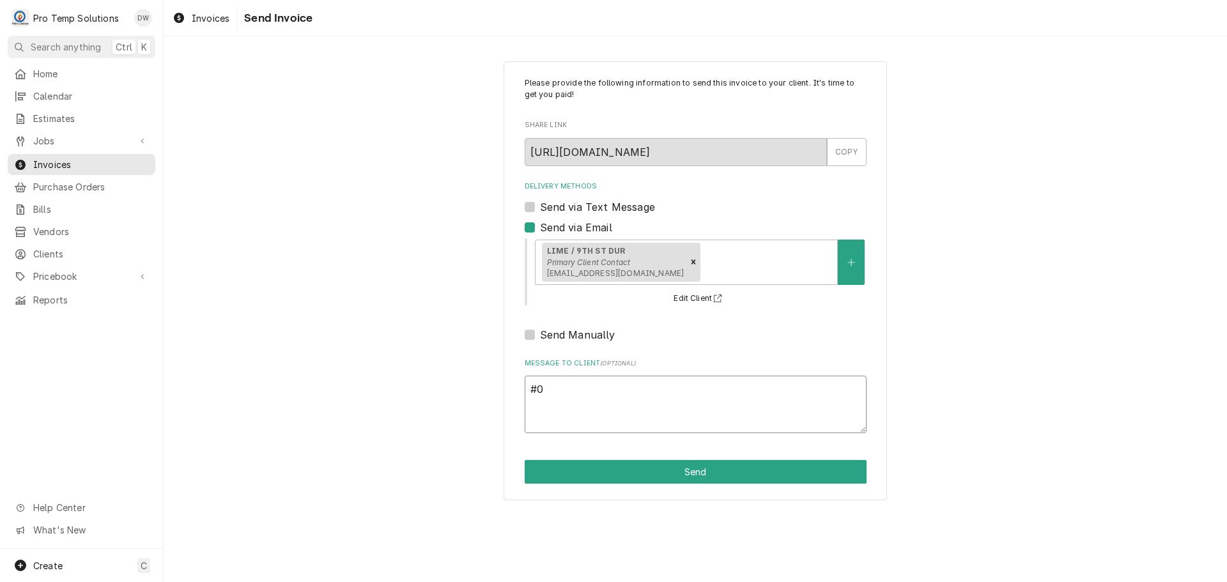
type textarea "#08"
type textarea "x"
type textarea "#082"
type textarea "x"
type textarea "#0829"
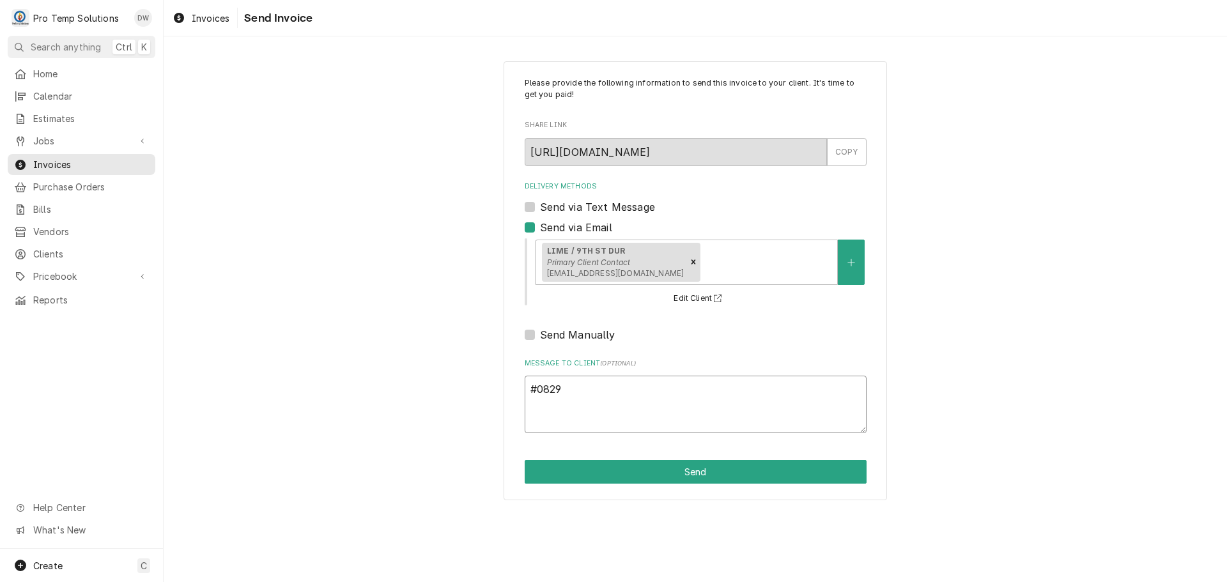
type textarea "x"
type textarea "#08292"
type textarea "x"
type textarea "#082925"
type textarea "x"
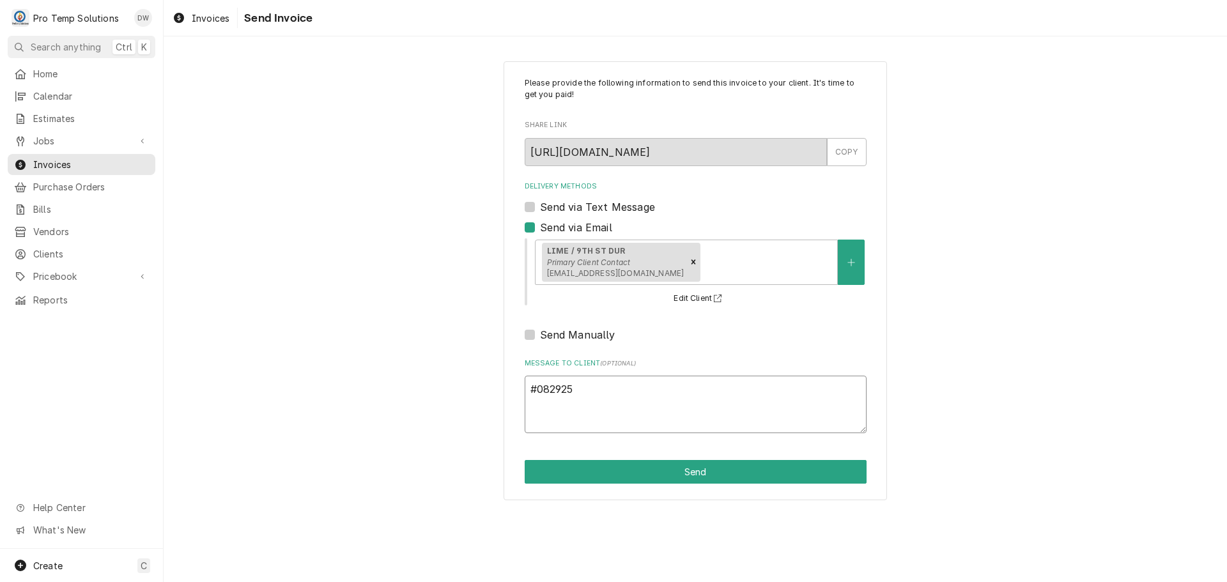
type textarea "#0829250"
type textarea "x"
type textarea "#08292500"
type textarea "x"
type textarea "#082925006"
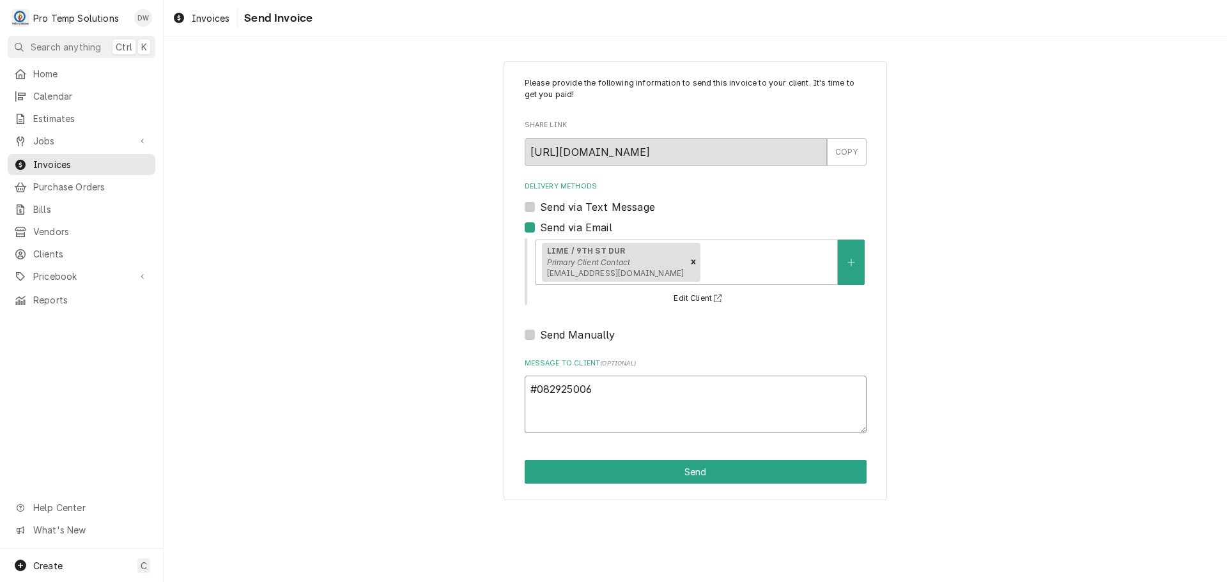
type textarea "x"
type textarea "#082925006"
type textarea "x"
type textarea "#082925006 L"
type textarea "x"
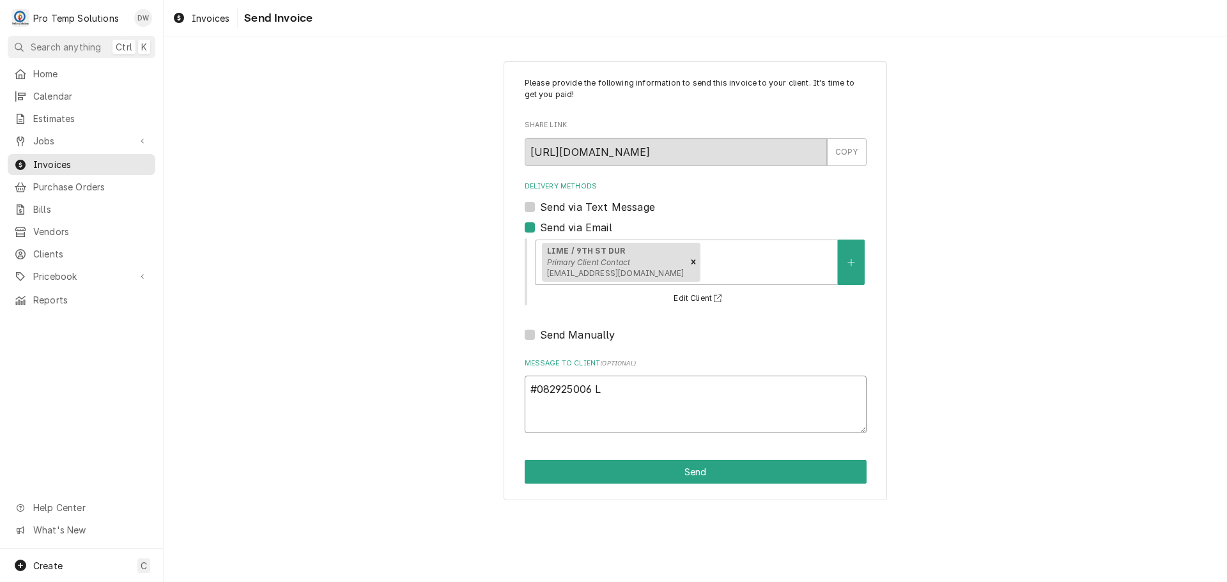
type textarea "#082925006 LI"
type textarea "x"
type textarea "#082925006 LIM"
type textarea "x"
type textarea "#082925006 LIME"
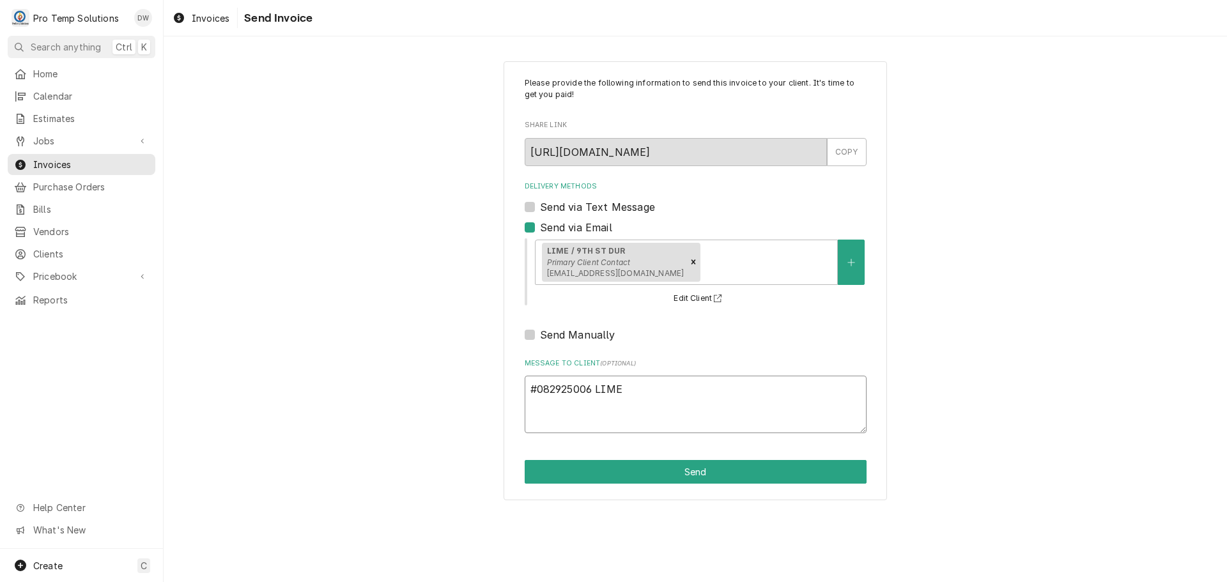
type textarea "x"
type textarea "#082925006 LIME"
type textarea "x"
type textarea "#082925006 LIME /"
type textarea "x"
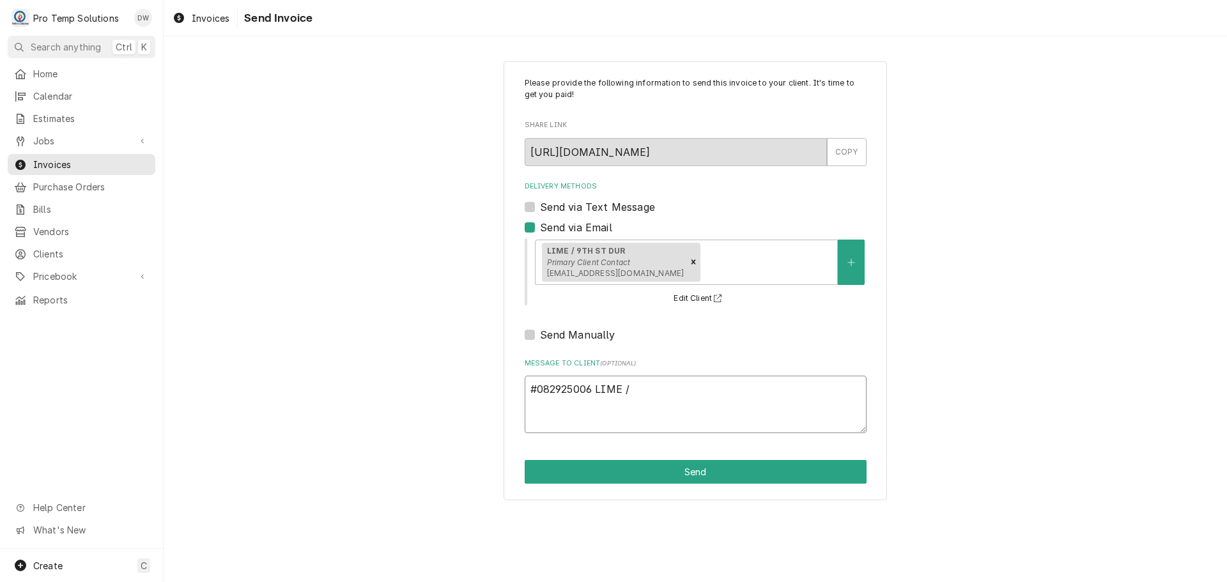
type textarea "#082925006 LIME /"
type textarea "x"
type textarea "#082925006 LIME / D"
type textarea "x"
type textarea "#082925006 LIME / DU"
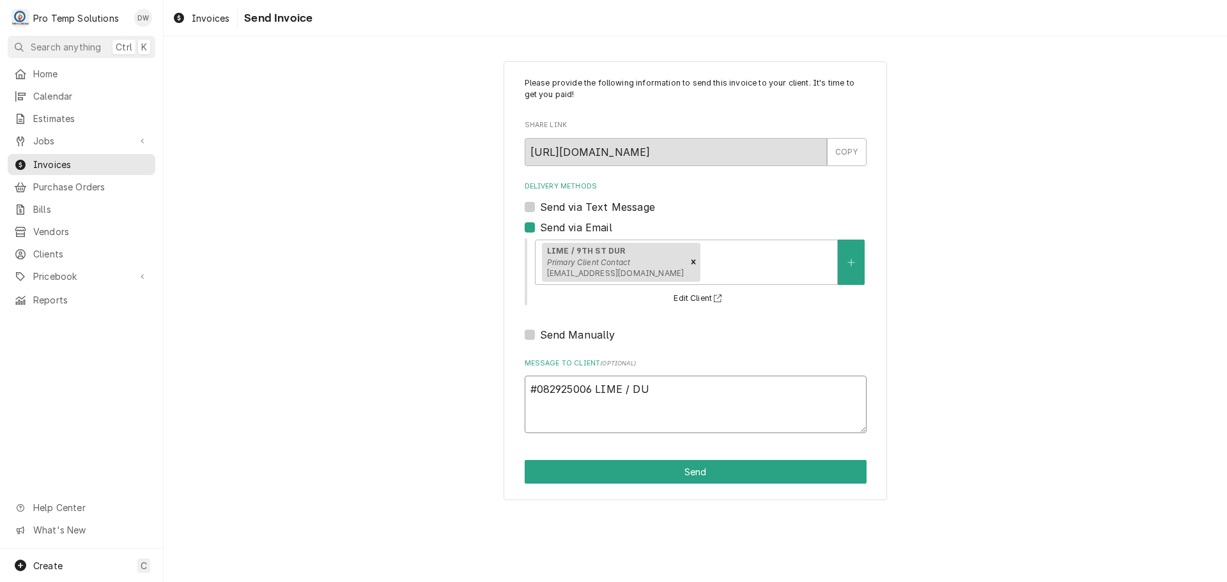
type textarea "x"
type textarea "#082925006 LIME / DUR"
type textarea "x"
type textarea "#082925006 LIME / DUR-"
type textarea "x"
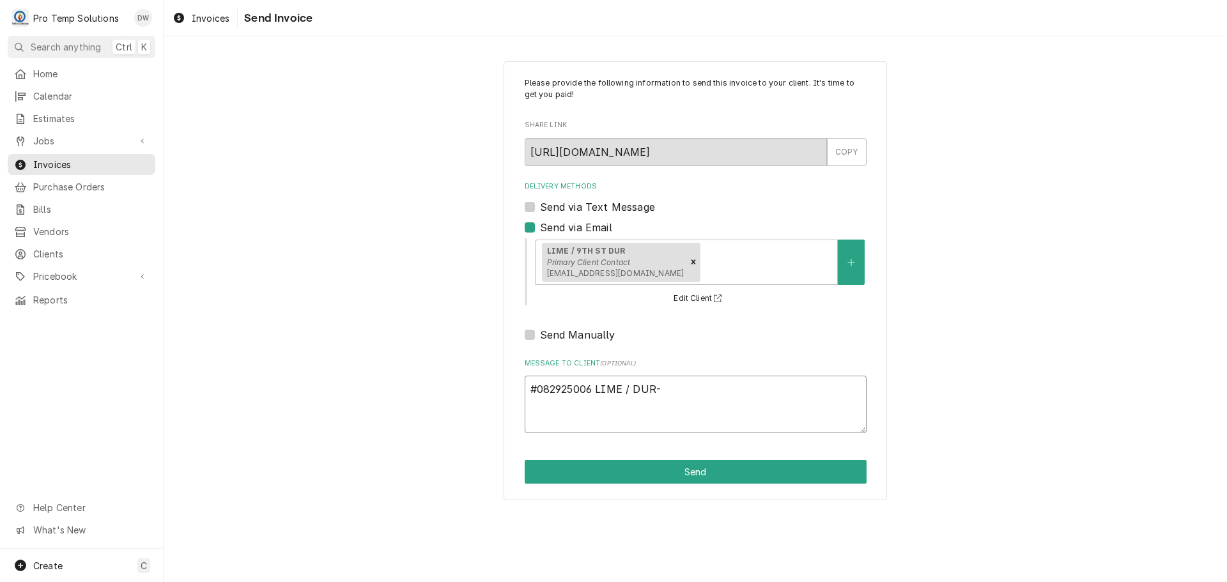
type textarea "#082925006 LIME / DUR-"
type textarea "x"
type textarea "#082925006 LIME / DUR- R"
type textarea "x"
type textarea "#082925006 LIME / DUR- R/"
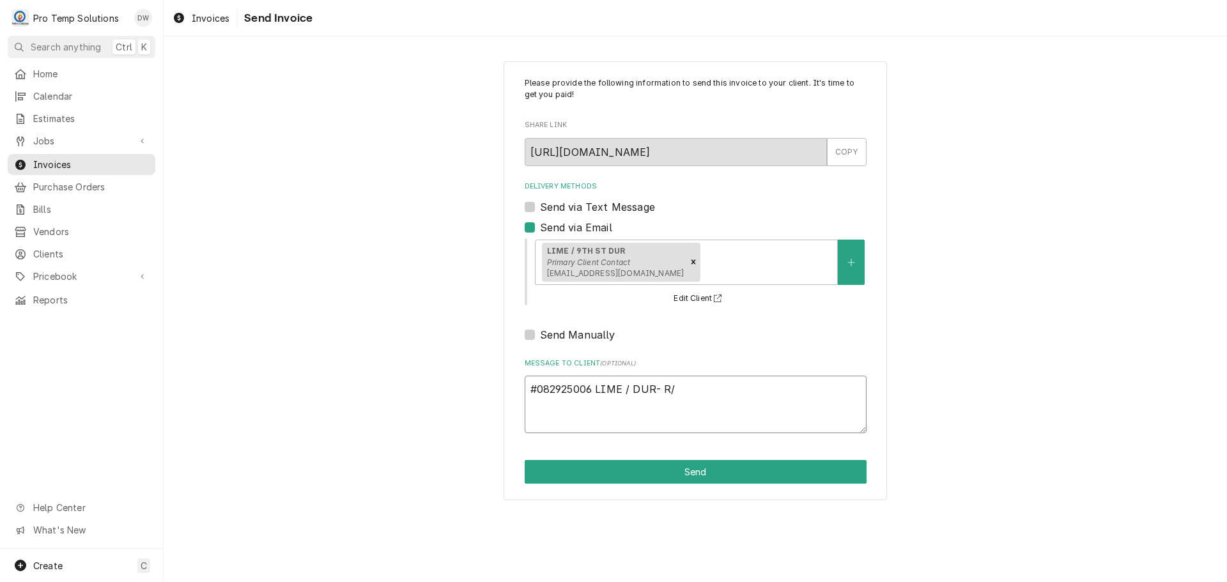
type textarea "x"
type textarea "#082925006 LIME / DUR- R/W"
type textarea "x"
type textarea "#082925006 LIME / DUR- R/WI"
type textarea "x"
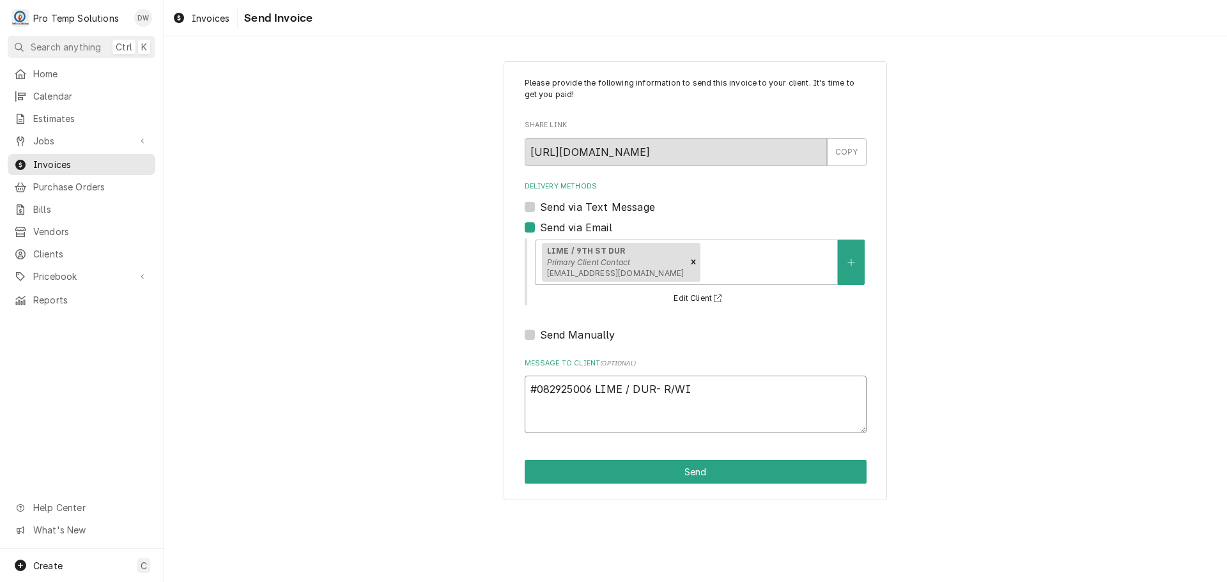
type textarea "#082925006 LIME / DUR- R/WIC"
type textarea "x"
type textarea "#082925006 LIME / DUR- R/WIC"
click at [691, 474] on button "Send" at bounding box center [696, 472] width 342 height 24
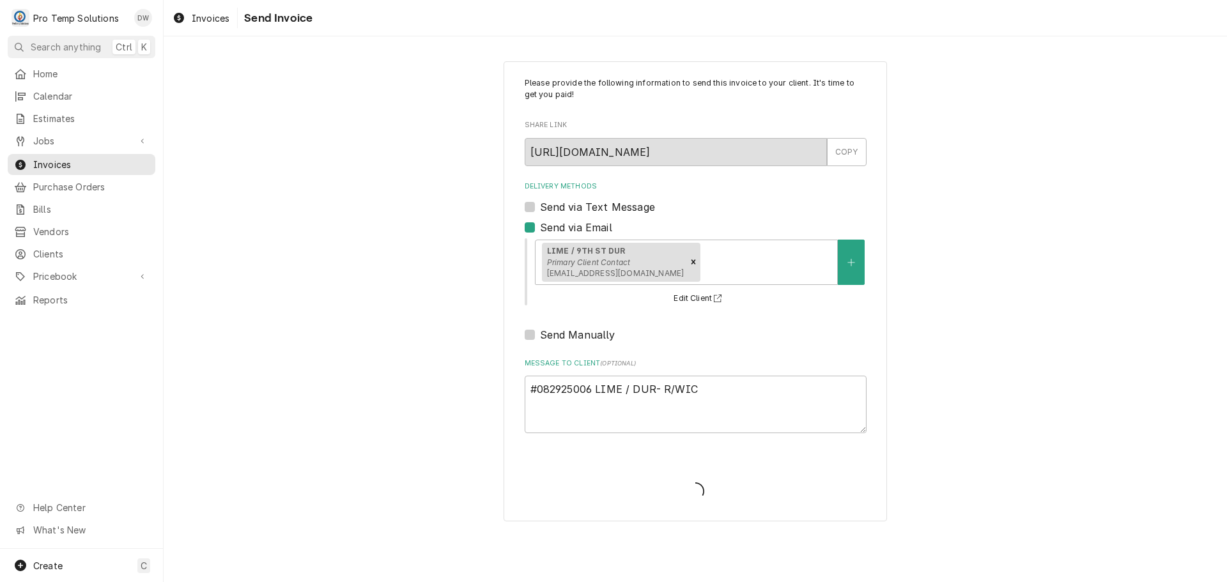
type textarea "x"
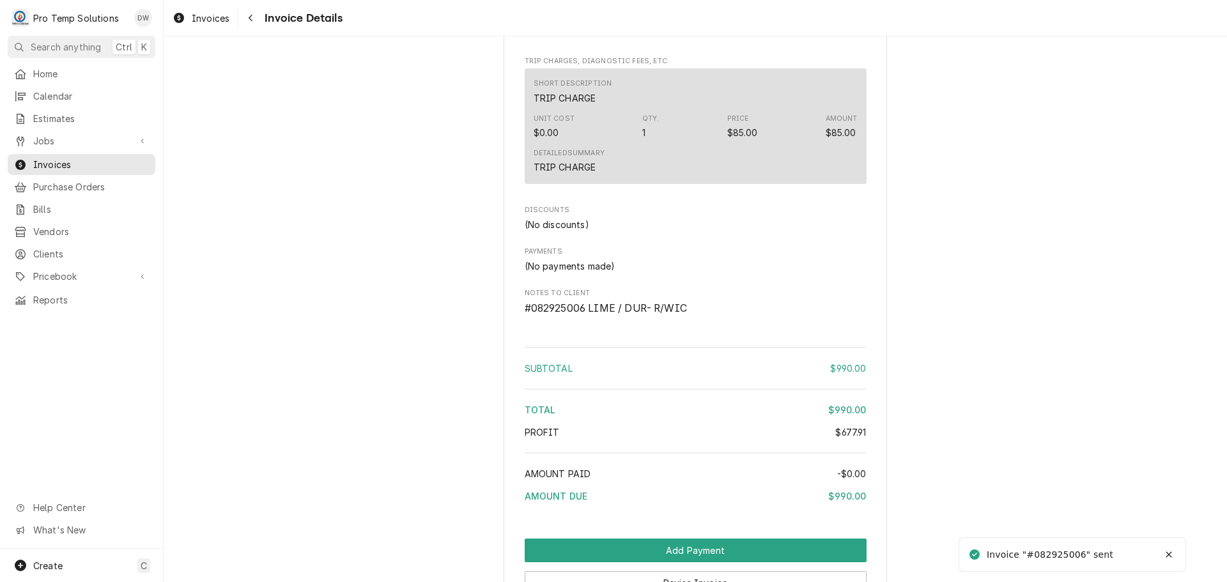
scroll to position [1372, 0]
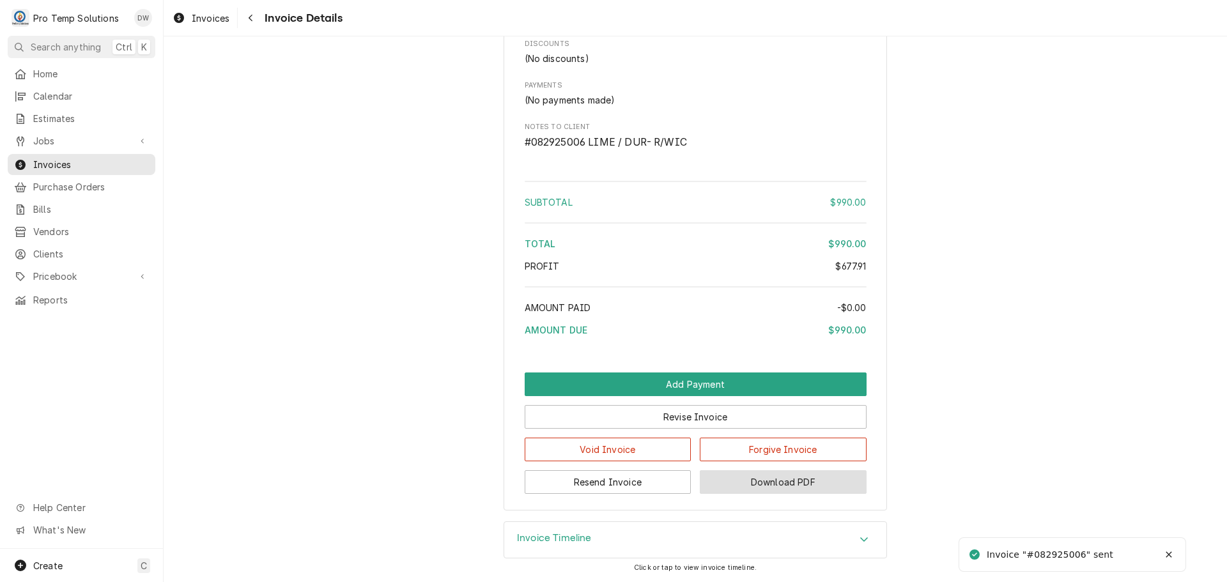
click at [767, 488] on button "Download PDF" at bounding box center [783, 482] width 167 height 24
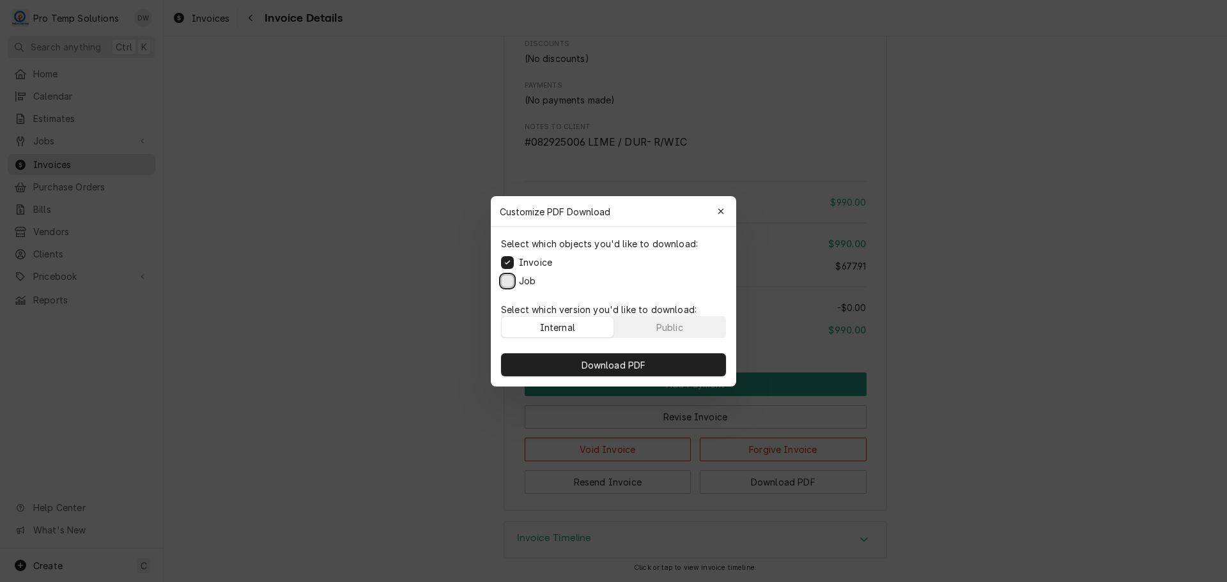
click at [508, 279] on button "Job" at bounding box center [507, 280] width 13 height 13
click at [603, 364] on span "Download PDF" at bounding box center [614, 364] width 70 height 13
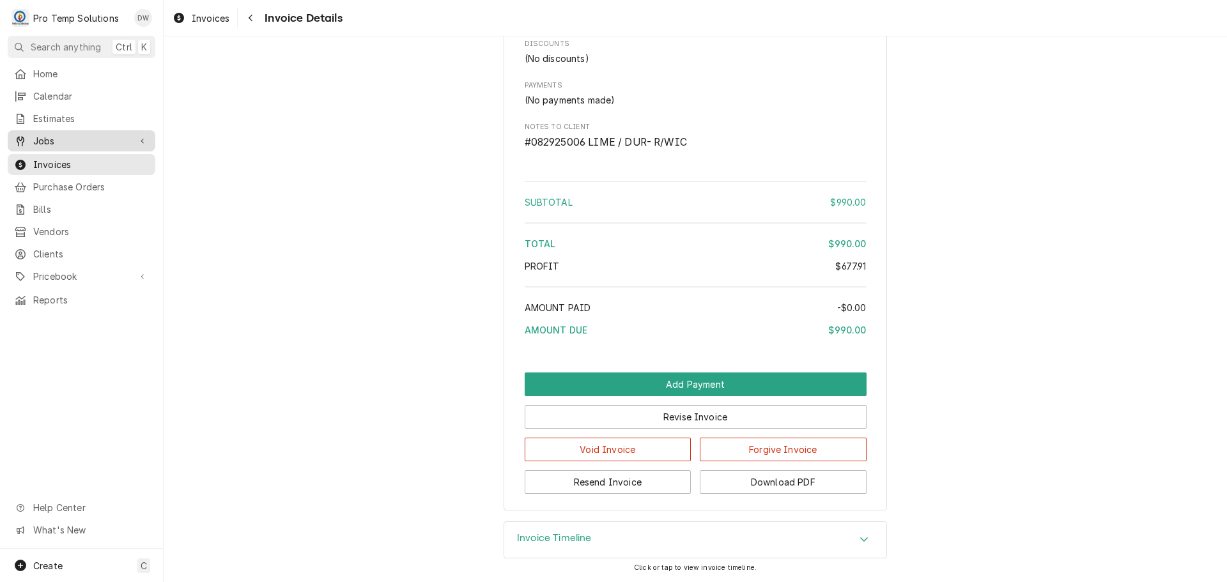
click at [71, 135] on span "Jobs" at bounding box center [81, 140] width 97 height 13
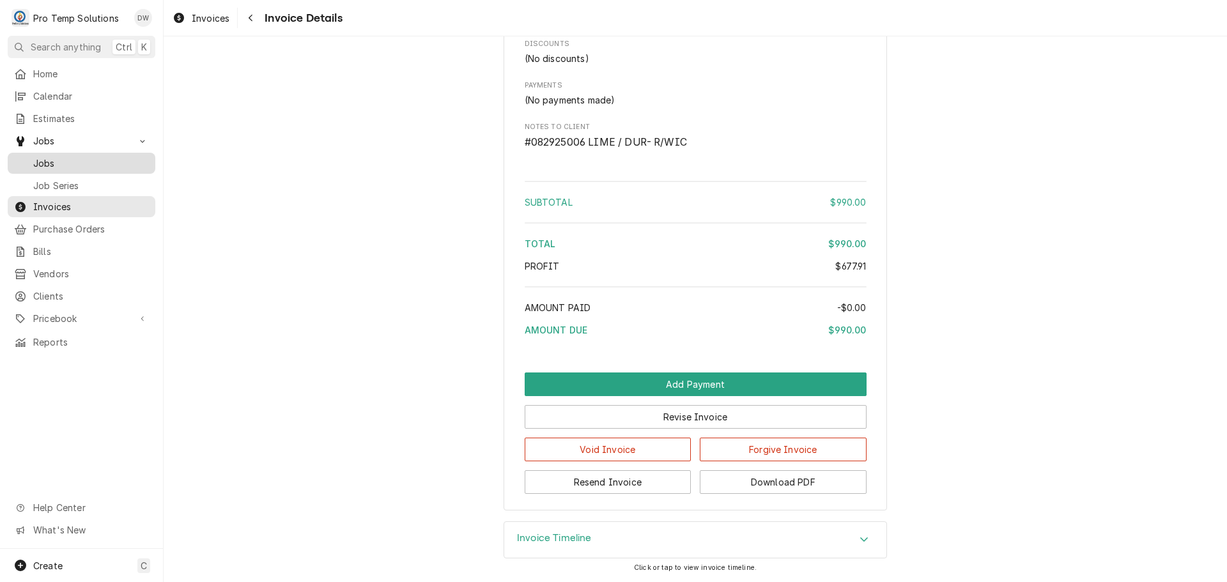
click at [56, 165] on div "Jobs" at bounding box center [81, 163] width 143 height 16
